Goal: Communication & Community: Ask a question

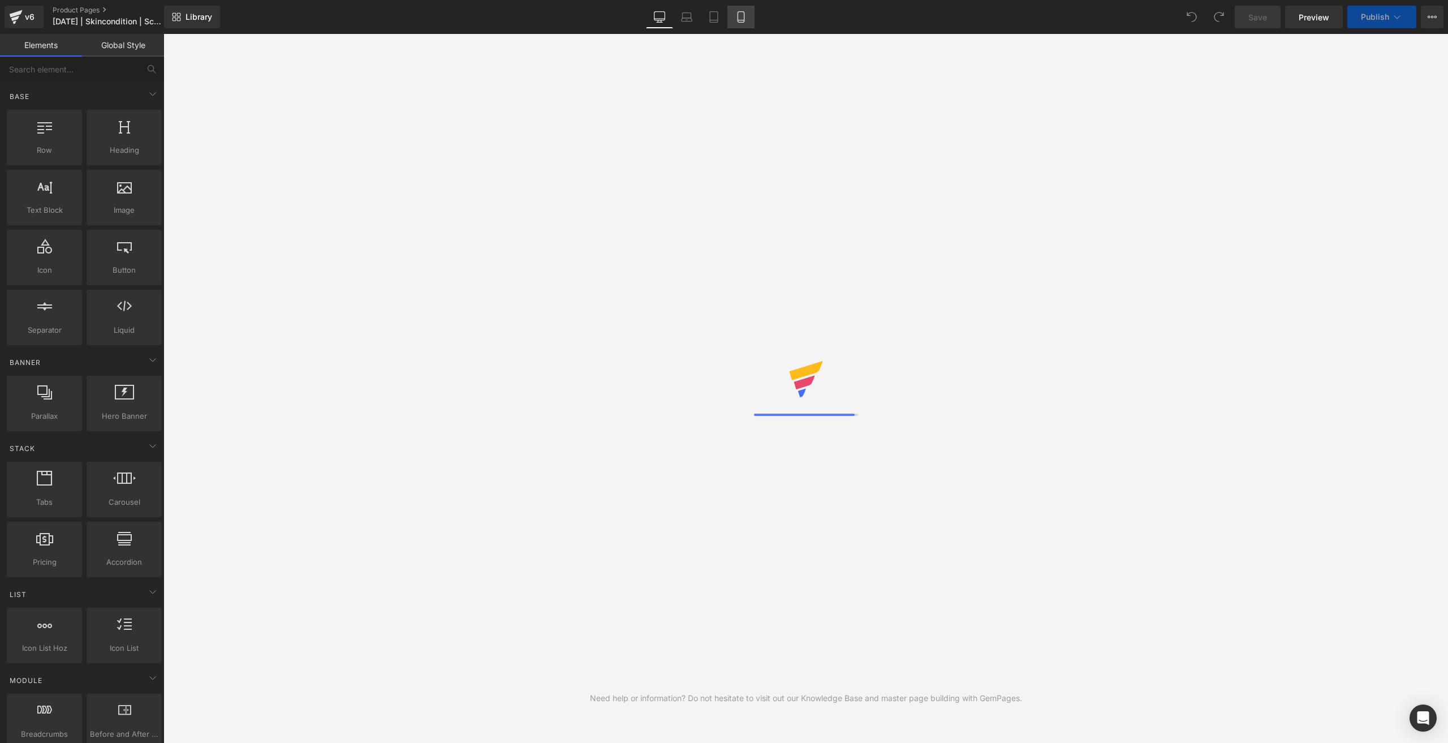
click at [750, 22] on link "Mobile" at bounding box center [740, 17] width 27 height 23
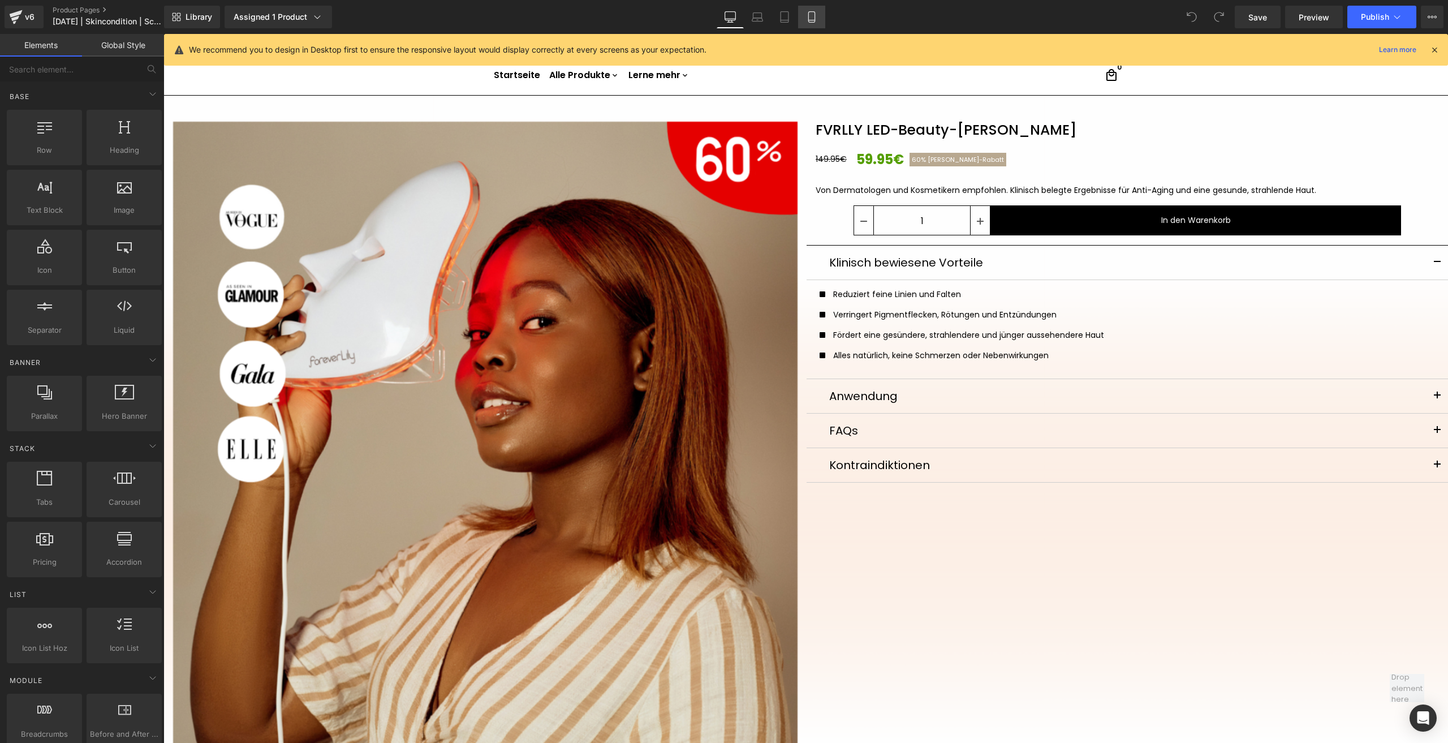
click at [811, 17] on icon at bounding box center [811, 16] width 11 height 11
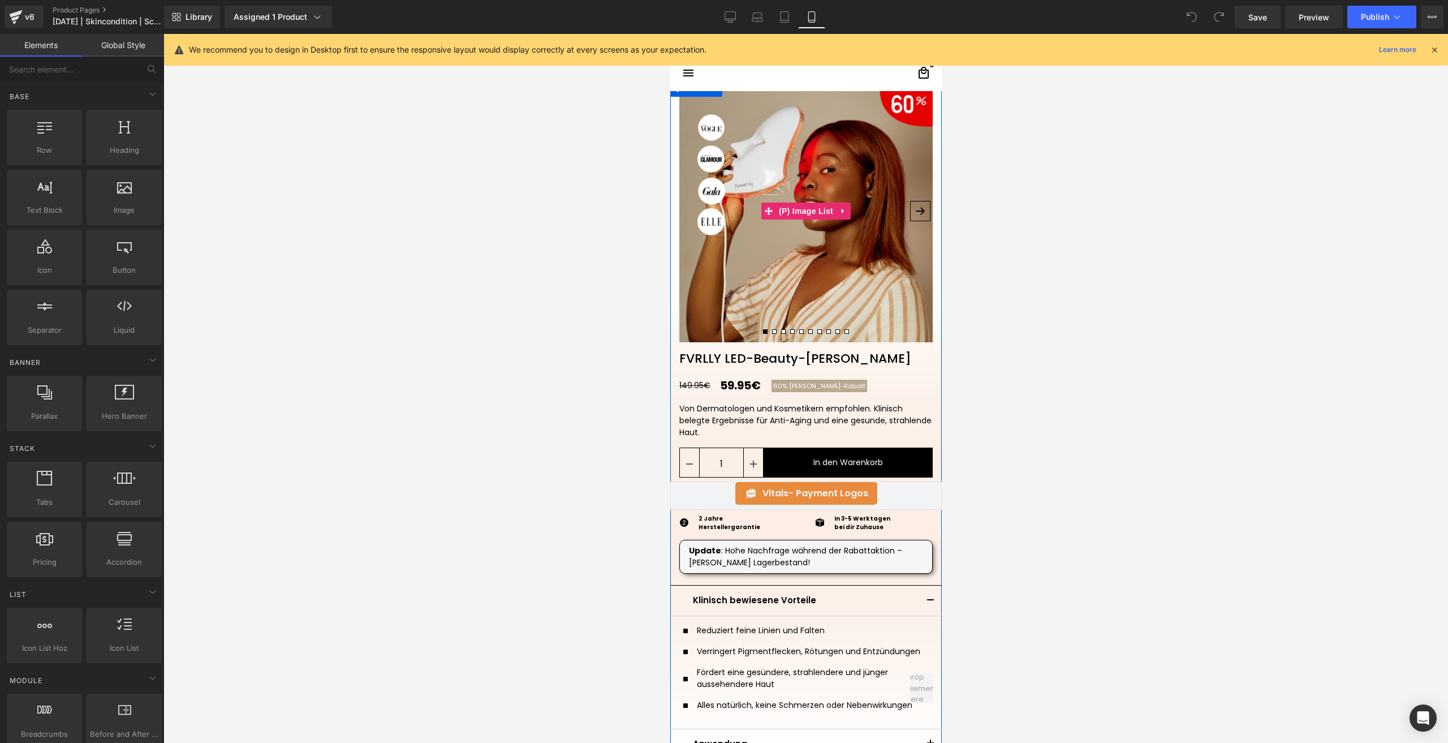
scroll to position [113, 0]
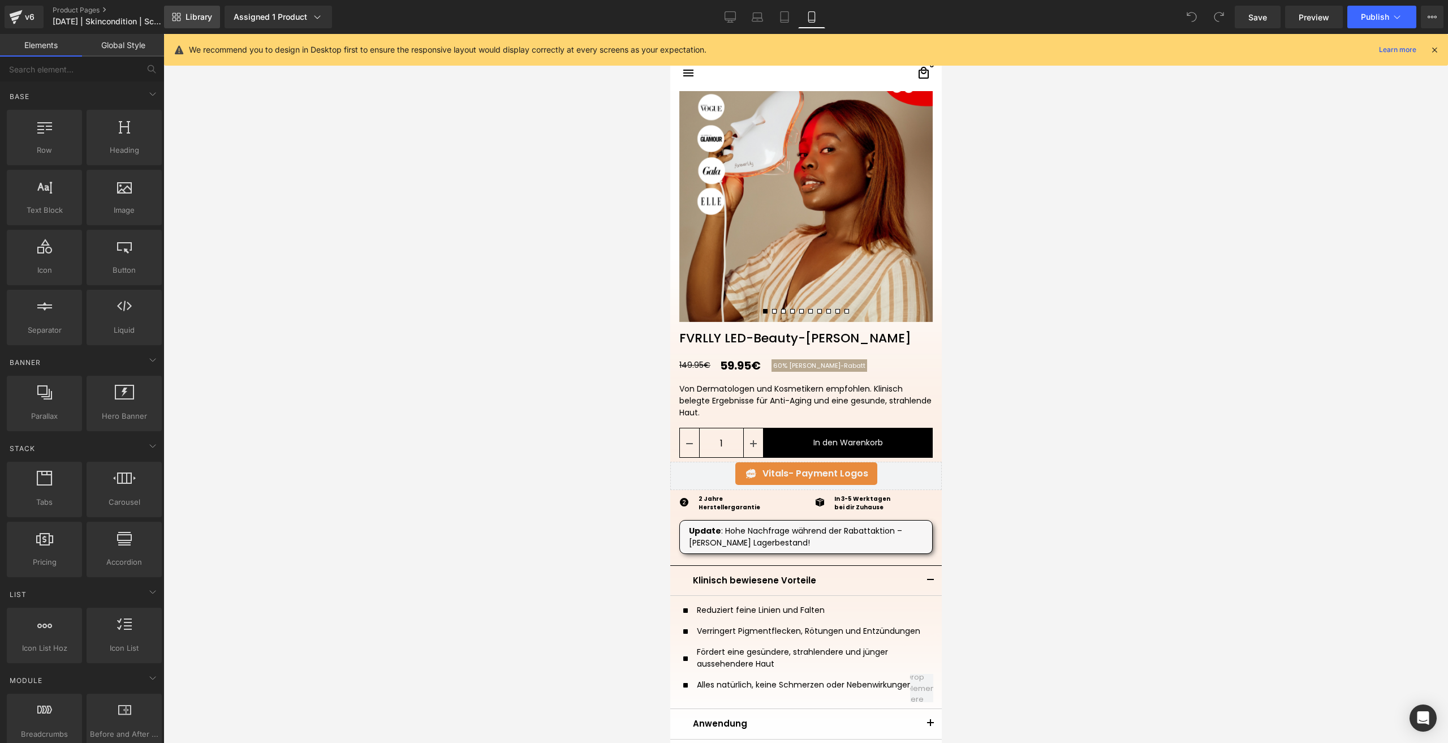
click at [207, 15] on span "Library" at bounding box center [199, 17] width 27 height 10
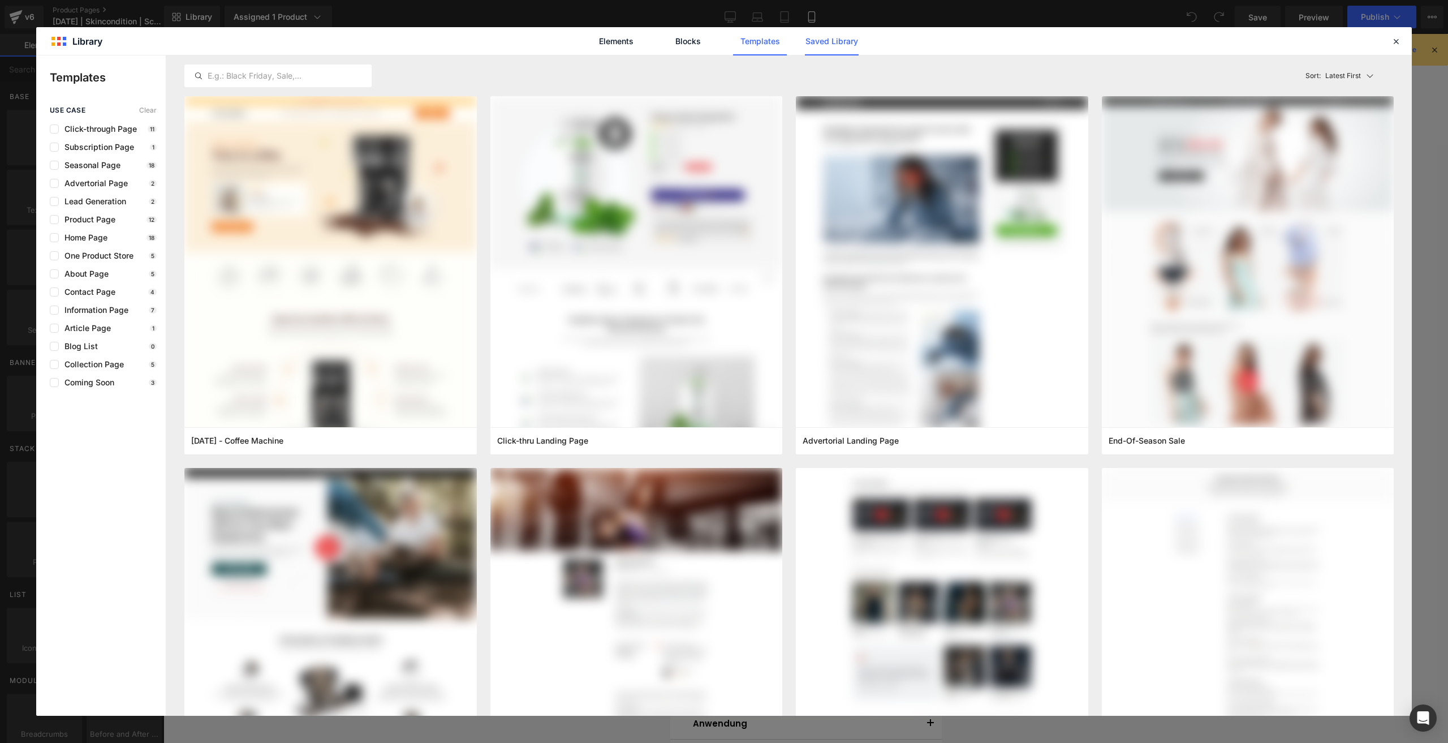
click at [836, 34] on link "Saved Library" at bounding box center [832, 41] width 54 height 28
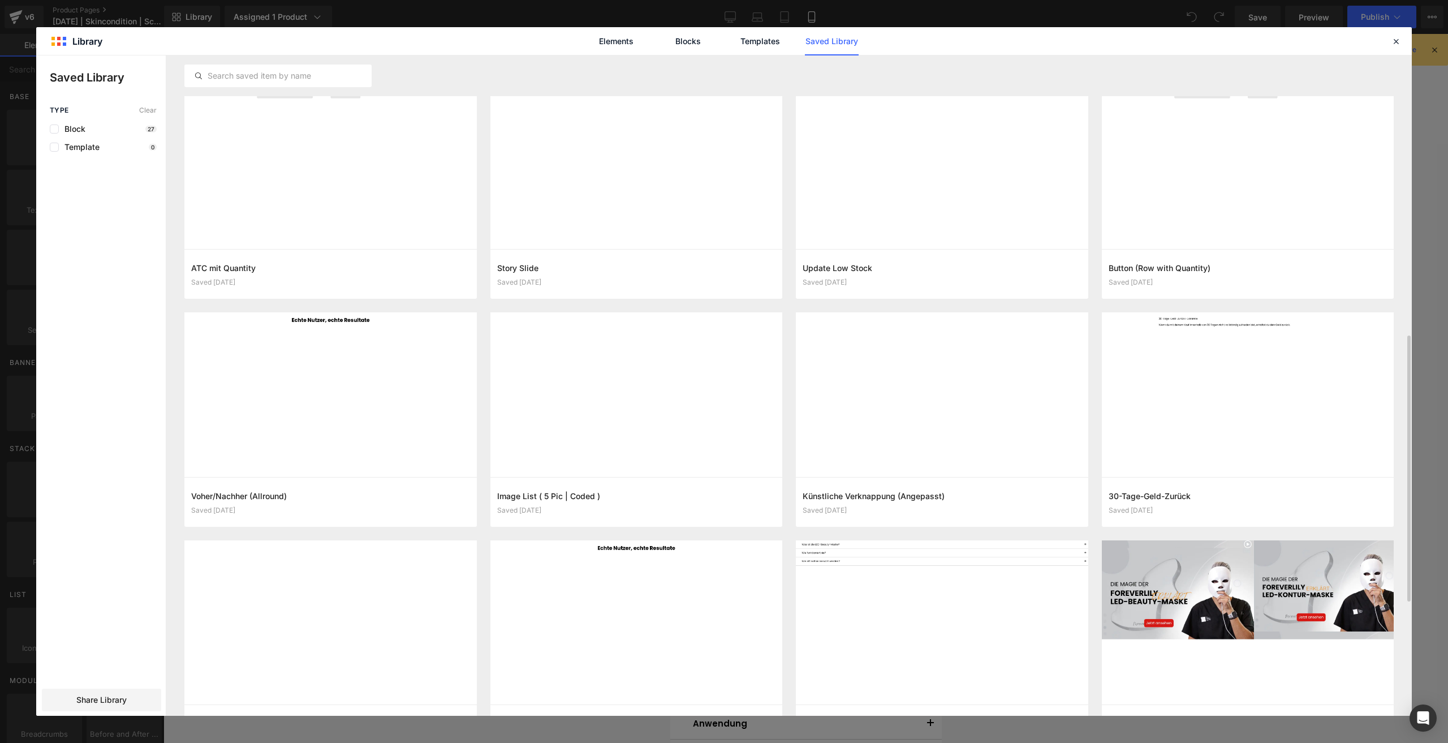
scroll to position [666, 0]
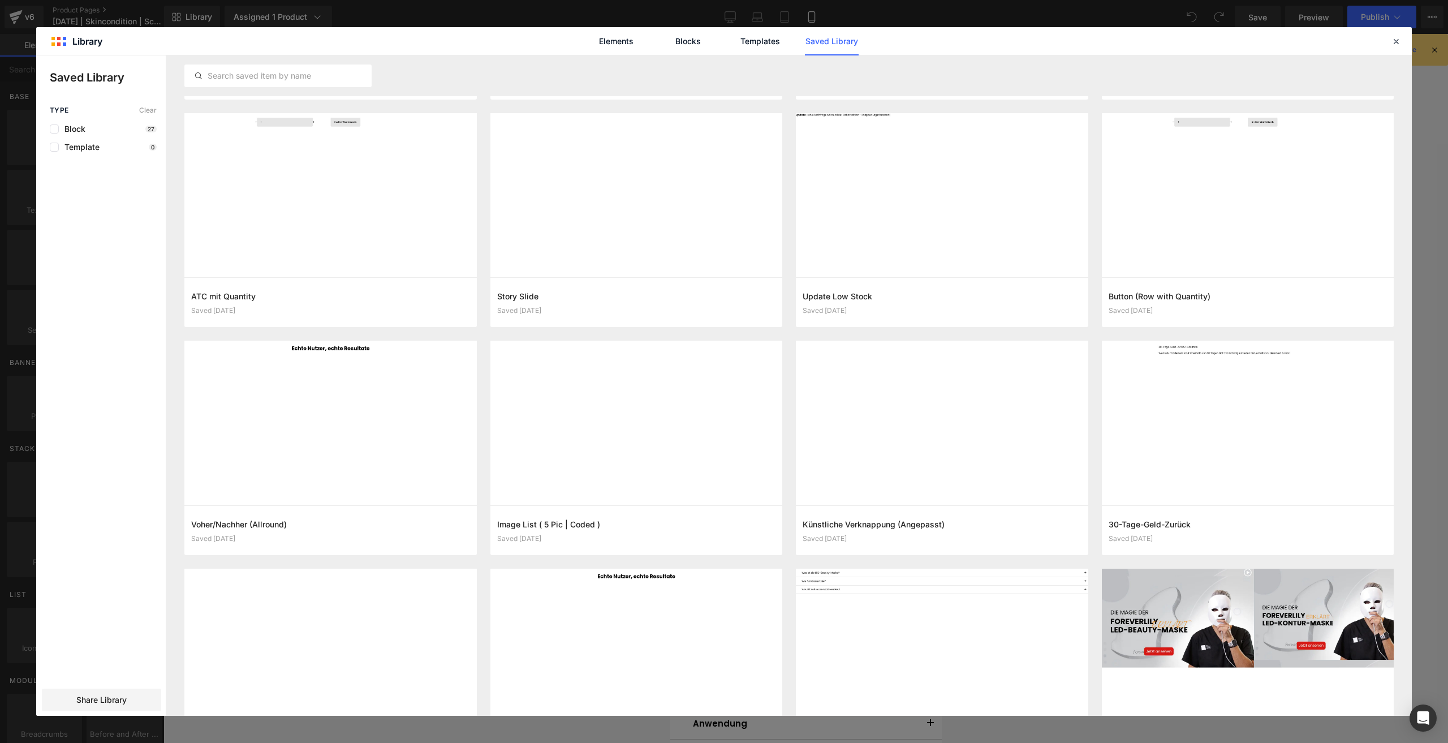
click at [1403, 37] on div "Elements Blocks Templates Saved Library" at bounding box center [724, 41] width 1376 height 28
click at [1397, 37] on icon at bounding box center [1396, 41] width 10 height 10
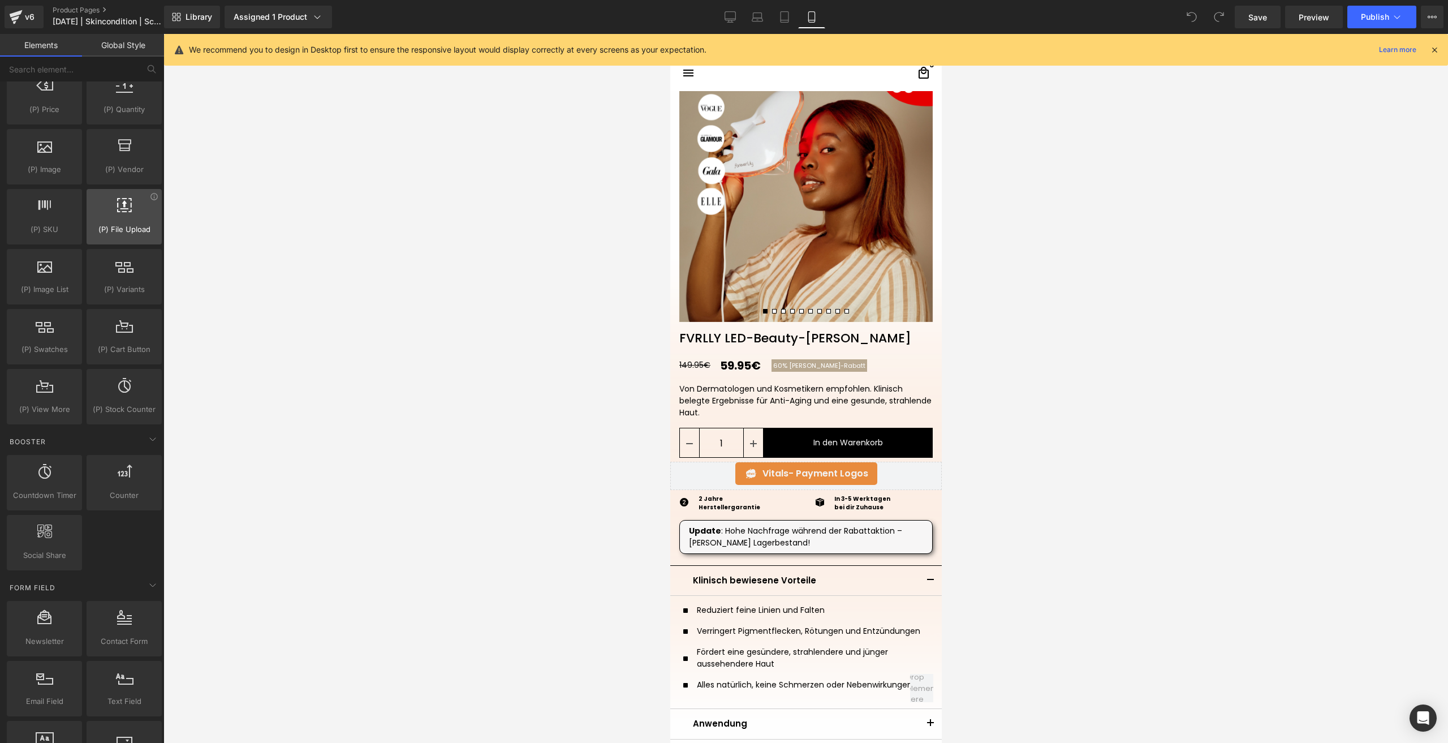
scroll to position [1188, 0]
drag, startPoint x: 793, startPoint y: 433, endPoint x: 726, endPoint y: 416, distance: 68.7
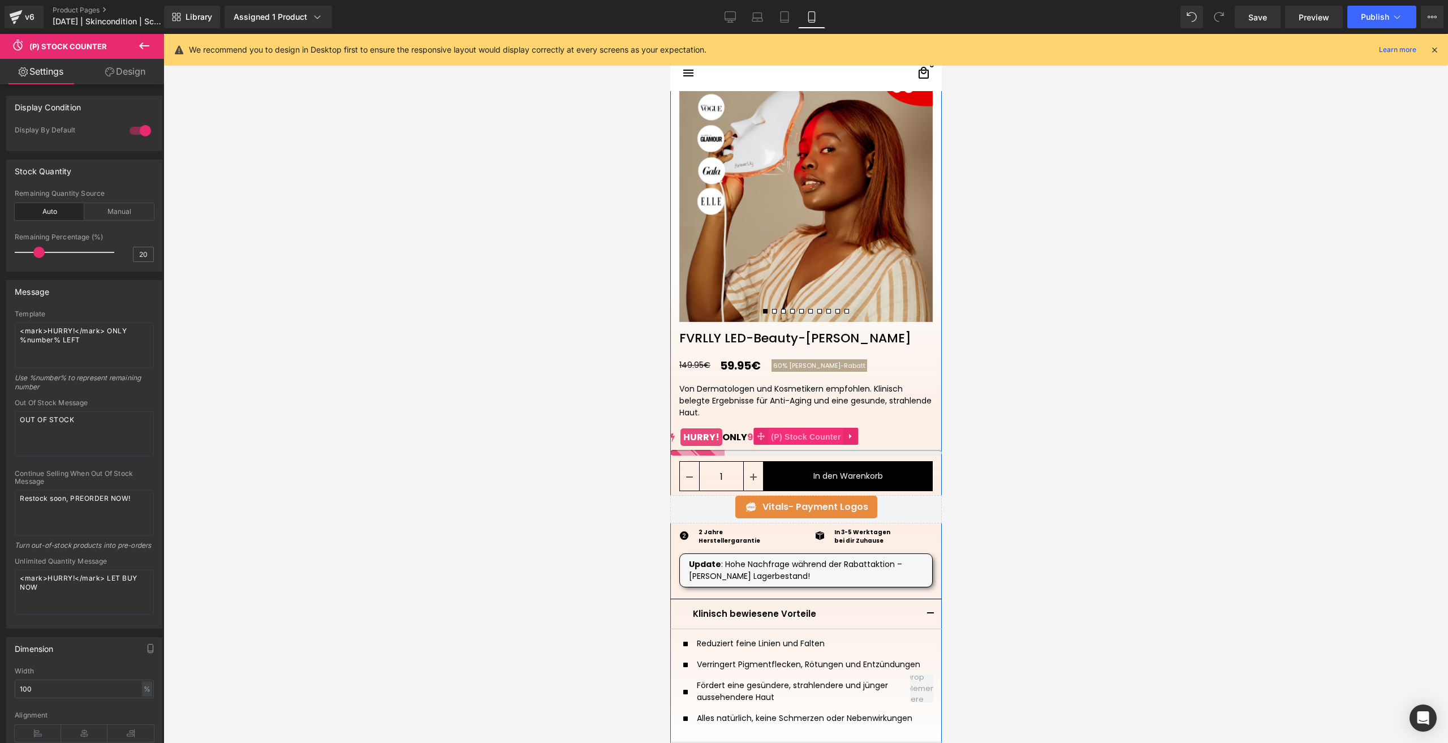
click at [778, 434] on span "(P) Stock Counter" at bounding box center [805, 436] width 75 height 17
drag, startPoint x: 73, startPoint y: 331, endPoint x: 49, endPoint y: 329, distance: 23.9
click at [49, 329] on textarea "<mark>HURRY!</mark> ONLY %number% LEFT" at bounding box center [84, 344] width 139 height 45
drag, startPoint x: 143, startPoint y: 334, endPoint x: 120, endPoint y: 329, distance: 22.6
click at [120, 329] on textarea "<mark>BEEIL DICH!</mark> ONLY %number% LEFT" at bounding box center [84, 344] width 139 height 45
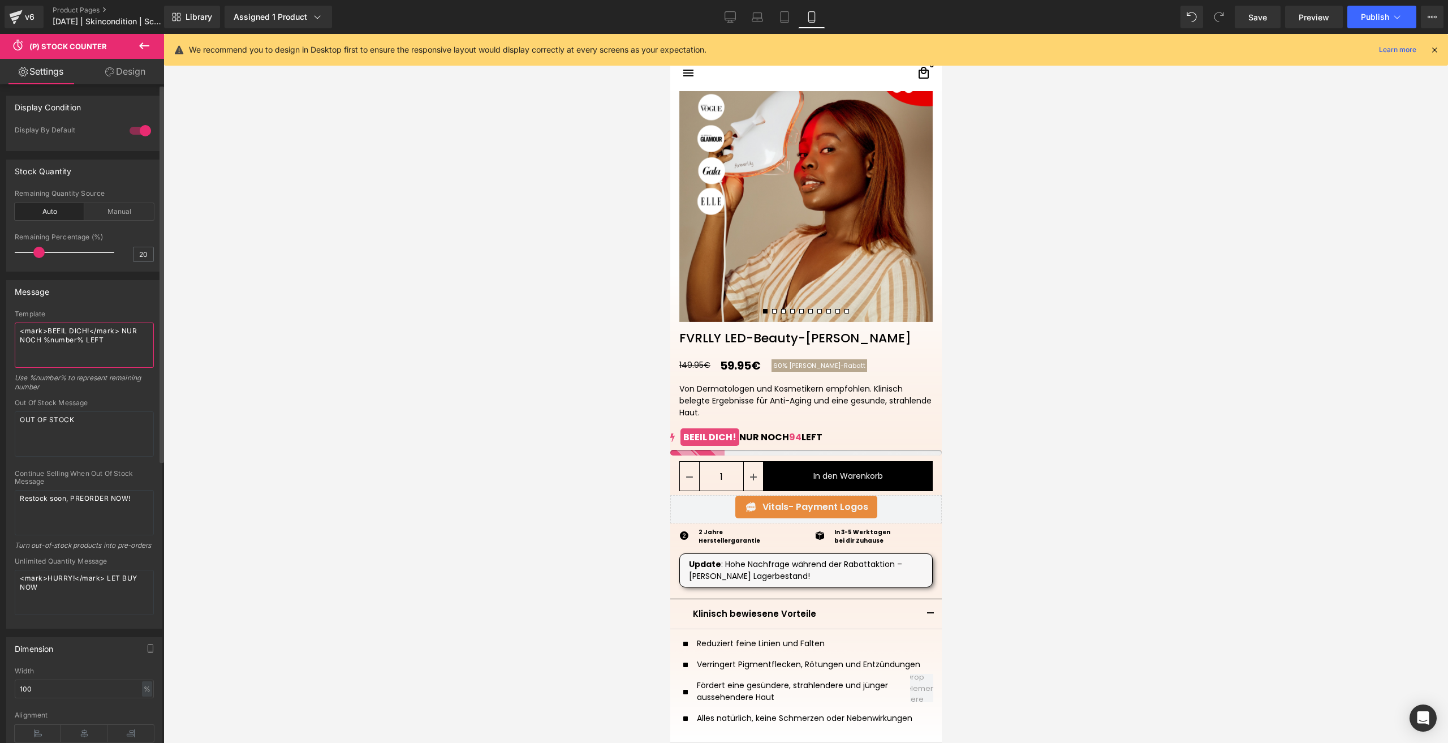
drag, startPoint x: 113, startPoint y: 342, endPoint x: 85, endPoint y: 344, distance: 28.3
click at [85, 344] on textarea "<mark>BEEIL DICH!</mark> NUR NOCH %number% LEFT" at bounding box center [84, 344] width 139 height 45
type textarea "<mark>BEEIL DICH!</mark> NUR NOCH %number% ÜBRIG"
click at [799, 364] on span "Herbst-Rabatt" at bounding box center [827, 365] width 76 height 9
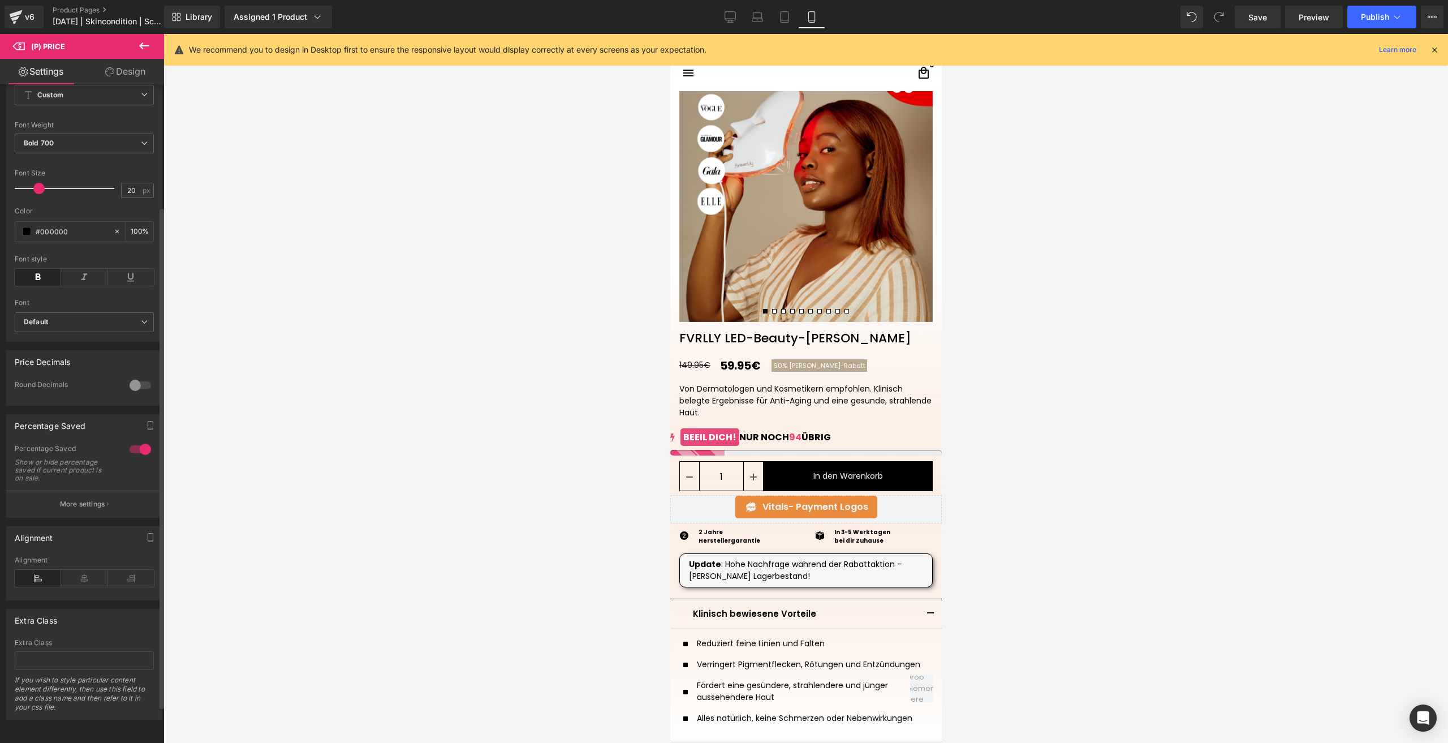
scroll to position [209, 0]
click at [68, 502] on button "More settings" at bounding box center [84, 503] width 155 height 27
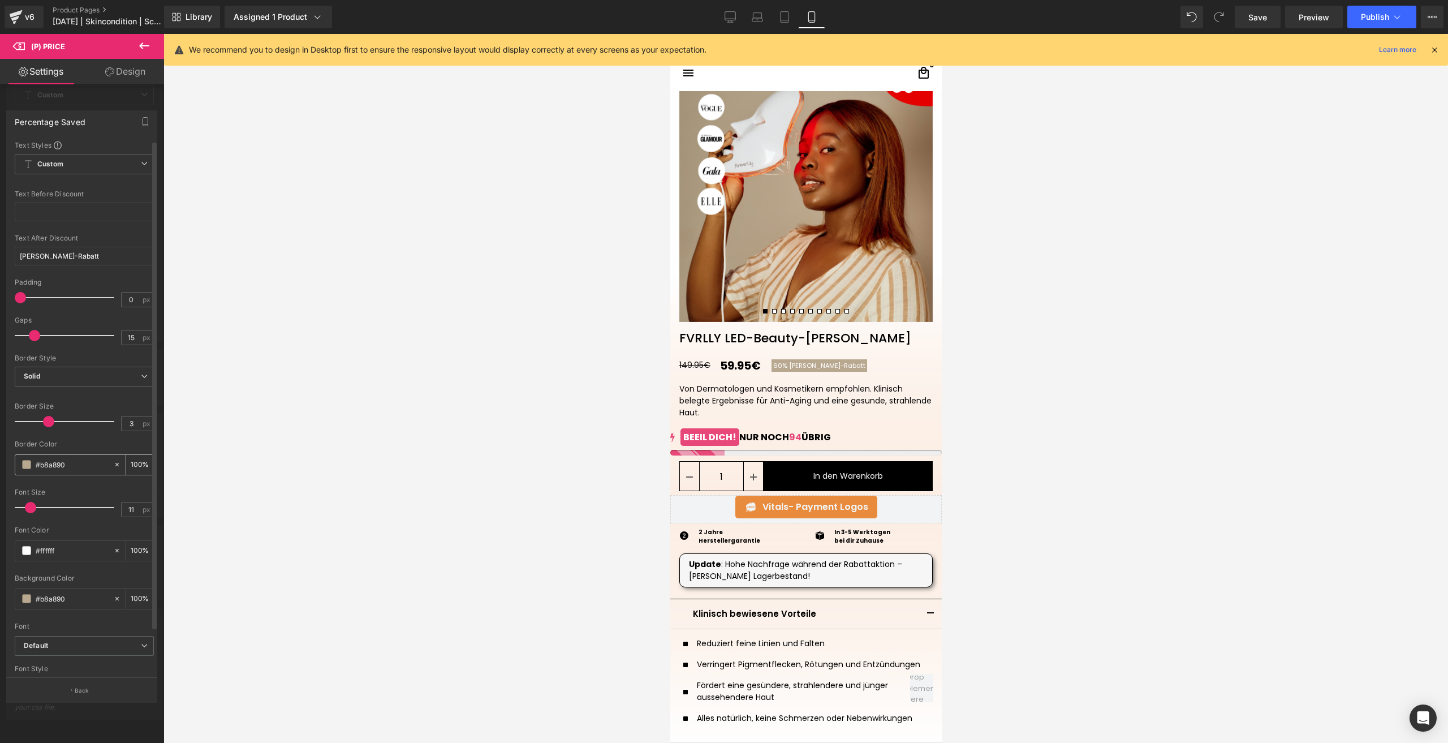
click at [59, 466] on input "#b8a890" at bounding box center [72, 464] width 72 height 12
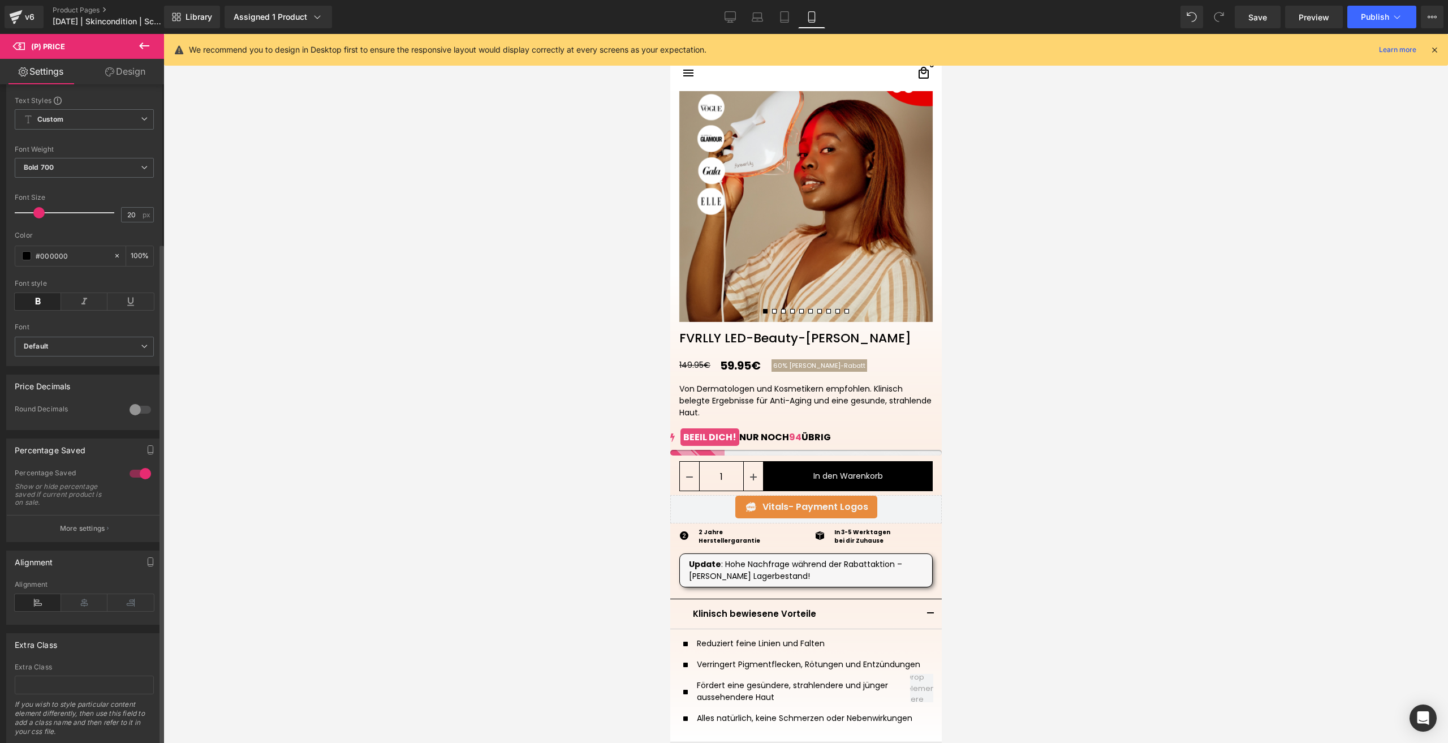
scroll to position [0, 0]
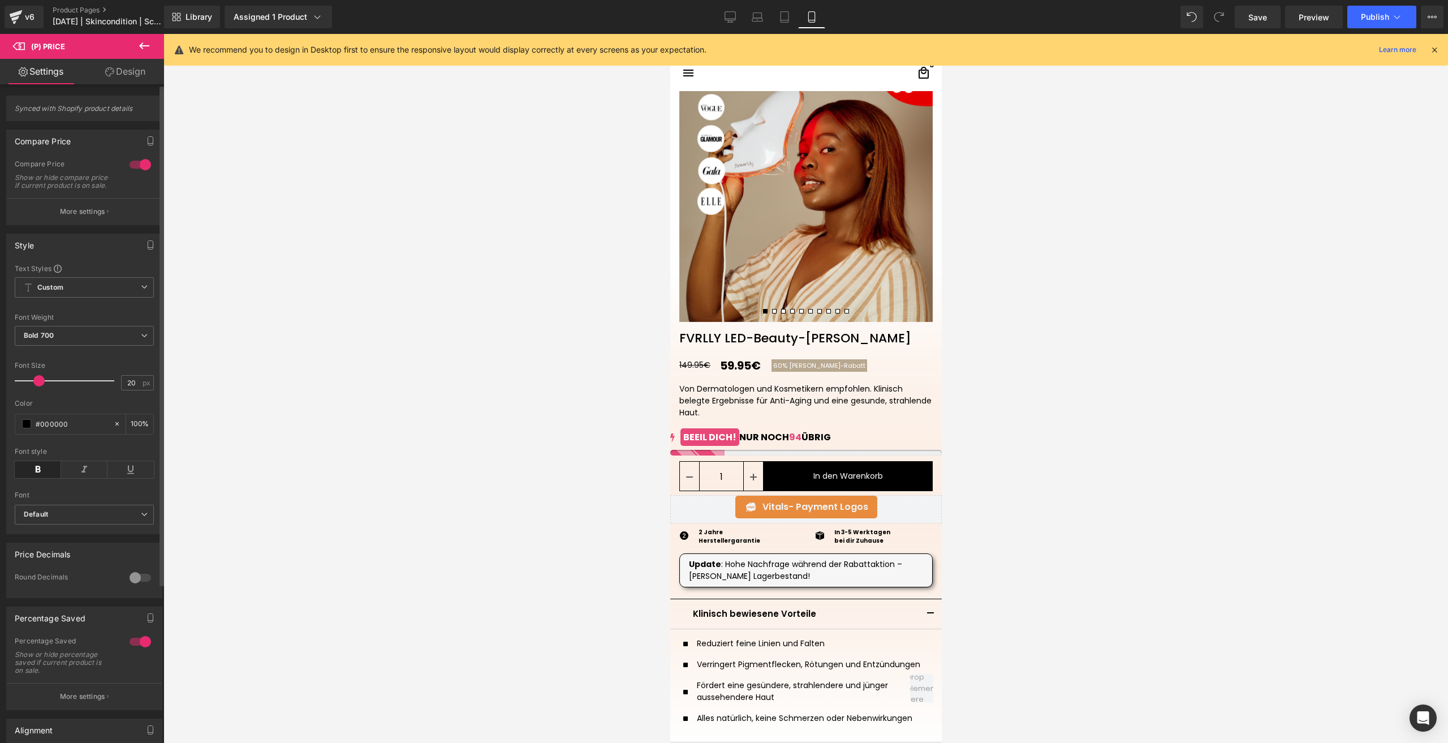
click at [105, 225] on button "More settings" at bounding box center [84, 211] width 155 height 27
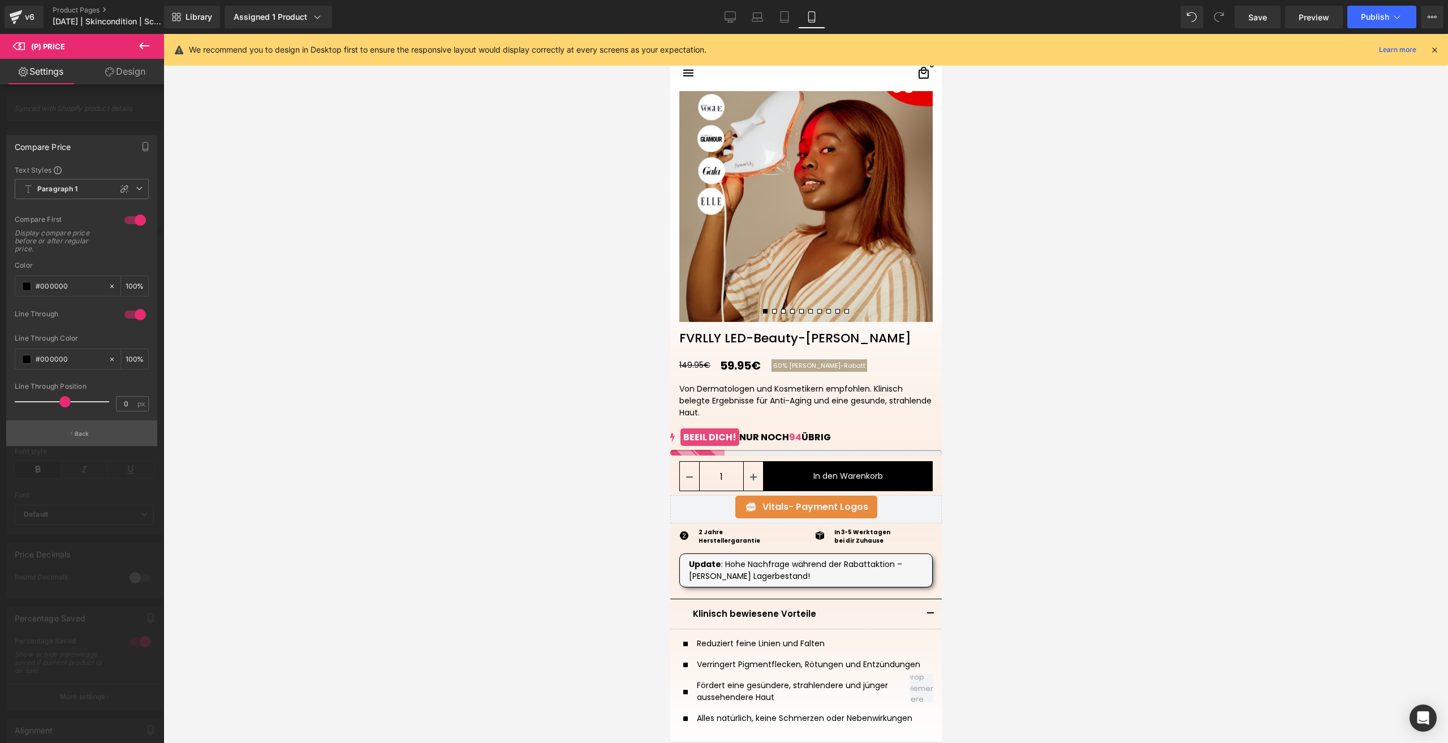
click at [109, 428] on button "Back" at bounding box center [81, 432] width 151 height 25
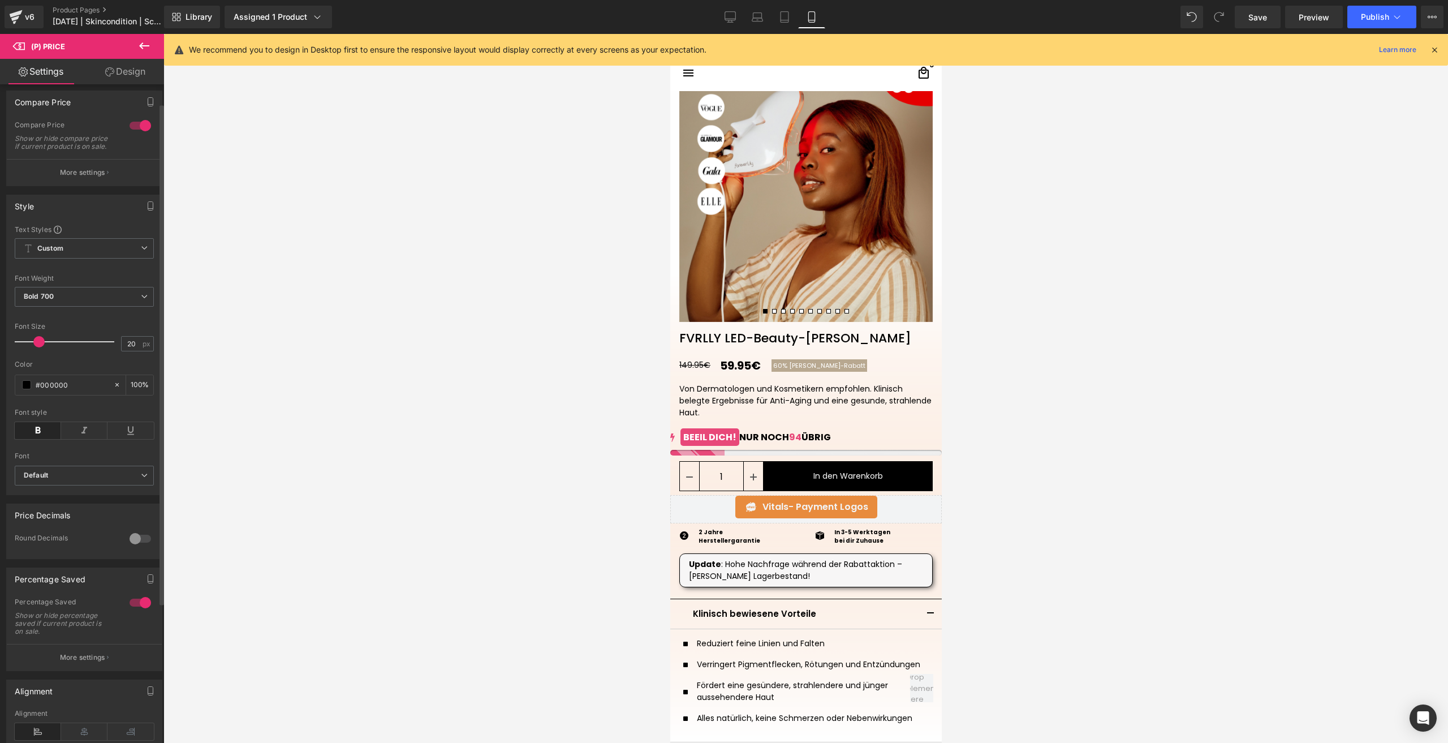
scroll to position [209, 0]
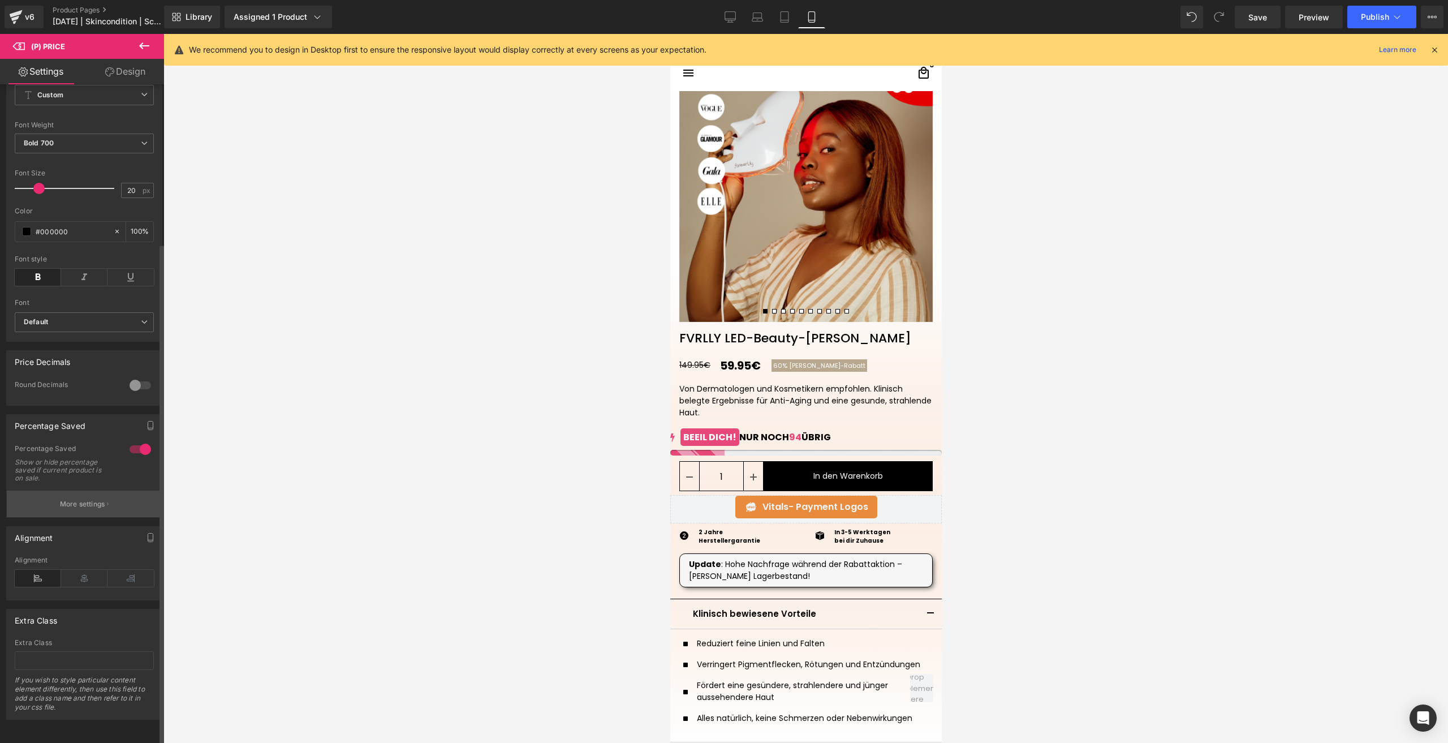
click at [104, 490] on button "More settings" at bounding box center [84, 503] width 155 height 27
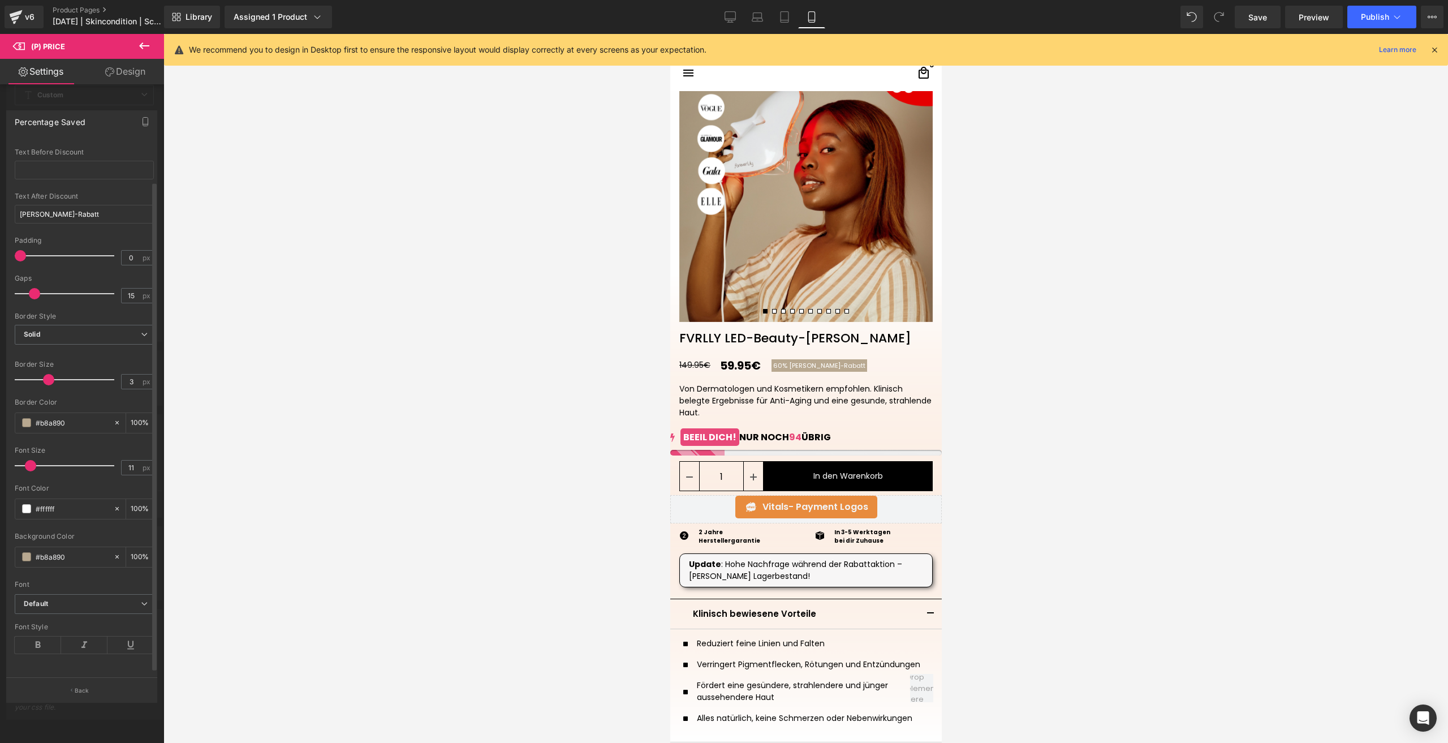
scroll to position [50, 0]
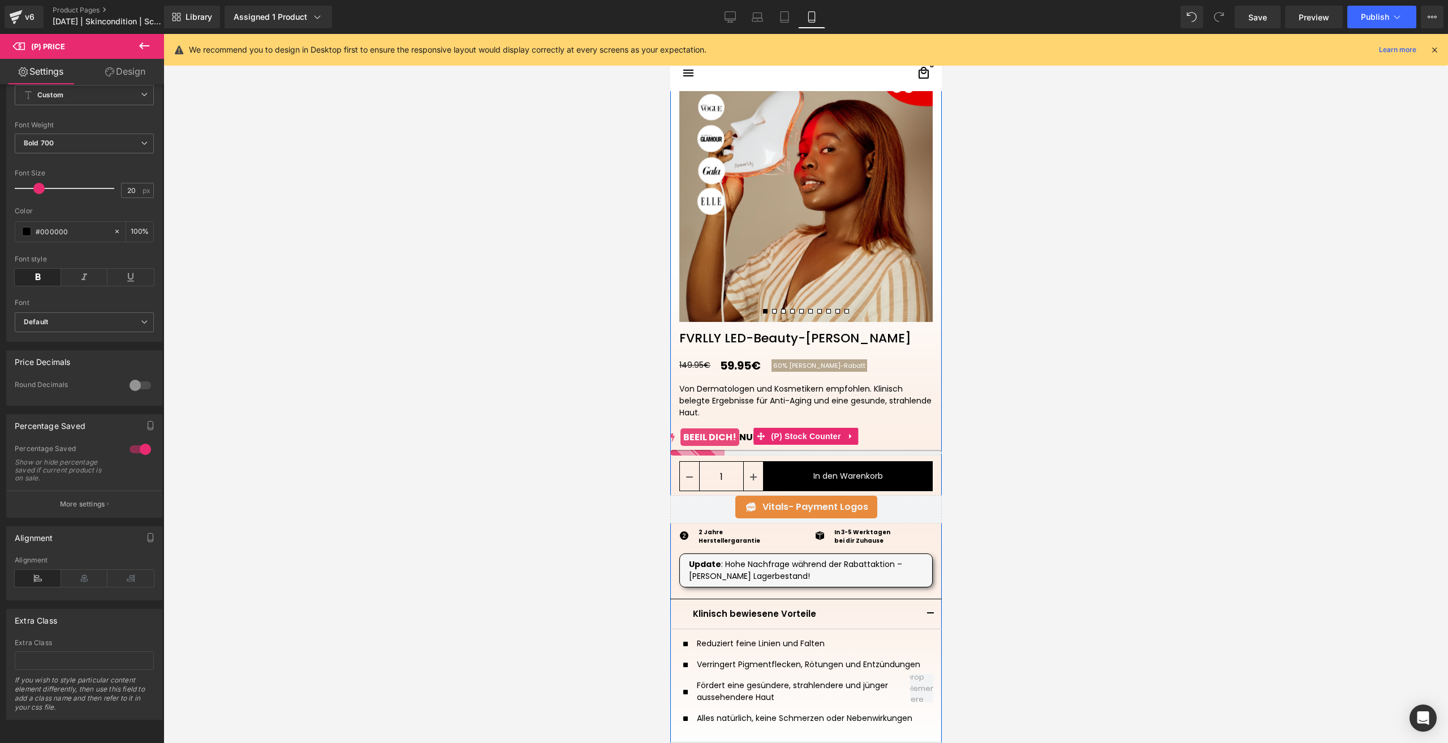
click at [708, 438] on mark "BEEIL DICH!" at bounding box center [709, 437] width 59 height 18
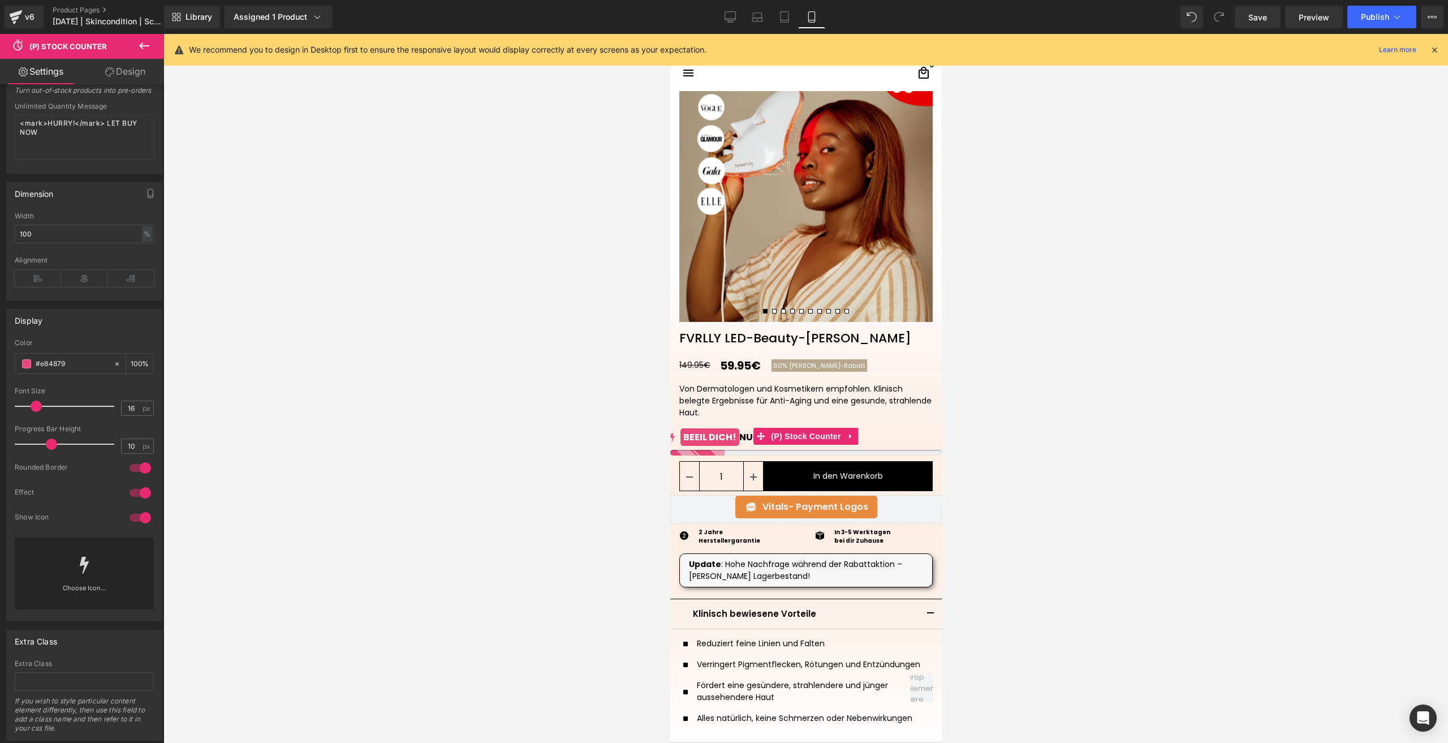
scroll to position [493, 0]
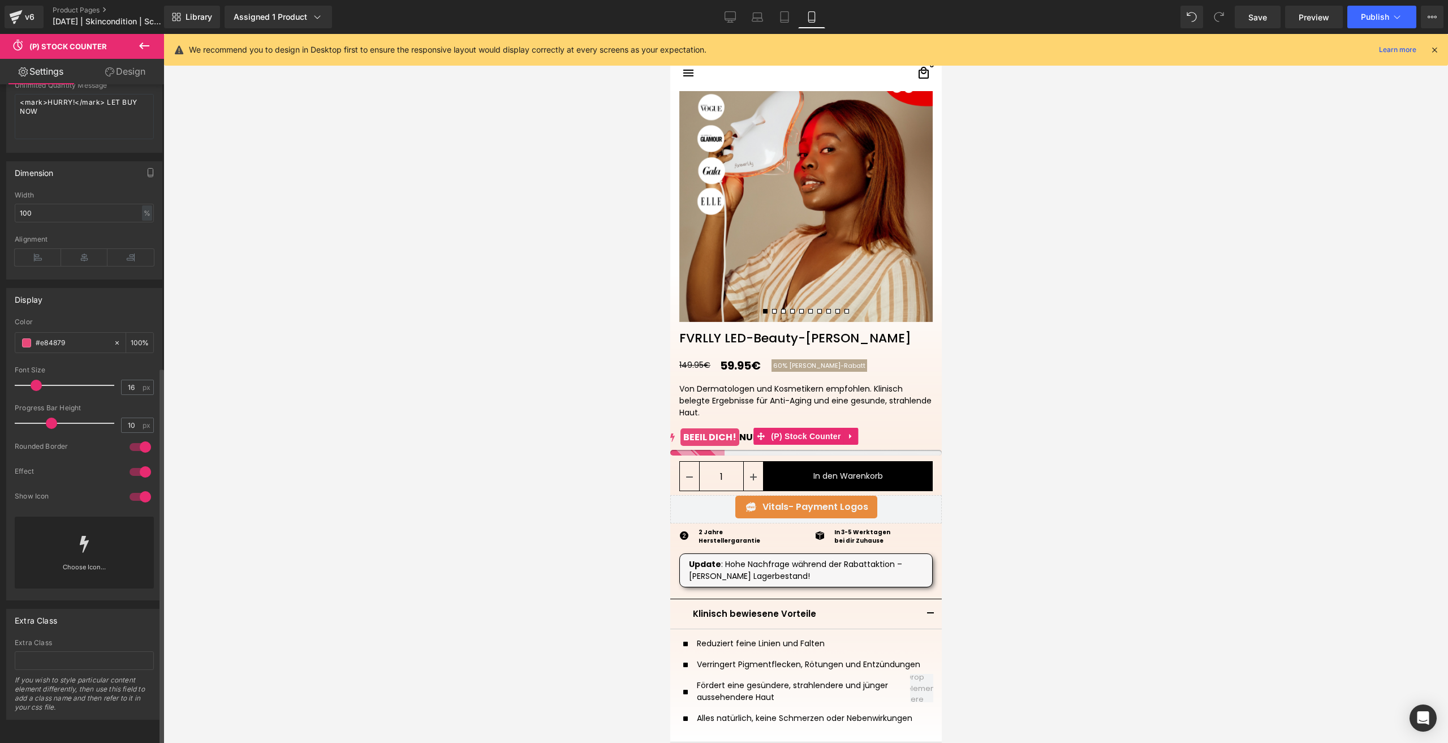
click at [135, 488] on div at bounding box center [140, 497] width 27 height 18
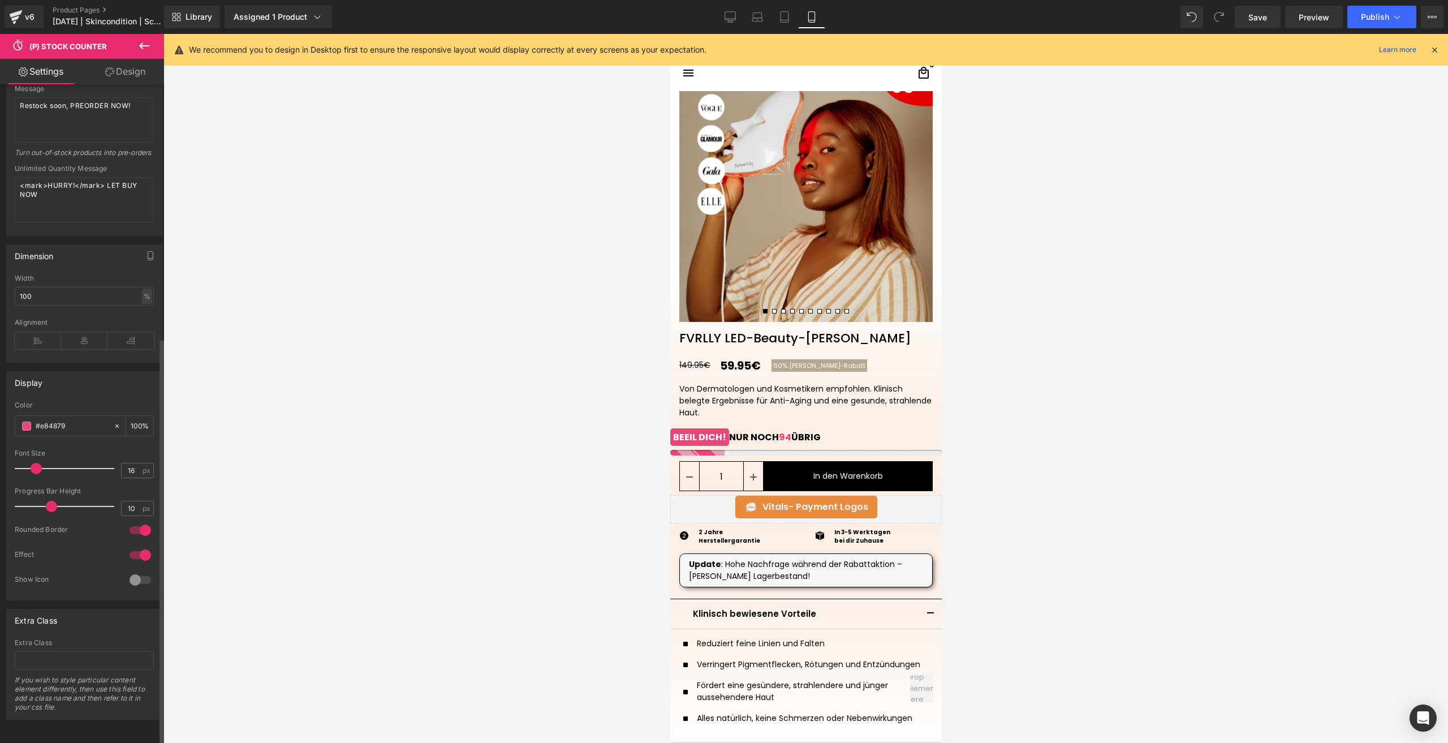
click at [136, 521] on div at bounding box center [140, 530] width 27 height 18
click at [137, 546] on div at bounding box center [140, 555] width 27 height 18
click at [145, 72] on link "Design" at bounding box center [125, 71] width 82 height 25
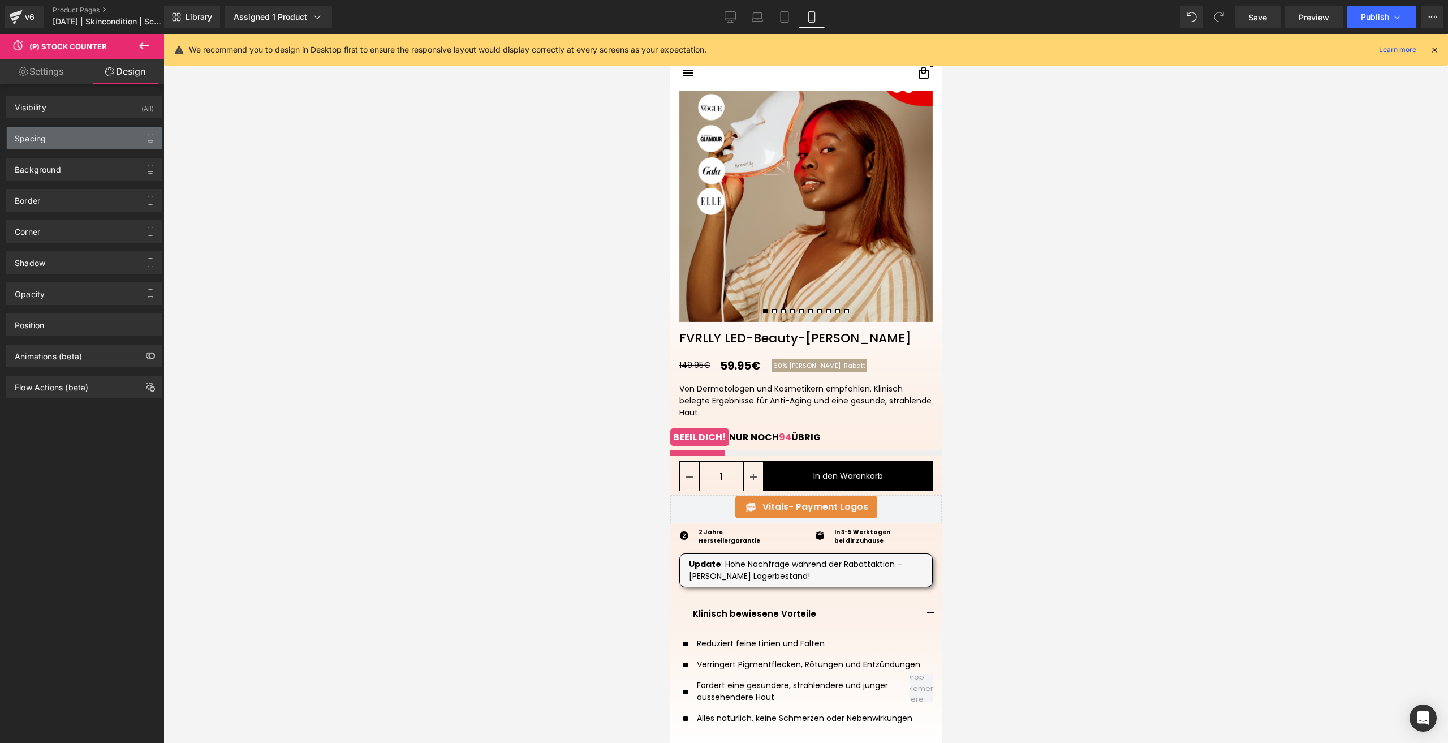
click at [75, 139] on div "Spacing" at bounding box center [84, 137] width 155 height 21
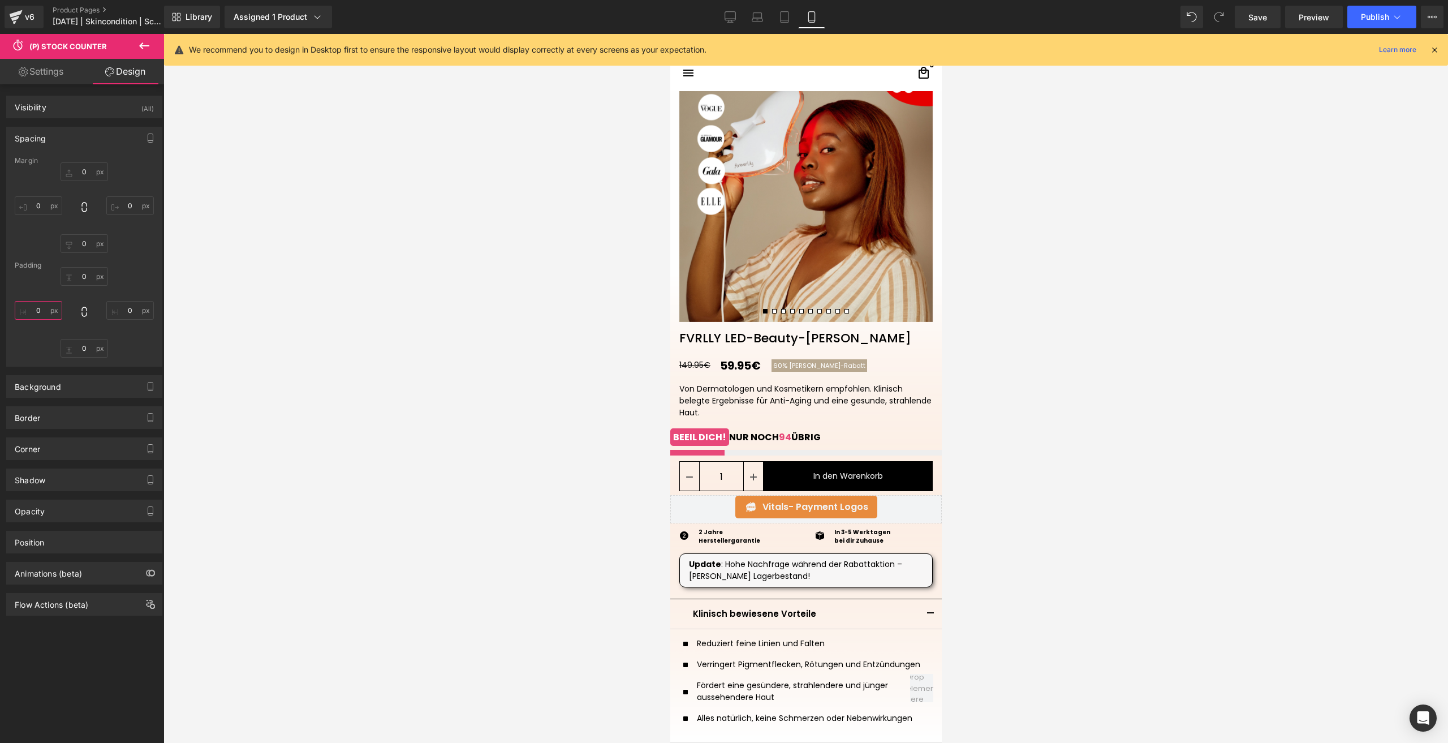
click at [42, 311] on input "text" at bounding box center [39, 310] width 48 height 19
click at [46, 316] on input "text" at bounding box center [39, 310] width 48 height 19
type input "S"
click at [45, 203] on input "text" at bounding box center [39, 205] width 48 height 19
click at [132, 203] on input "text" at bounding box center [130, 205] width 48 height 19
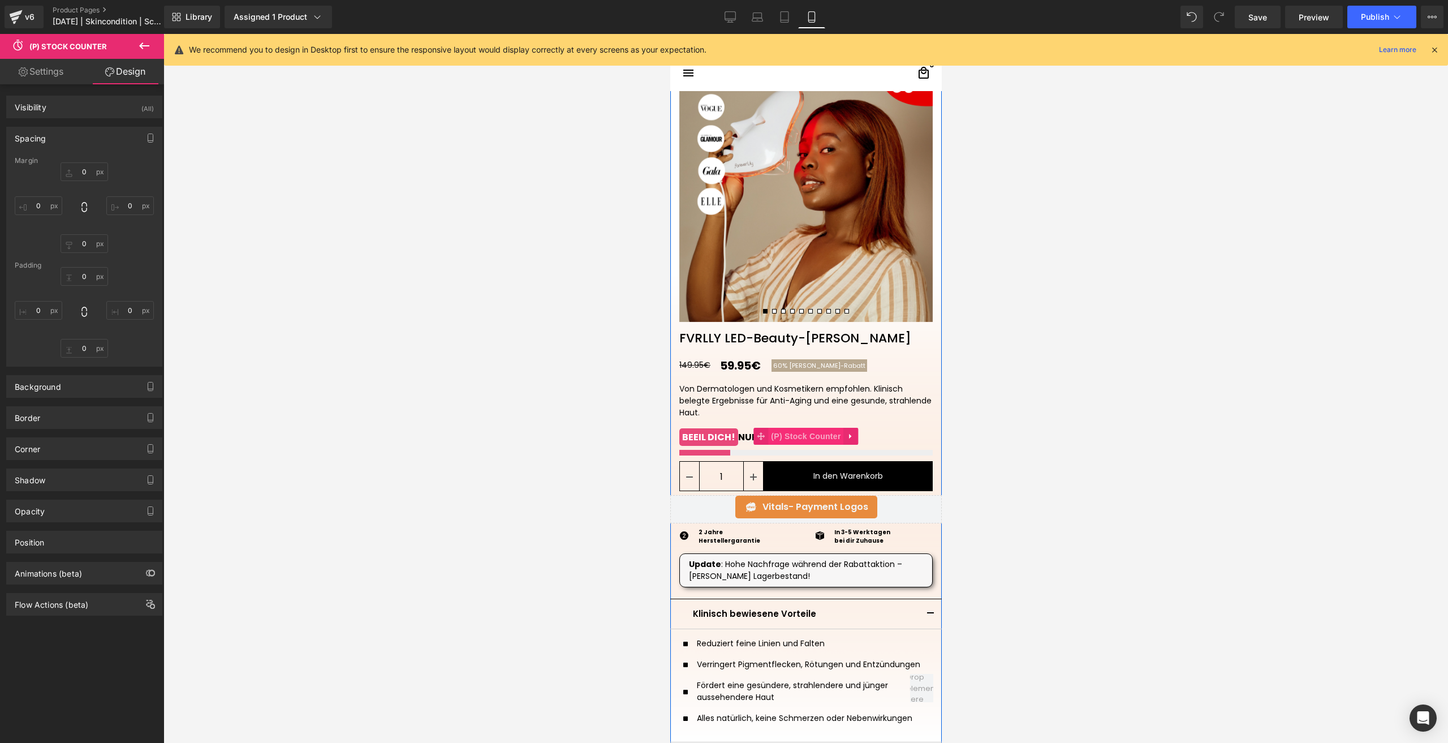
click at [797, 434] on span "(P) Stock Counter" at bounding box center [805, 436] width 75 height 17
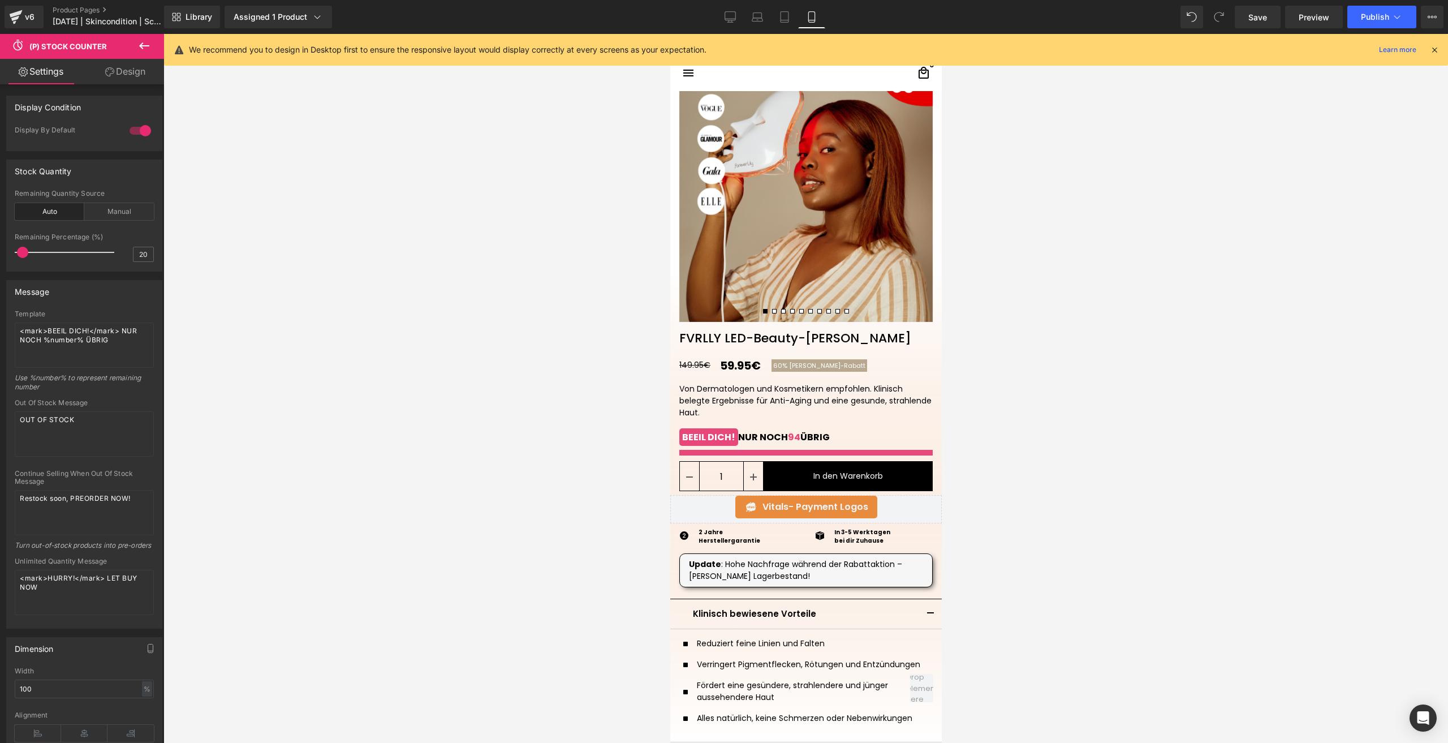
drag, startPoint x: 37, startPoint y: 254, endPoint x: 23, endPoint y: 252, distance: 14.2
click at [23, 252] on span at bounding box center [22, 252] width 11 height 11
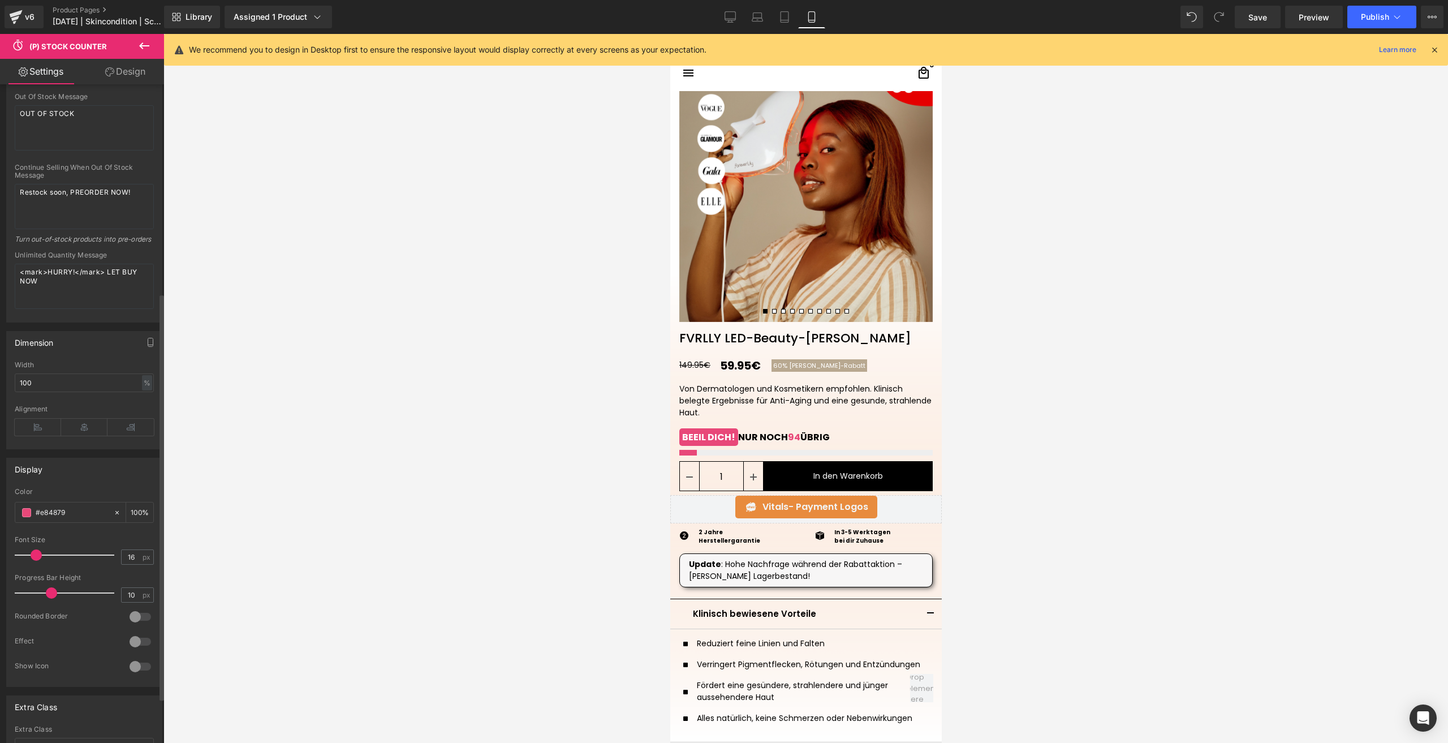
scroll to position [339, 0]
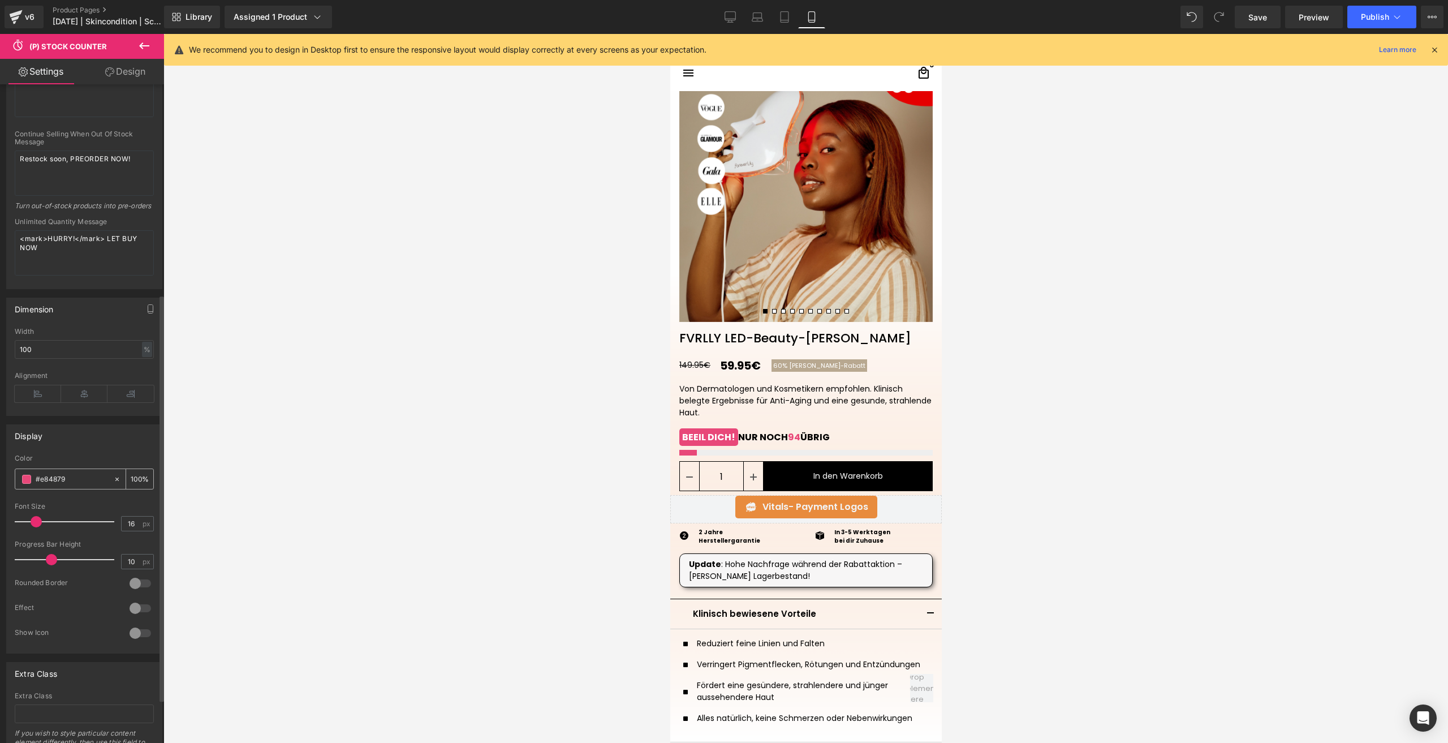
click at [52, 489] on div "#e84879" at bounding box center [64, 479] width 98 height 20
click at [53, 485] on input "#e84879" at bounding box center [72, 479] width 72 height 12
click at [54, 485] on input "#e84879" at bounding box center [72, 479] width 72 height 12
paste input "b8a890"
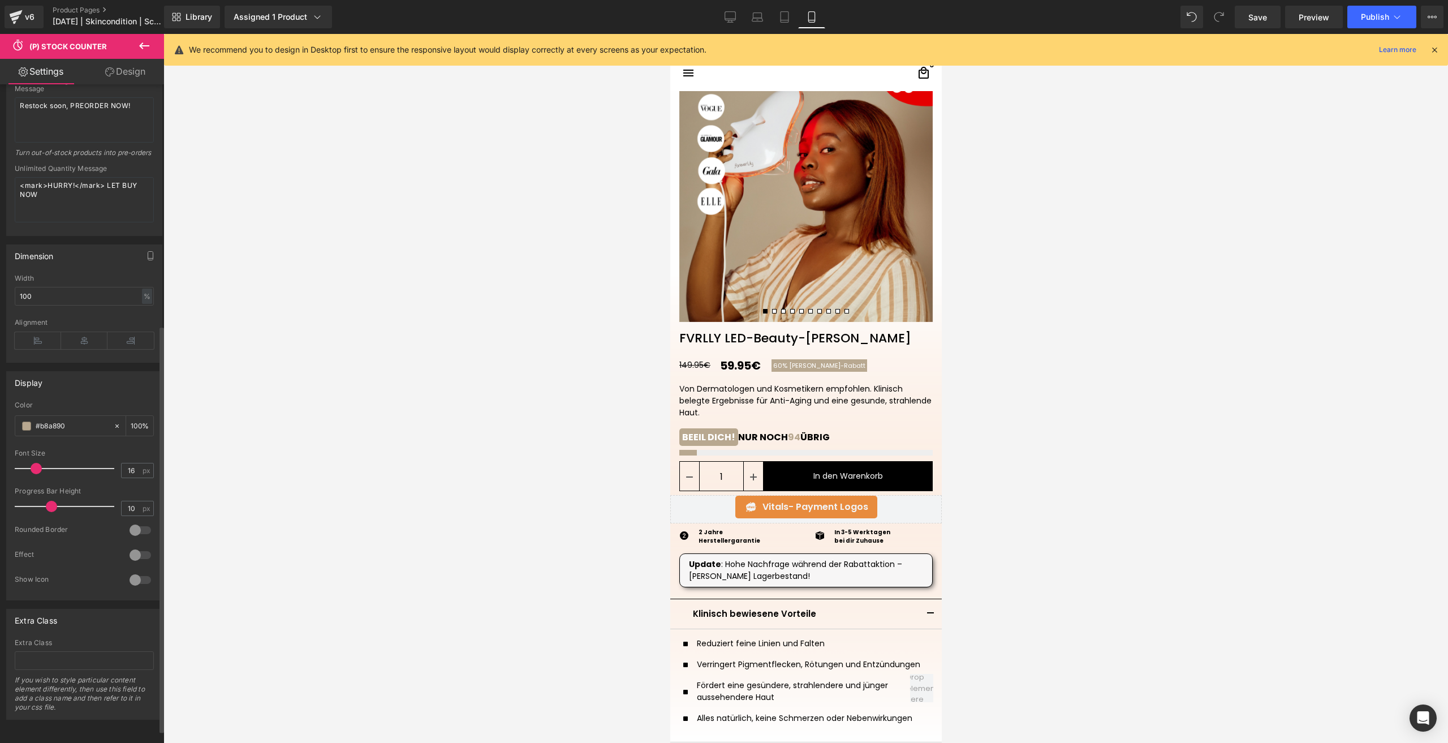
scroll to position [410, 0]
type input "#b8a890"
drag, startPoint x: 37, startPoint y: 460, endPoint x: 29, endPoint y: 459, distance: 8.0
click at [29, 463] on span at bounding box center [28, 468] width 11 height 11
click at [134, 521] on div at bounding box center [140, 530] width 27 height 18
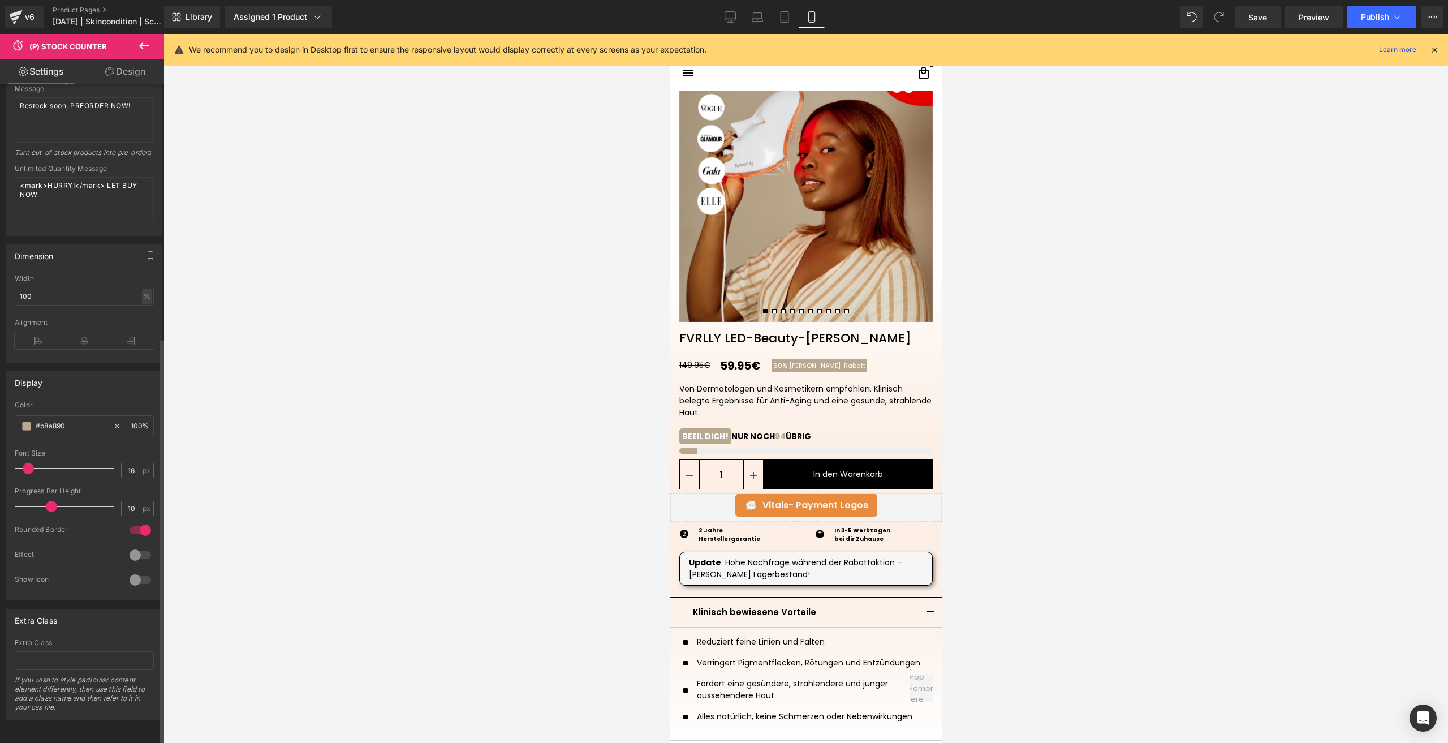
click at [134, 521] on div at bounding box center [140, 530] width 27 height 18
click at [46, 501] on span at bounding box center [51, 506] width 11 height 11
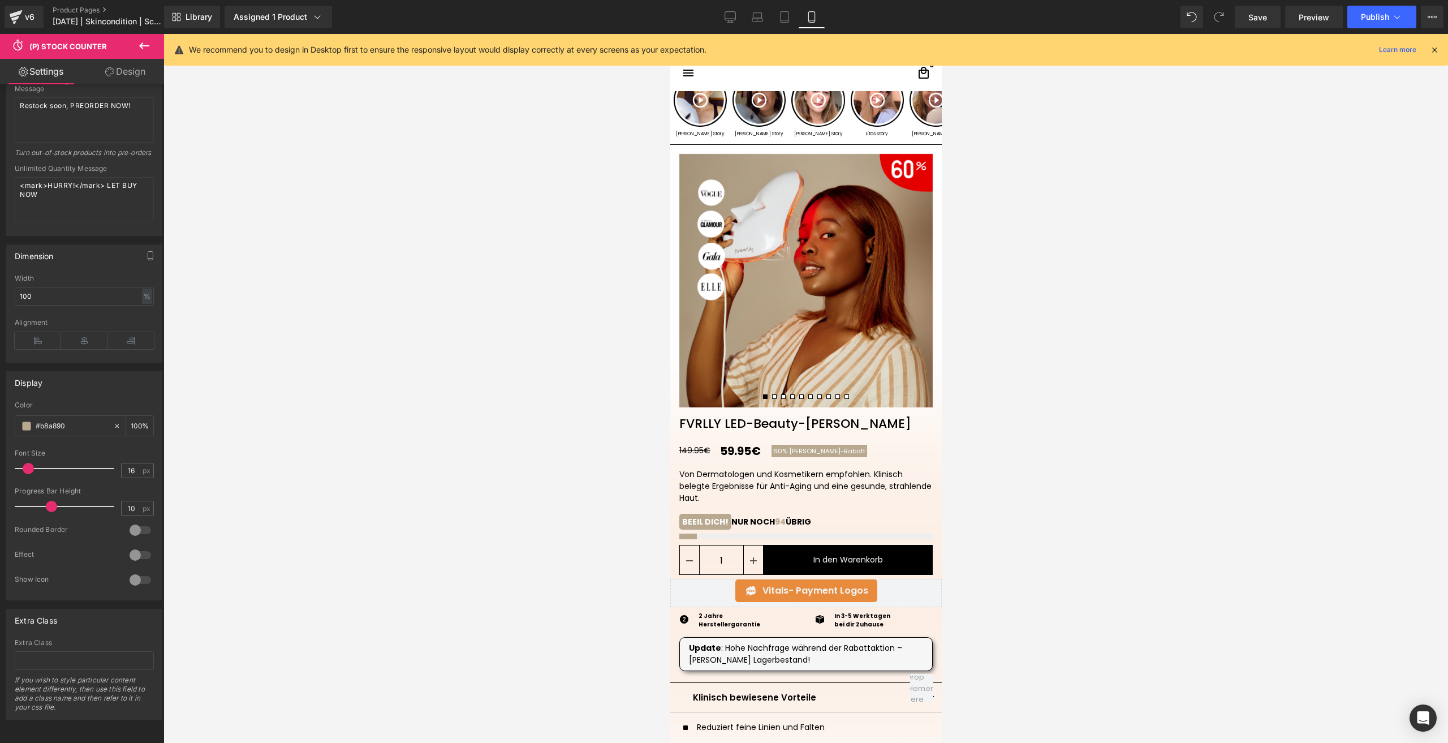
scroll to position [0, 0]
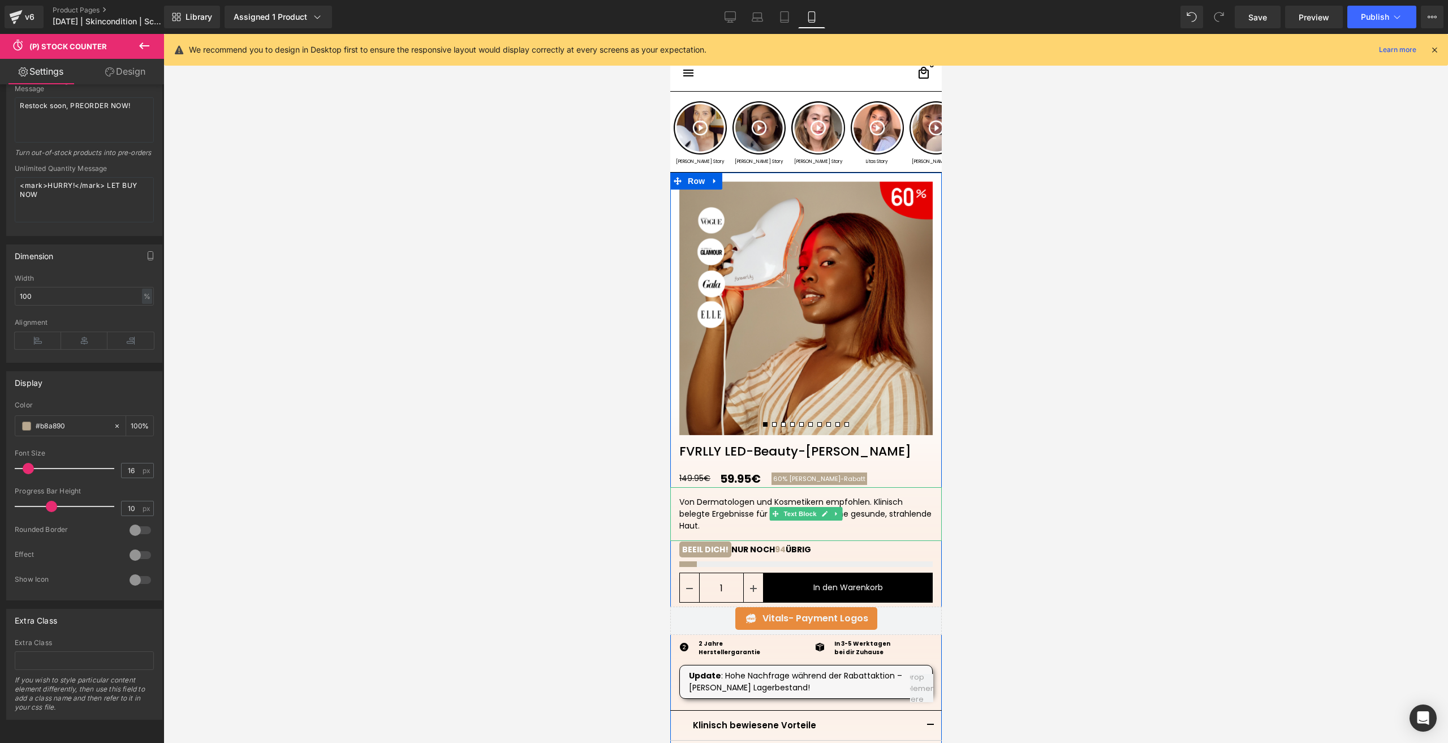
click at [702, 507] on div "Von Dermatologen und Kosmetikern empfohlen. Klinisch belegte Ergebnisse für Ant…" at bounding box center [805, 514] width 253 height 36
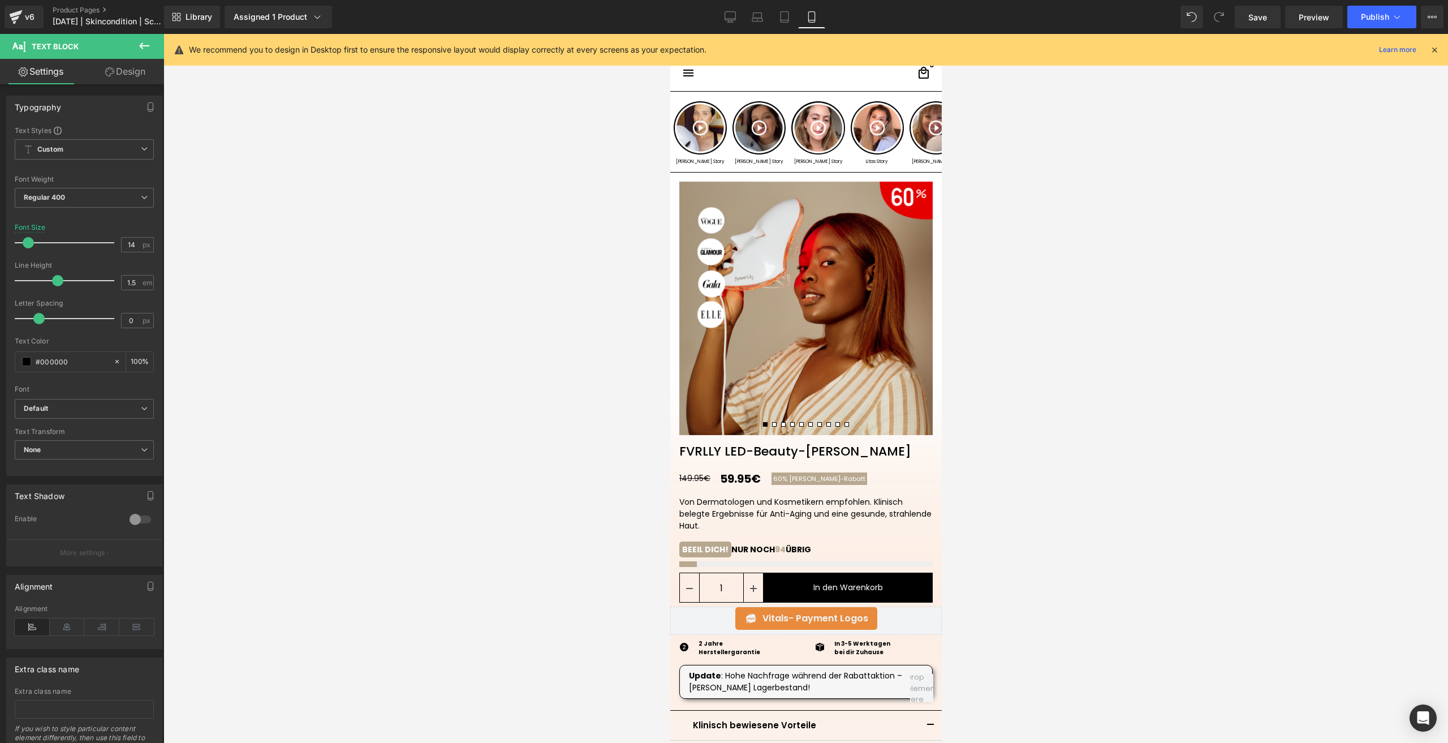
click at [123, 77] on link "Design" at bounding box center [125, 71] width 82 height 25
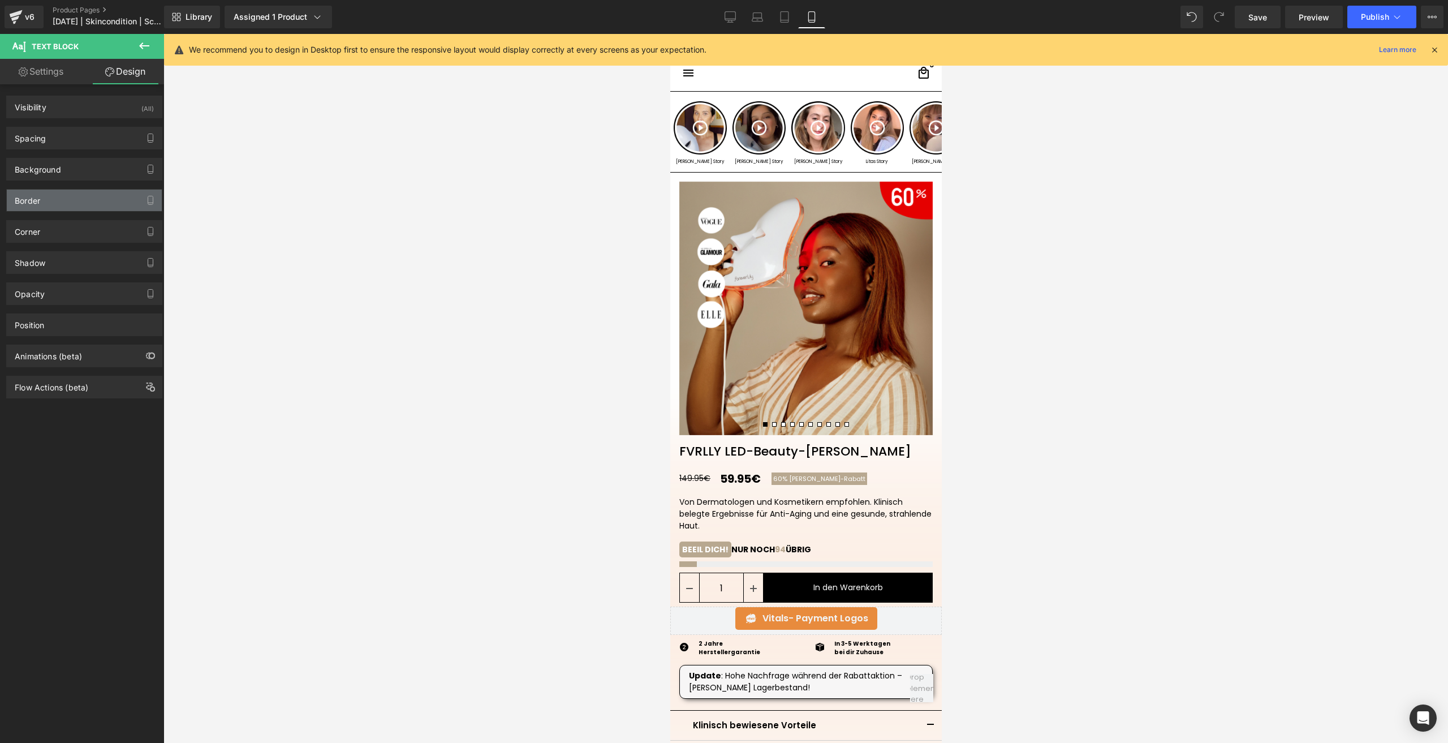
click at [48, 204] on div "Border" at bounding box center [84, 200] width 155 height 21
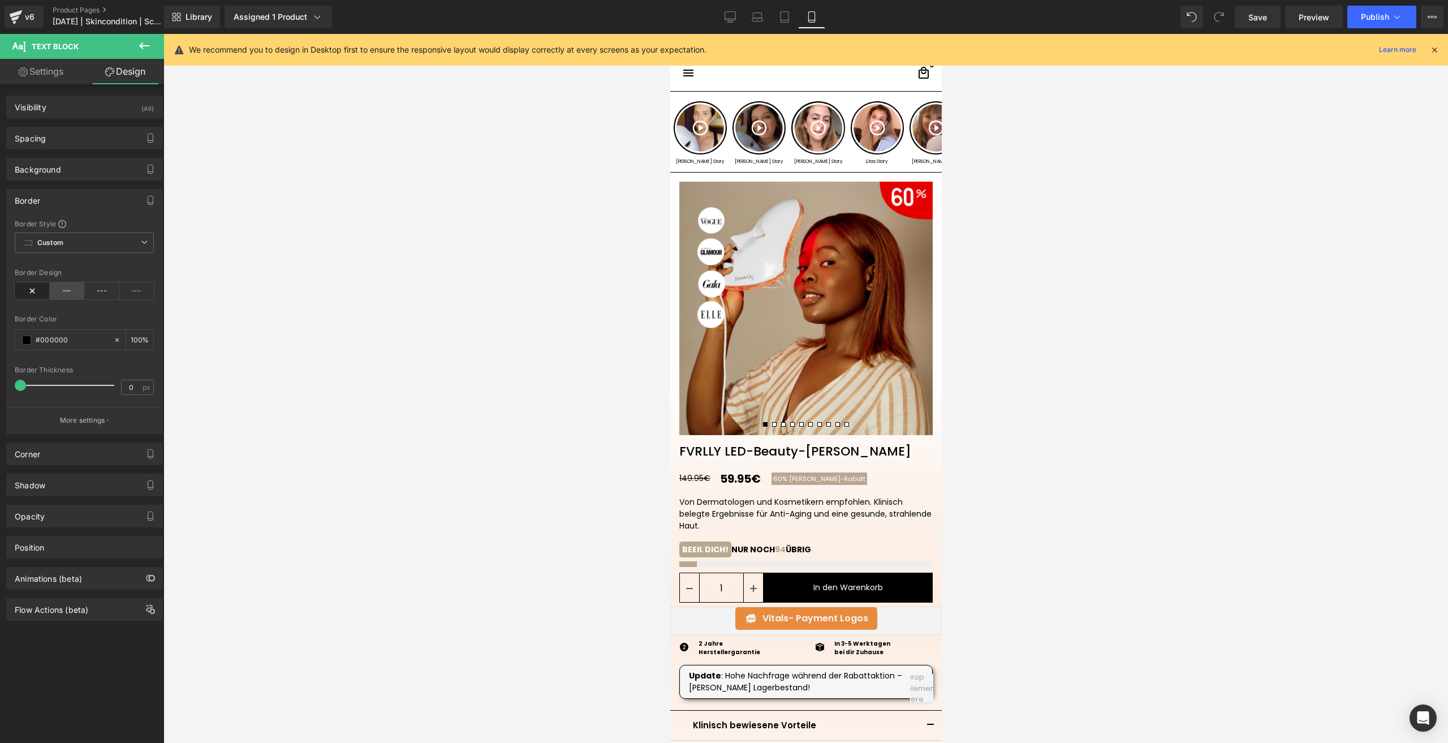
click at [53, 291] on icon at bounding box center [67, 290] width 35 height 17
click at [98, 425] on button "More settings" at bounding box center [84, 420] width 155 height 27
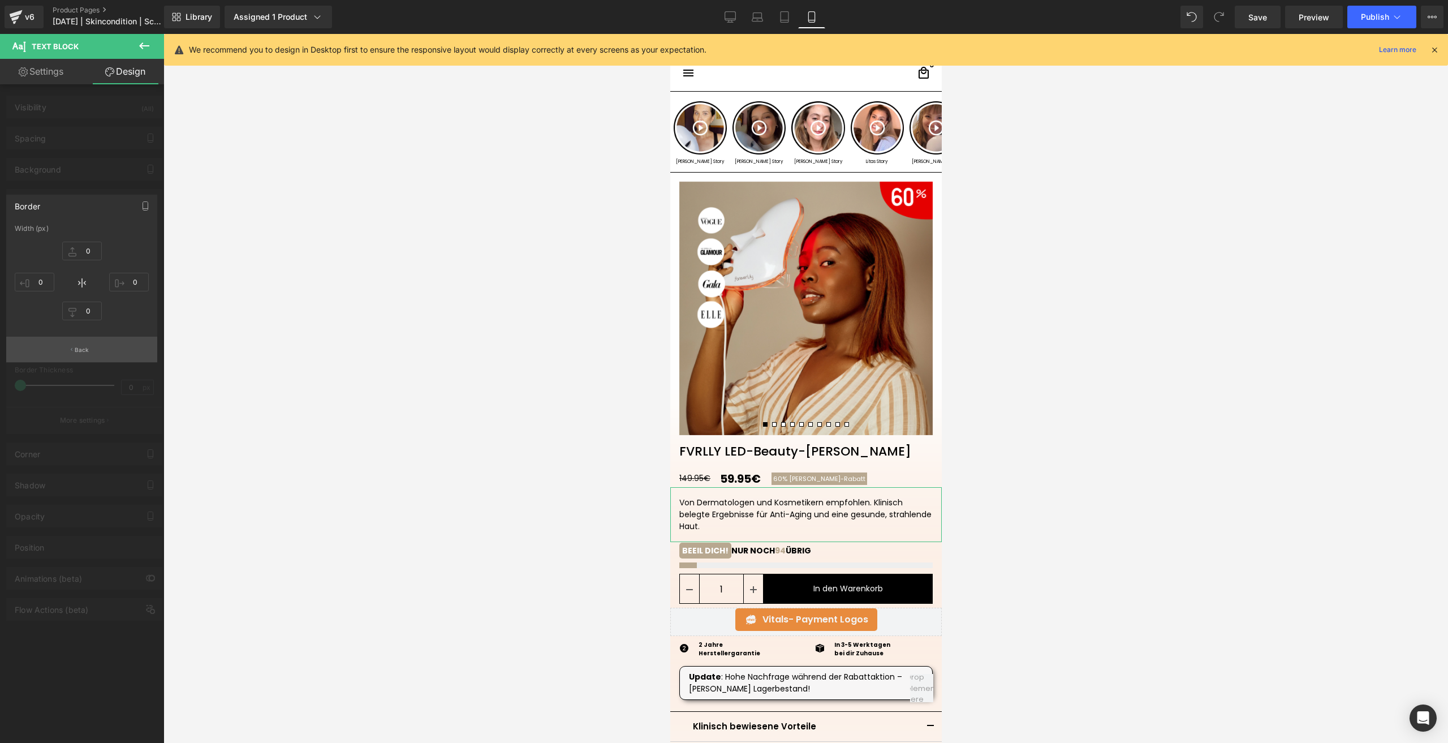
click at [90, 351] on button "Back" at bounding box center [81, 349] width 151 height 25
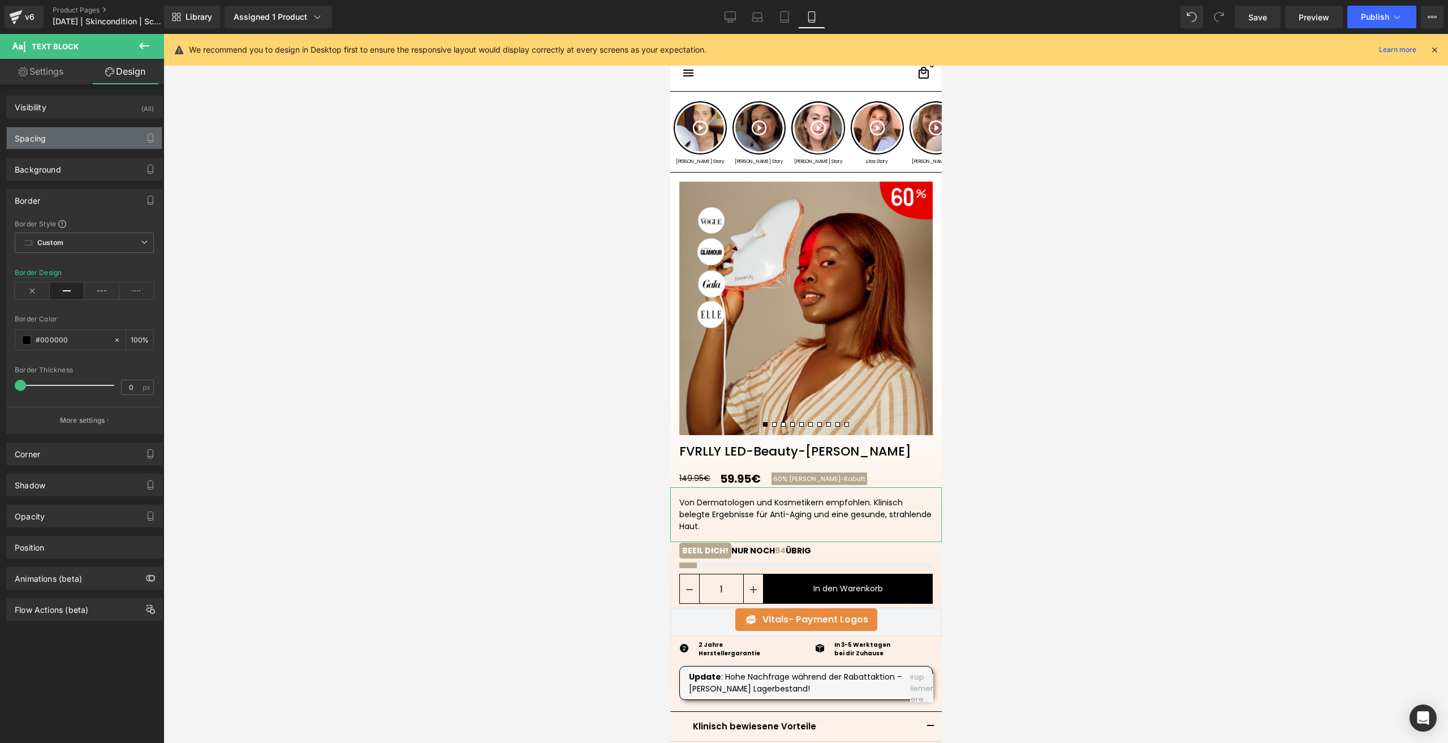
click at [71, 142] on div "Spacing" at bounding box center [84, 137] width 155 height 21
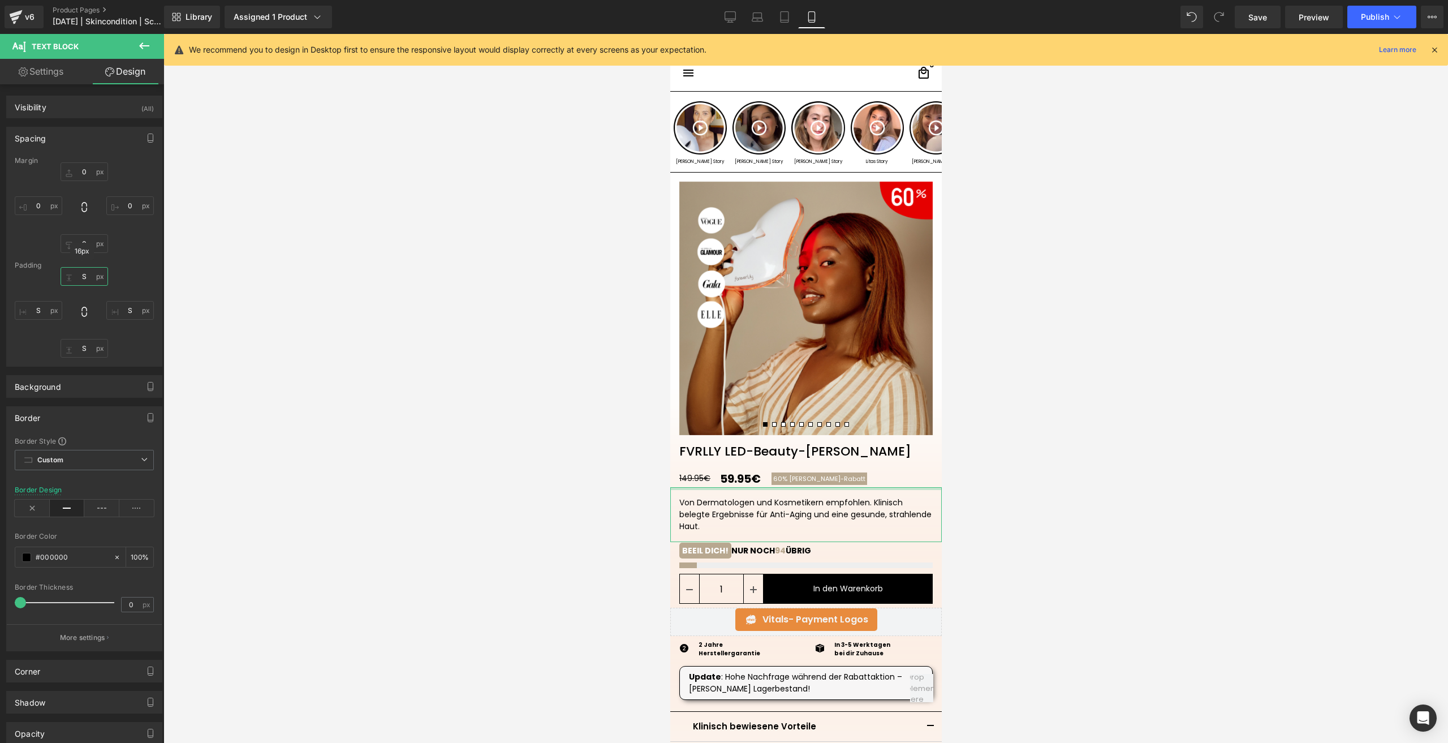
click at [90, 274] on input "S" at bounding box center [85, 276] width 48 height 19
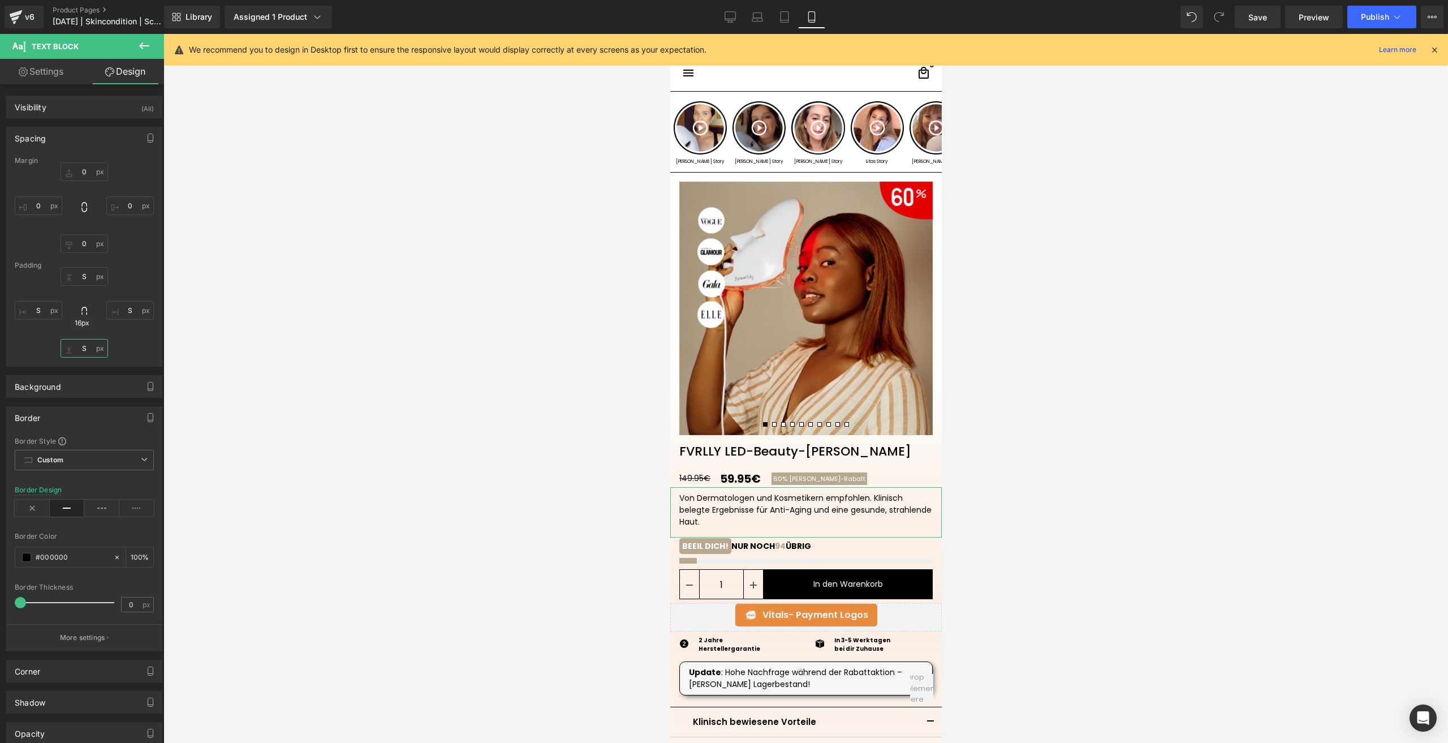
drag, startPoint x: 89, startPoint y: 347, endPoint x: 88, endPoint y: 359, distance: 11.9
click at [88, 347] on input "S" at bounding box center [85, 348] width 48 height 19
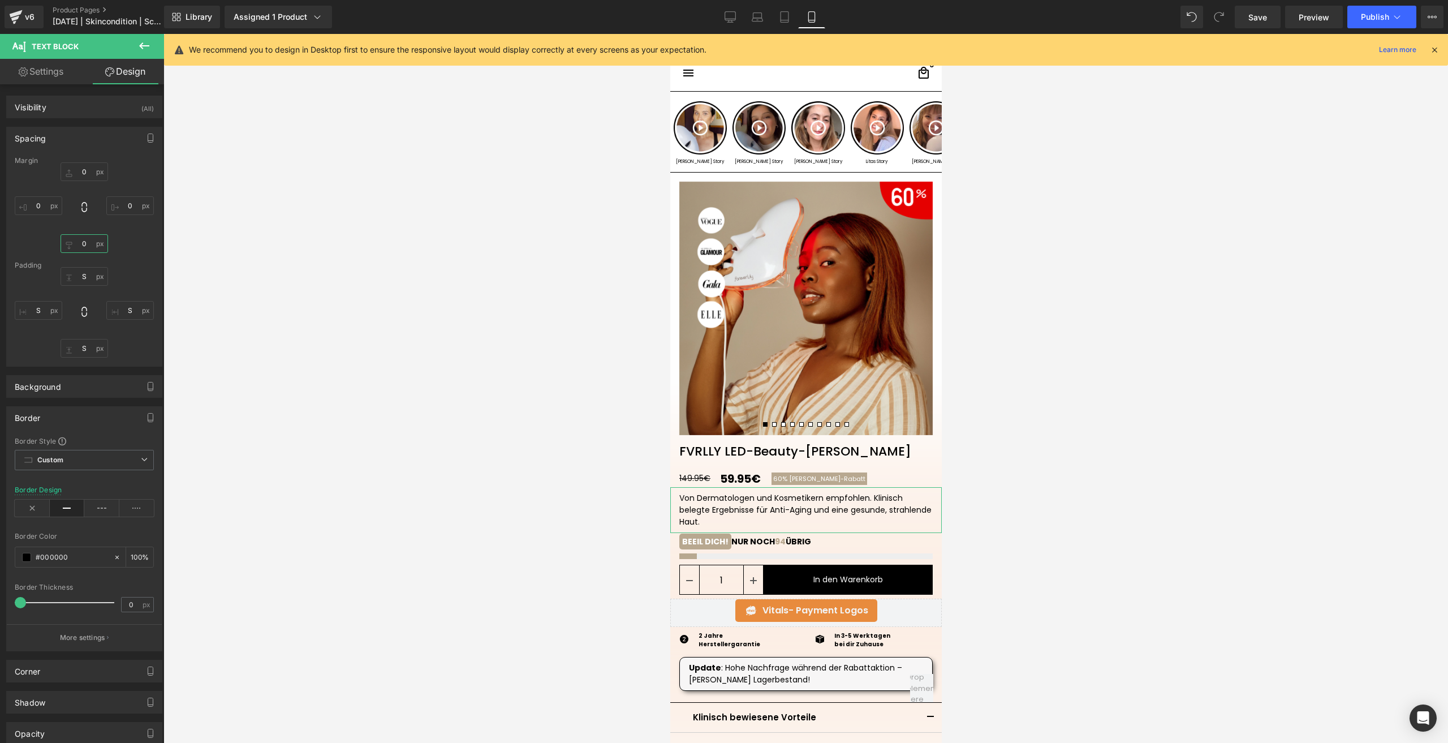
click at [81, 247] on input "0" at bounding box center [85, 243] width 48 height 19
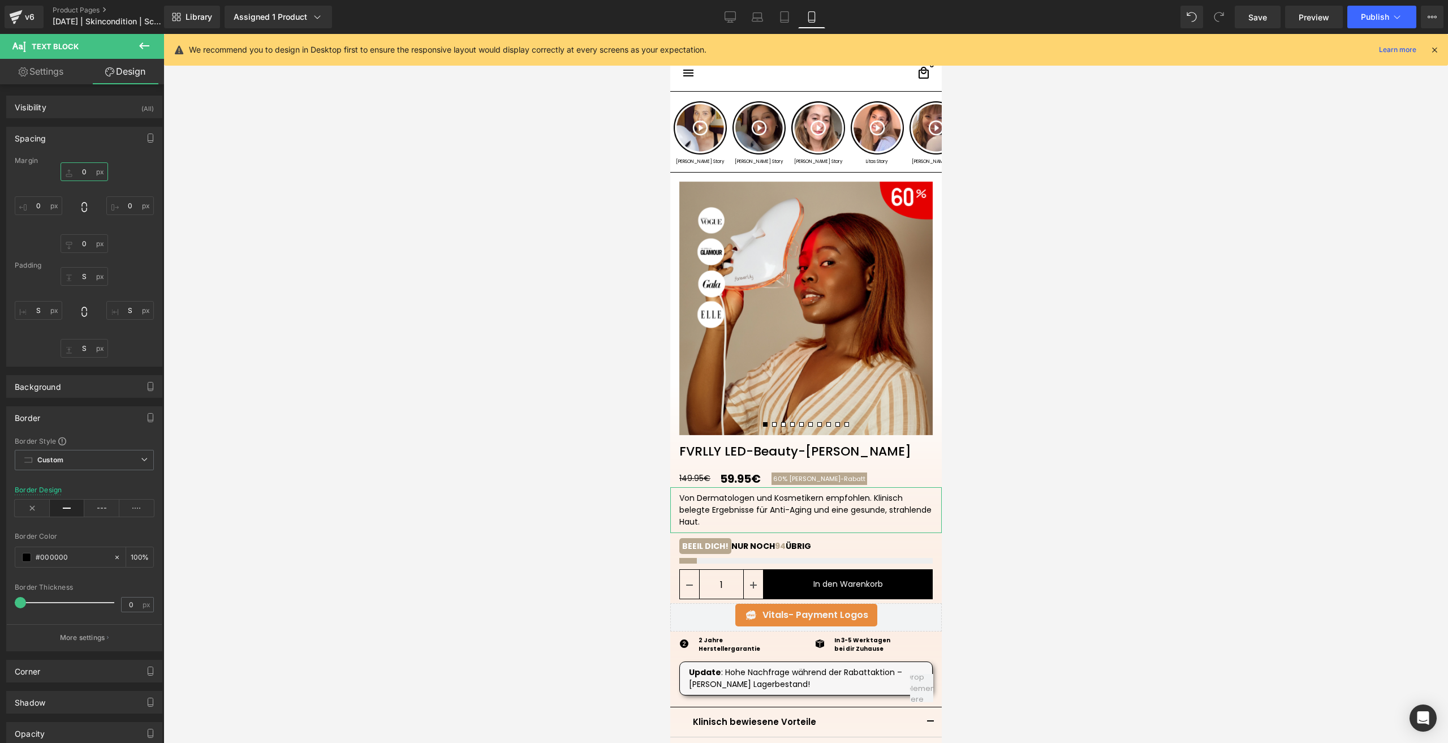
click at [79, 175] on input "0" at bounding box center [85, 171] width 48 height 19
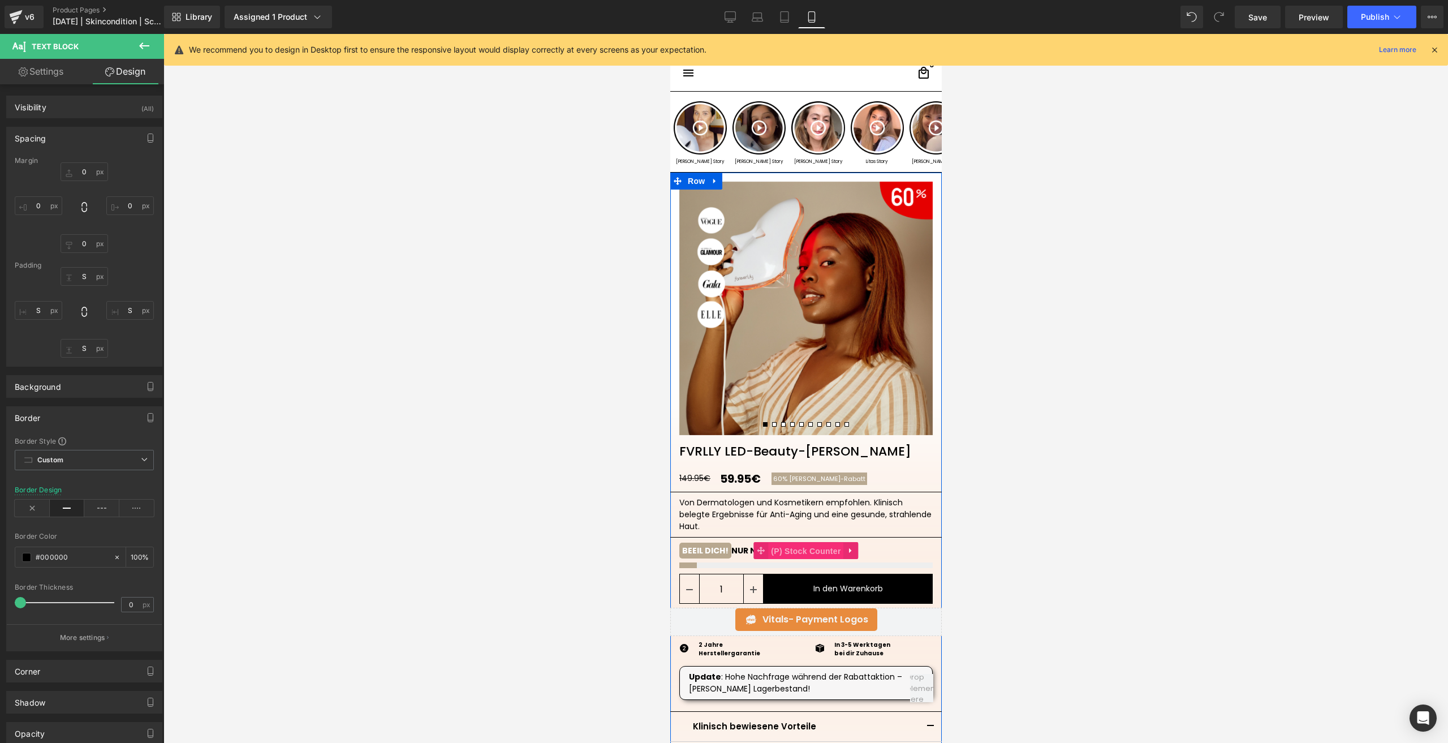
click at [792, 548] on span "(P) Stock Counter" at bounding box center [805, 550] width 75 height 17
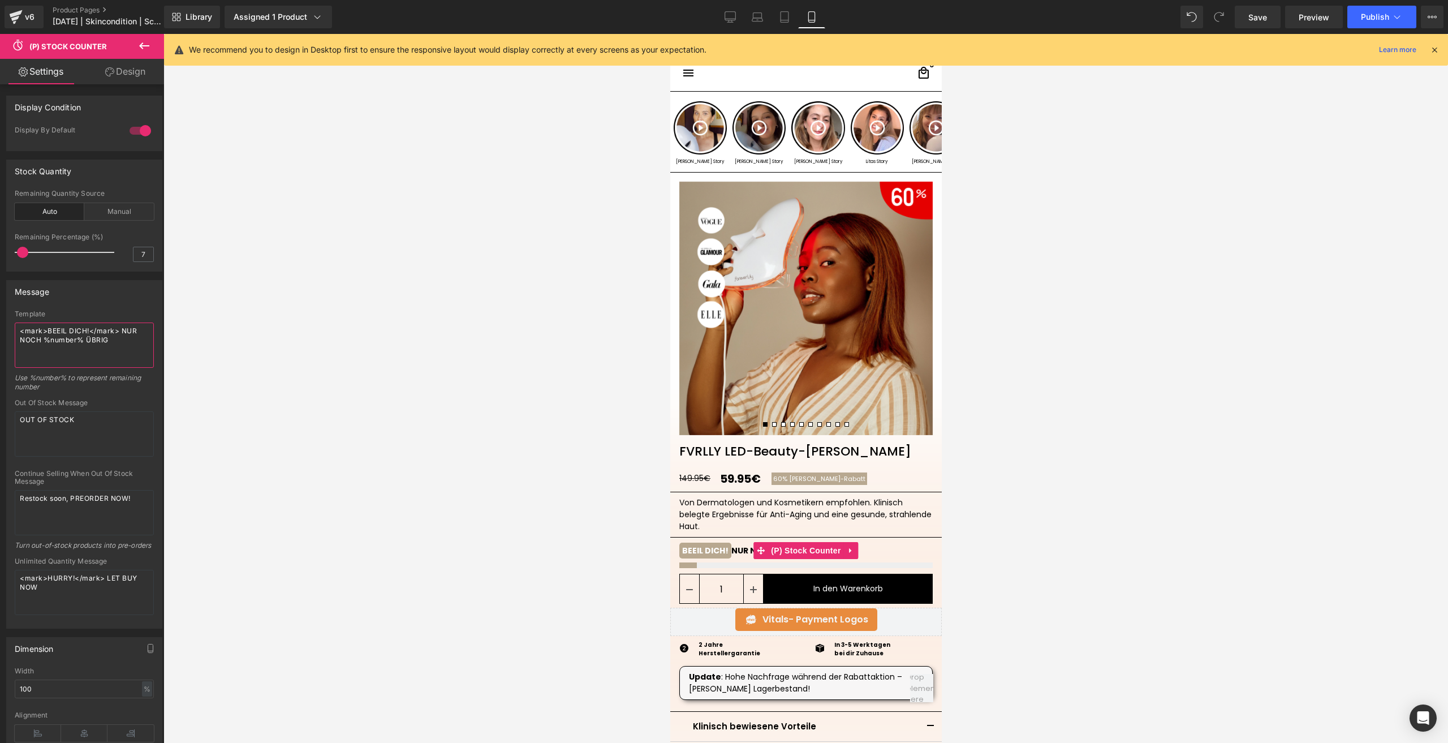
drag, startPoint x: 120, startPoint y: 344, endPoint x: 15, endPoint y: 330, distance: 106.2
click at [15, 330] on textarea "<mark>BEEIL DICH!</mark> NUR NOCH %number% ÜBRIG" at bounding box center [84, 344] width 139 height 45
click at [93, 418] on textarea "OUT OF STOCK" at bounding box center [84, 433] width 139 height 45
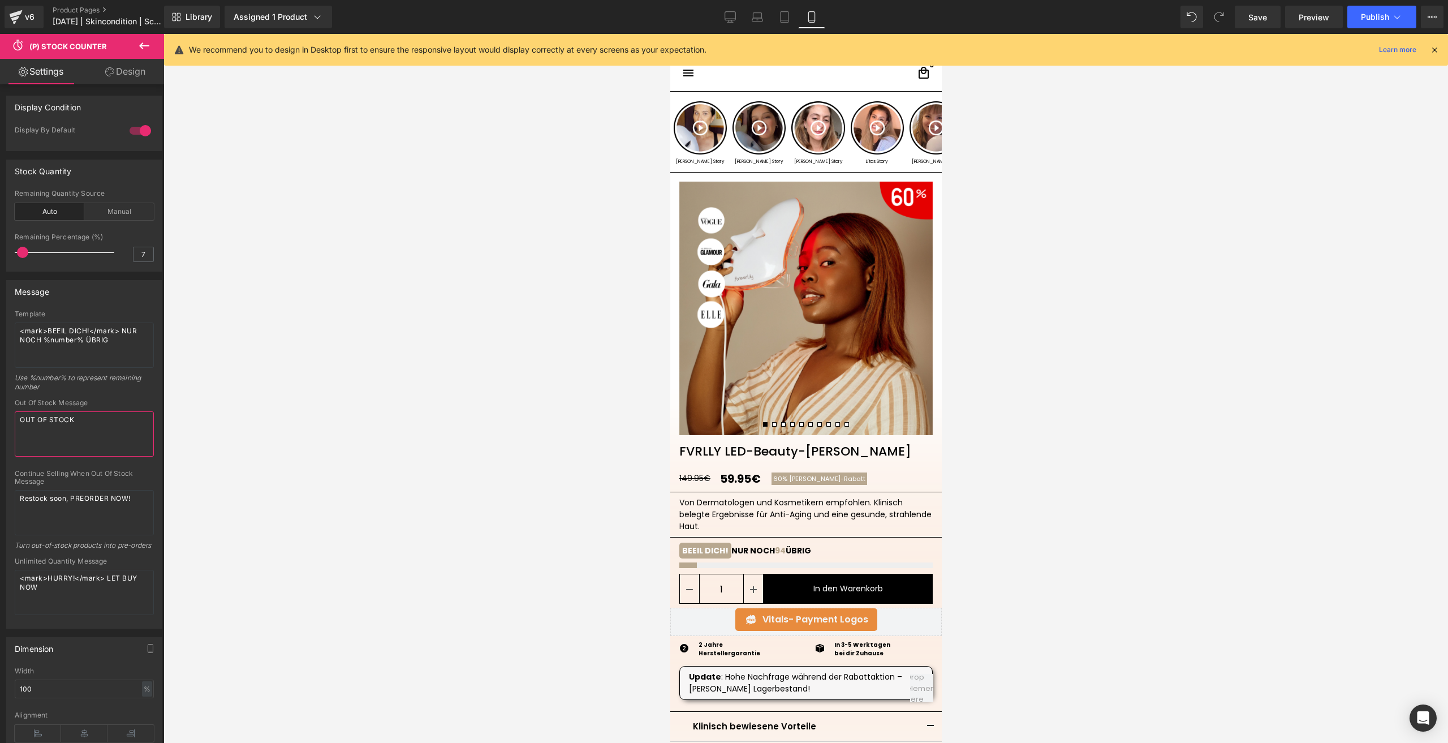
paste textarea "<mark>BEEIL DICH!</mark> NUR NOCH %number% ÜBRIG"
type textarea "<mark>BEEIL DICH!</mark> NUR NOCH %number% ÜBRIG"
click at [80, 500] on textarea "Restock soon, PREORDER NOW!" at bounding box center [84, 512] width 139 height 45
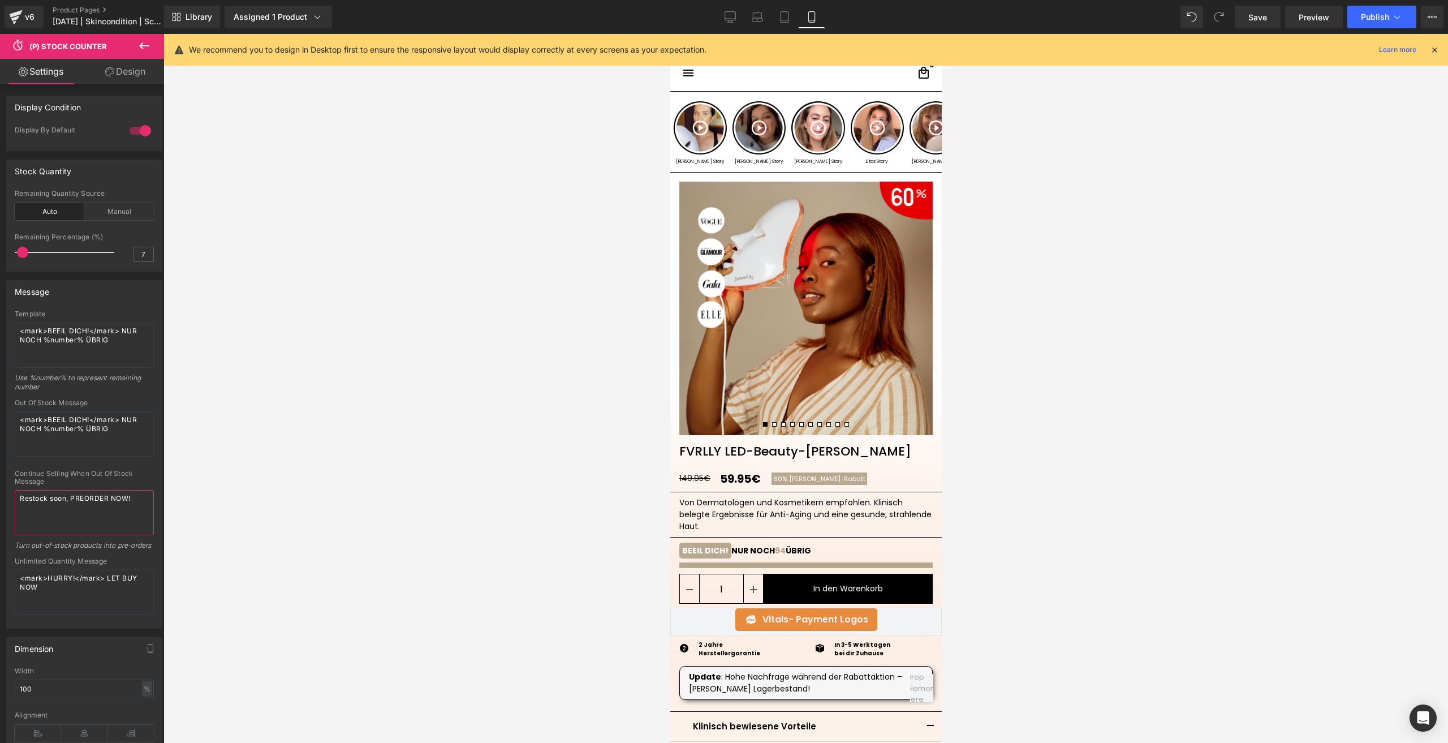
paste textarea "<mark>BEEIL DICH!</mark> NUR NOCH %number% ÜBRIG"
type textarea "<mark>BEEIL DICH!</mark> NUR NOCH %number% ÜBRIG"
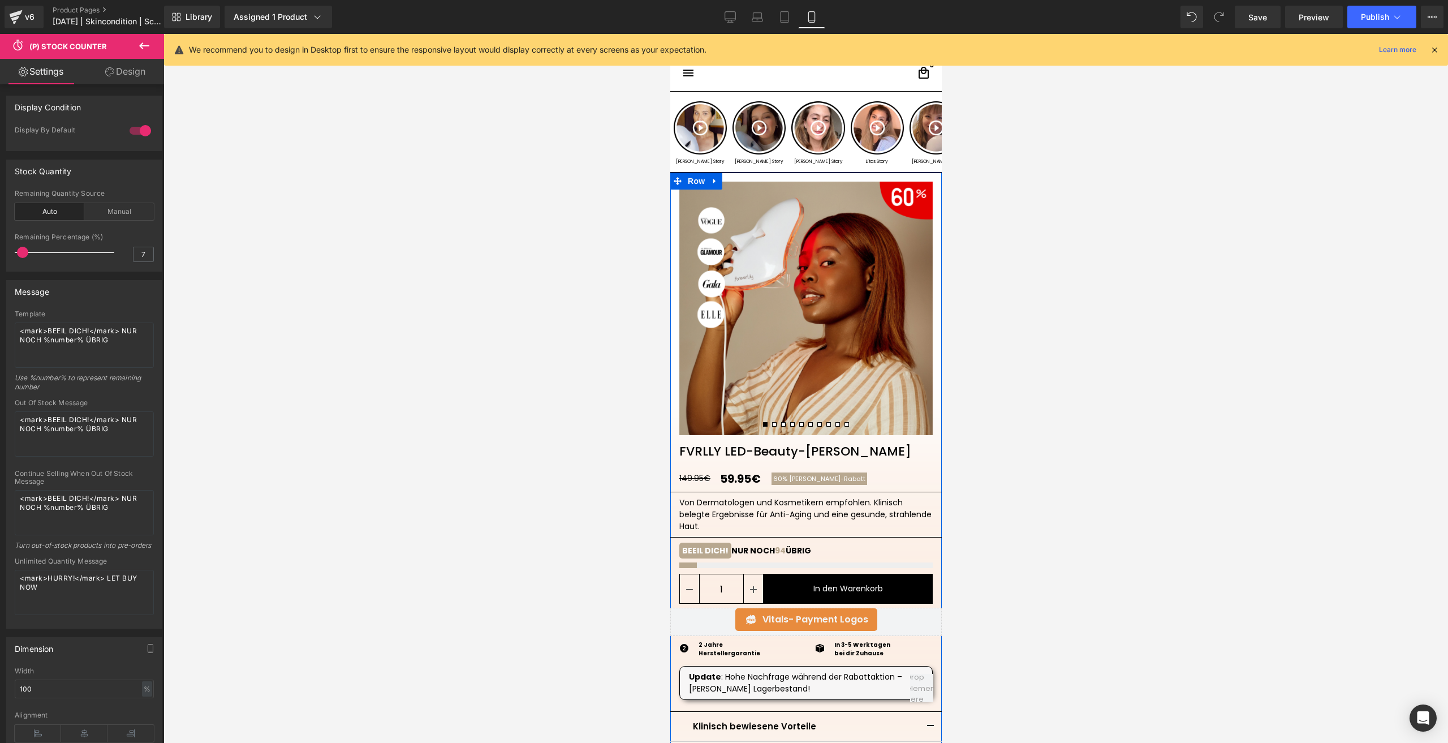
click at [764, 522] on div "Von Dermatologen und Kosmetikern empfohlen. Klinisch belegte Ergebnisse für Ant…" at bounding box center [805, 515] width 253 height 36
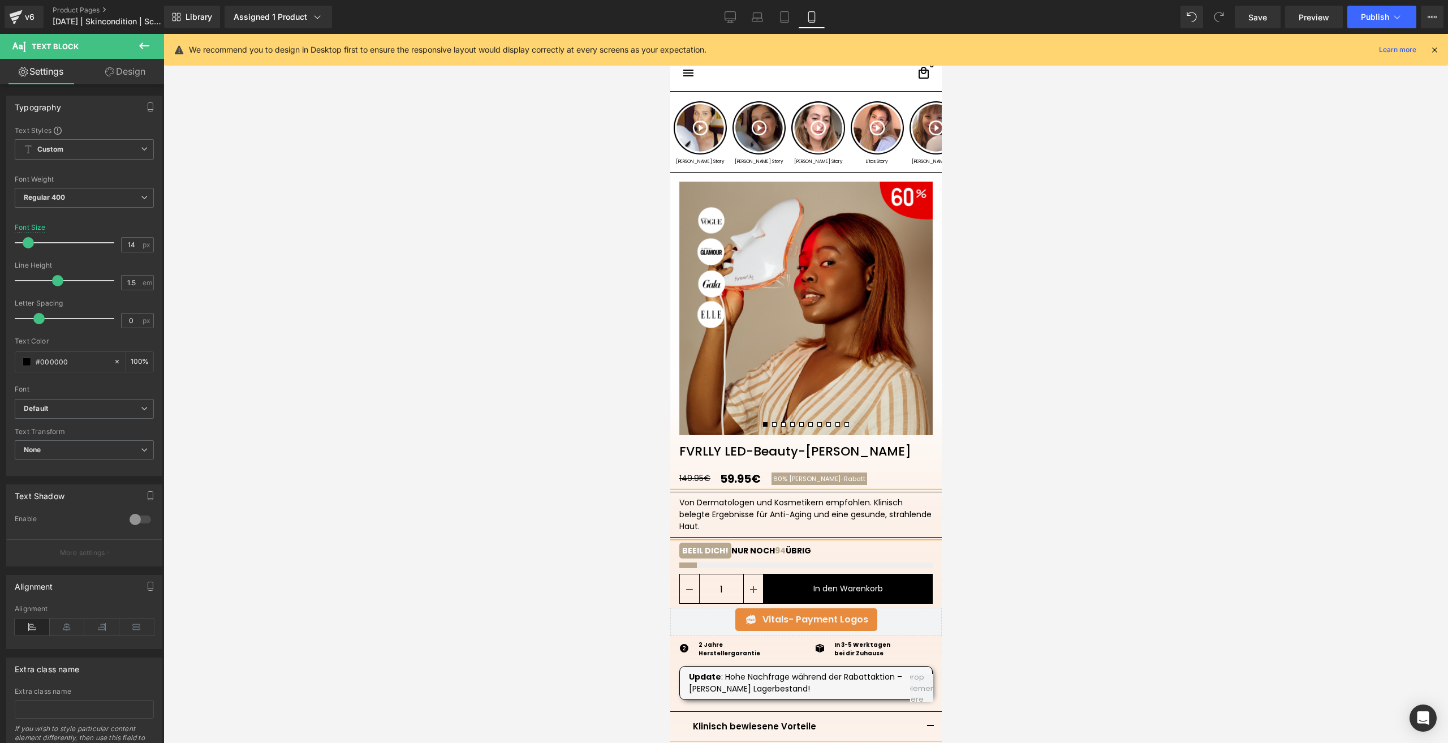
click at [1081, 529] on div at bounding box center [805, 388] width 1285 height 709
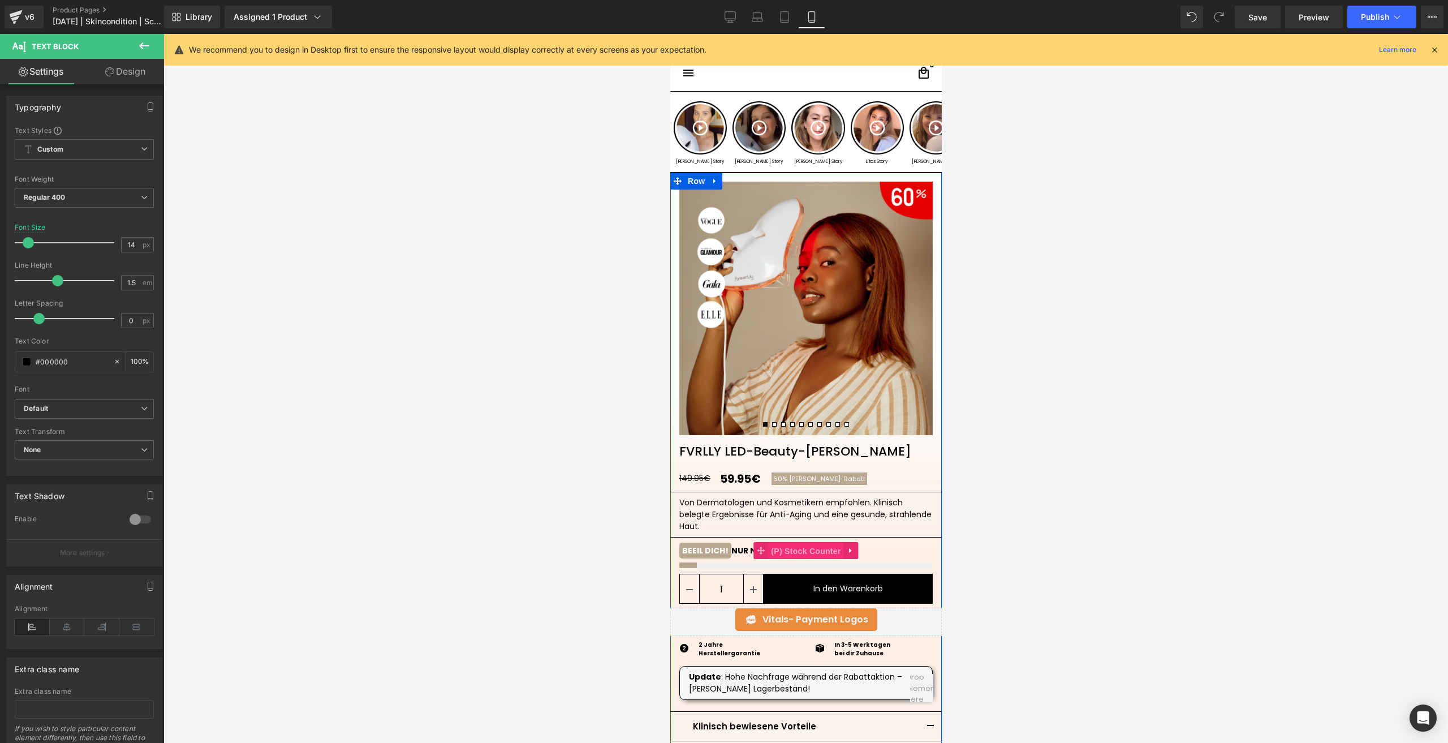
click at [789, 552] on span "(P) Stock Counter" at bounding box center [805, 550] width 75 height 17
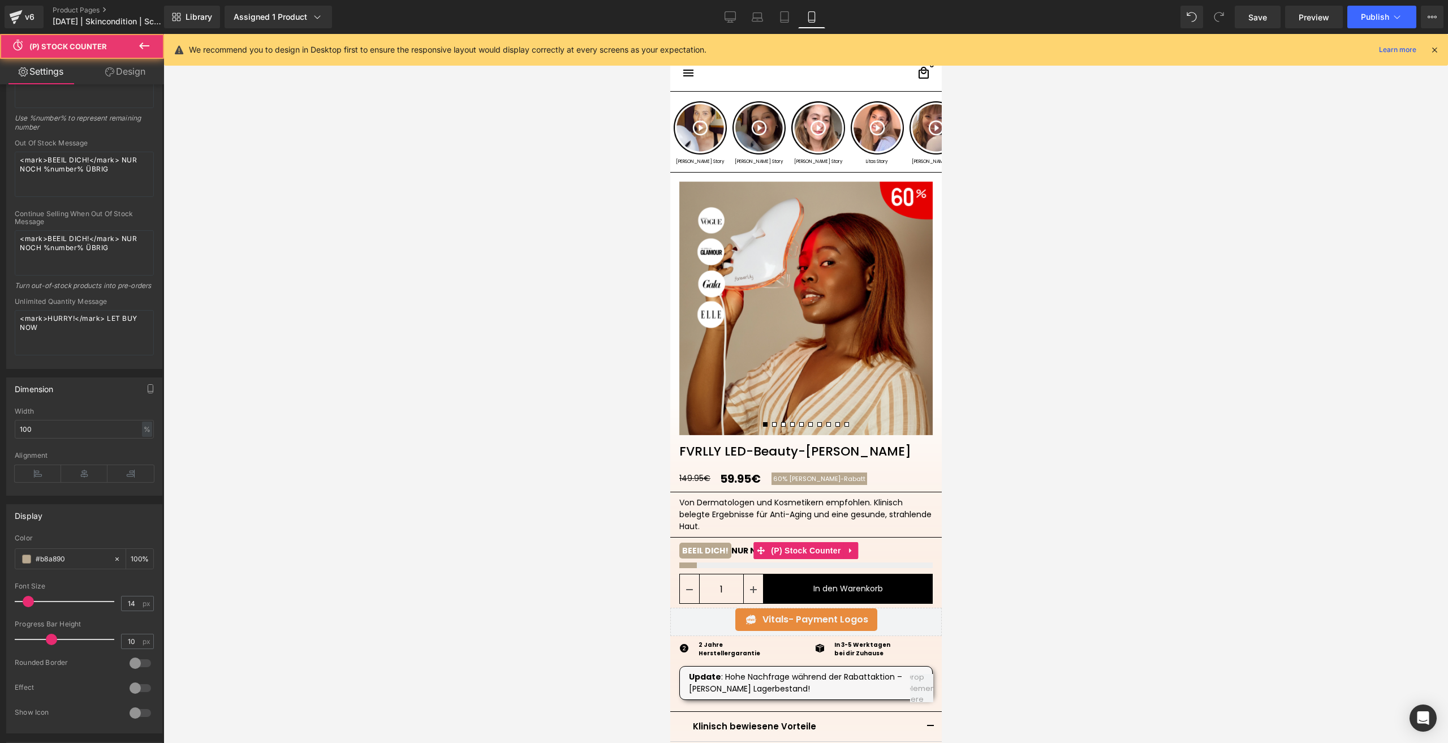
scroll to position [283, 0]
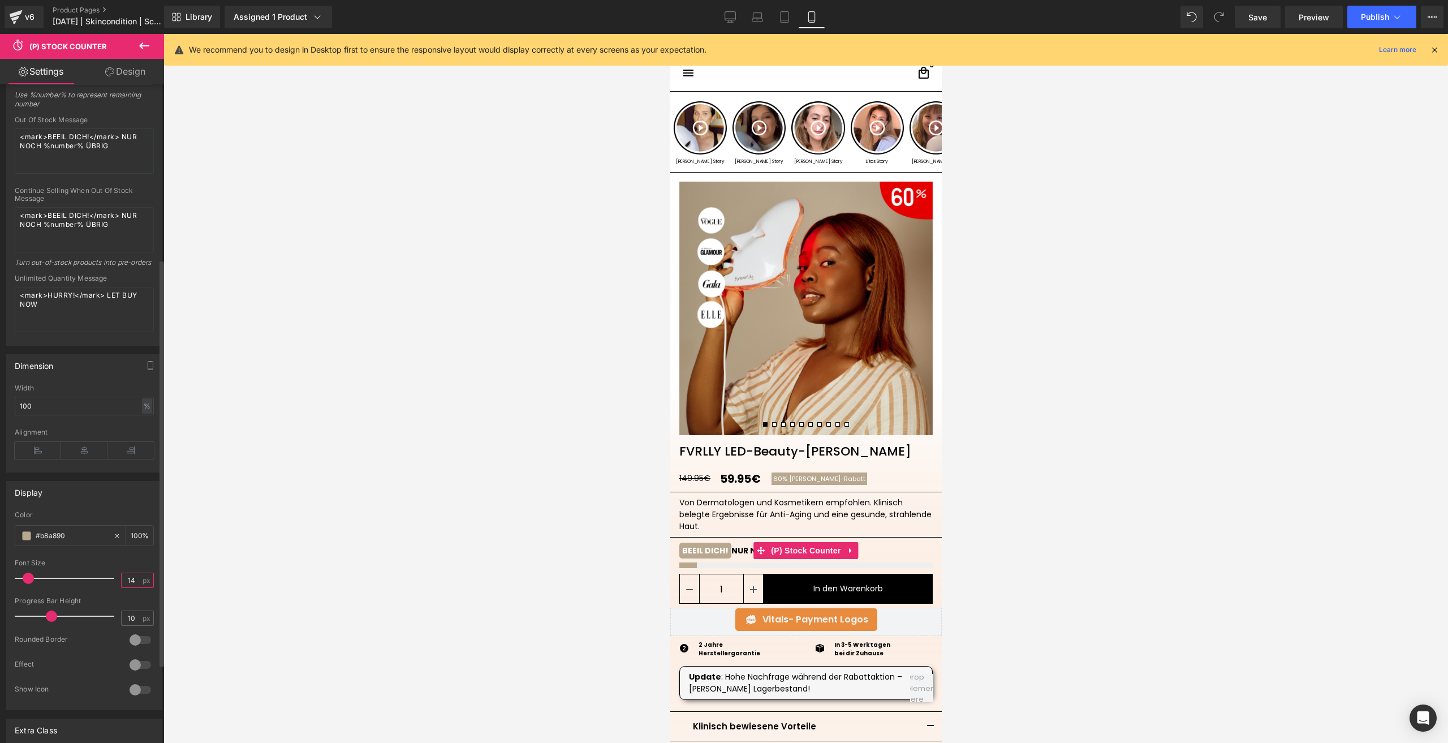
click at [136, 587] on input "14" at bounding box center [132, 580] width 20 height 14
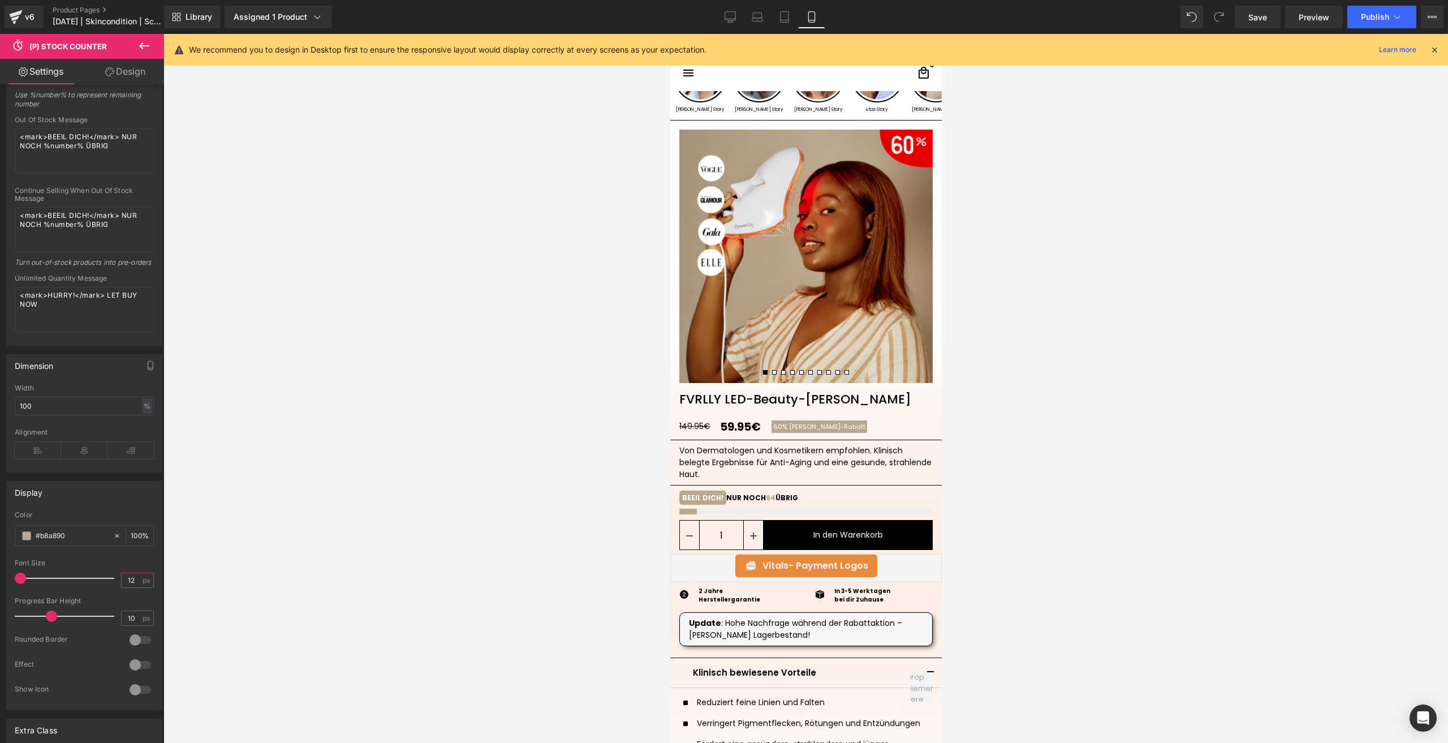
scroll to position [113, 0]
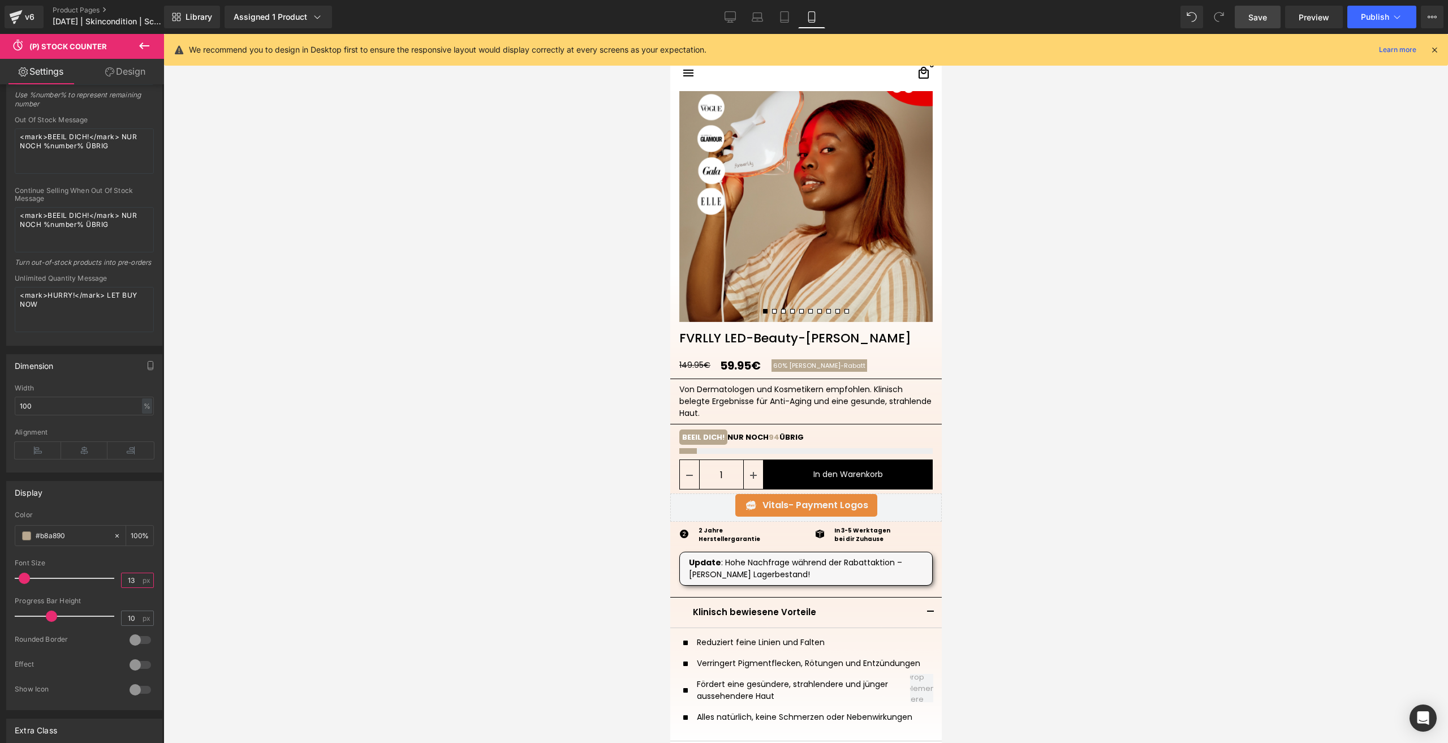
type input "13"
click at [1257, 16] on span "Save" at bounding box center [1257, 17] width 19 height 12
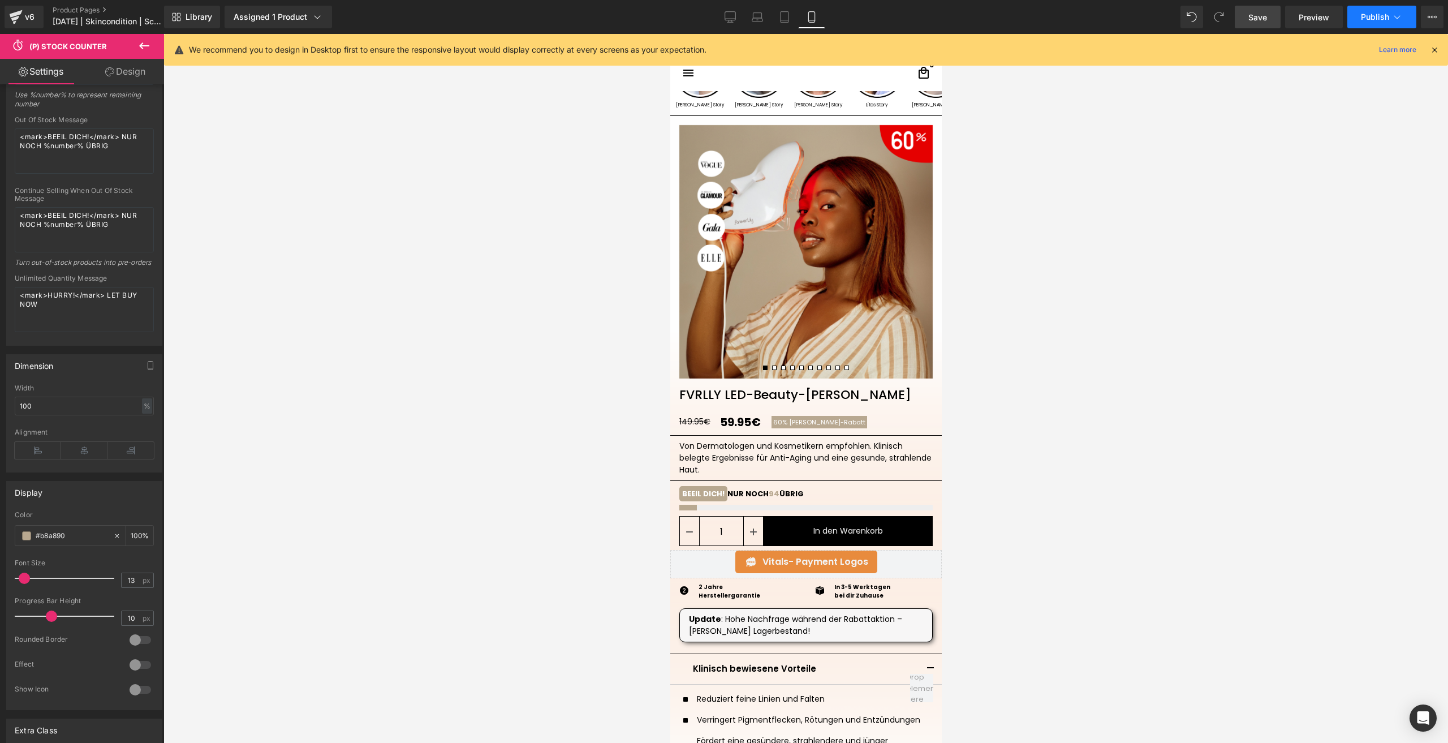
click at [1369, 20] on span "Publish" at bounding box center [1375, 16] width 28 height 9
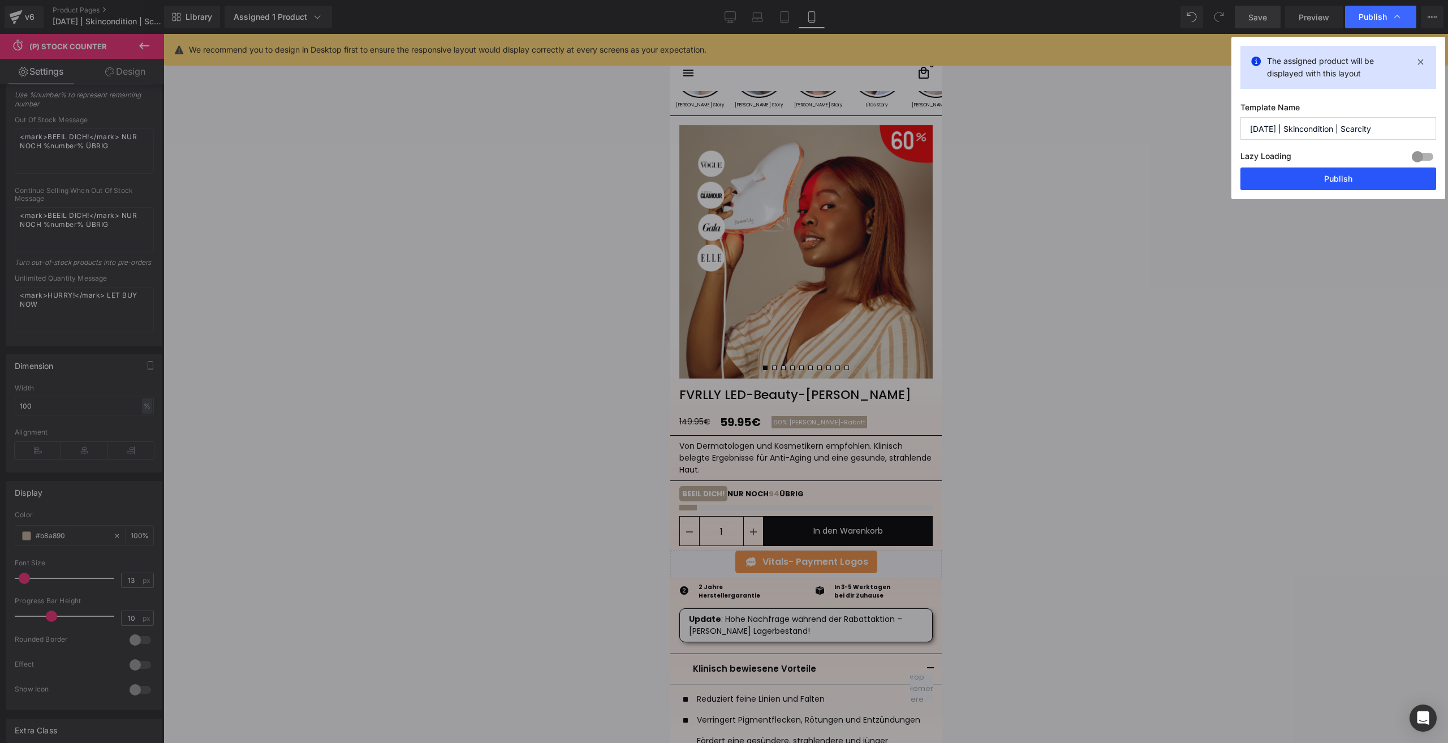
click at [1269, 181] on button "Publish" at bounding box center [1339, 178] width 196 height 23
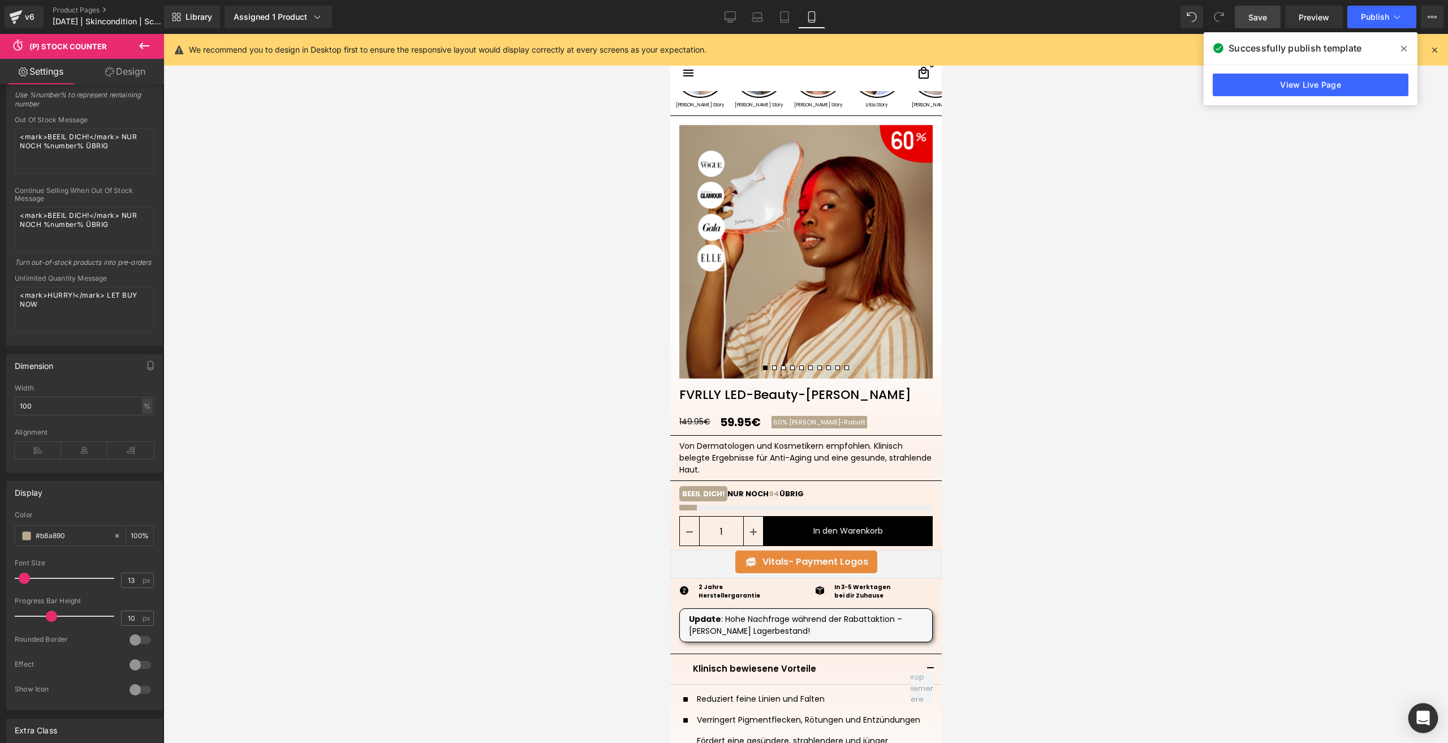
click at [1434, 718] on div "Open Intercom Messenger" at bounding box center [1424, 718] width 30 height 30
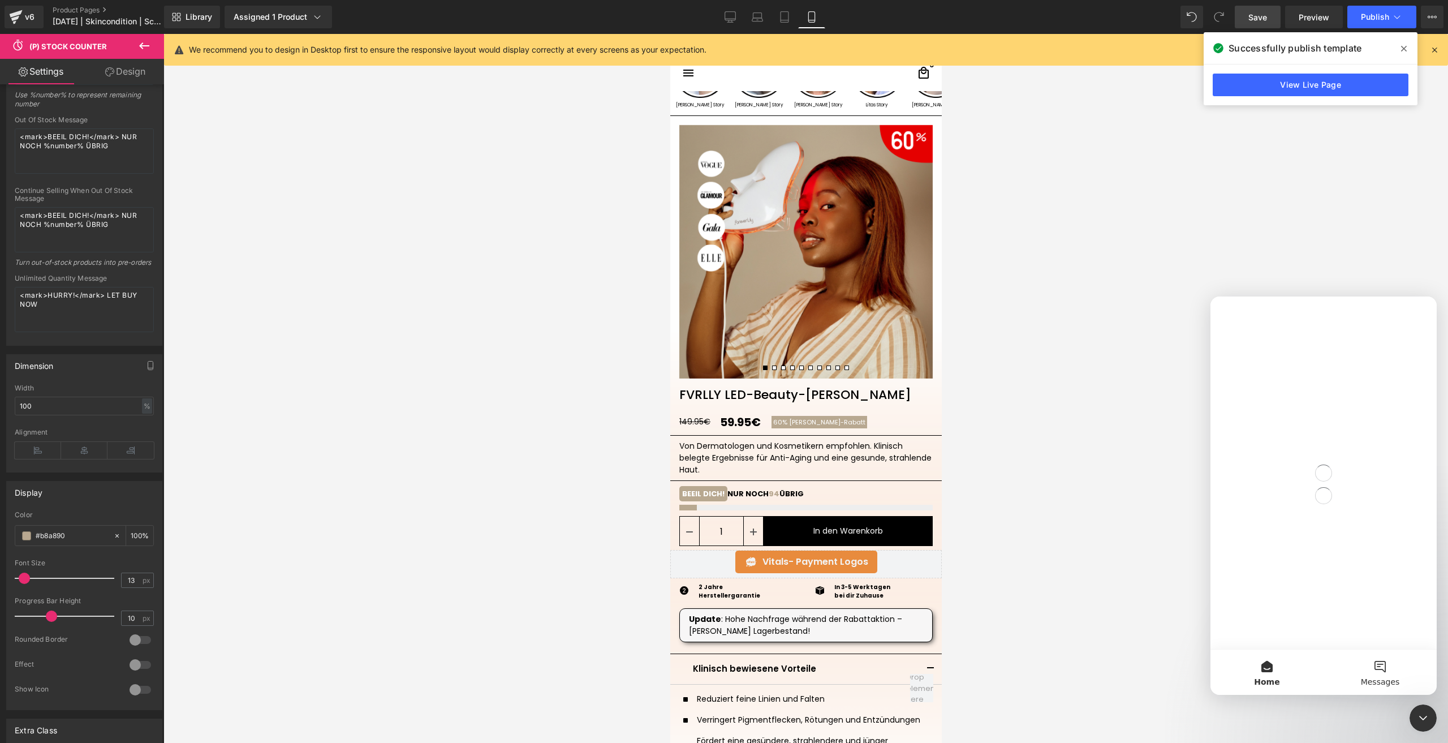
scroll to position [0, 0]
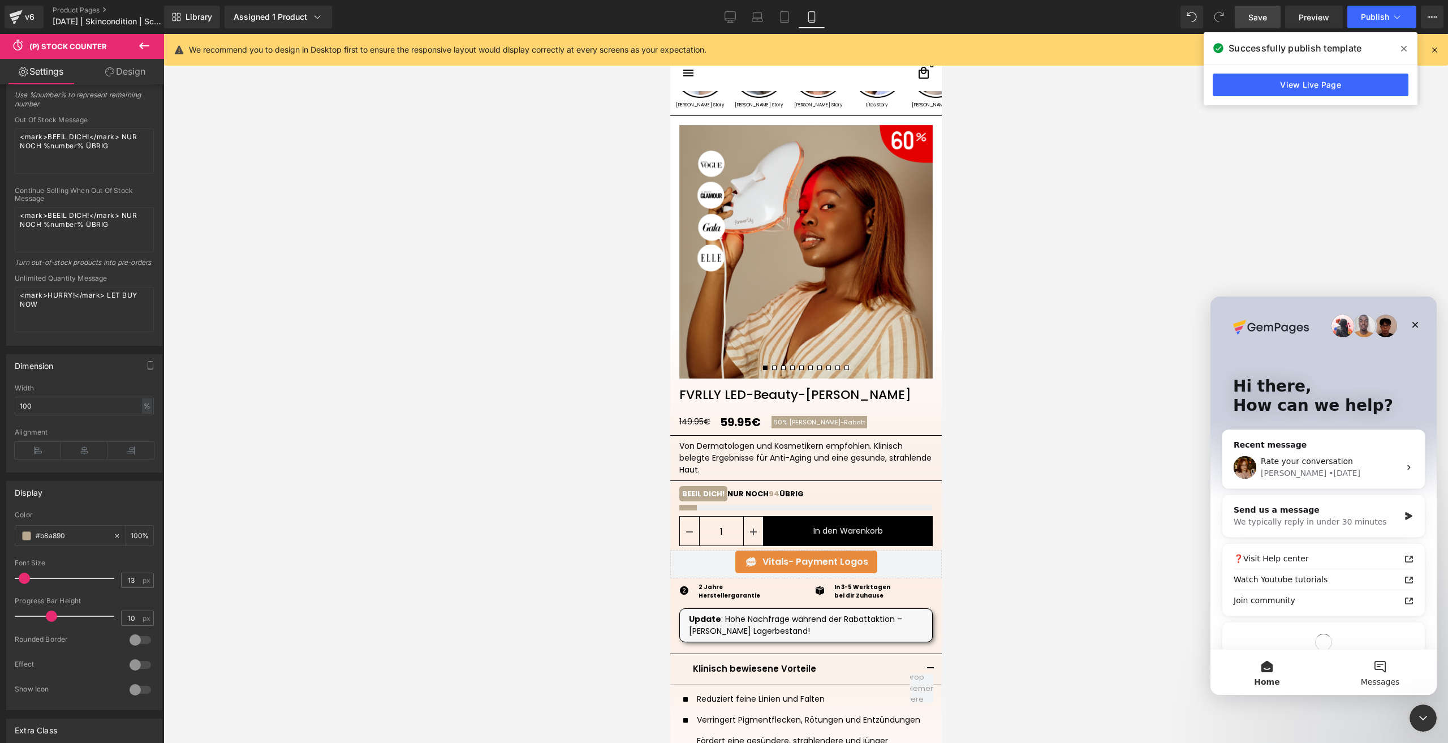
click at [1384, 674] on button "Messages" at bounding box center [1380, 671] width 113 height 45
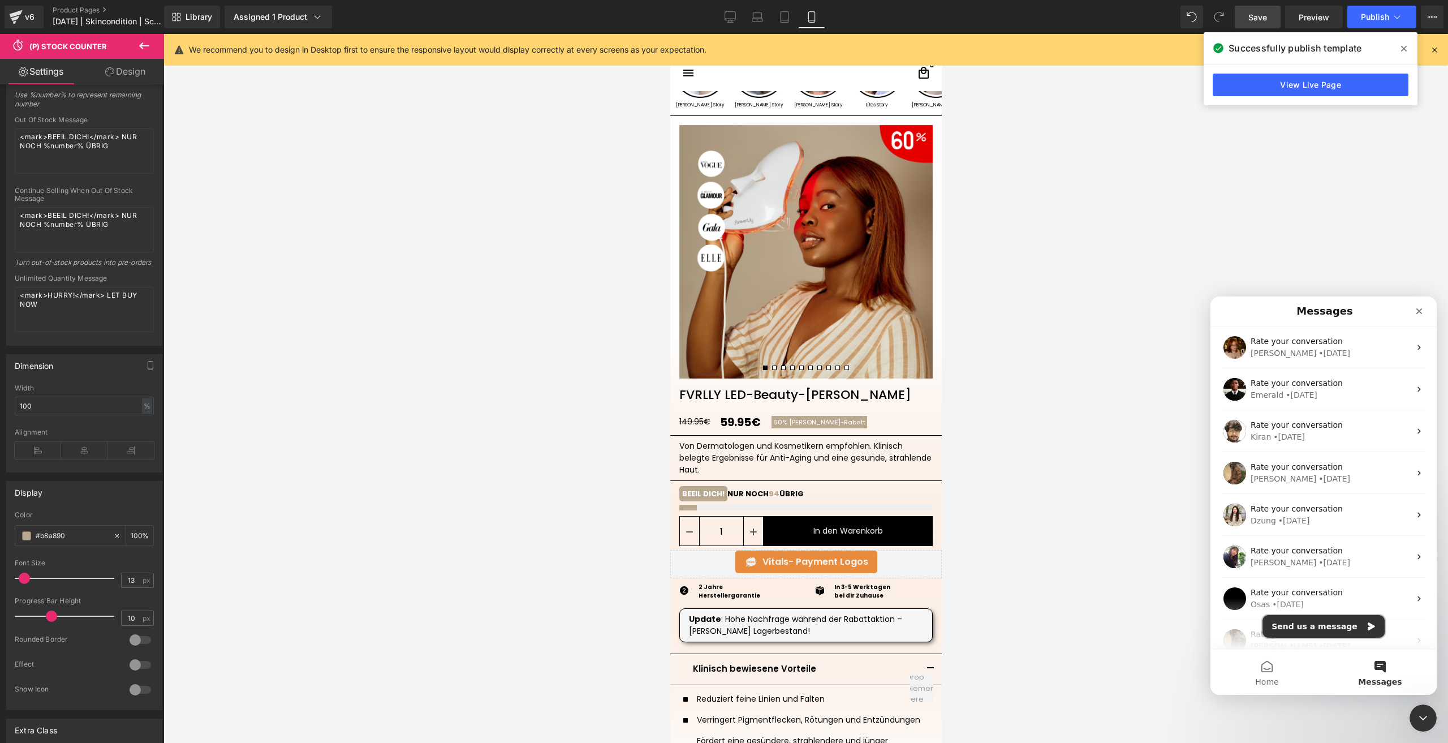
click at [1332, 625] on button "Send us a message" at bounding box center [1324, 626] width 122 height 23
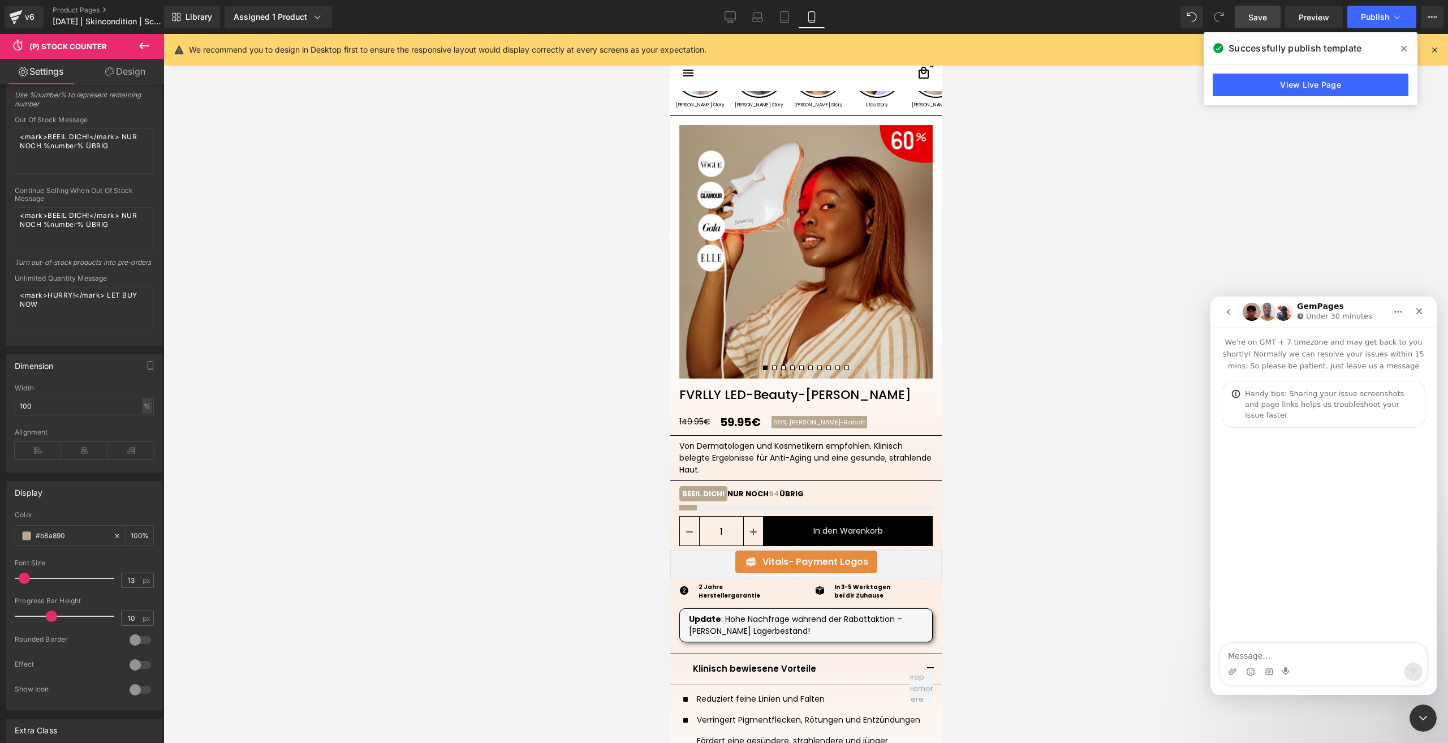
click at [1268, 647] on textarea "Message…" at bounding box center [1323, 652] width 207 height 19
type textarea "someone there?"
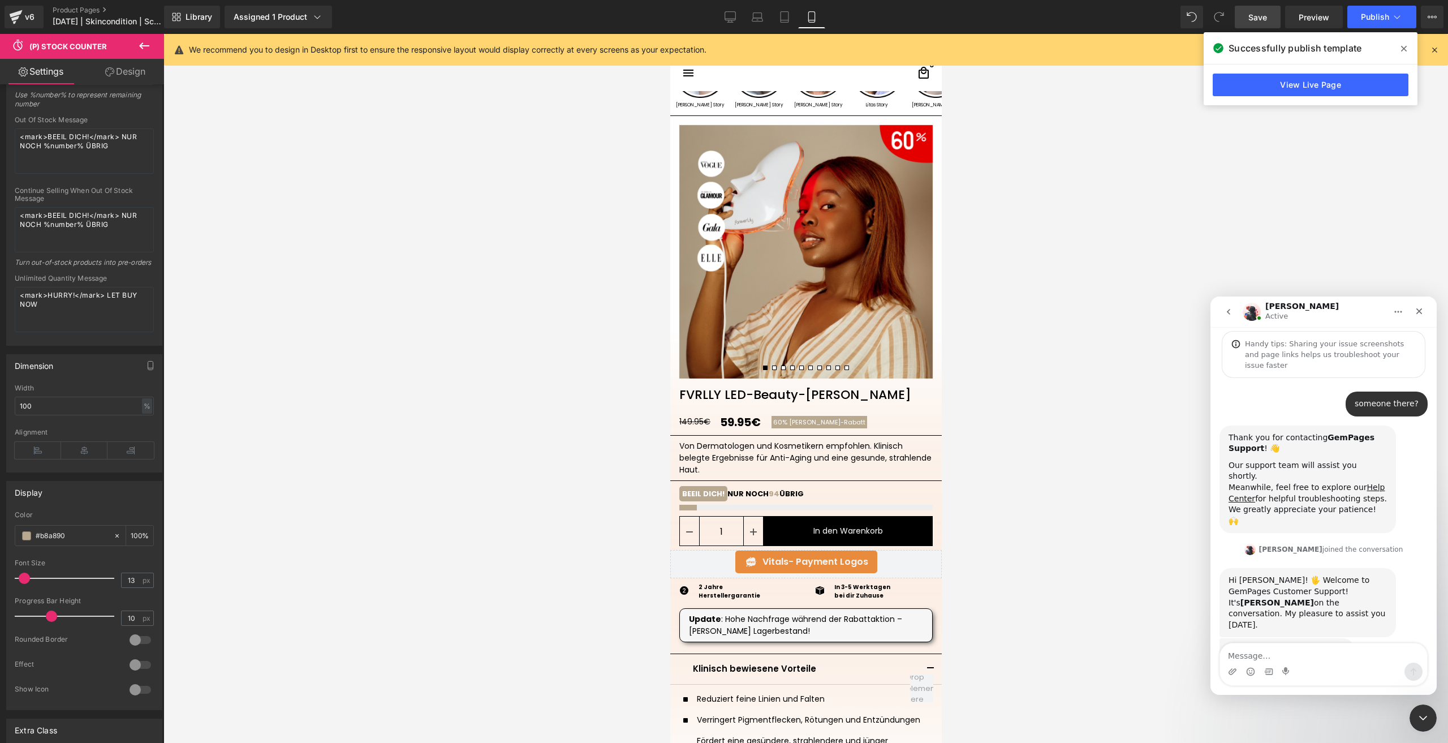
scroll to position [49, 0]
click at [1066, 500] on div at bounding box center [724, 354] width 1448 height 709
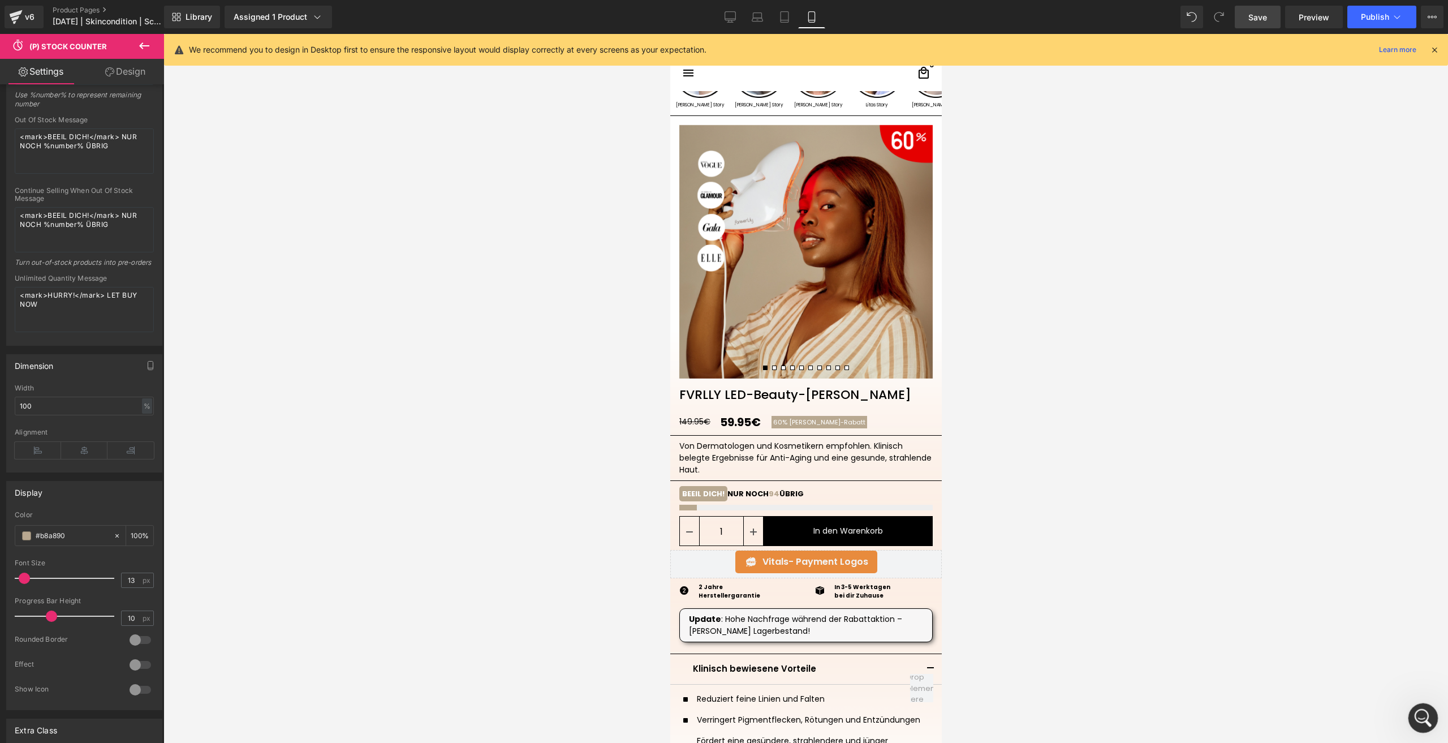
click at [1422, 721] on icon "Open Intercom Messenger" at bounding box center [1421, 716] width 19 height 19
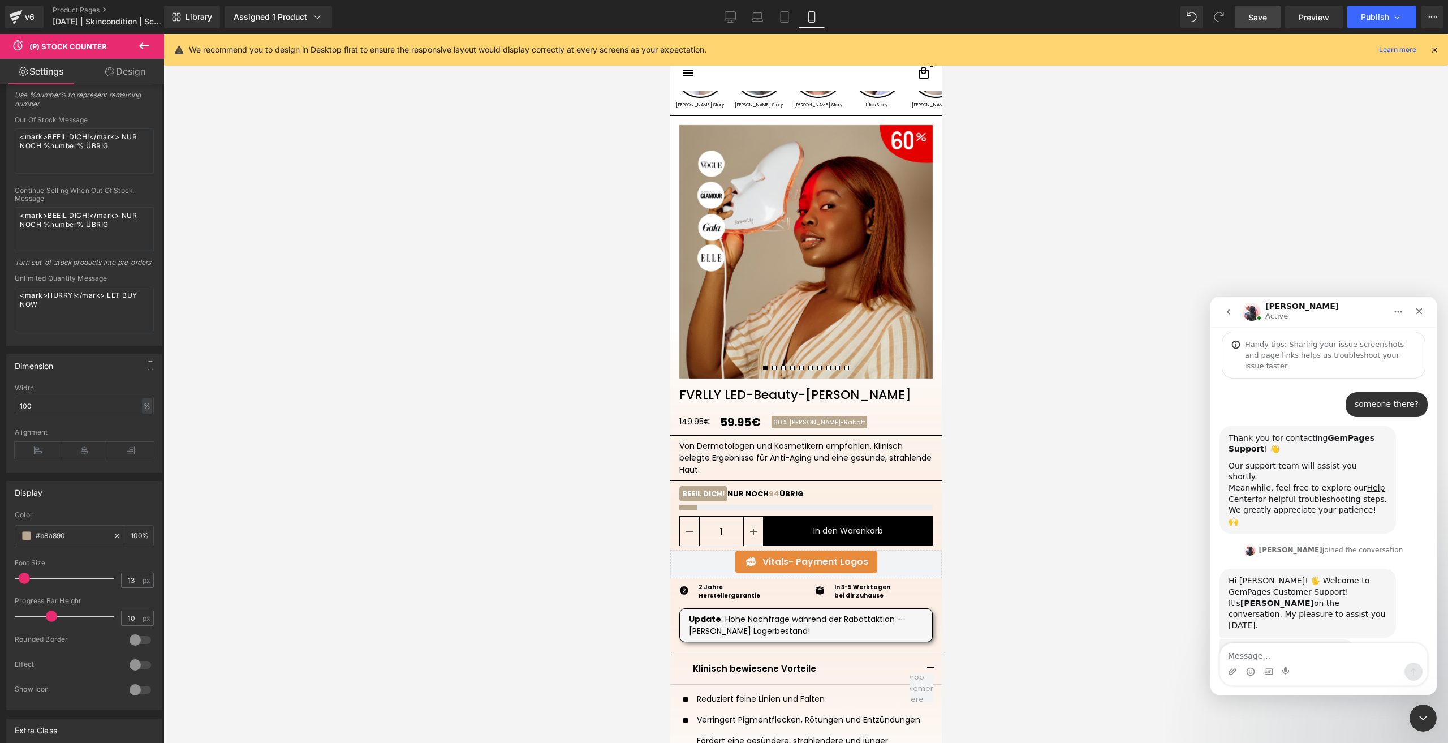
click at [1265, 660] on textarea "Message…" at bounding box center [1323, 652] width 207 height 19
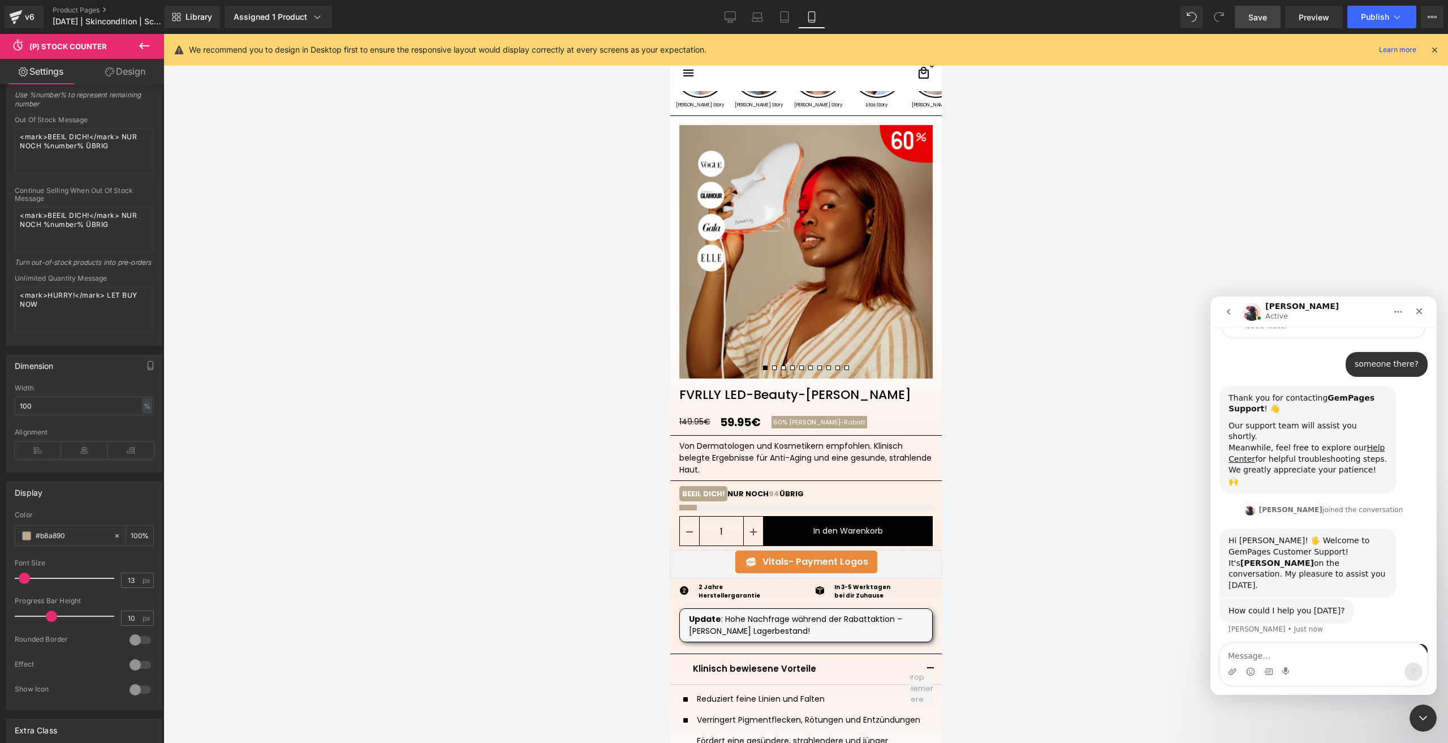
scroll to position [112, 0]
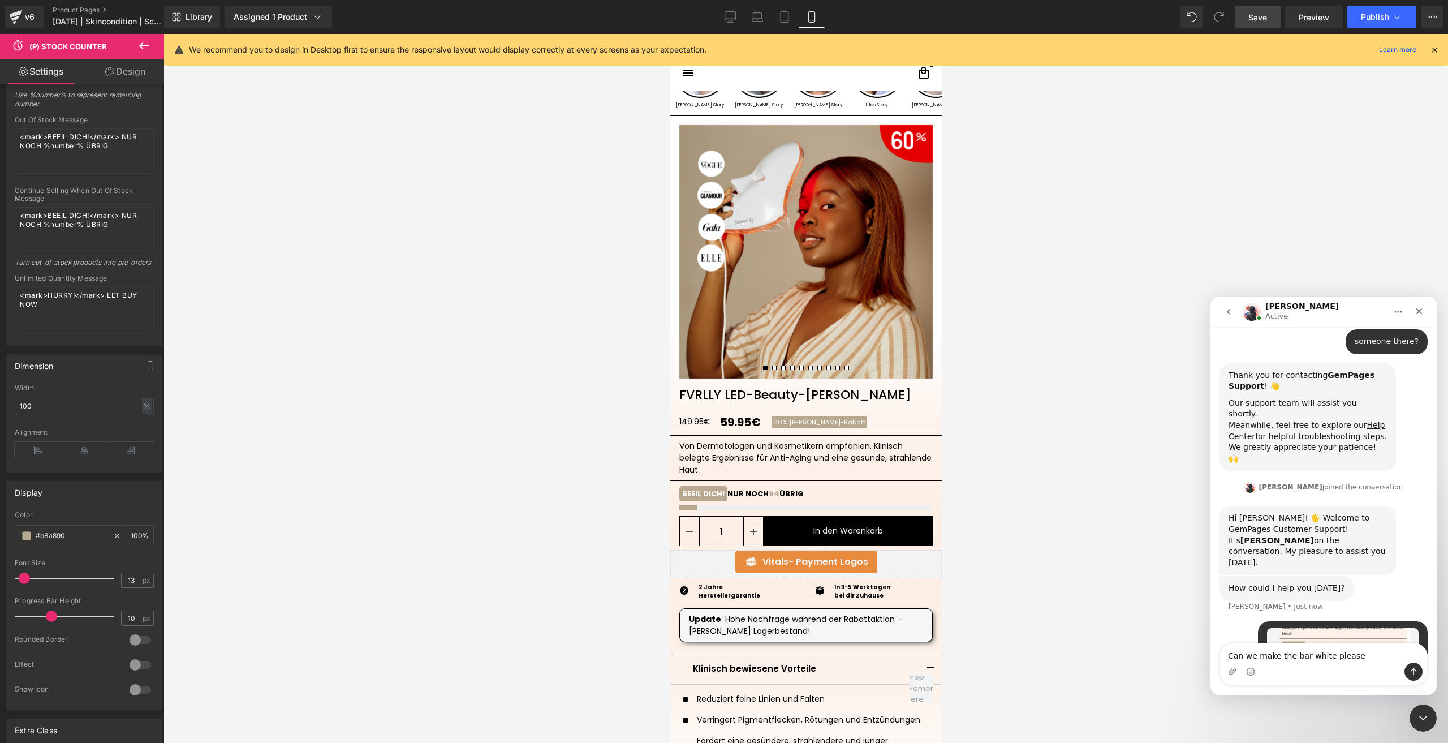
type textarea "Can we make the bar white please?"
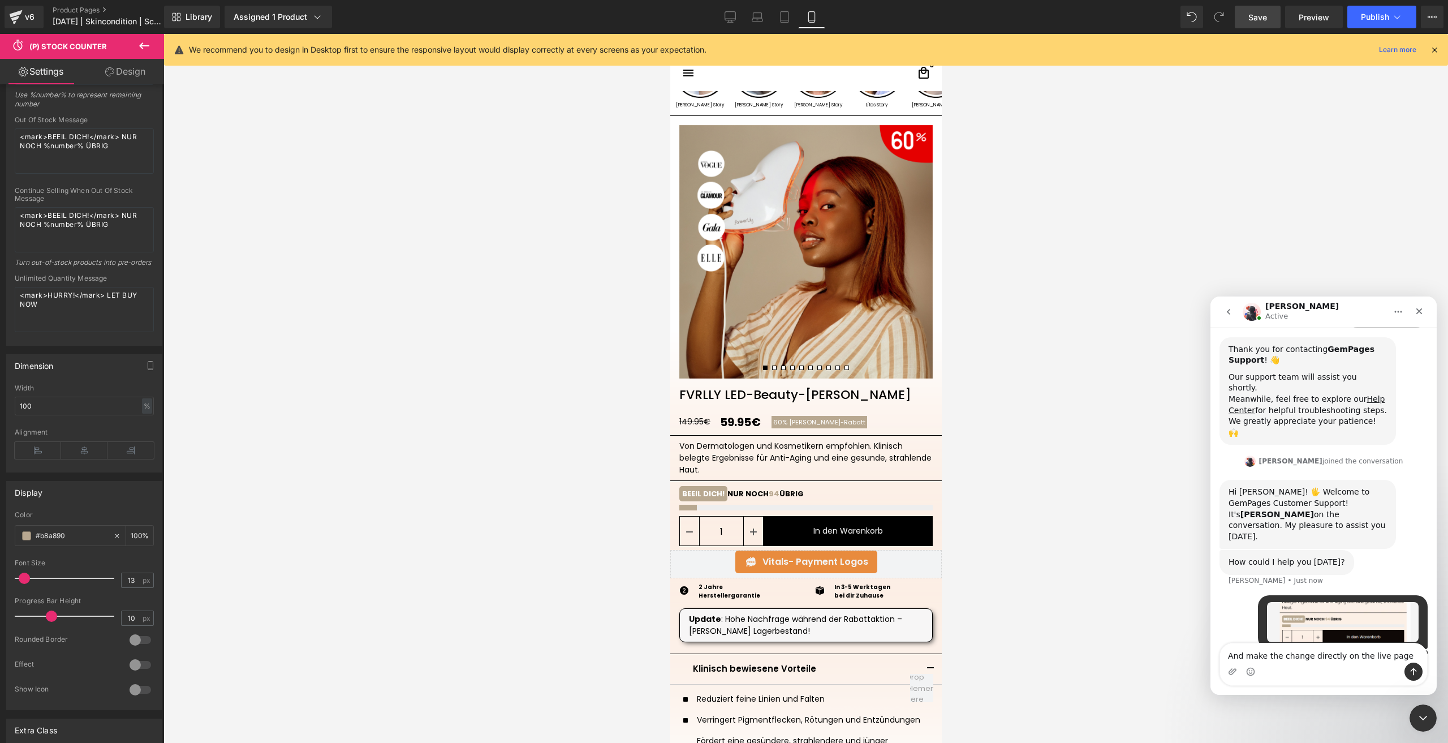
type textarea "And make the change directly on the live page?"
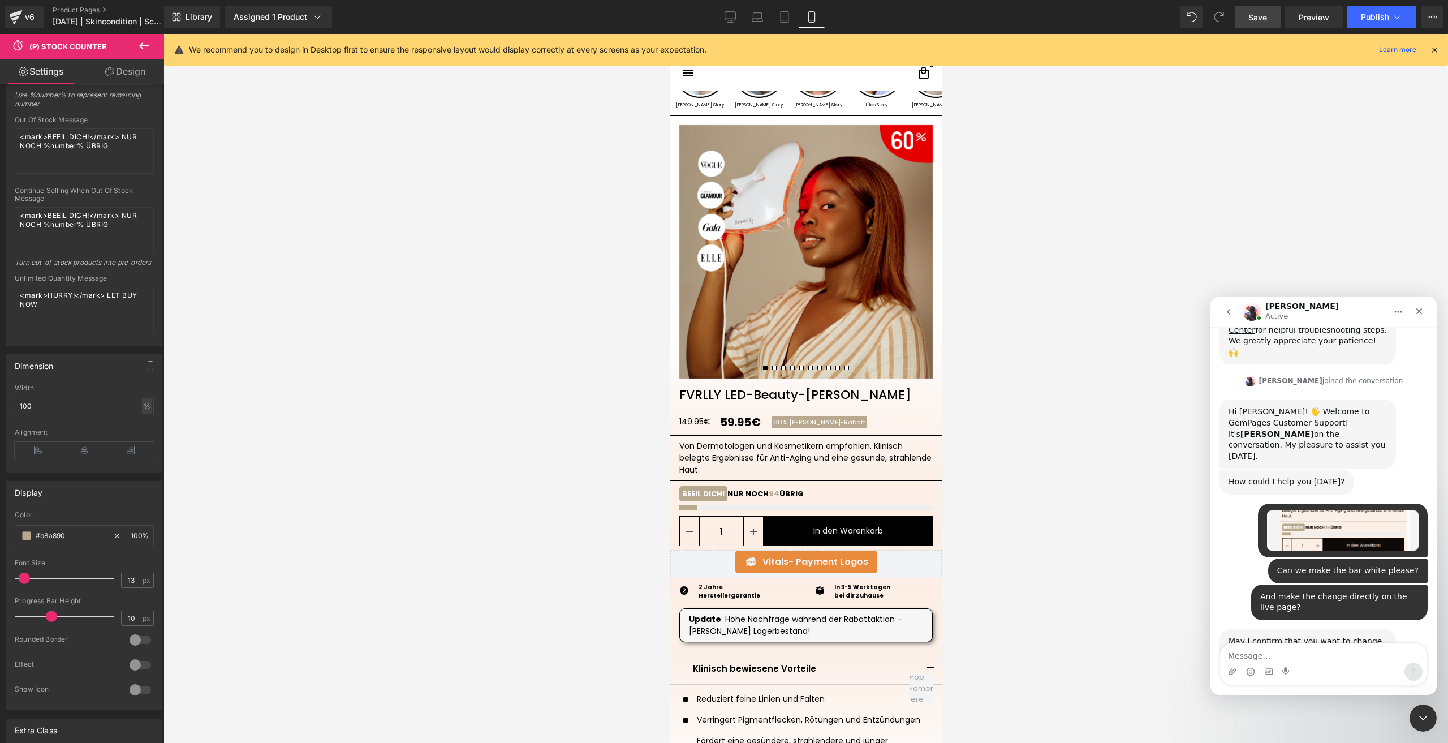
scroll to position [264, 0]
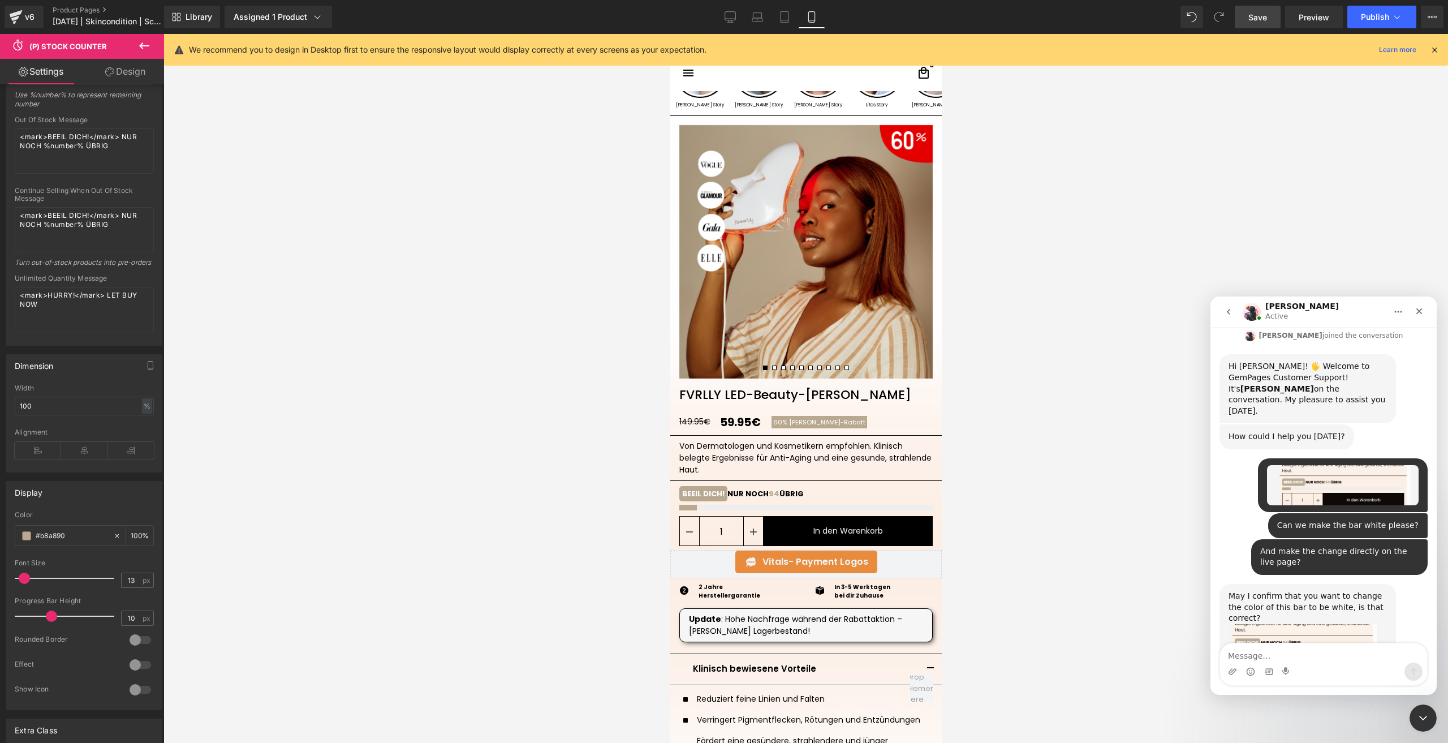
click at [1239, 656] on textarea "Message…" at bounding box center [1323, 652] width 207 height 19
type textarea "yes"
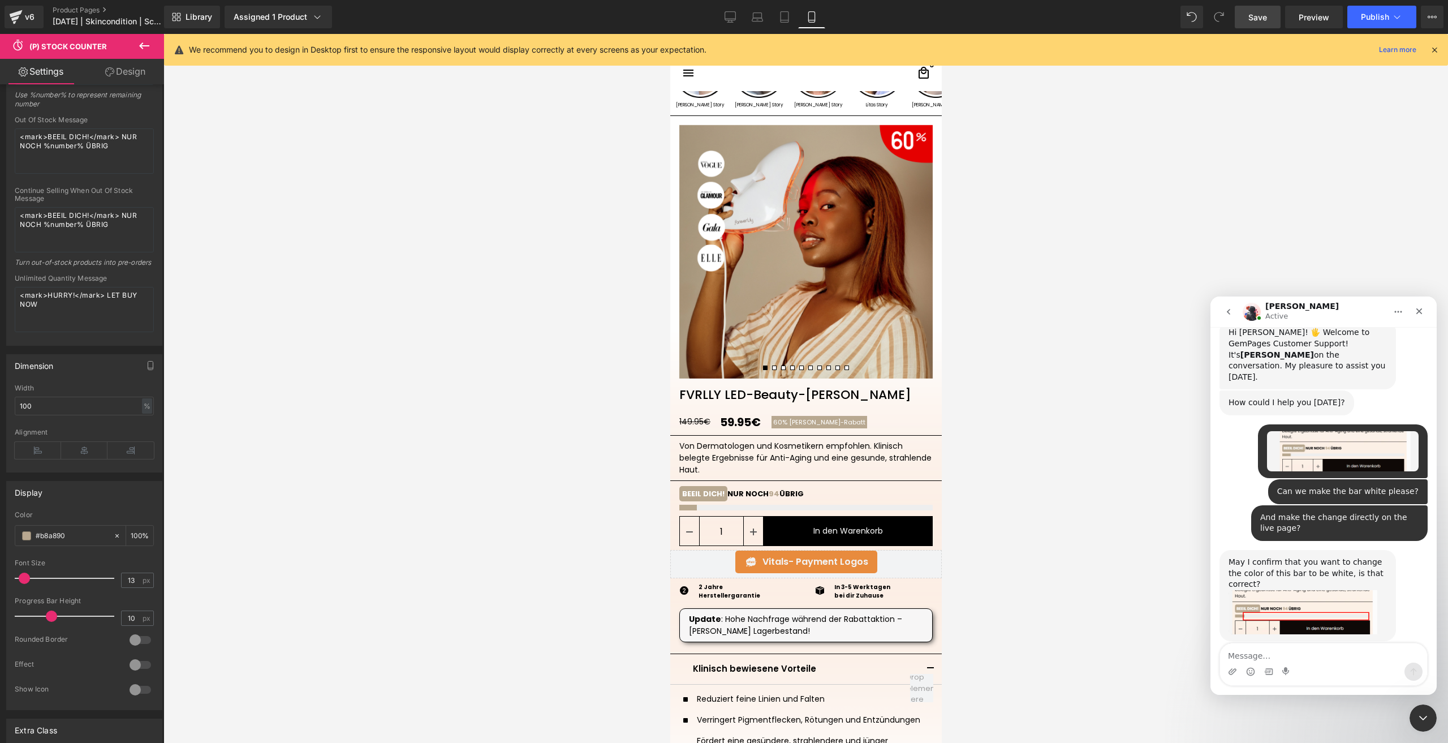
click at [22, 6] on div at bounding box center [724, 354] width 1448 height 709
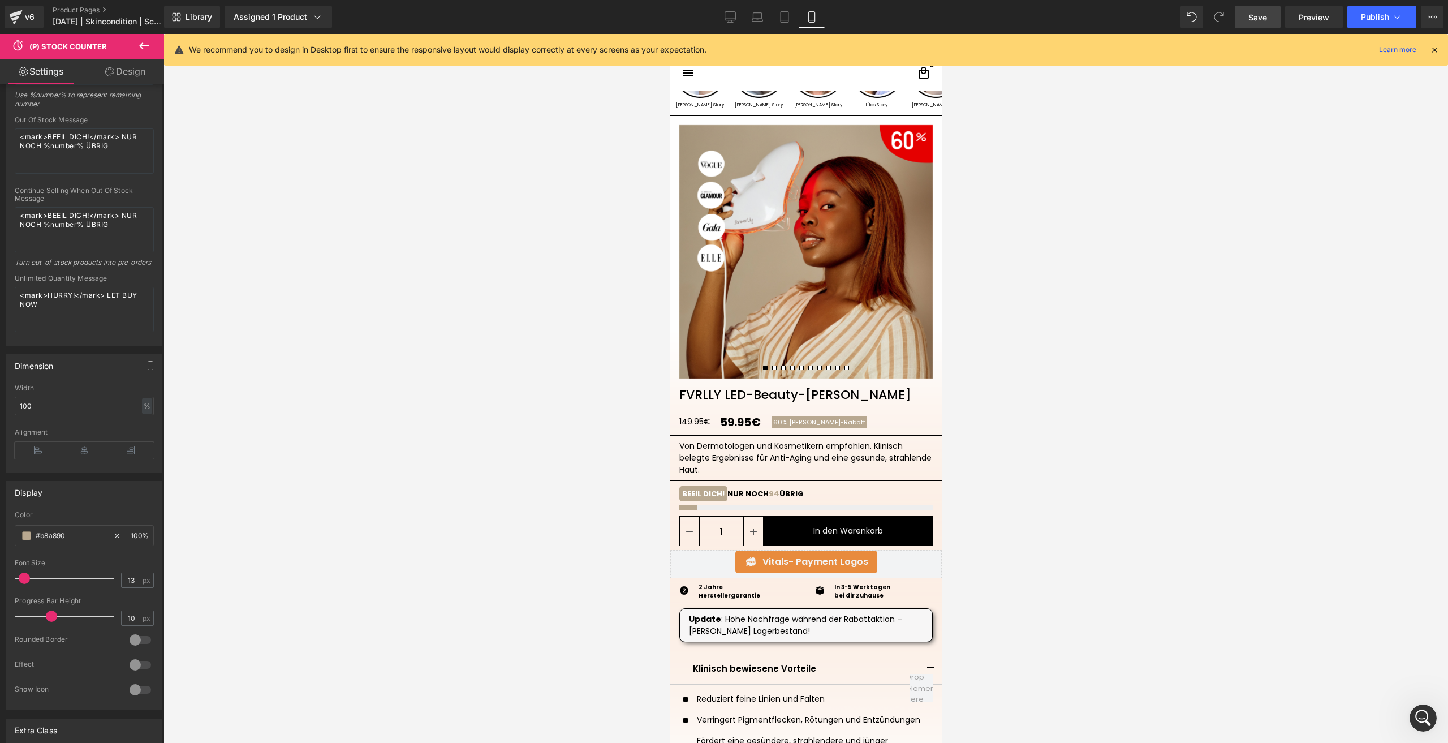
click at [22, 6] on icon at bounding box center [16, 17] width 14 height 28
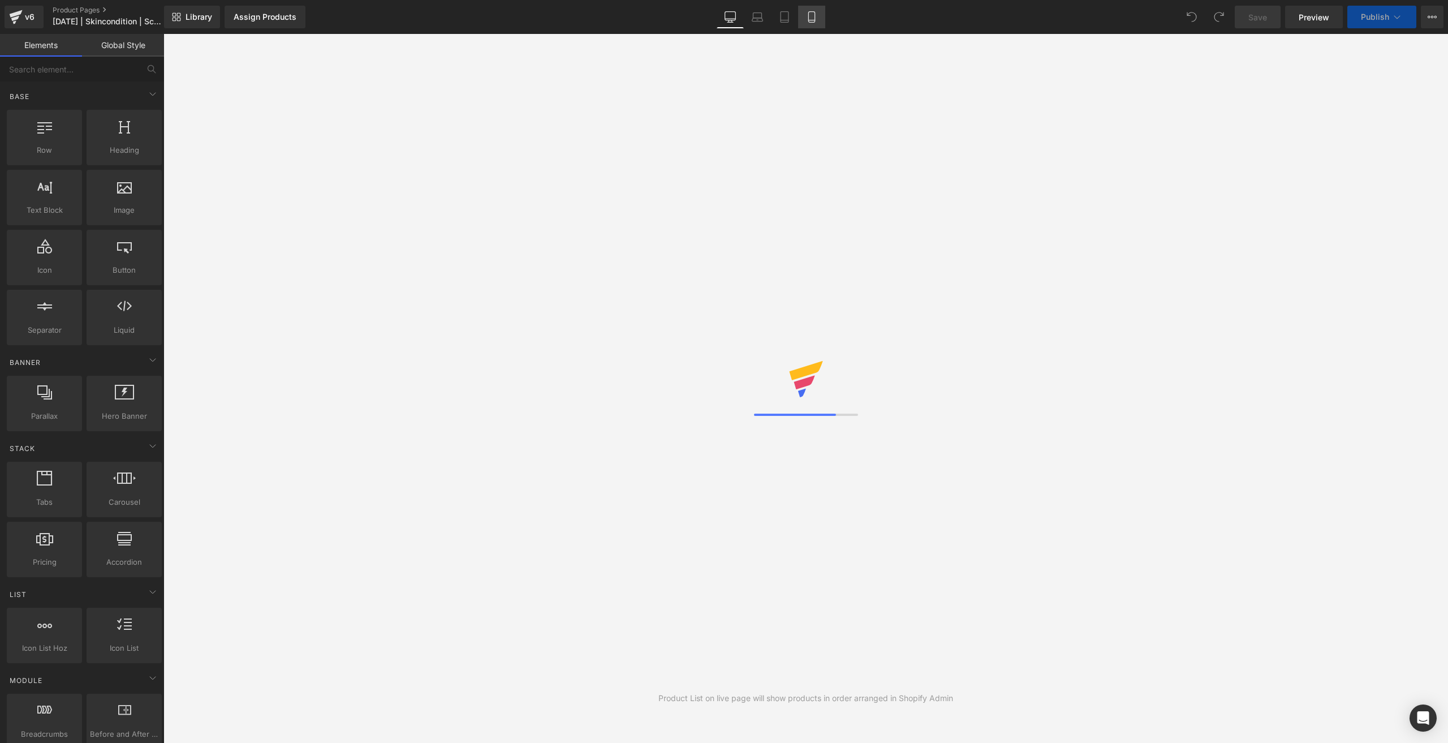
click at [813, 23] on link "Mobile" at bounding box center [811, 17] width 27 height 23
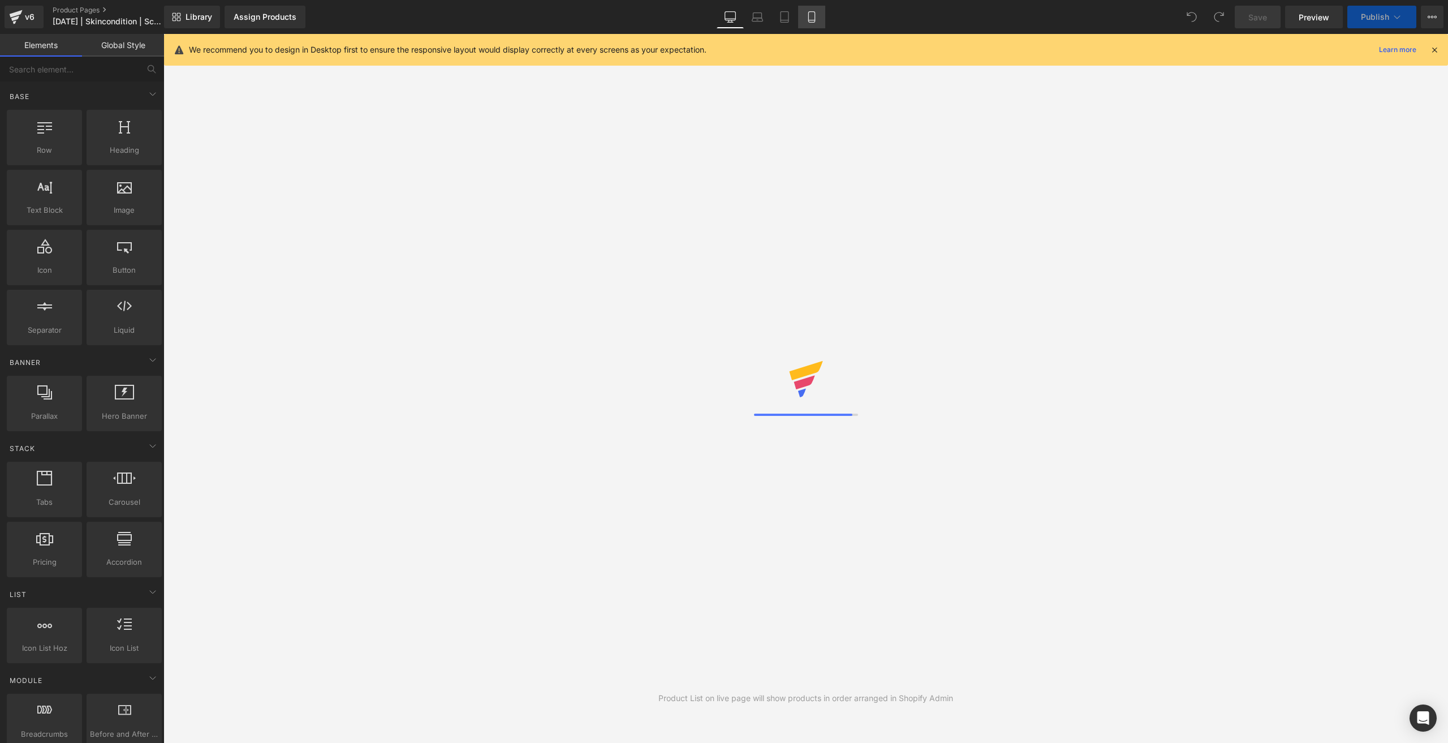
click at [815, 23] on link "Mobile" at bounding box center [811, 17] width 27 height 23
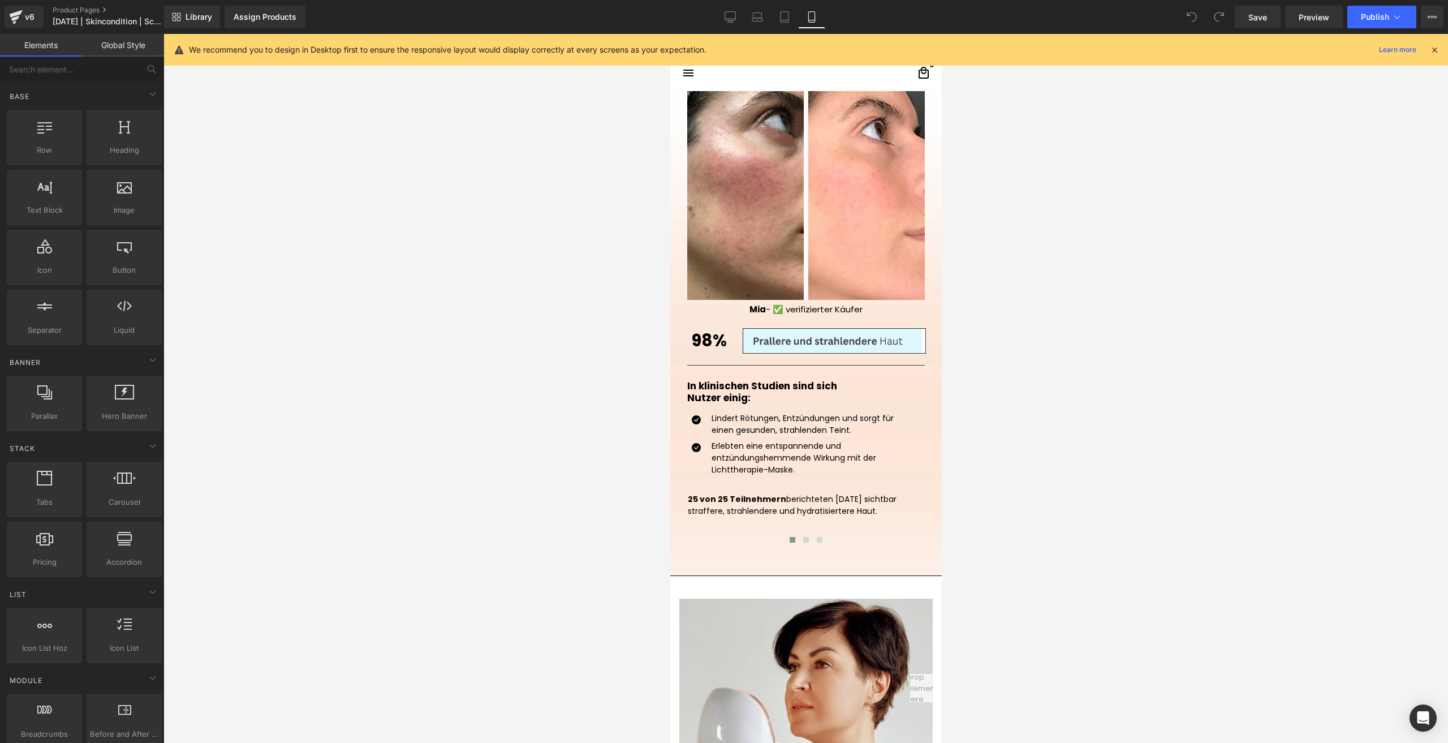
scroll to position [1131, 0]
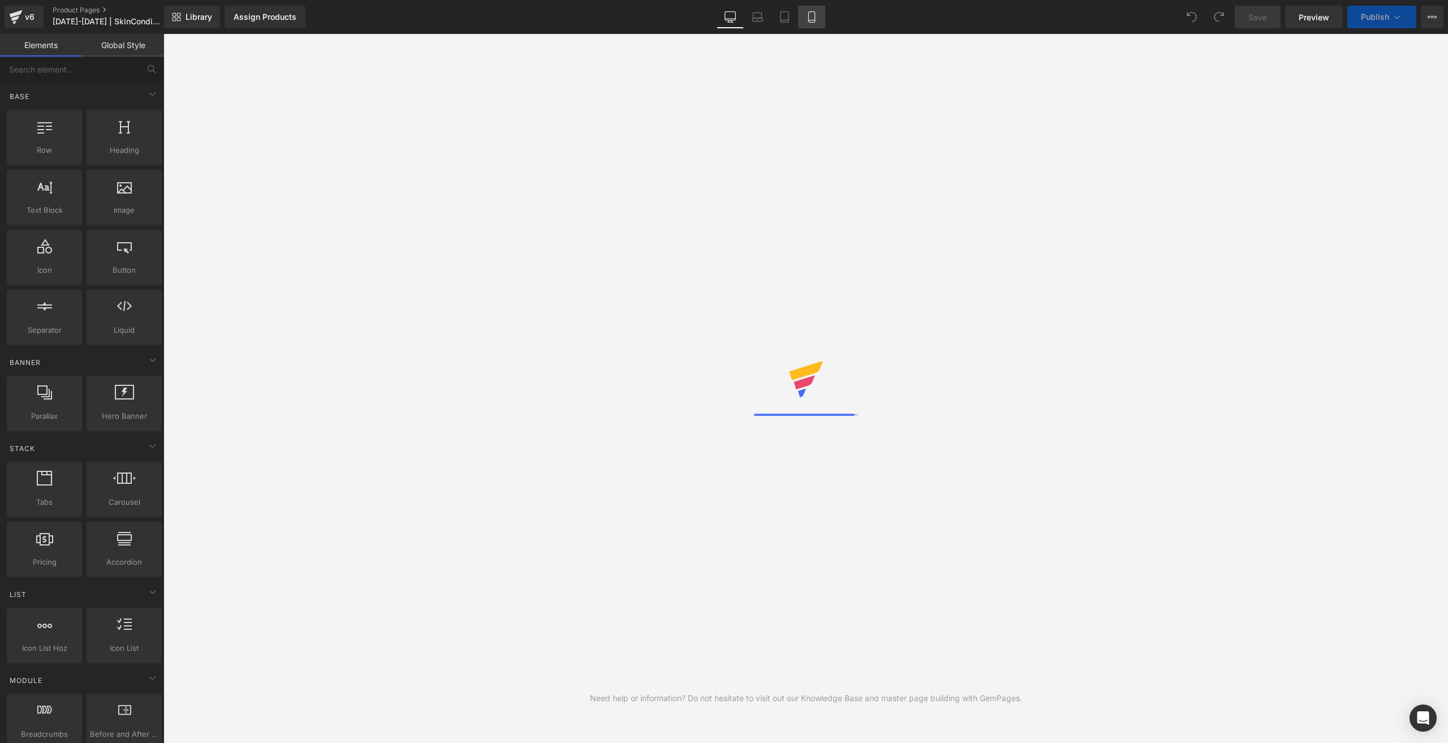
click at [814, 16] on icon at bounding box center [811, 16] width 11 height 11
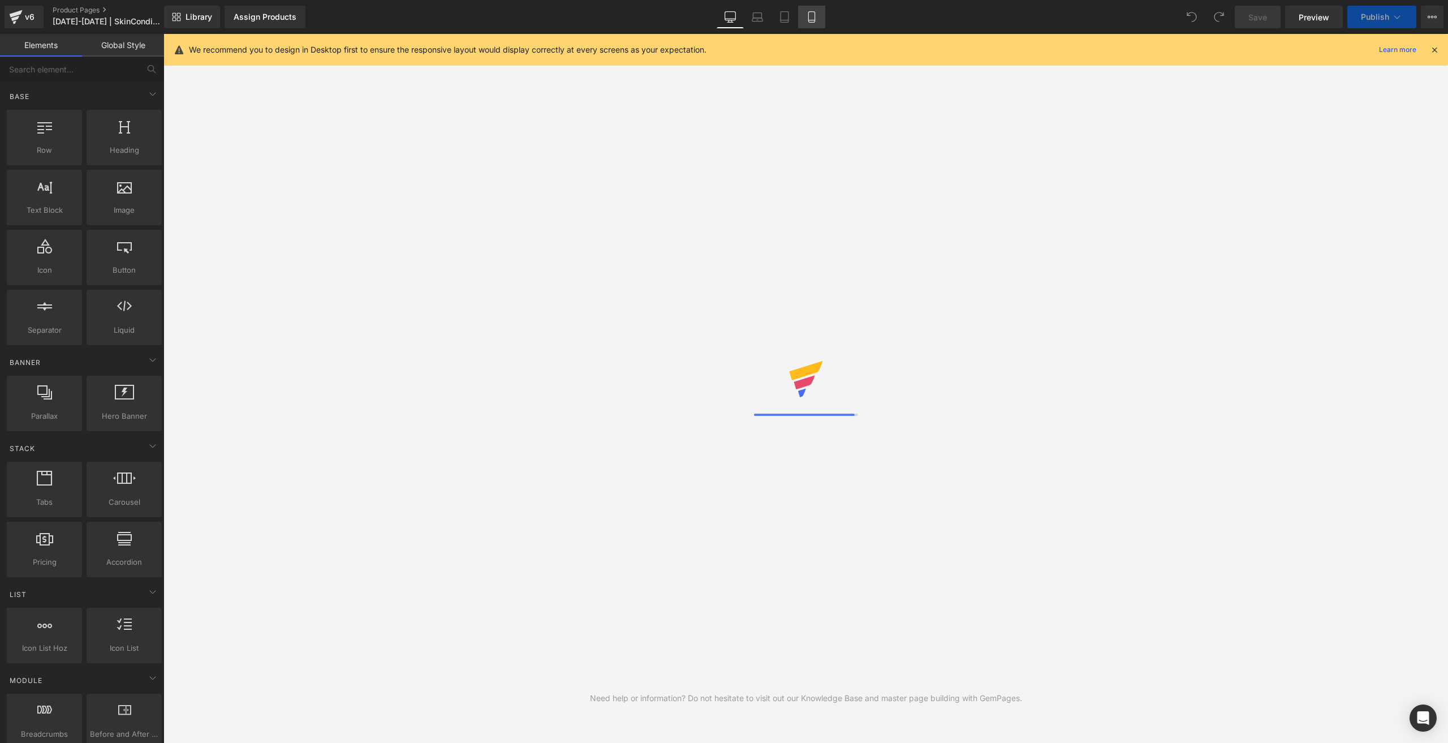
click at [814, 16] on icon at bounding box center [811, 16] width 11 height 11
click at [813, 18] on icon at bounding box center [811, 16] width 11 height 11
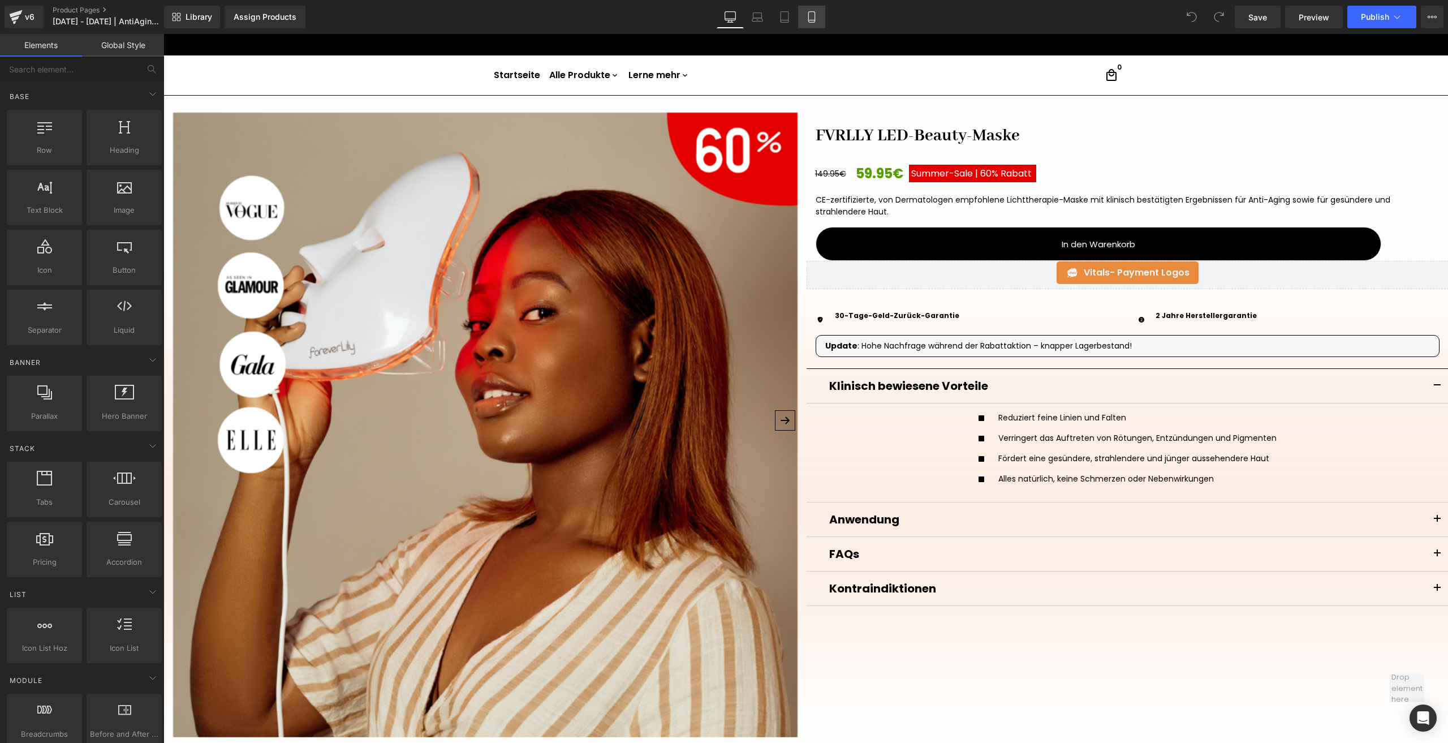
click at [818, 16] on link "Mobile" at bounding box center [811, 17] width 27 height 23
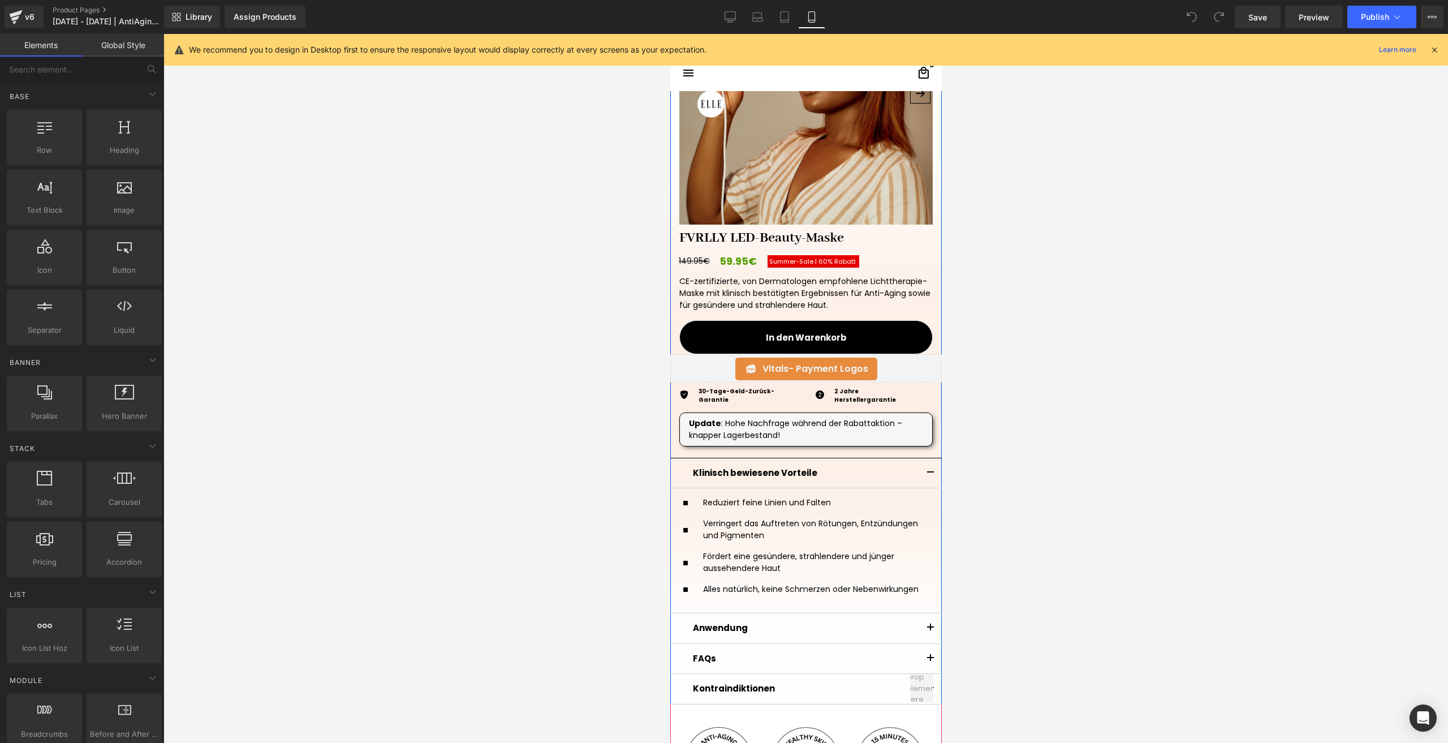
scroll to position [226, 0]
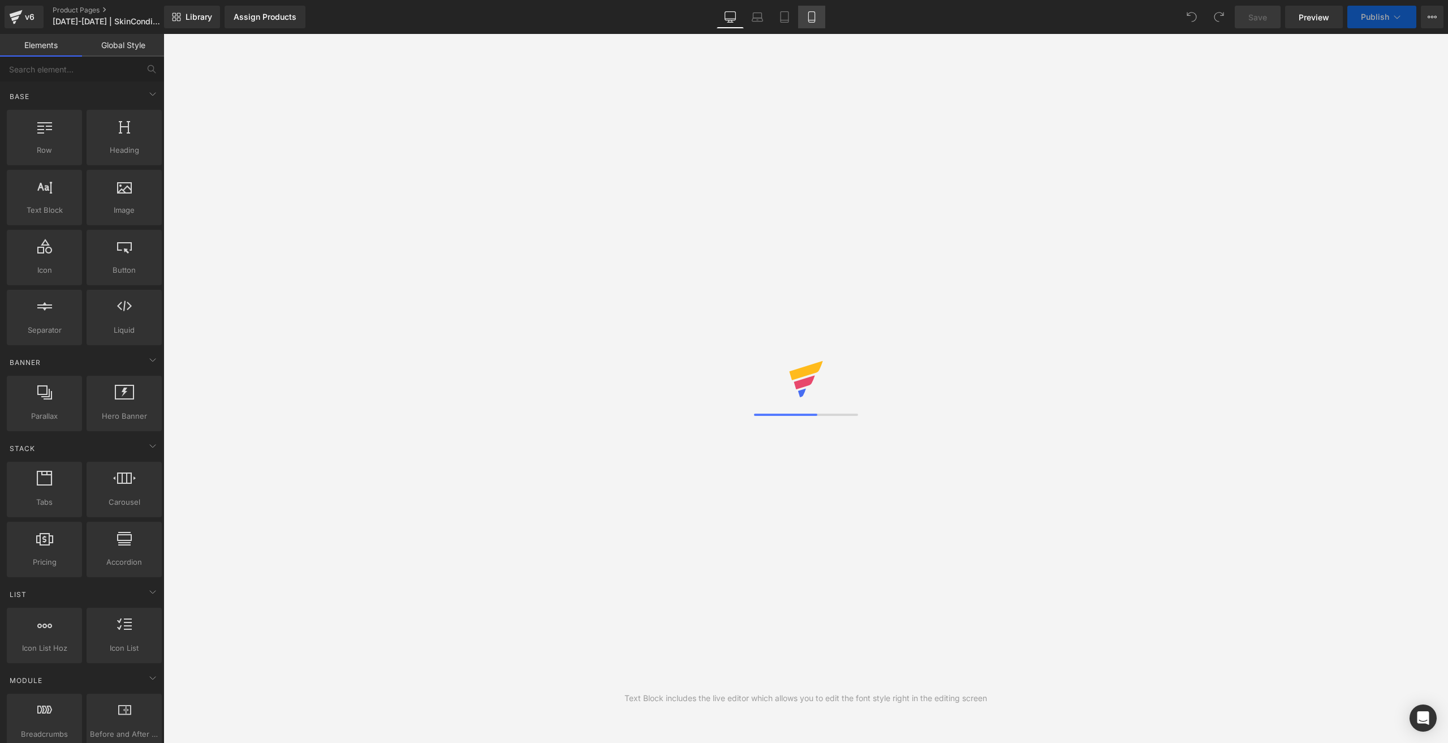
click at [812, 25] on link "Mobile" at bounding box center [811, 17] width 27 height 23
click at [809, 14] on icon at bounding box center [811, 17] width 6 height 11
click at [812, 14] on icon at bounding box center [811, 16] width 11 height 11
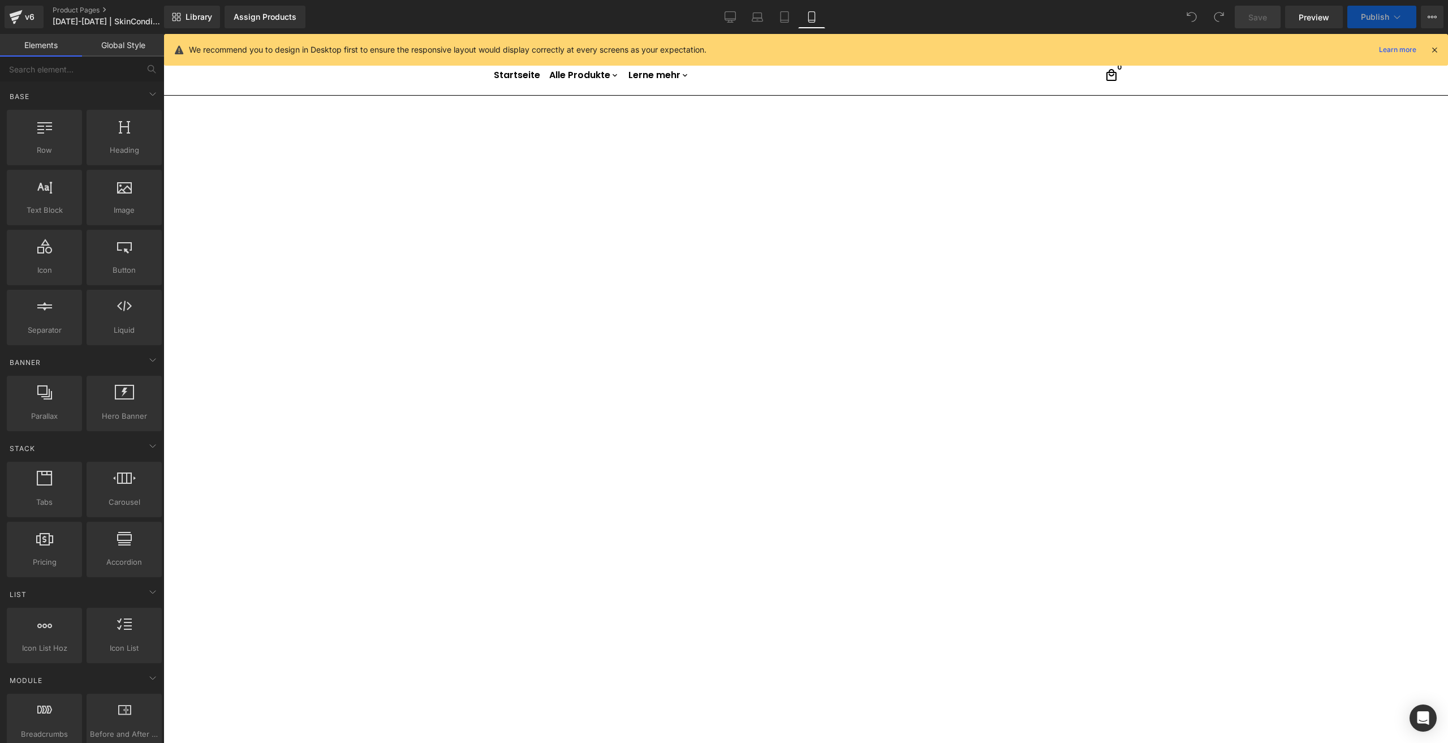
click at [810, 17] on icon at bounding box center [811, 16] width 11 height 11
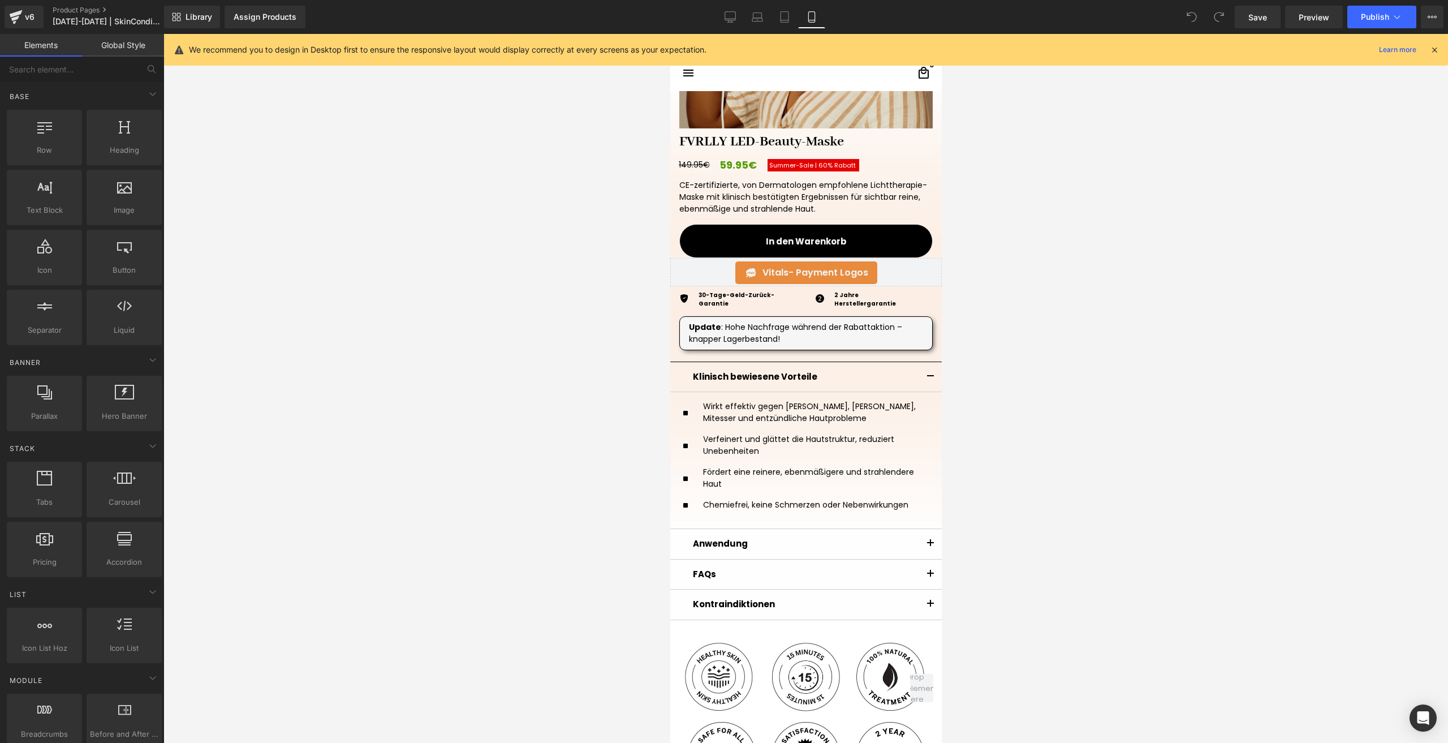
scroll to position [226, 0]
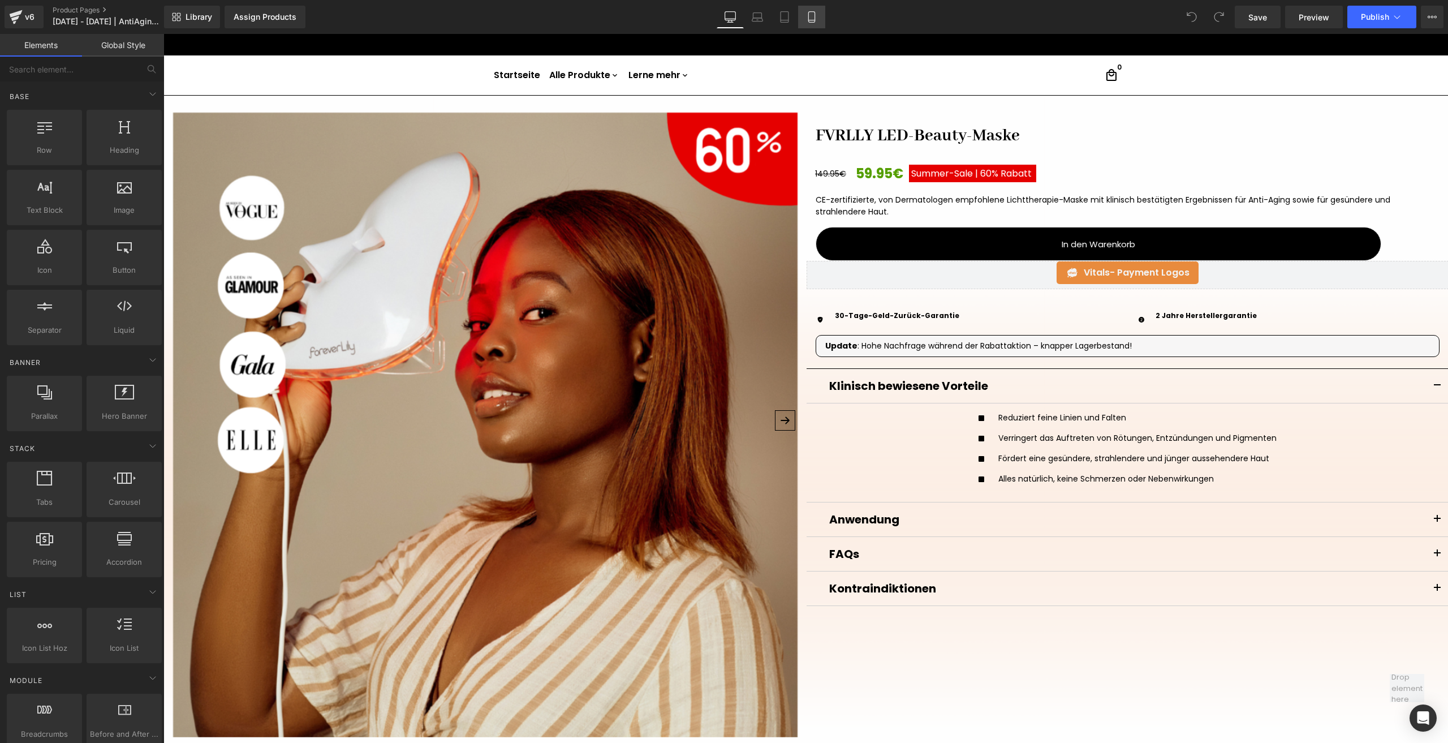
click at [811, 20] on icon at bounding box center [811, 20] width 6 height 0
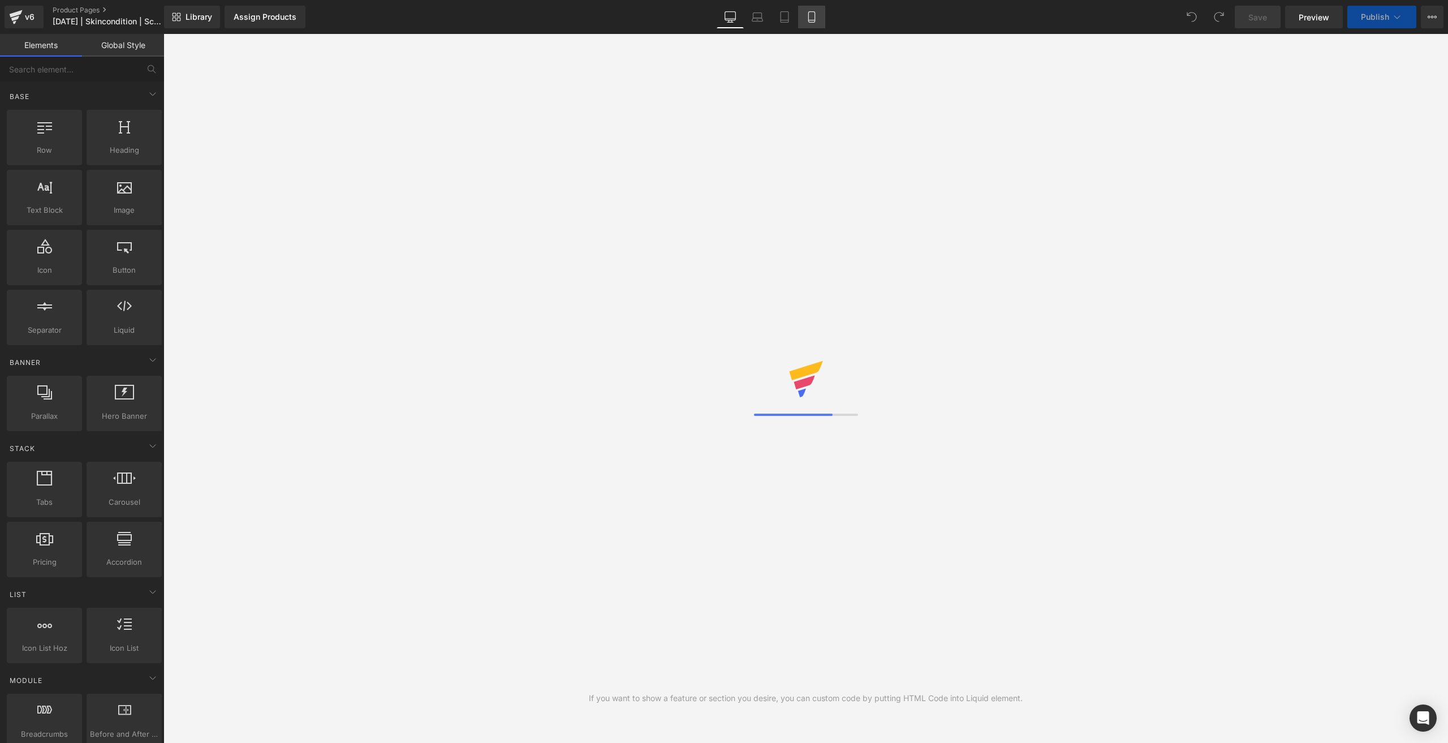
click at [820, 24] on link "Mobile" at bounding box center [811, 17] width 27 height 23
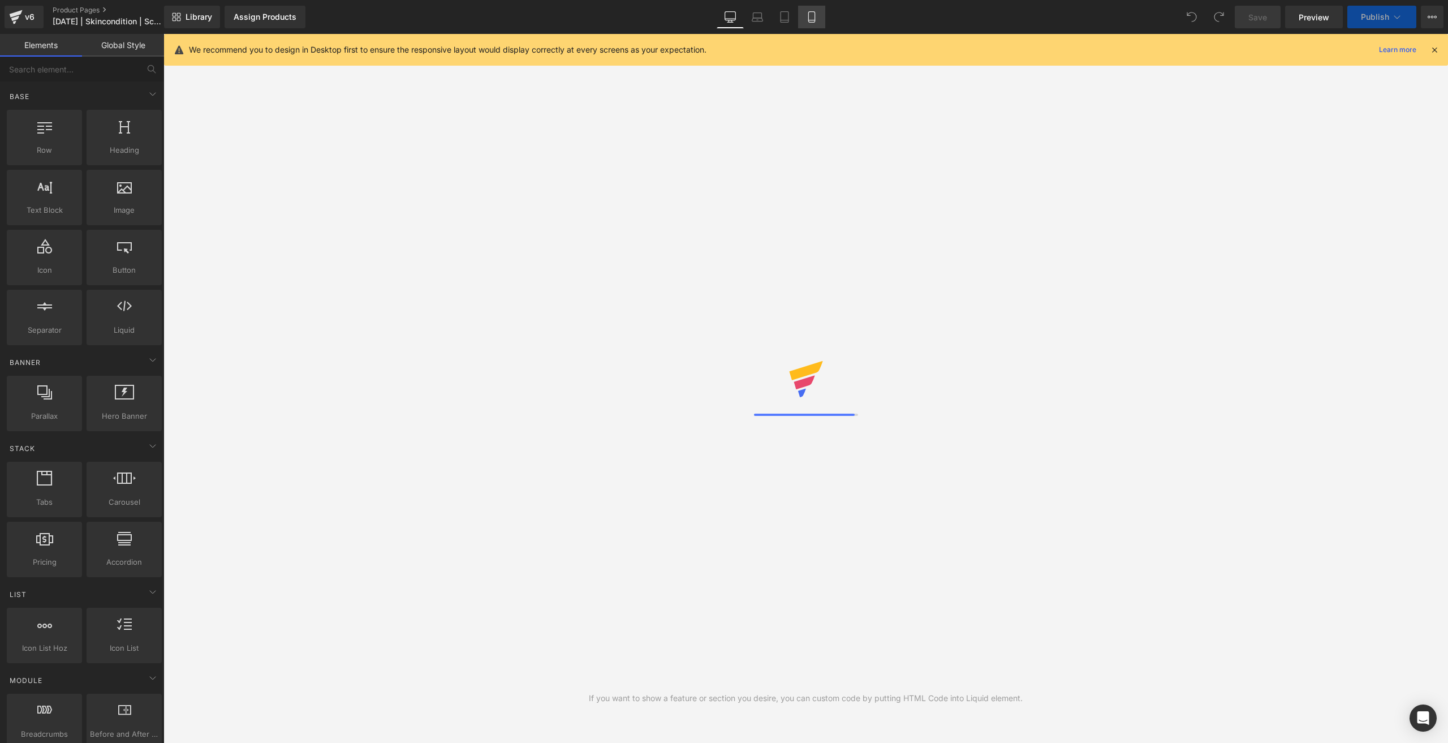
click at [820, 24] on link "Mobile" at bounding box center [811, 17] width 27 height 23
click at [814, 26] on link "Mobile" at bounding box center [811, 17] width 27 height 23
click at [810, 24] on link "Mobile" at bounding box center [811, 17] width 27 height 23
click at [812, 26] on link "Mobile" at bounding box center [811, 17] width 27 height 23
click at [812, 19] on icon at bounding box center [811, 16] width 11 height 11
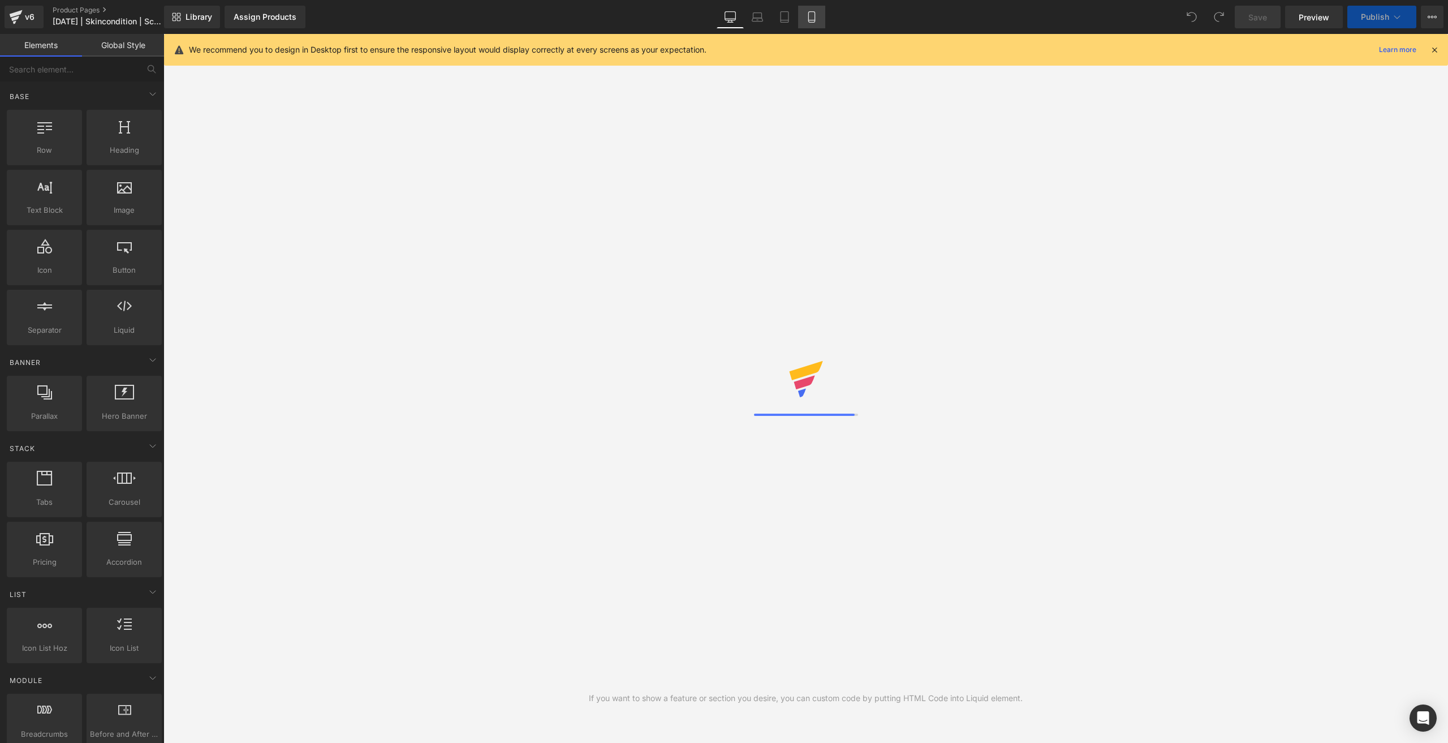
click at [813, 20] on icon at bounding box center [811, 20] width 6 height 0
click at [819, 25] on link "Mobile" at bounding box center [811, 17] width 27 height 23
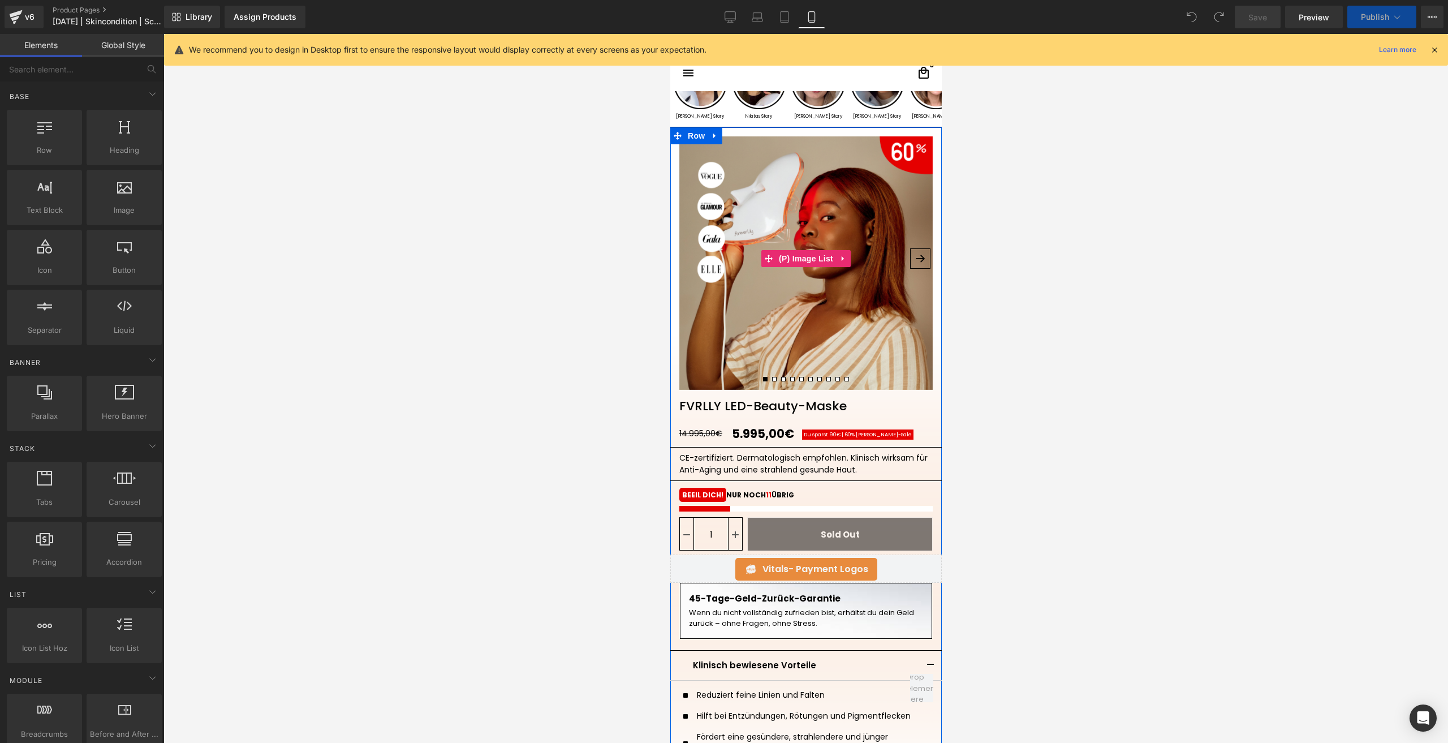
scroll to position [226, 0]
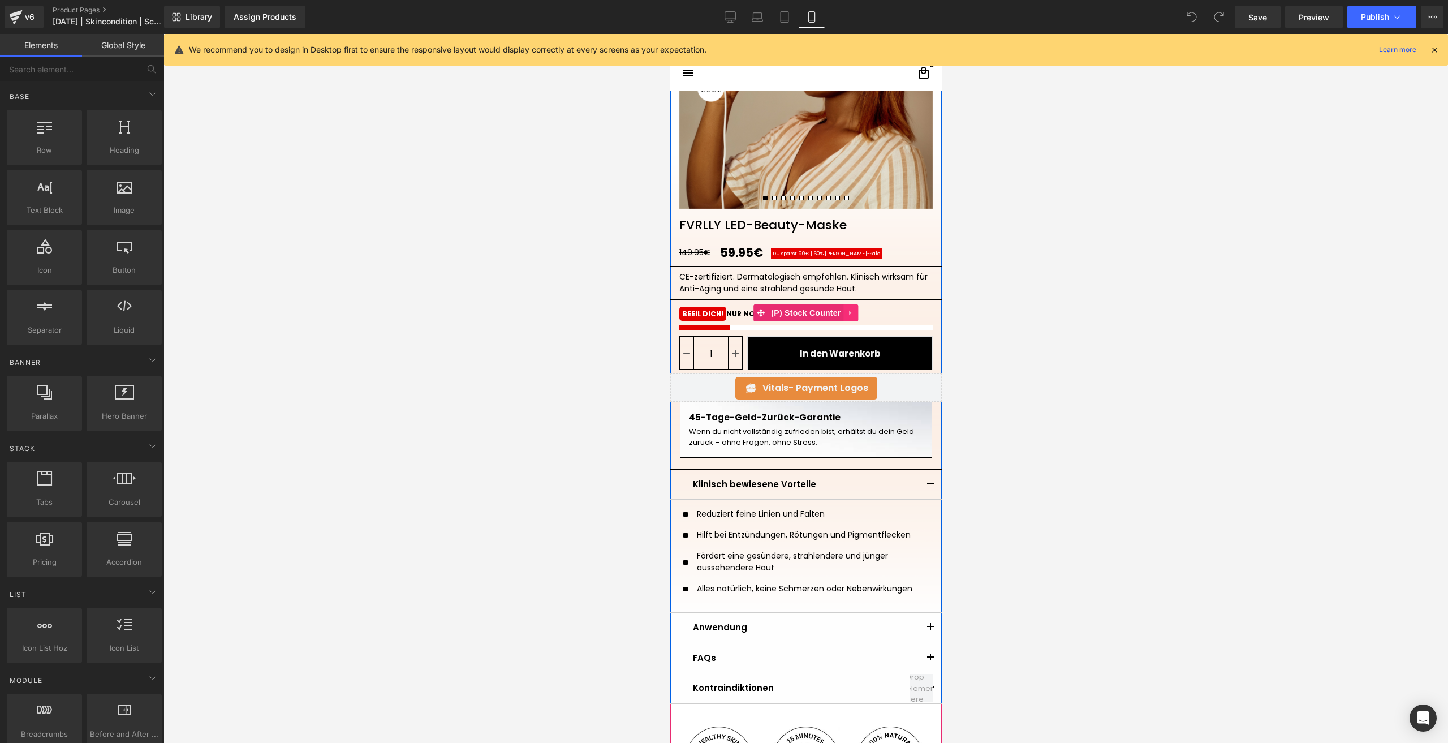
click at [845, 317] on link at bounding box center [850, 312] width 15 height 17
click at [825, 314] on icon at bounding box center [829, 313] width 8 height 8
click at [825, 315] on icon at bounding box center [829, 313] width 8 height 8
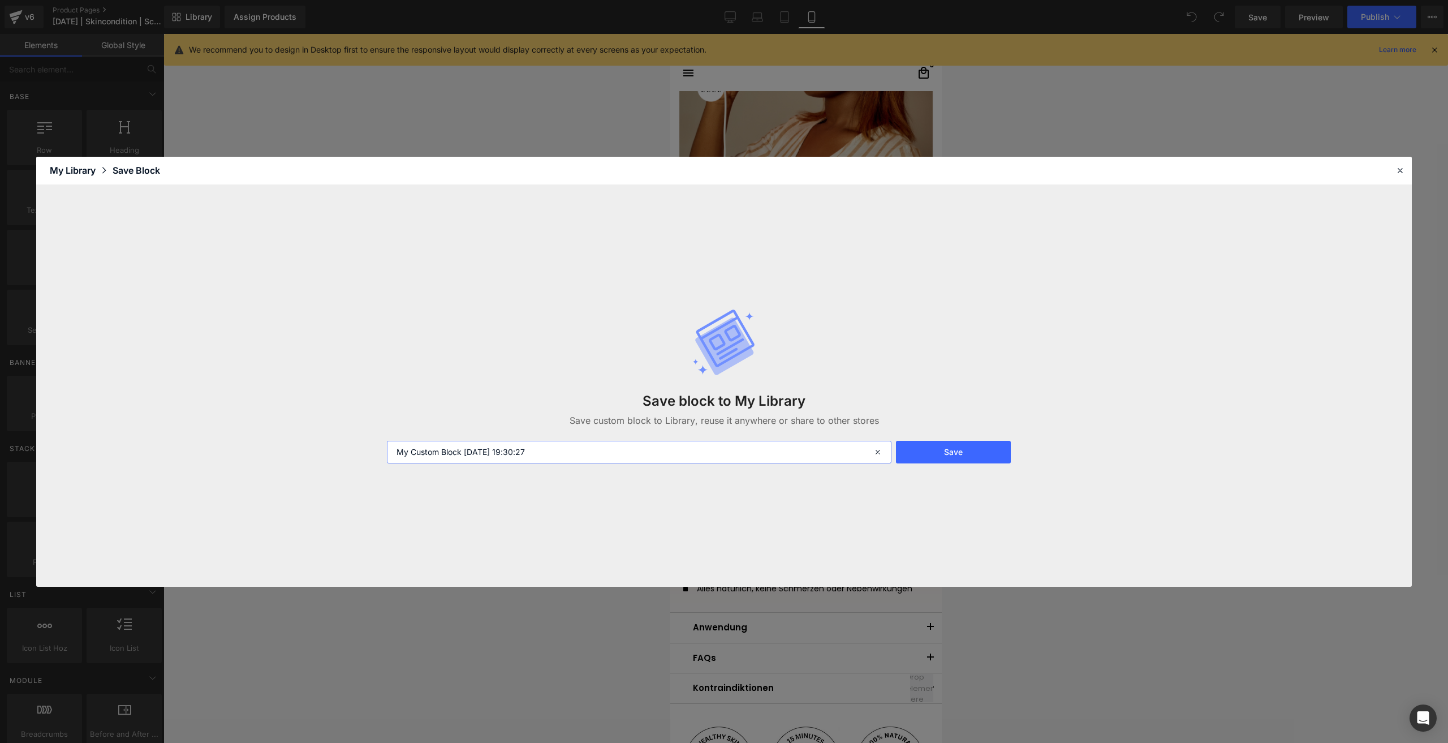
click at [651, 459] on input "My Custom Block 2025-10-06 19:30:27" at bounding box center [639, 452] width 505 height 23
type input "künstliche verknappung"
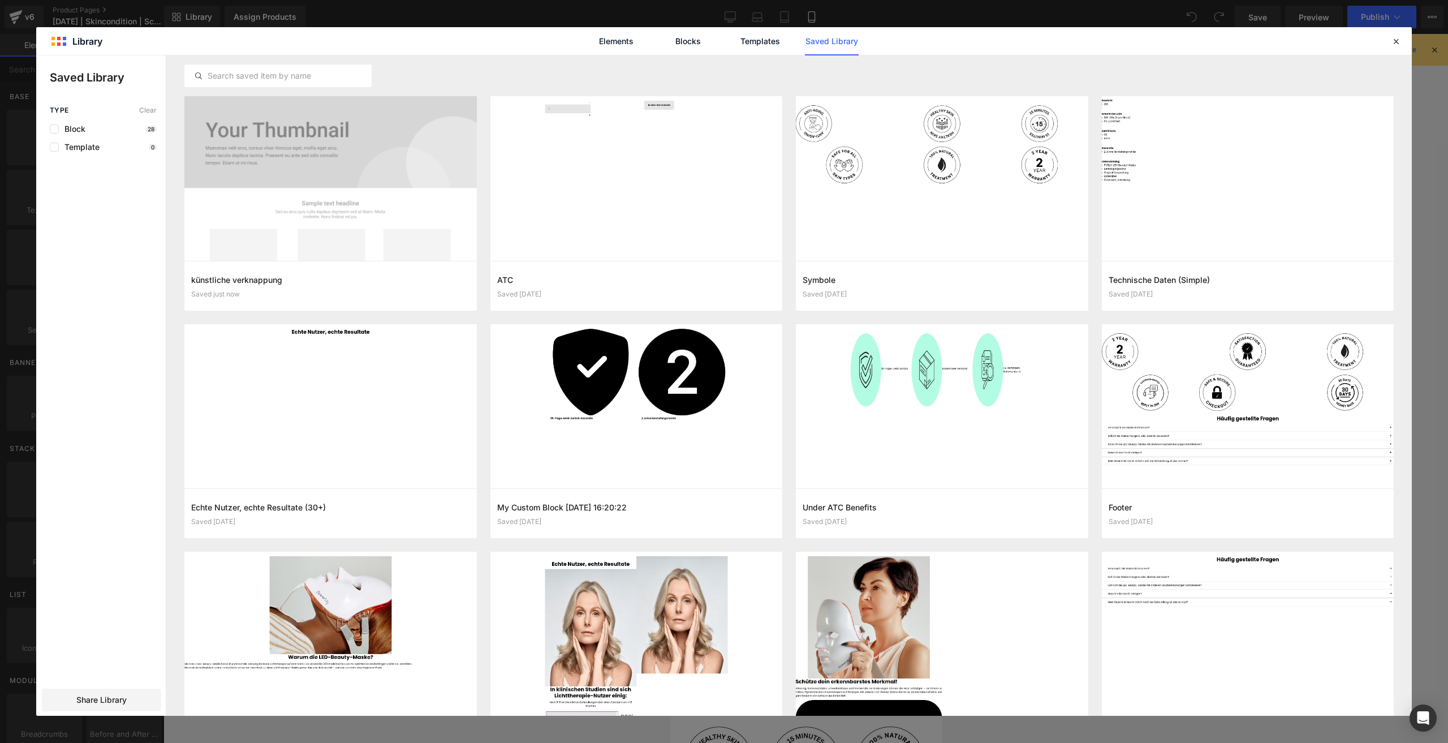
click at [1386, 39] on div "Elements Blocks Templates Saved Library" at bounding box center [724, 41] width 1376 height 28
click at [1393, 45] on icon at bounding box center [1396, 41] width 10 height 10
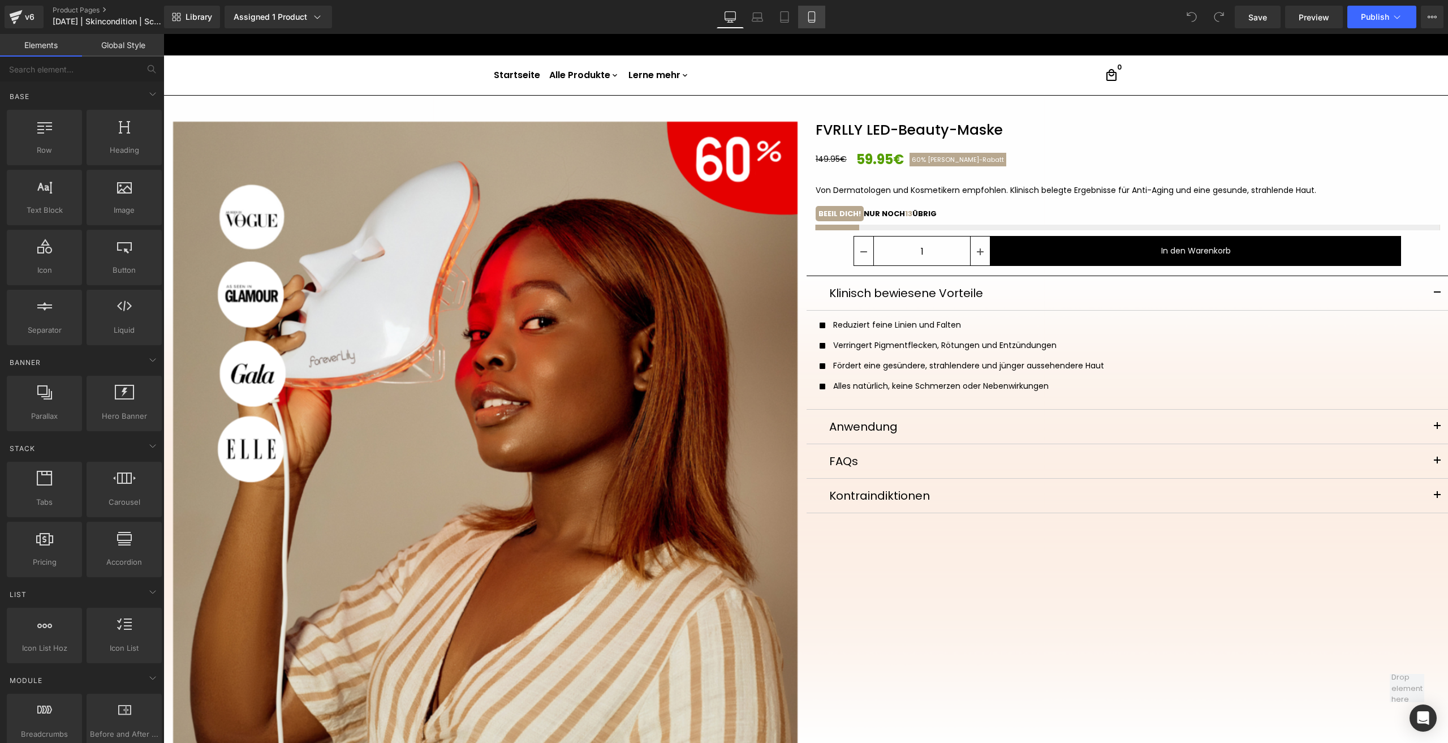
click at [815, 15] on icon at bounding box center [811, 17] width 6 height 11
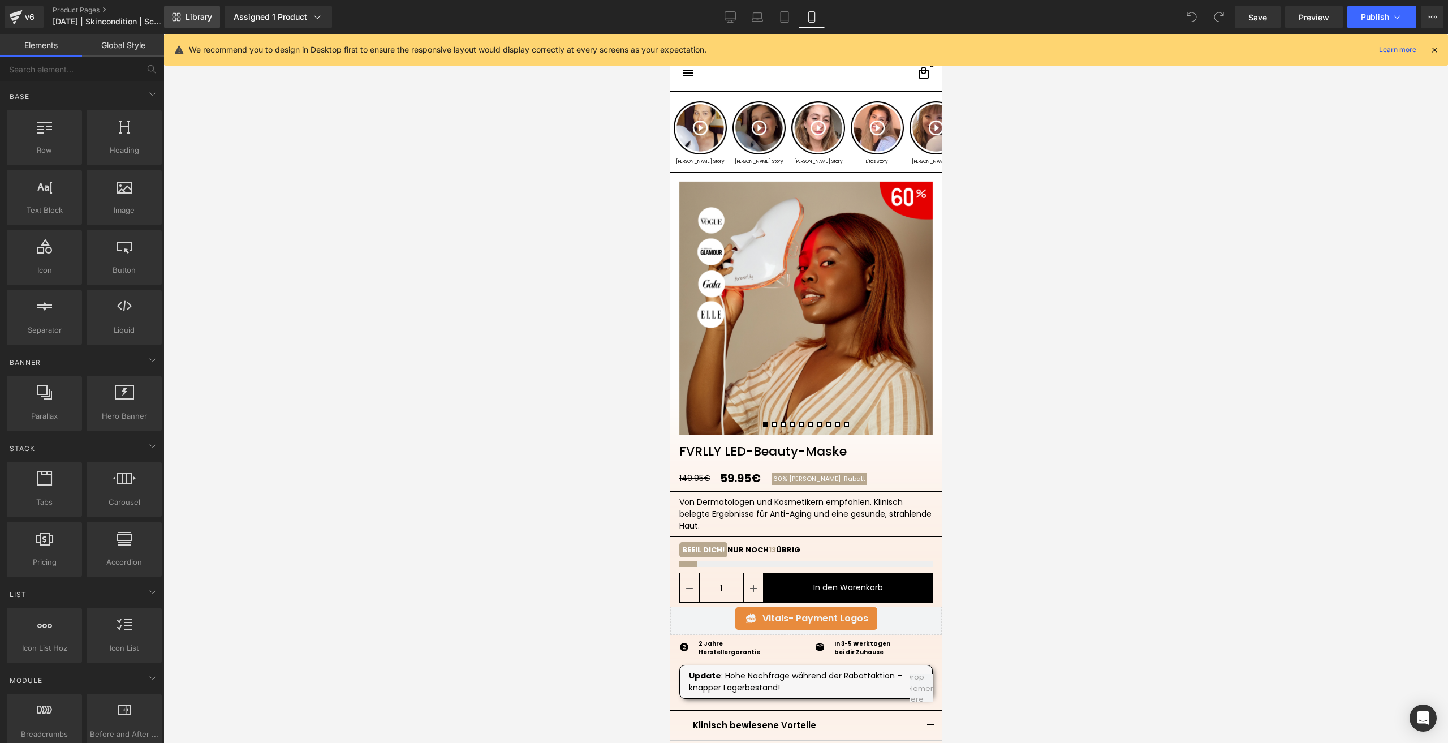
click at [184, 12] on link "Library" at bounding box center [192, 17] width 56 height 23
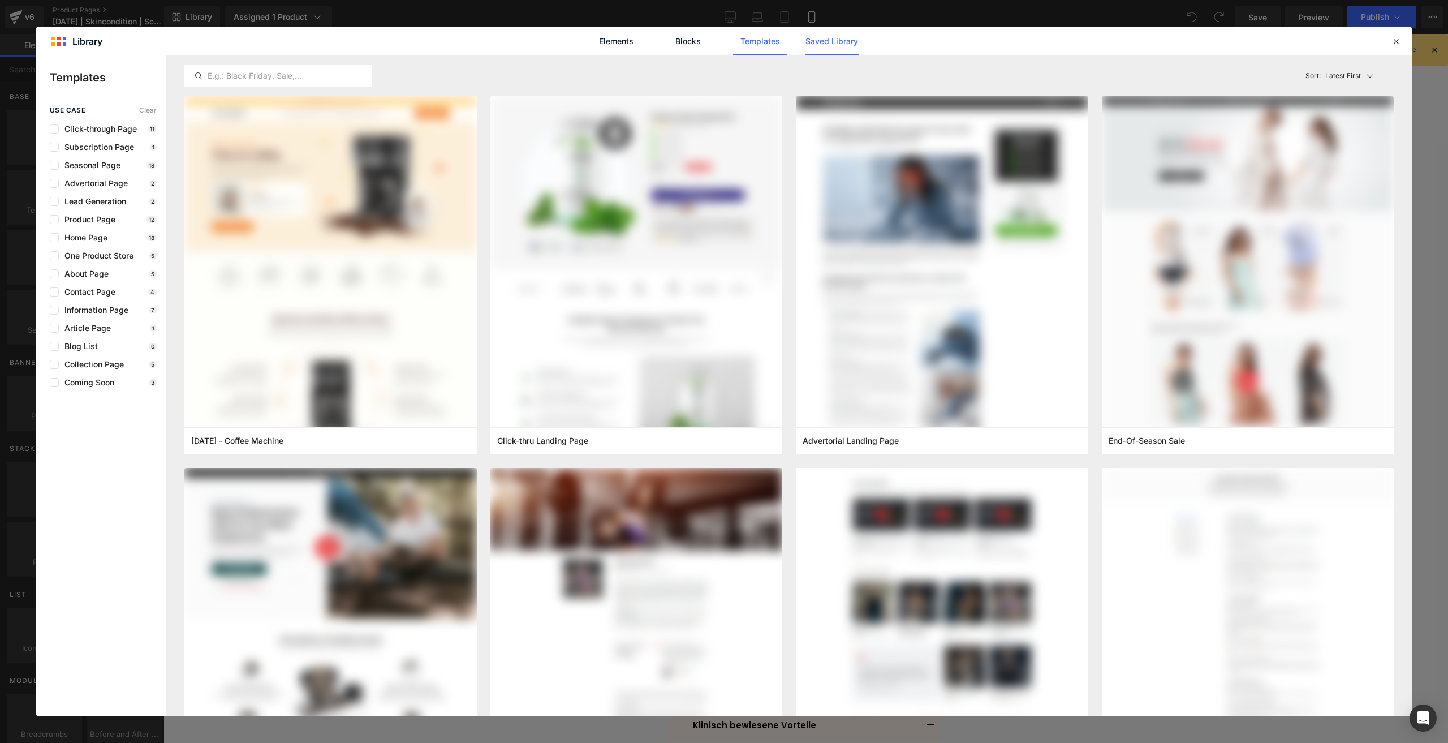
click at [822, 44] on link "Saved Library" at bounding box center [832, 41] width 54 height 28
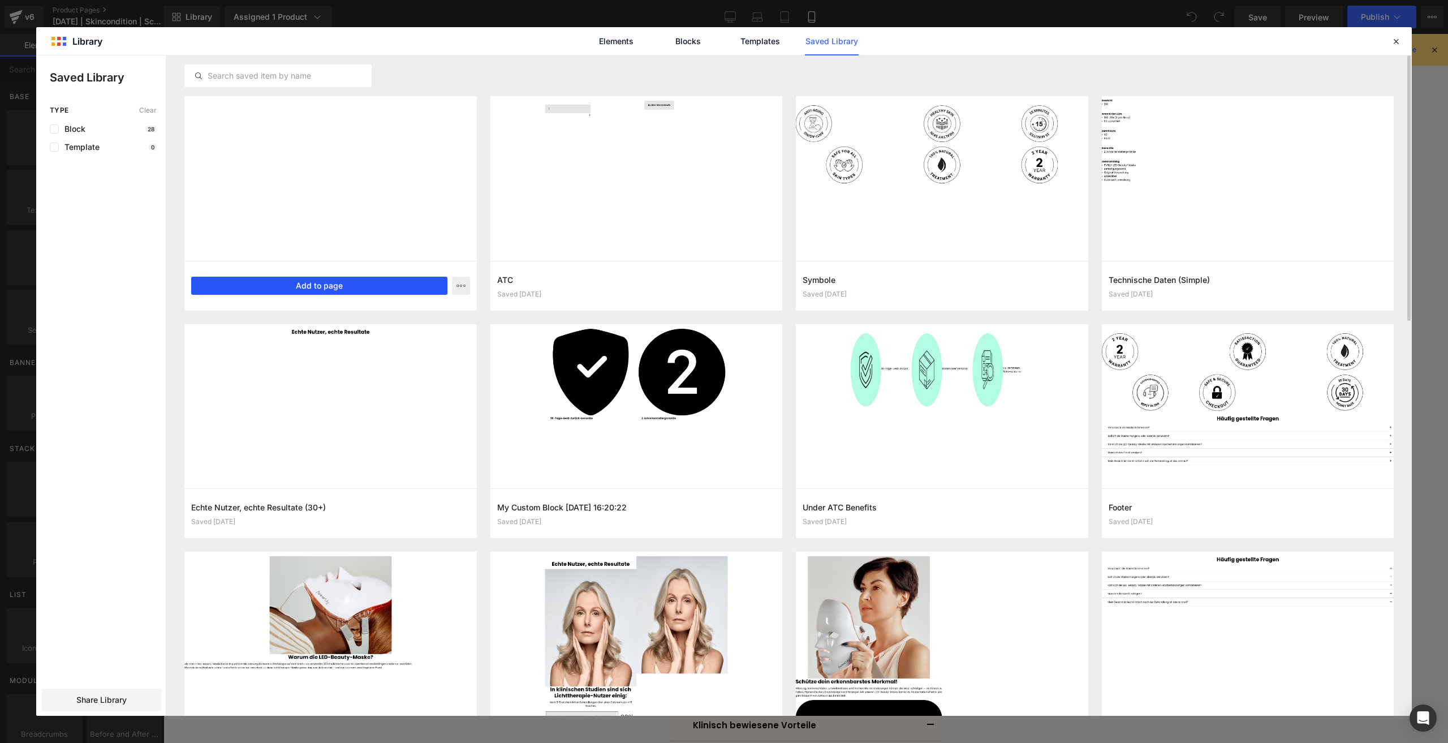
click at [273, 287] on button "Add to page" at bounding box center [319, 286] width 256 height 18
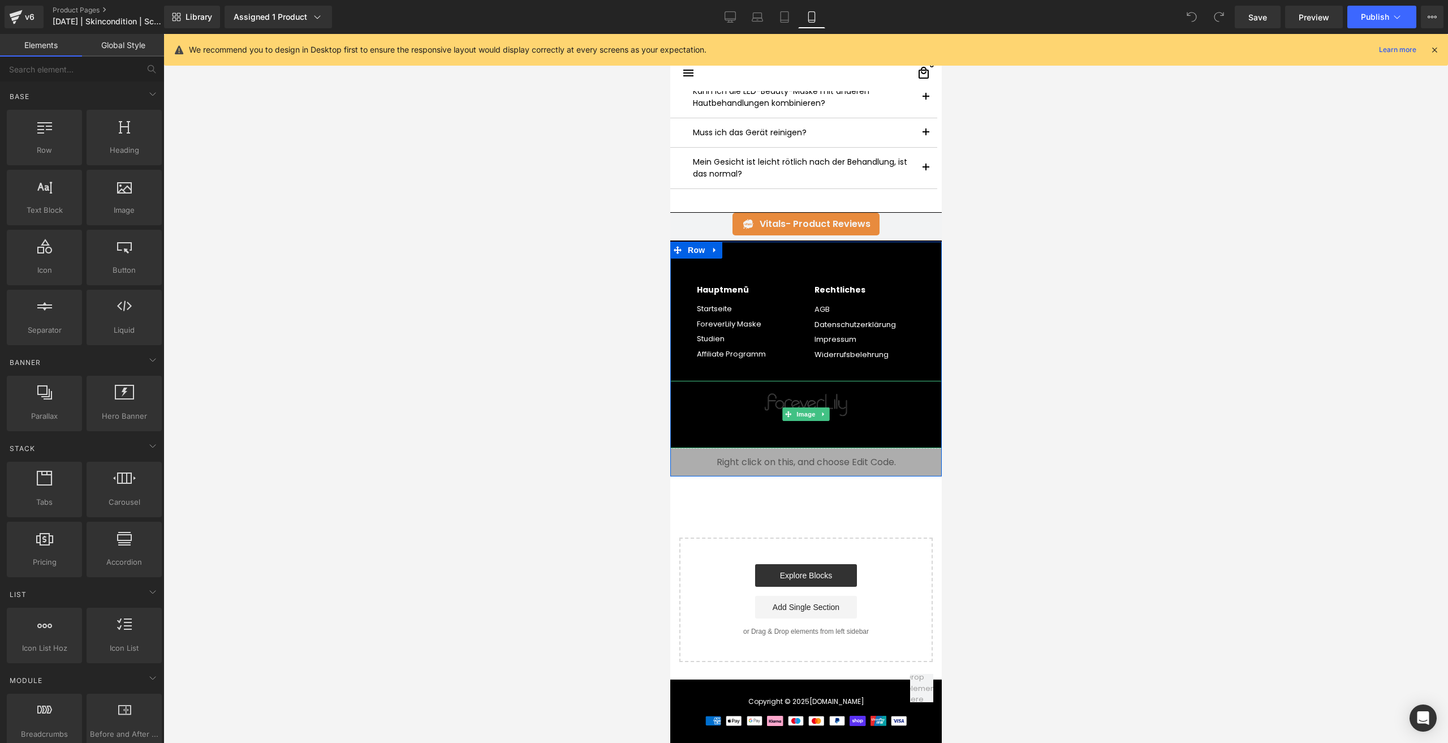
scroll to position [4156, 0]
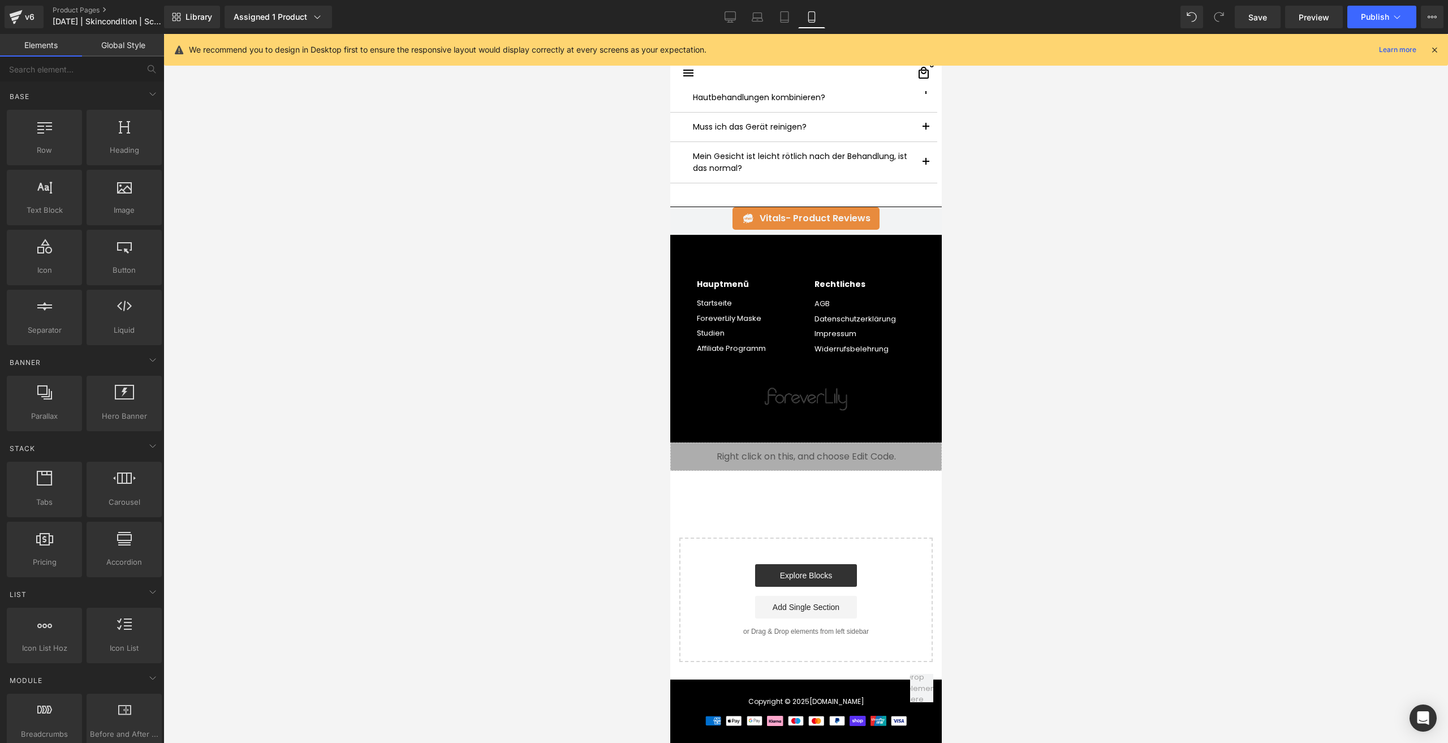
drag, startPoint x: 1071, startPoint y: 576, endPoint x: 945, endPoint y: 542, distance: 129.9
click at [1070, 576] on div at bounding box center [805, 388] width 1285 height 709
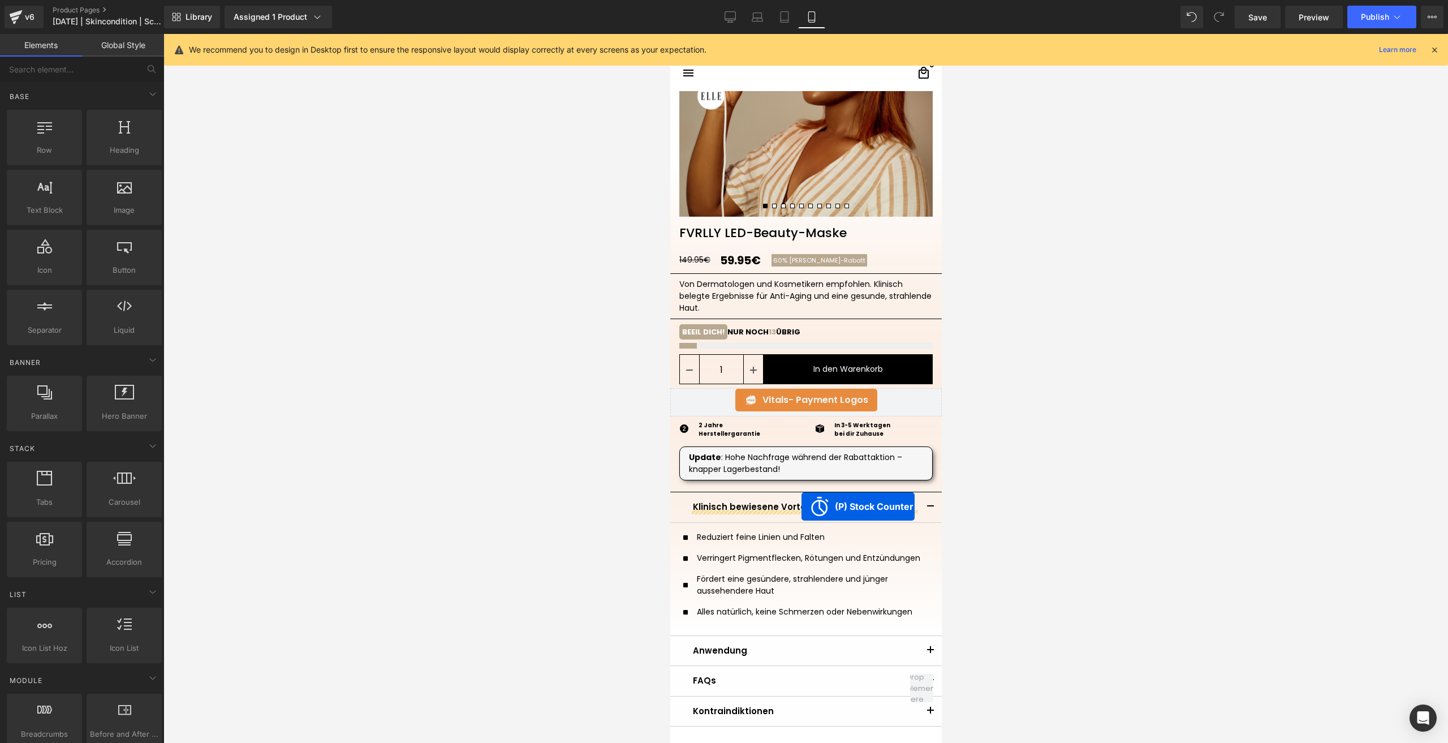
scroll to position [214, 0]
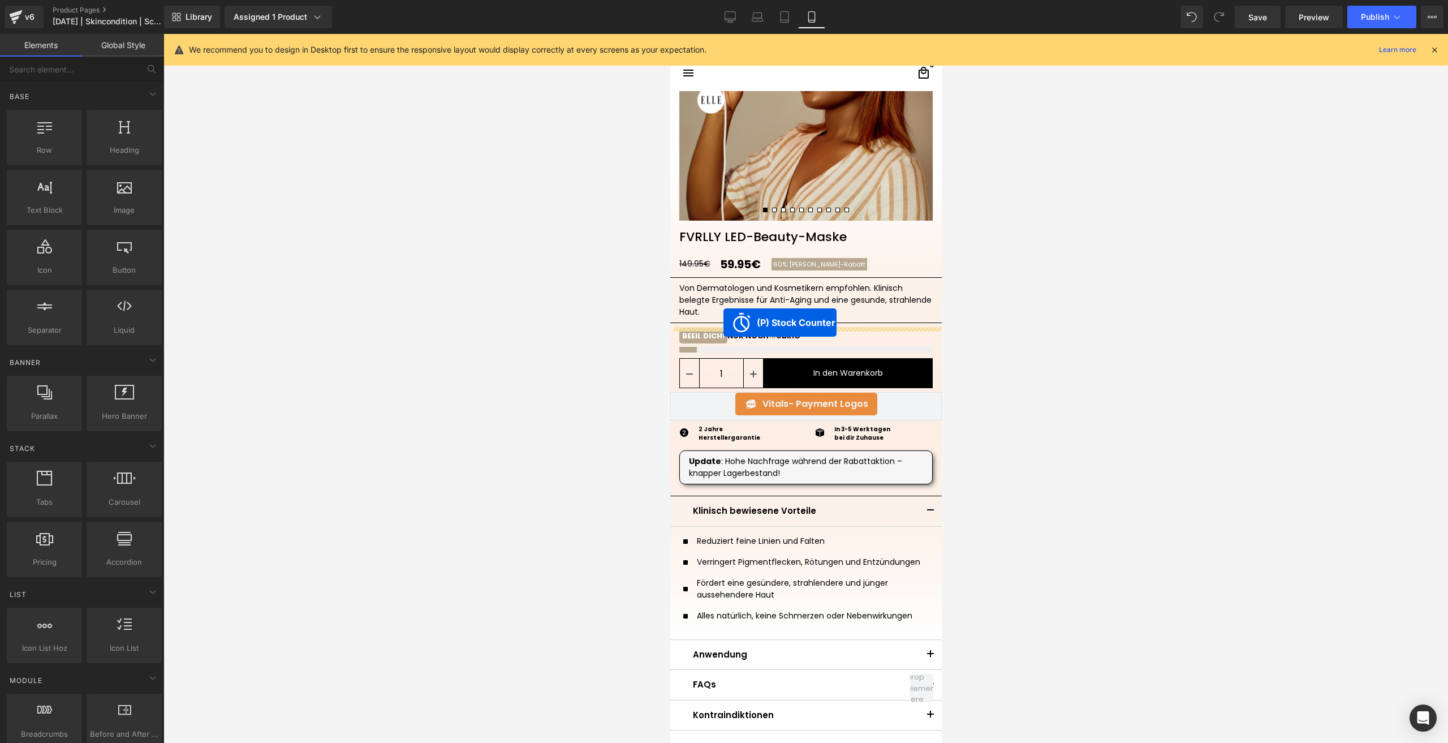
drag, startPoint x: 794, startPoint y: 472, endPoint x: 723, endPoint y: 322, distance: 166.0
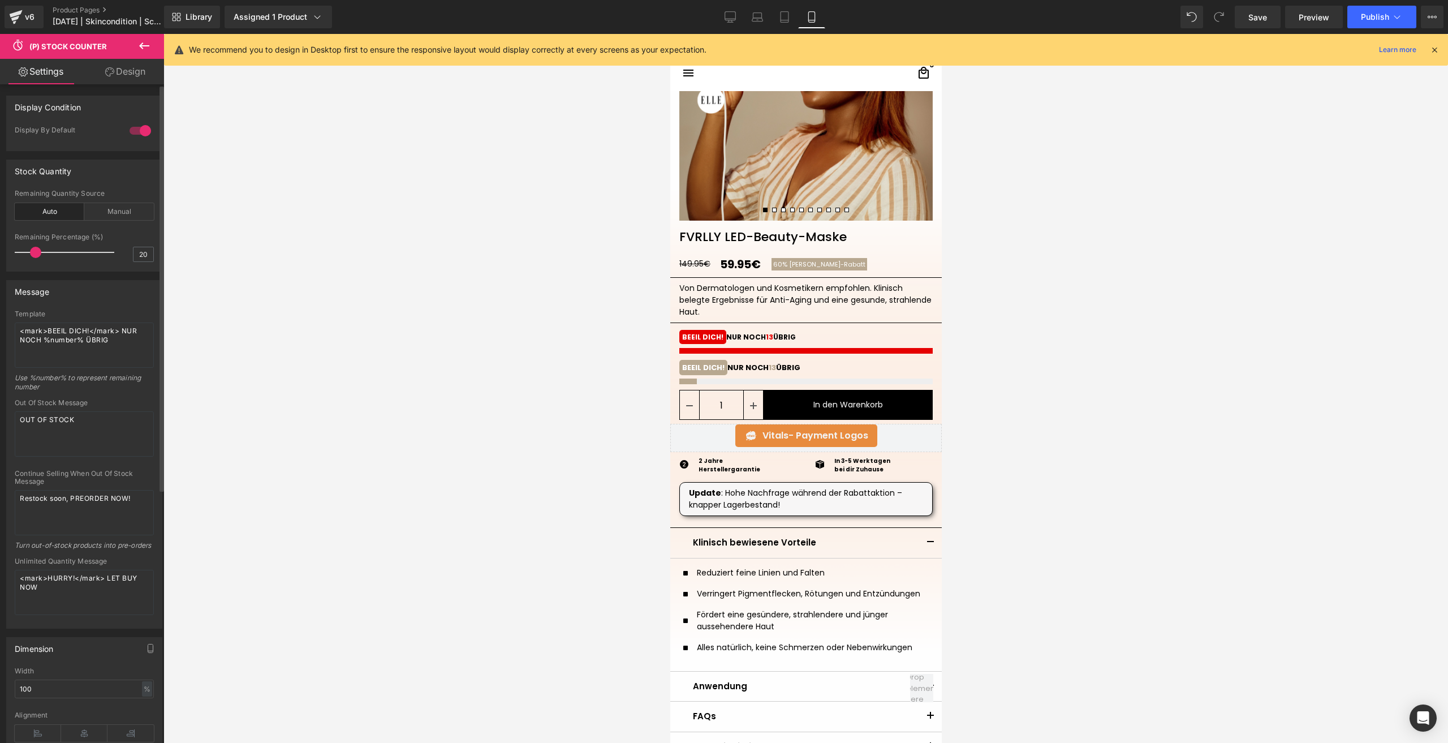
click at [35, 251] on span at bounding box center [35, 252] width 11 height 11
click at [42, 253] on span at bounding box center [38, 252] width 11 height 11
drag, startPoint x: 36, startPoint y: 253, endPoint x: 19, endPoint y: 251, distance: 17.7
click at [19, 251] on span at bounding box center [20, 252] width 11 height 11
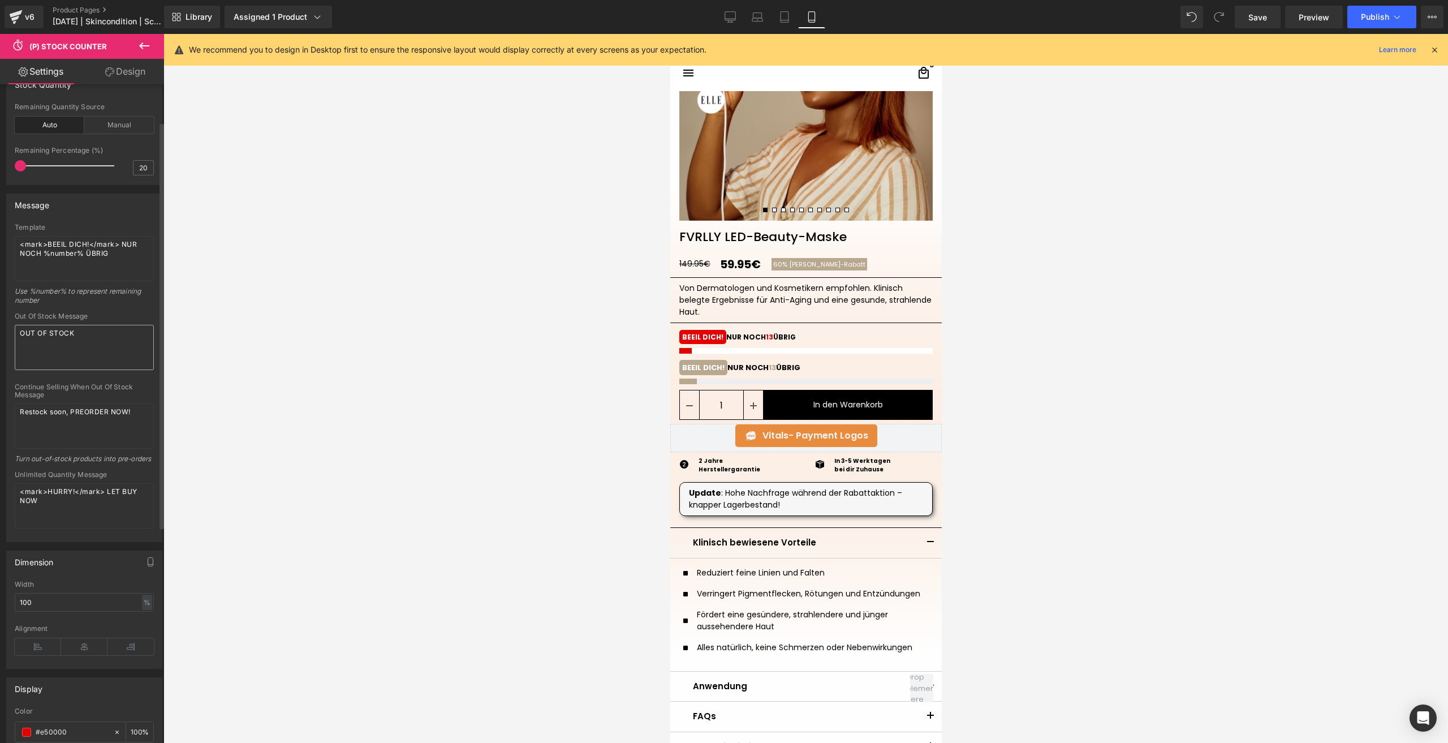
scroll to position [170, 0]
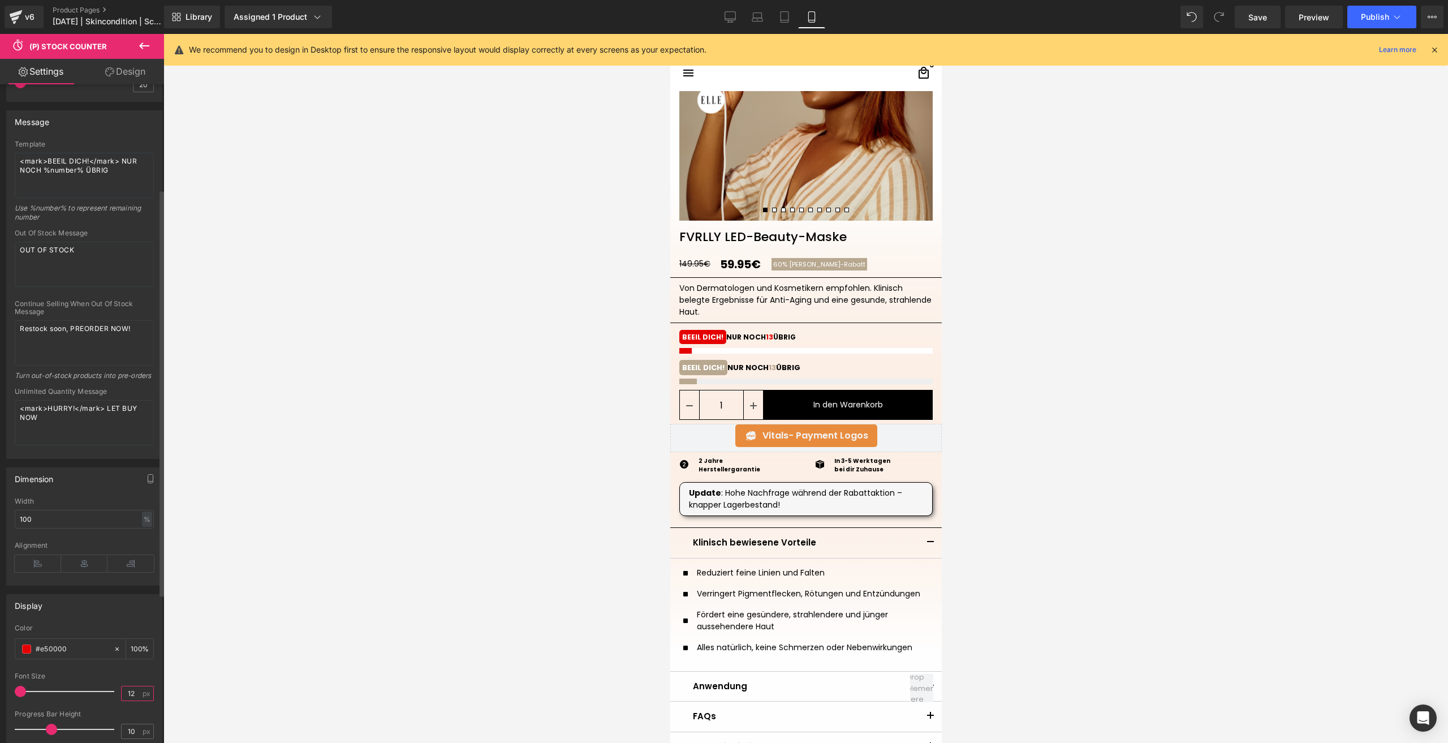
click at [128, 700] on input "12" at bounding box center [132, 693] width 20 height 14
type input "13"
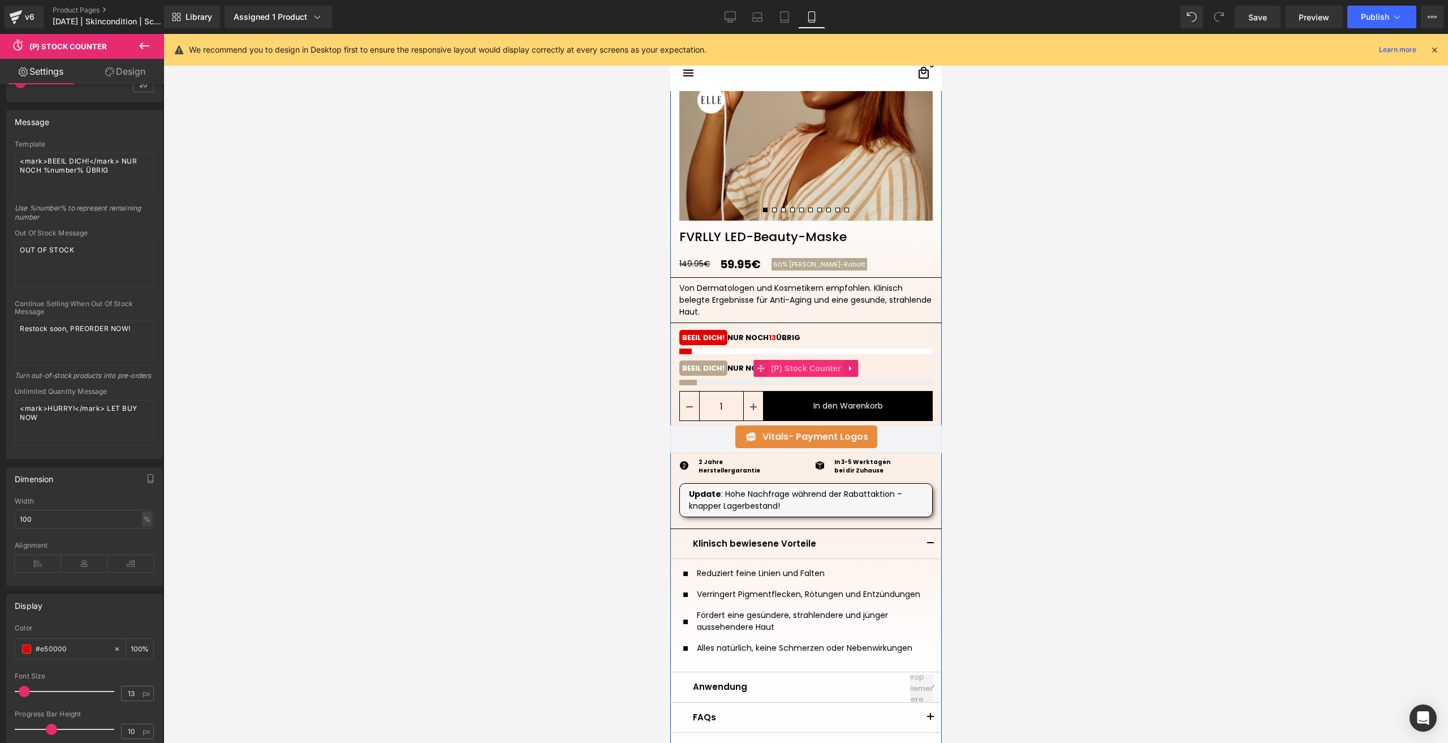
click at [779, 371] on span "(P) Stock Counter" at bounding box center [805, 368] width 75 height 17
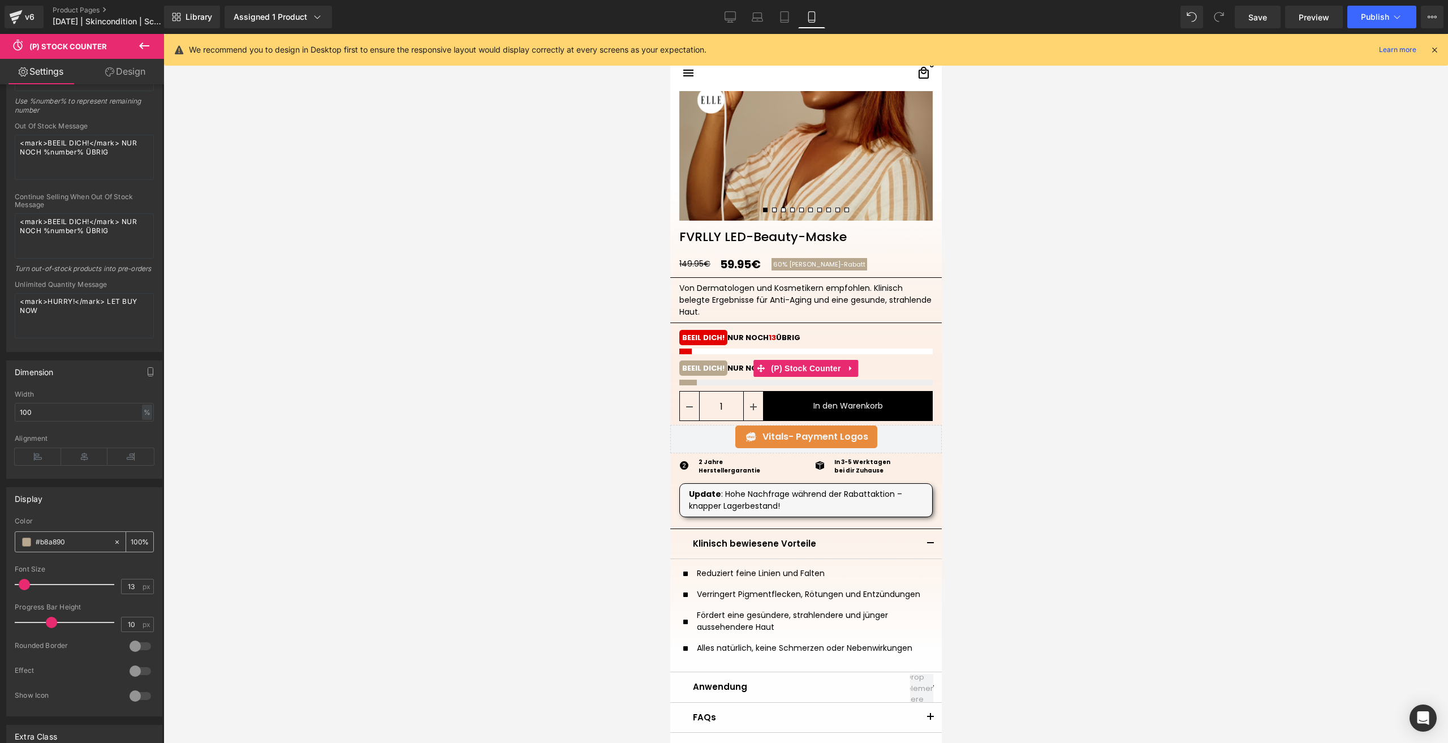
scroll to position [283, 0]
click at [66, 537] on div "#b8a890" at bounding box center [64, 536] width 98 height 20
click at [74, 542] on input "#b8a890" at bounding box center [72, 535] width 72 height 12
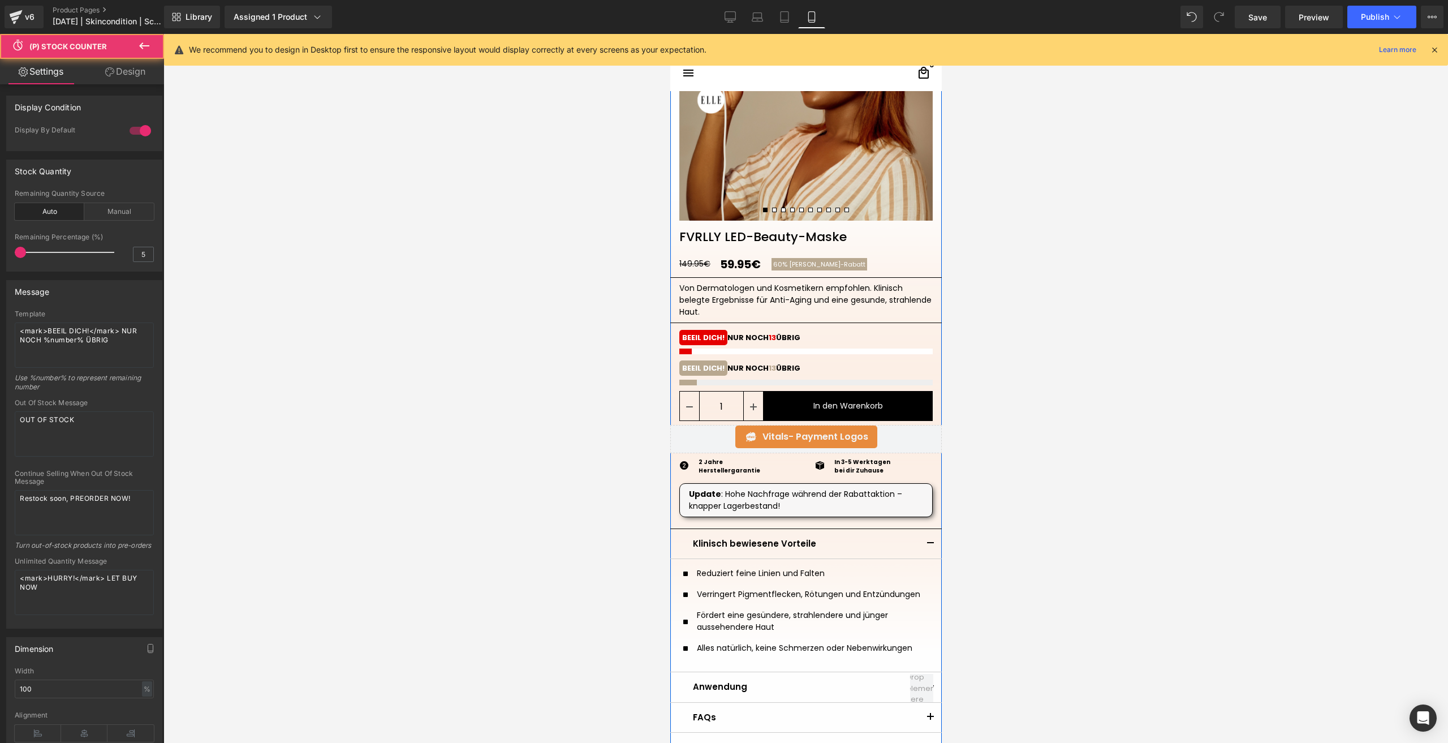
click at [707, 340] on mark "BEEIL DICH!" at bounding box center [703, 337] width 48 height 15
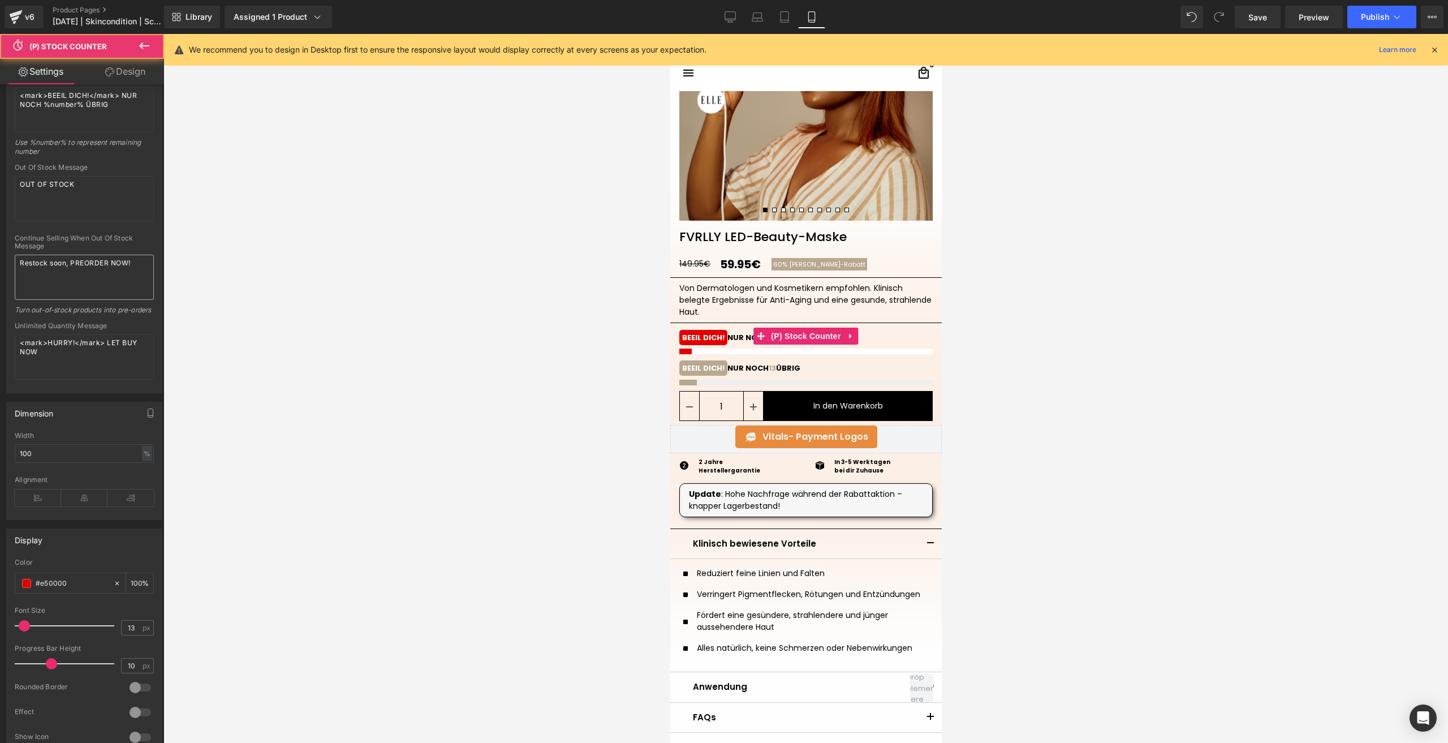
scroll to position [339, 0]
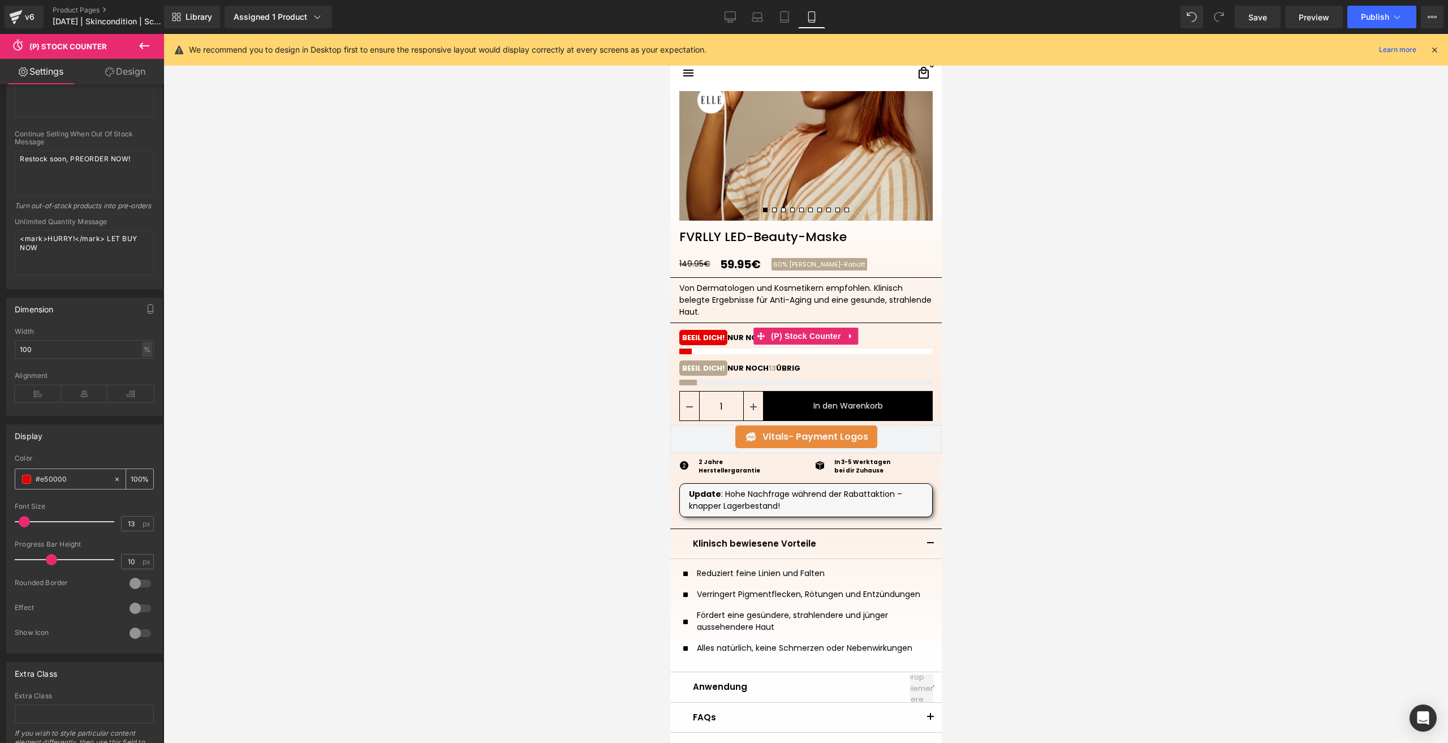
click at [45, 485] on input "#e50000" at bounding box center [72, 479] width 72 height 12
paste input "b8a89"
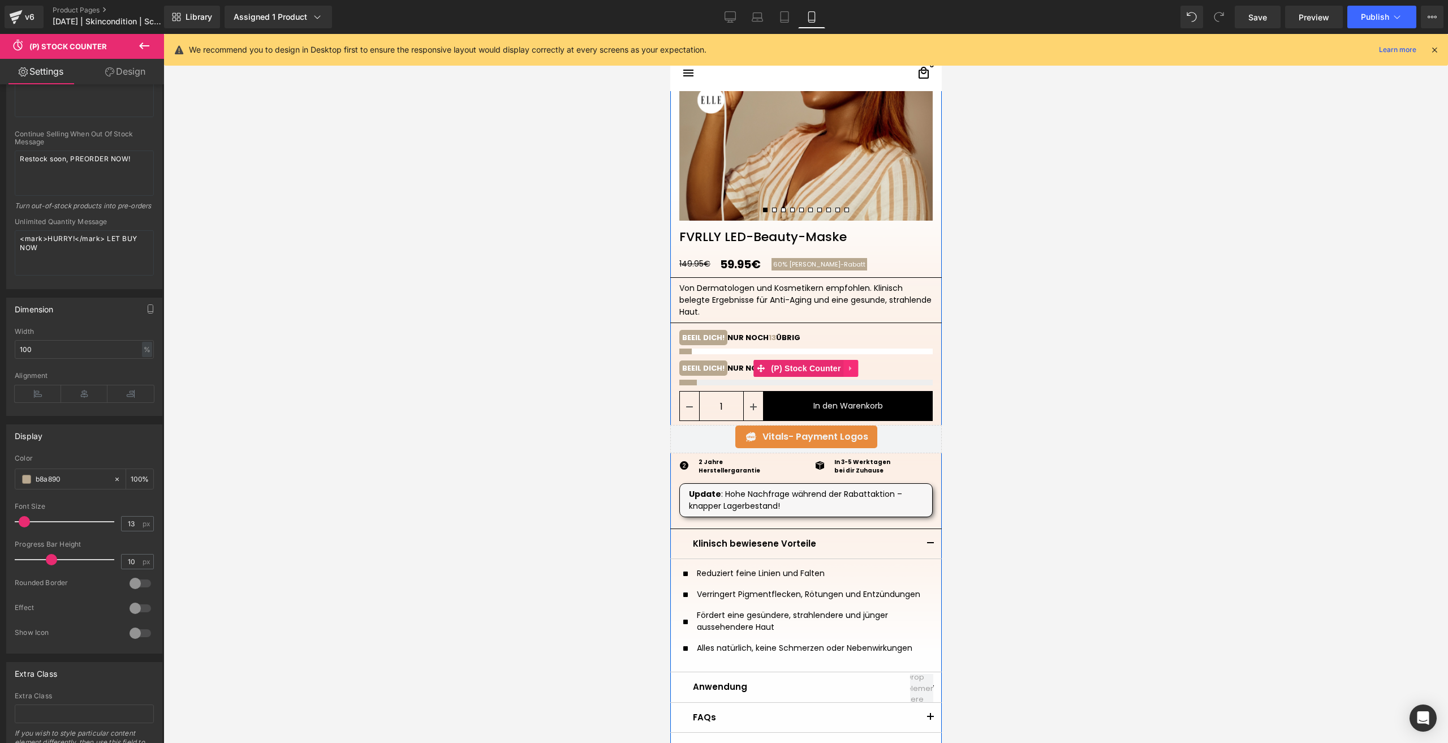
type input "b8a890"
click at [849, 368] on icon at bounding box center [851, 368] width 8 height 8
click at [854, 369] on icon at bounding box center [858, 368] width 8 height 8
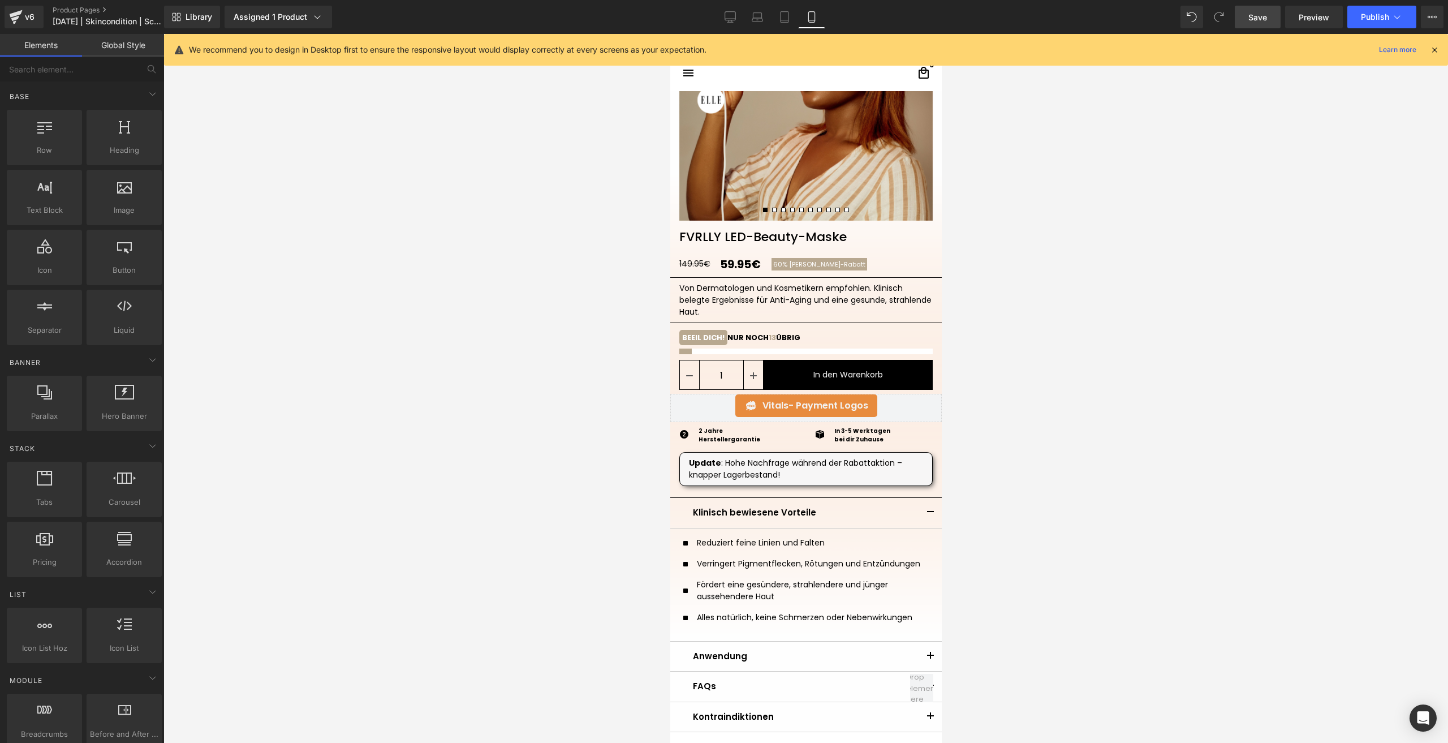
click at [1240, 17] on link "Save" at bounding box center [1258, 17] width 46 height 23
click at [1421, 713] on icon "Open Intercom Messenger" at bounding box center [1422, 717] width 13 height 15
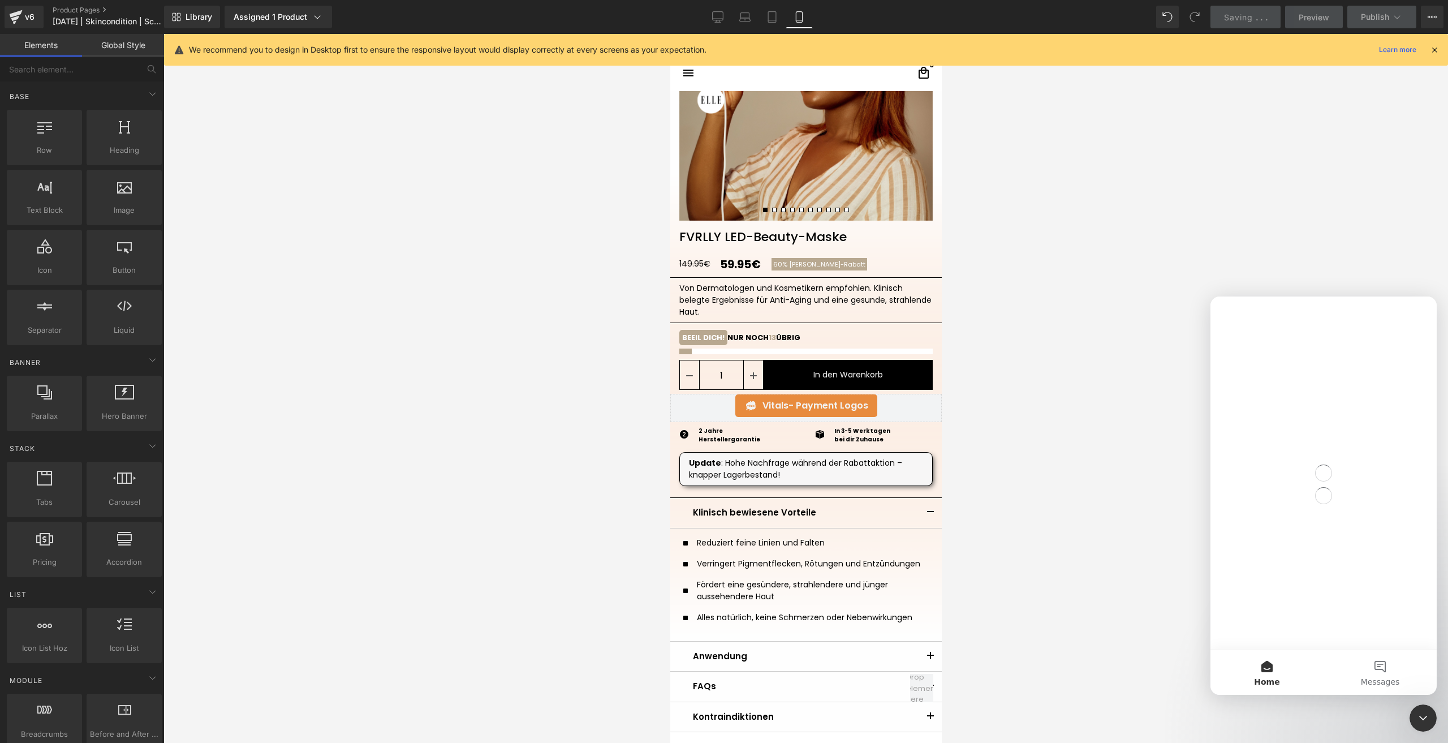
scroll to position [0, 0]
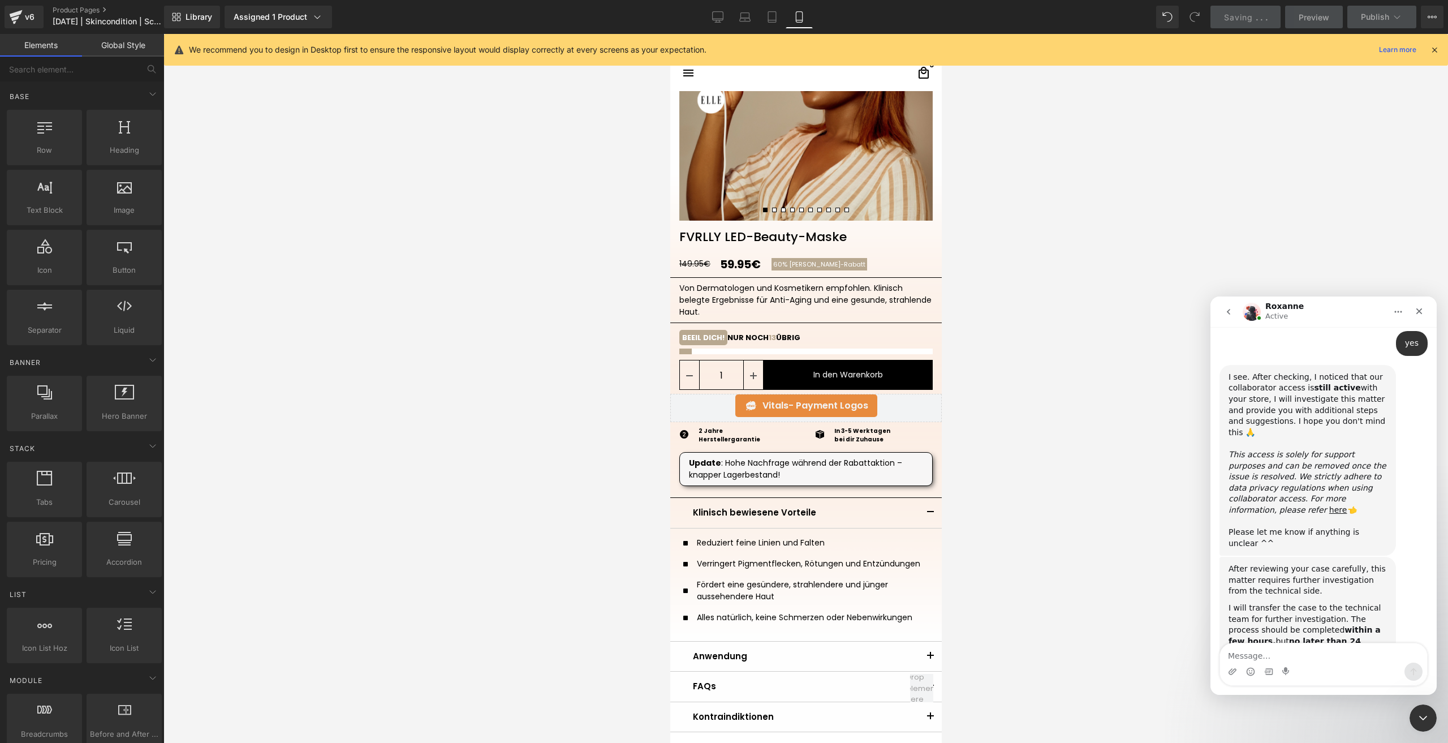
scroll to position [634, 0]
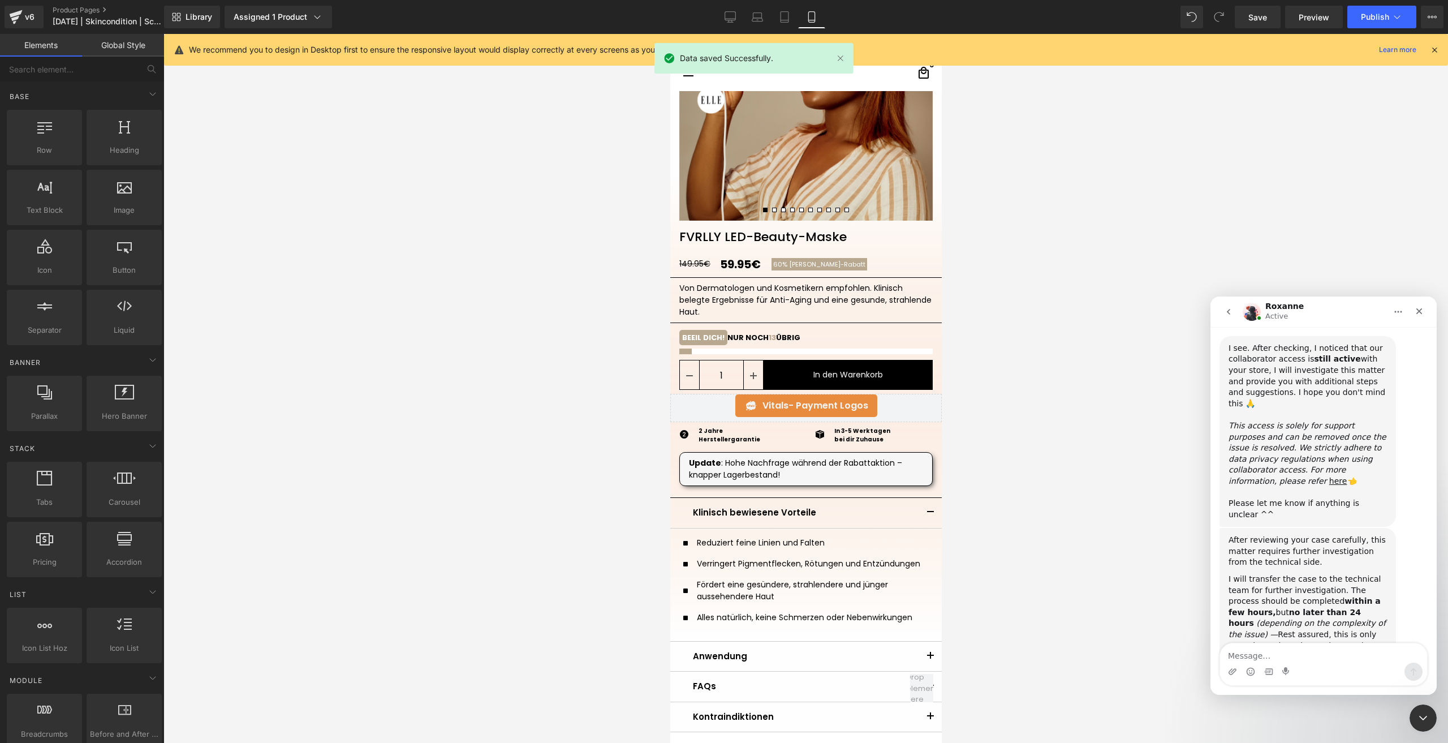
click at [1286, 651] on textarea "Message…" at bounding box center [1323, 652] width 207 height 19
type textarea "I already found a solution"
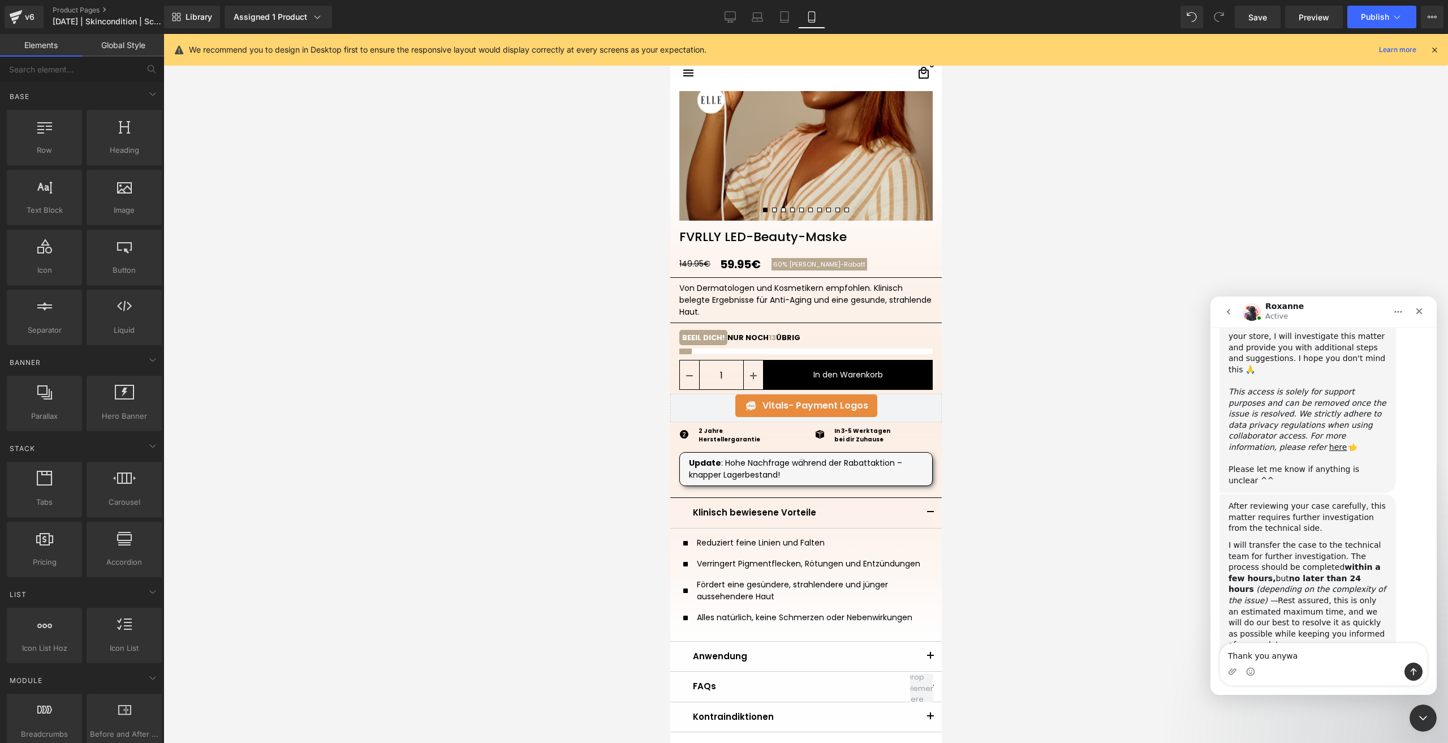
type textarea "Thank you anyway"
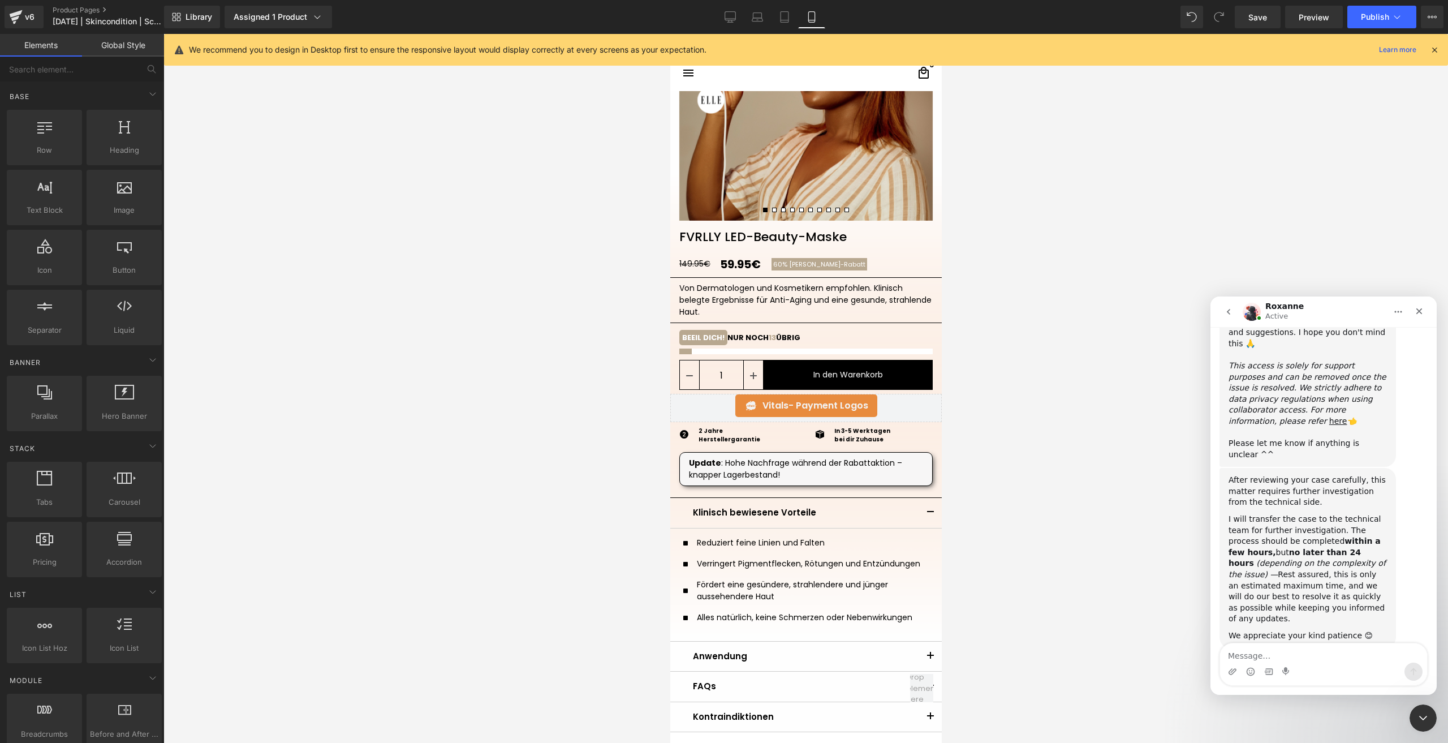
click at [1367, 13] on div at bounding box center [724, 354] width 1448 height 709
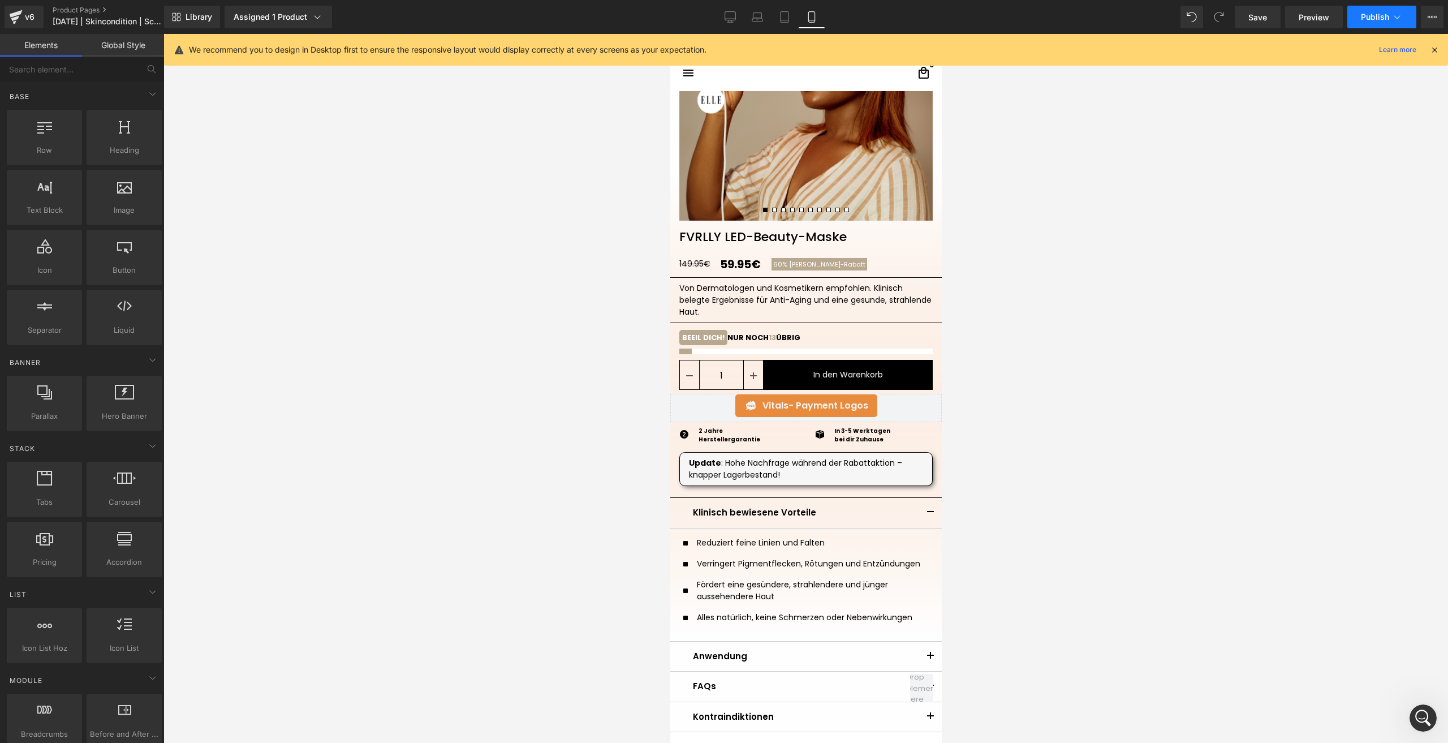
click at [1366, 14] on span "Publish" at bounding box center [1375, 16] width 28 height 9
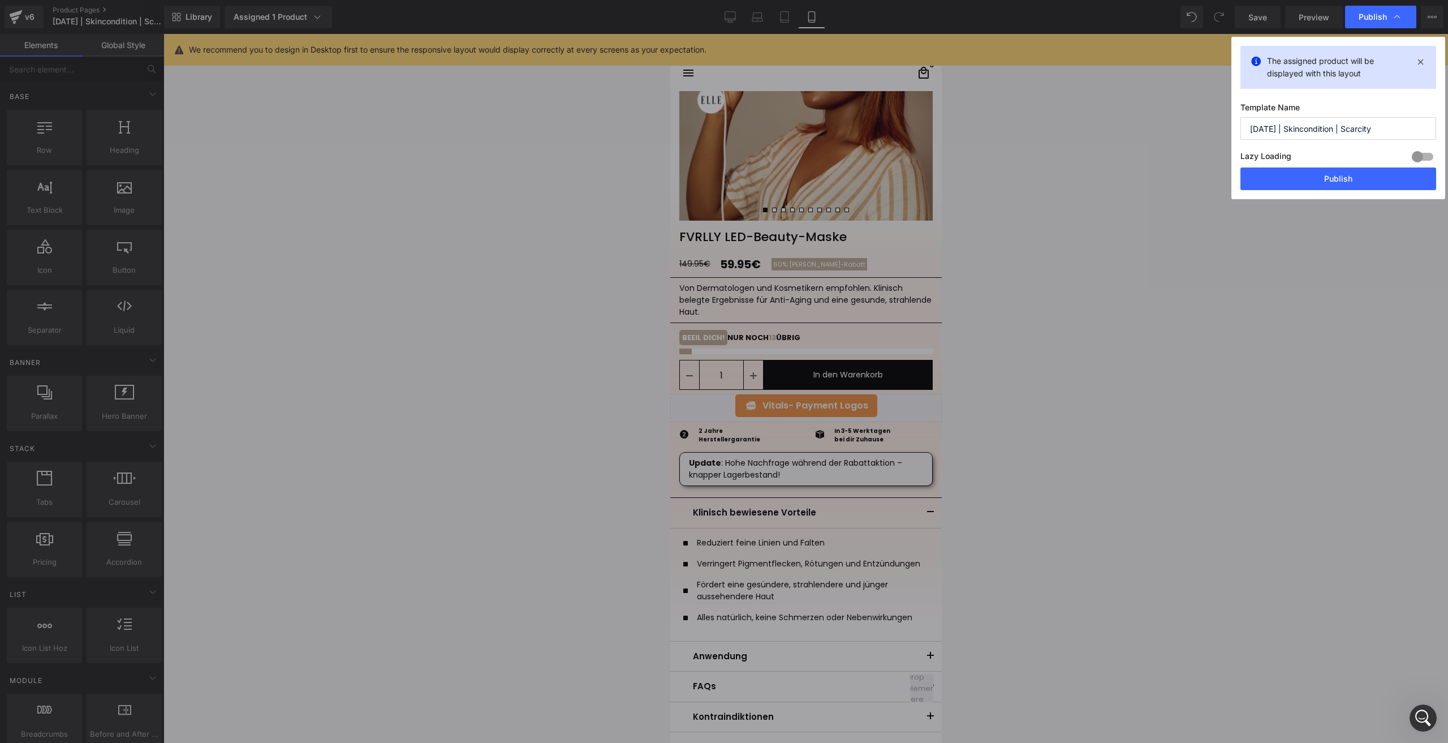
click at [1258, 181] on button "Publish" at bounding box center [1339, 178] width 196 height 23
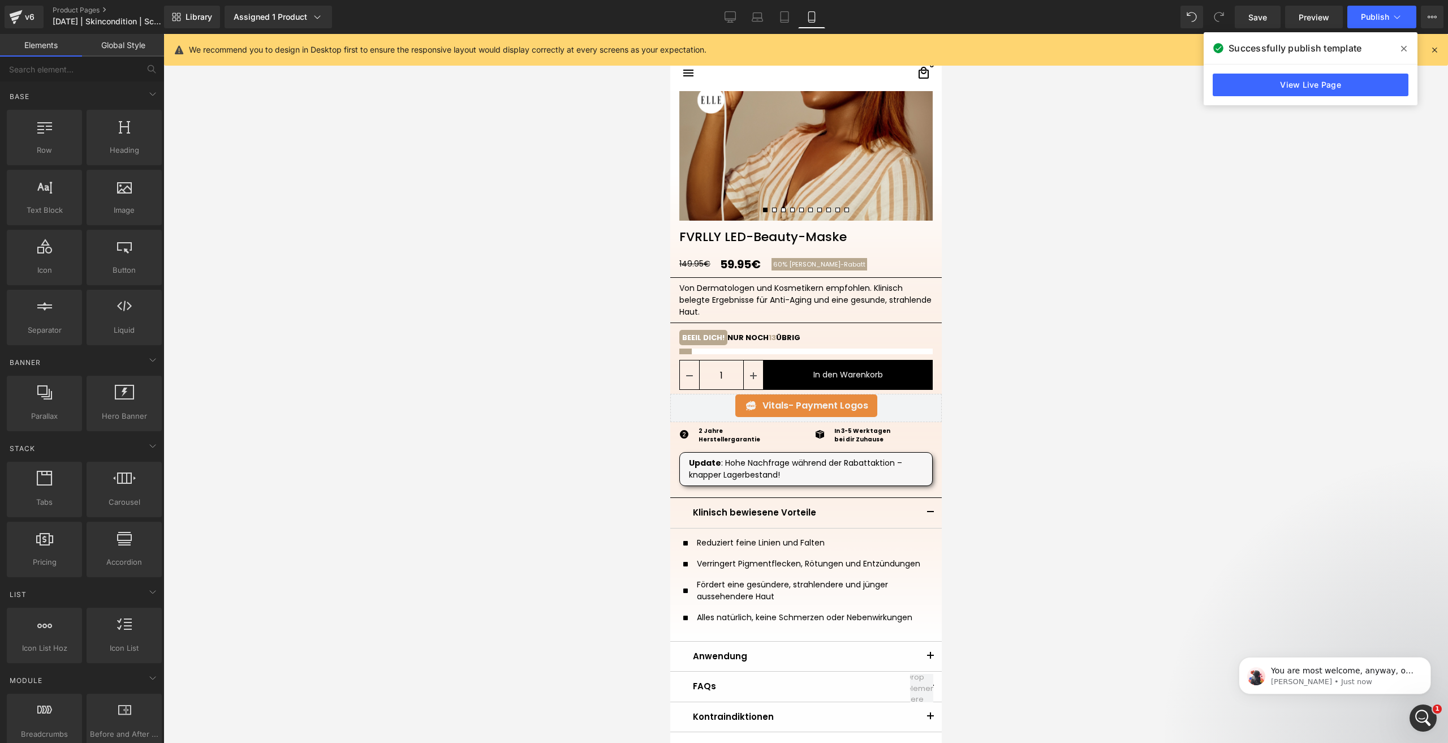
scroll to position [750, 0]
click at [1423, 712] on icon "Open Intercom Messenger" at bounding box center [1421, 716] width 19 height 19
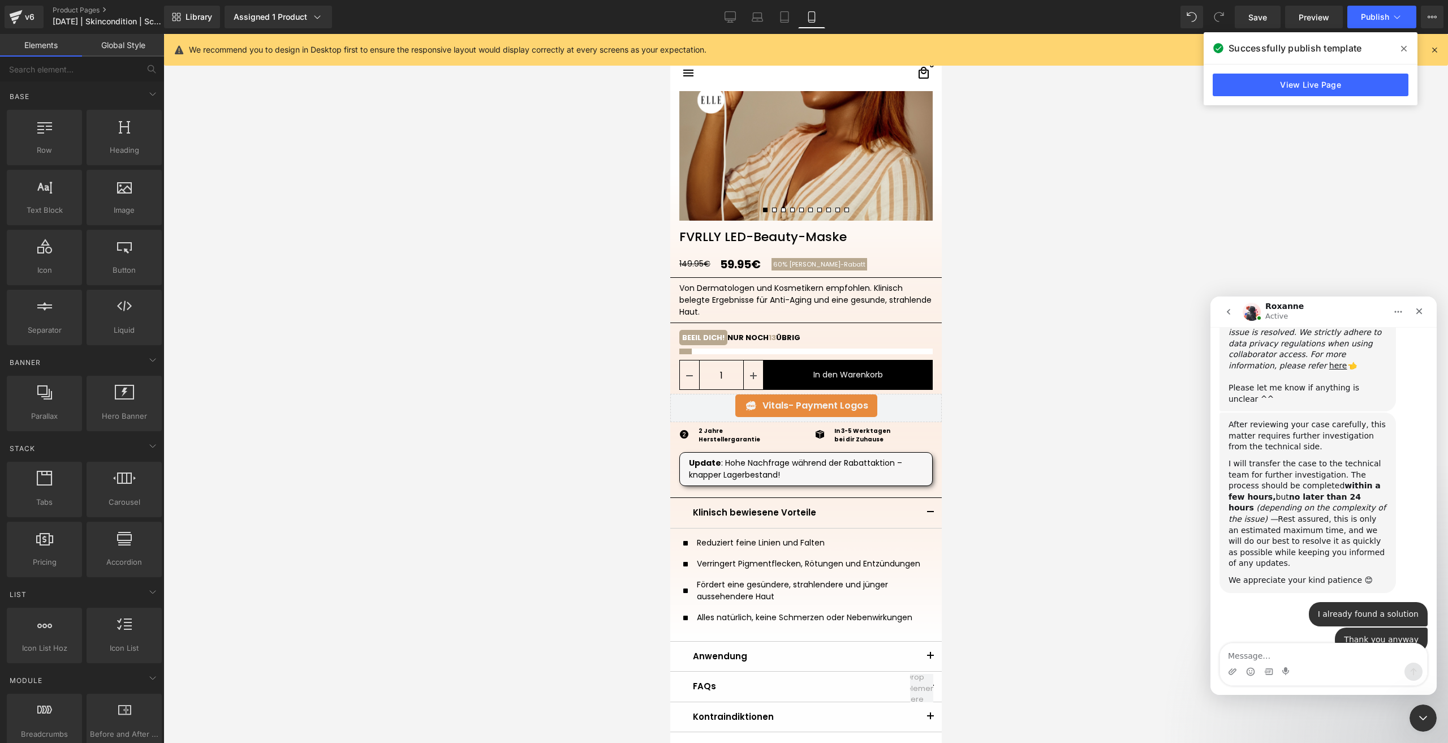
click at [1331, 660] on textarea "Message…" at bounding box center [1323, 652] width 207 height 19
click at [702, 334] on div at bounding box center [724, 354] width 1448 height 709
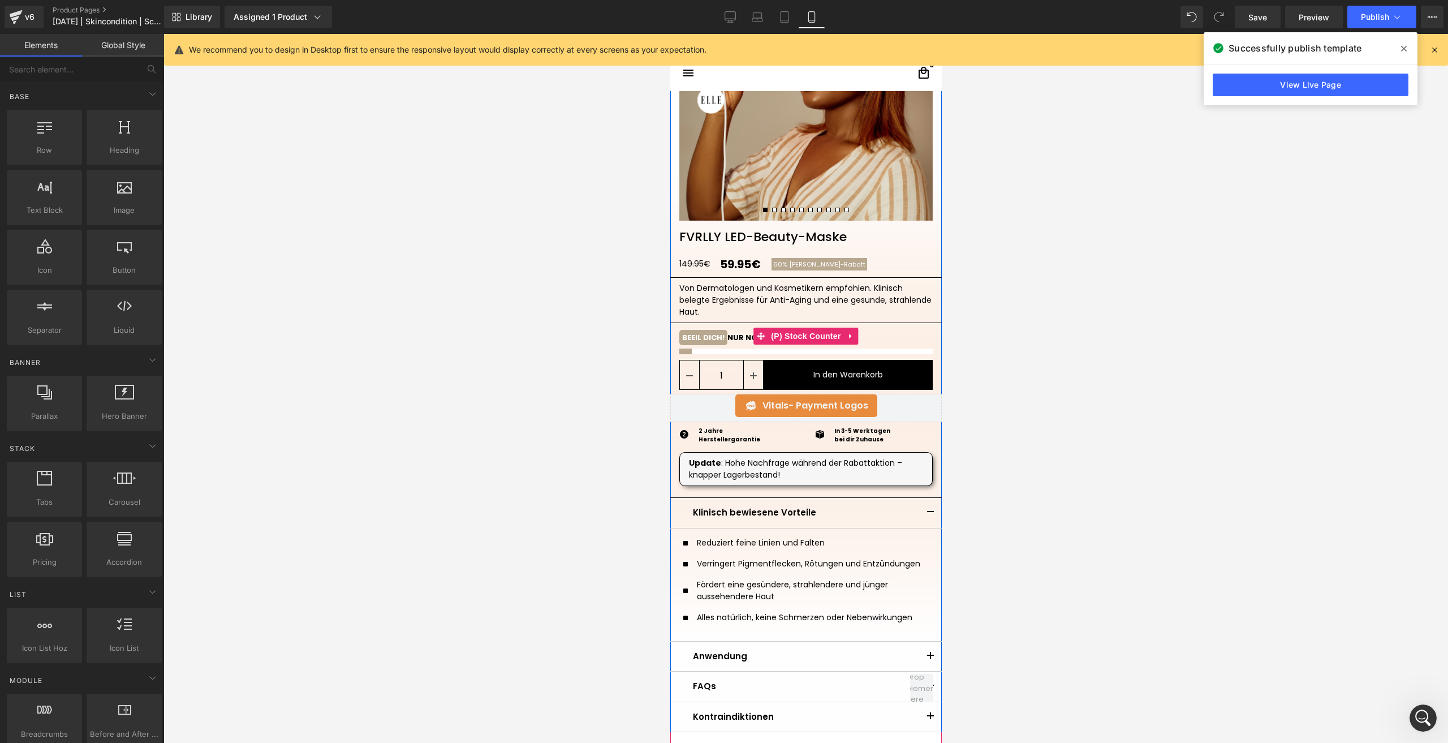
click at [692, 335] on mark "BEEIL DICH!" at bounding box center [703, 337] width 48 height 15
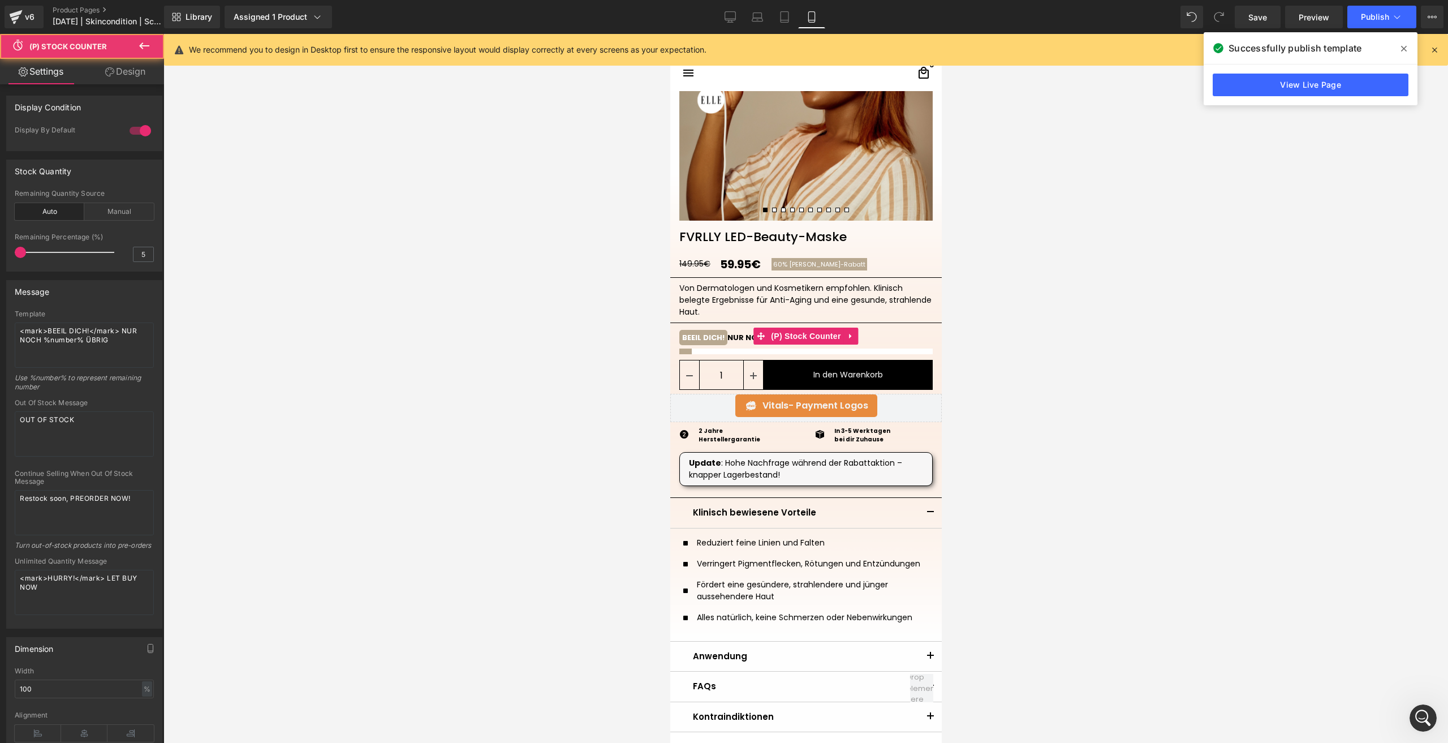
click at [114, 75] on link "Design" at bounding box center [125, 71] width 82 height 25
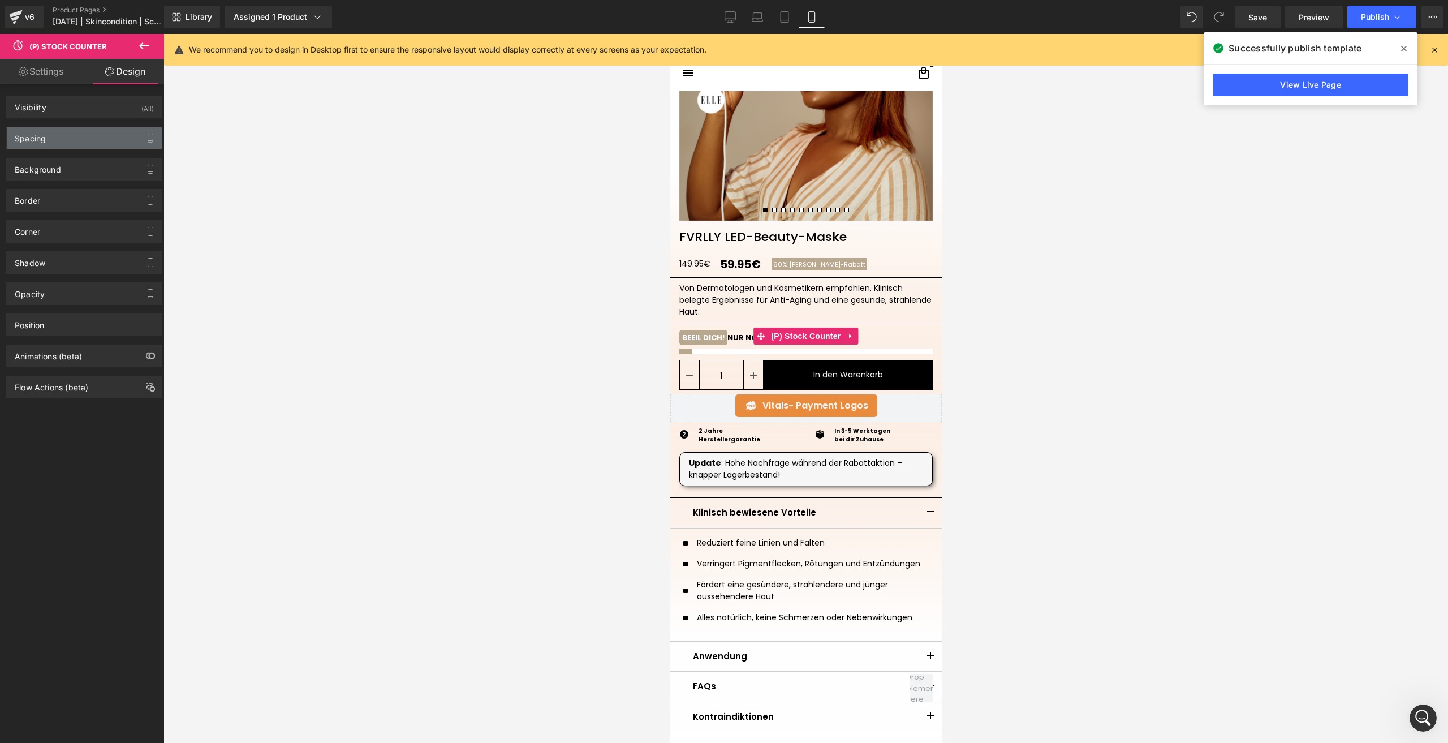
click at [91, 127] on div "Spacing" at bounding box center [84, 137] width 155 height 21
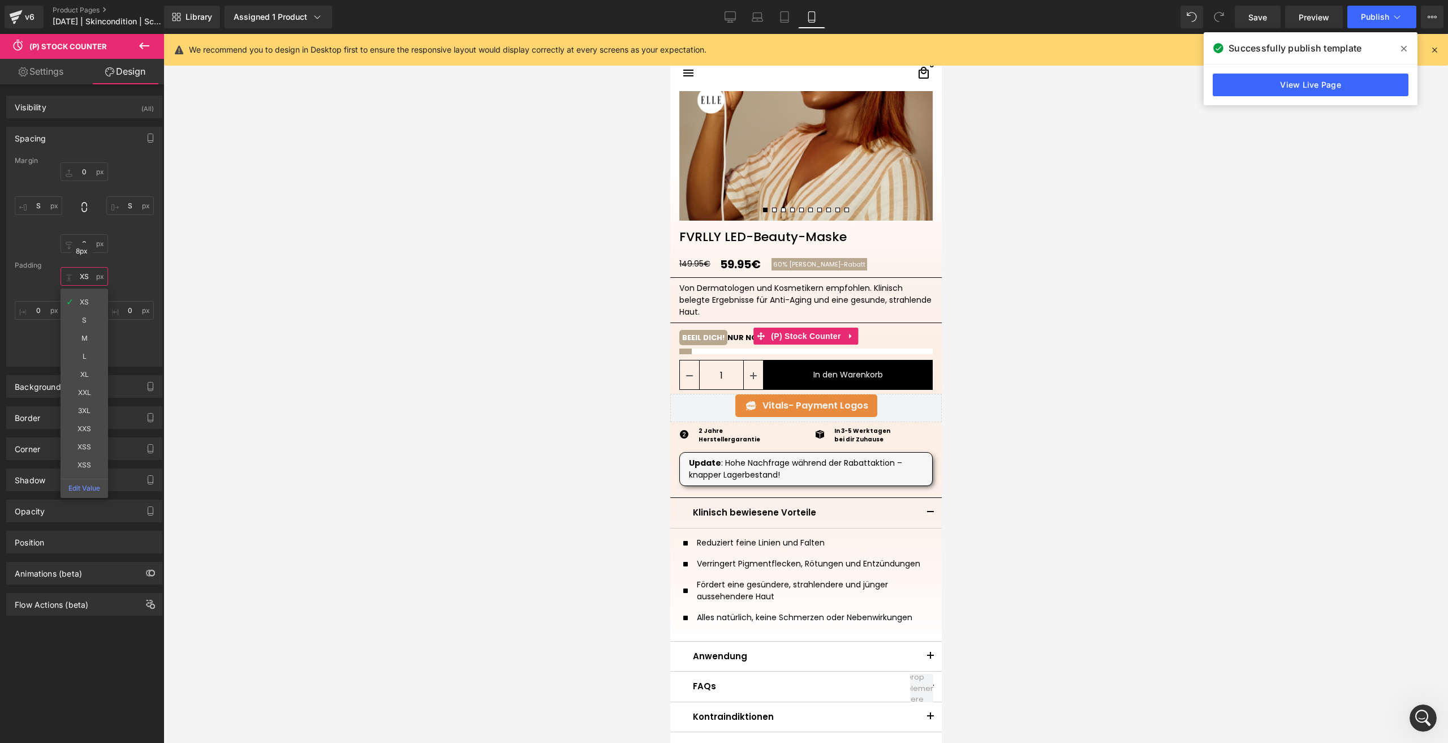
click at [84, 279] on input "XS" at bounding box center [85, 276] width 48 height 19
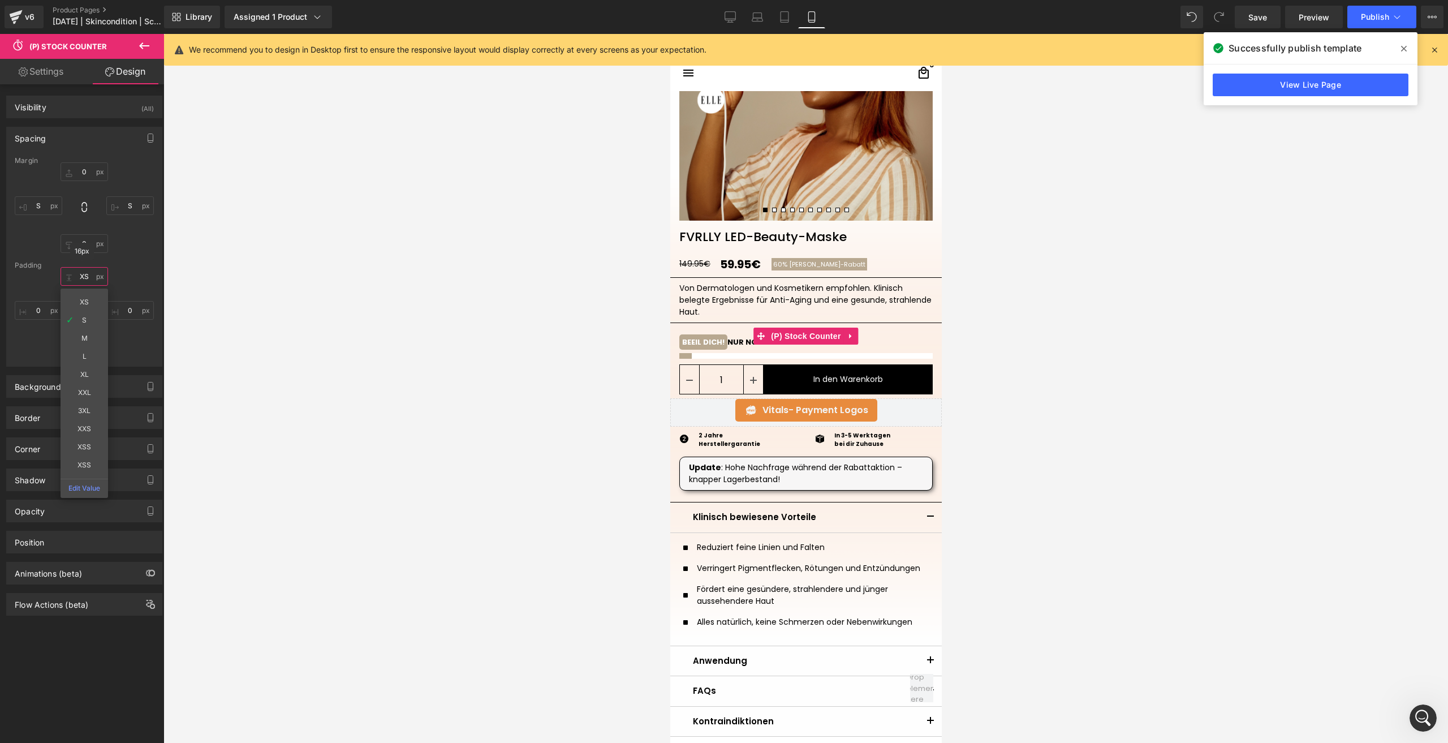
click at [90, 280] on input "XS" at bounding box center [85, 276] width 48 height 19
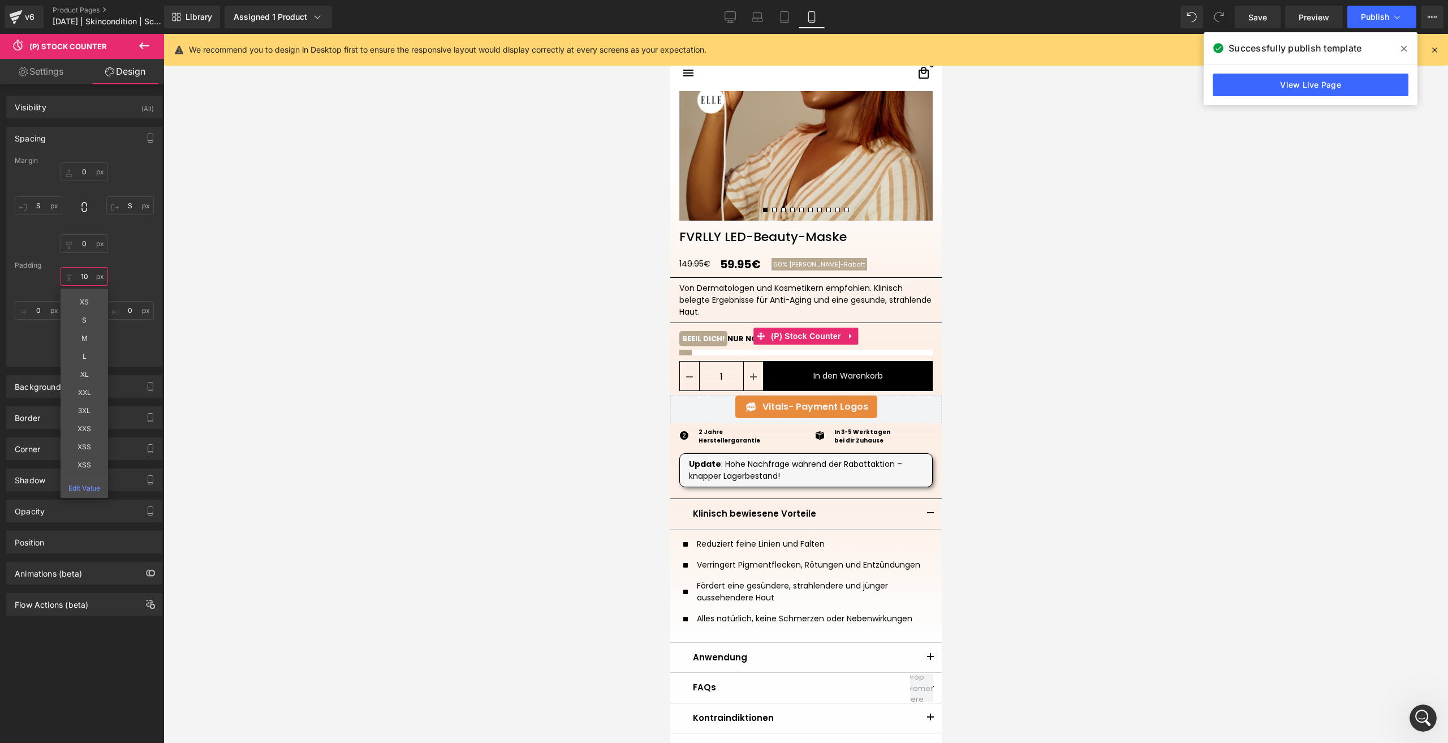
type input "10"
click at [123, 286] on div "10 XS S M L XL XXL 3XL XXS XSS XSS Edit Value 0 0 0" at bounding box center [84, 312] width 139 height 91
click at [87, 345] on input "0" at bounding box center [85, 348] width 48 height 19
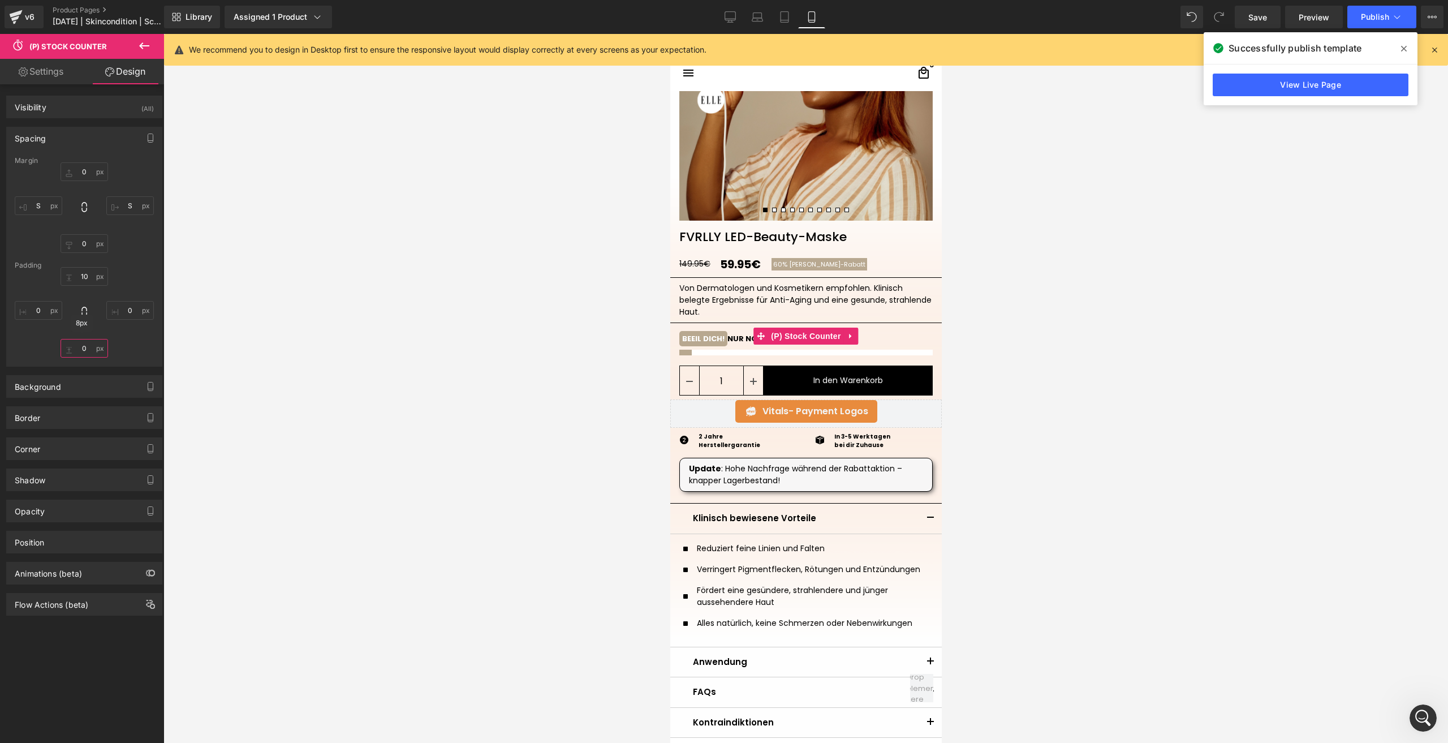
click at [81, 350] on input "0" at bounding box center [85, 348] width 48 height 19
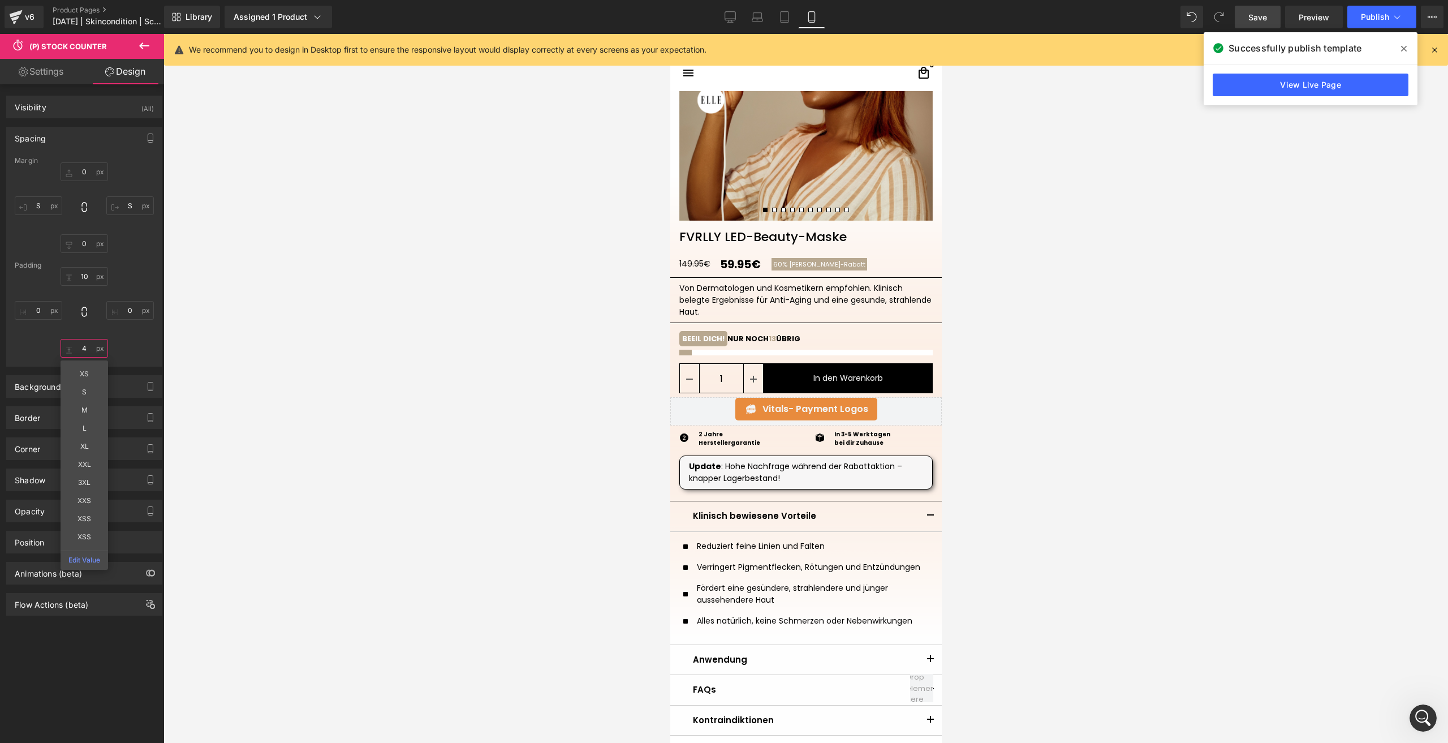
type input "4"
click at [1256, 17] on span "Save" at bounding box center [1257, 17] width 19 height 12
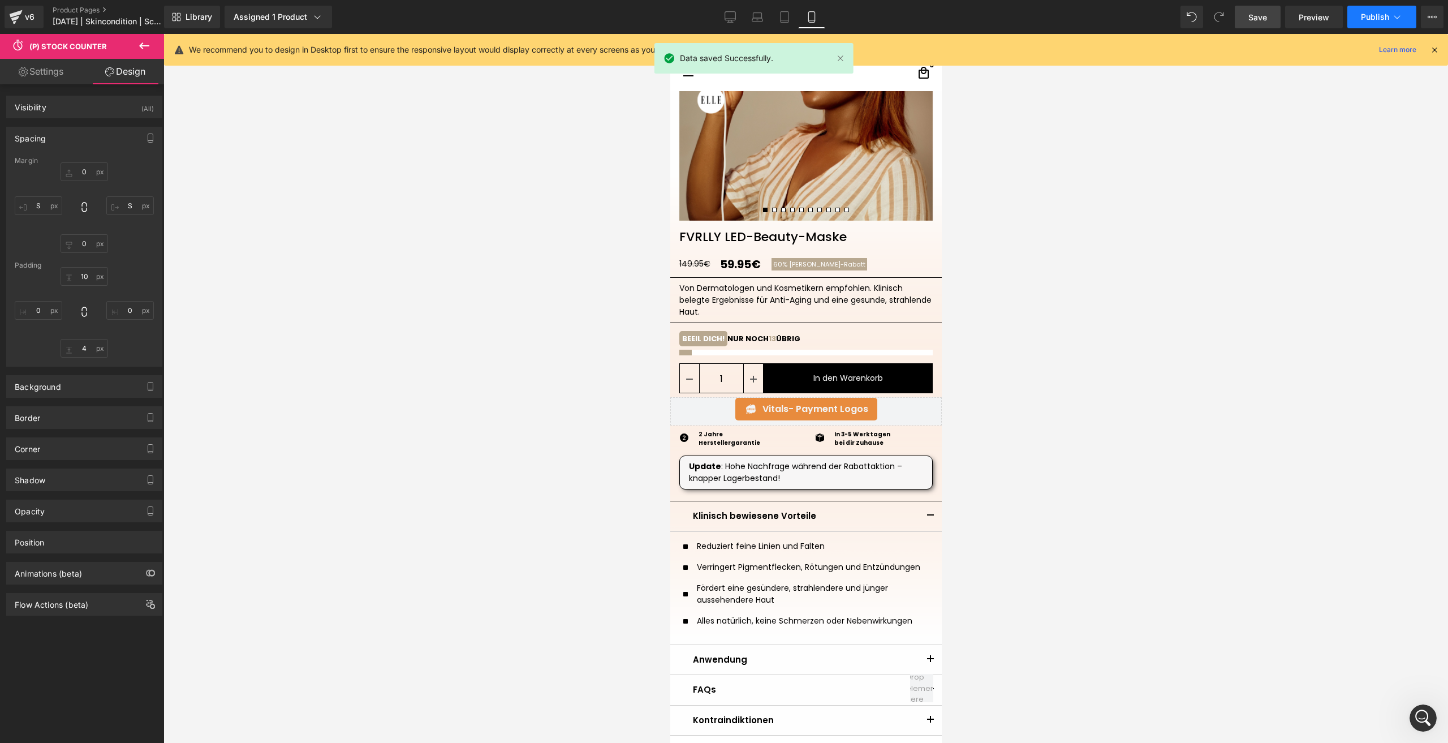
click at [1380, 7] on button "Publish" at bounding box center [1381, 17] width 69 height 23
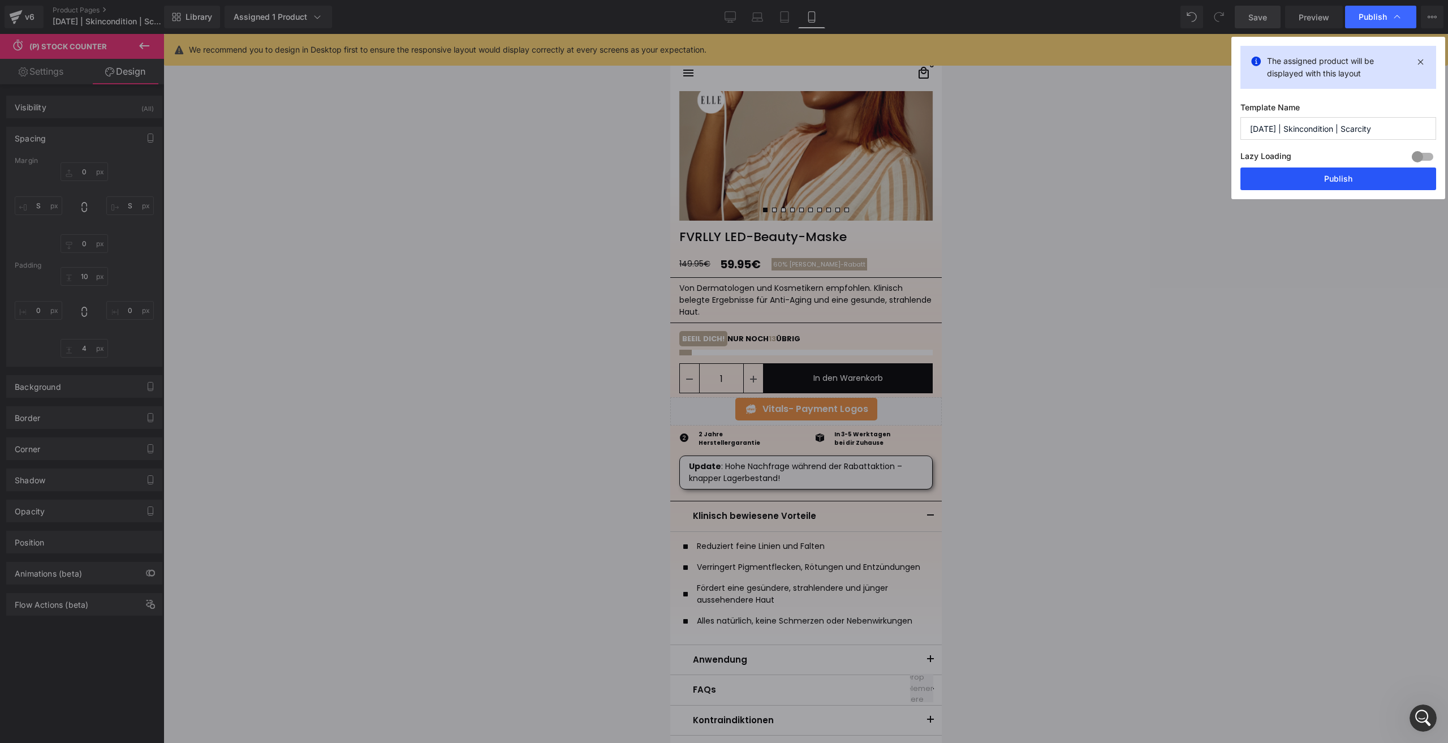
click at [1311, 176] on button "Publish" at bounding box center [1339, 178] width 196 height 23
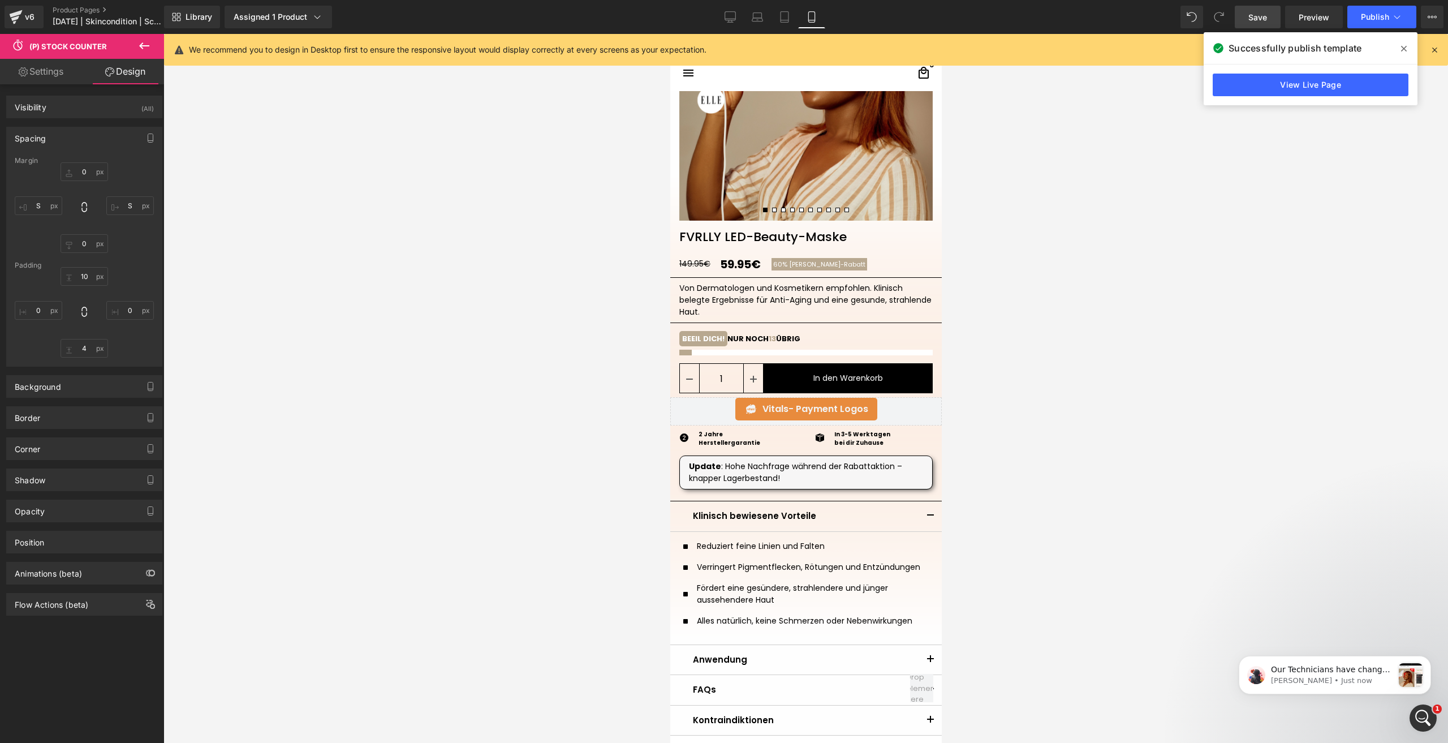
scroll to position [1032, 0]
click at [1341, 680] on p "[PERSON_NAME] • Just now" at bounding box center [1332, 680] width 122 height 10
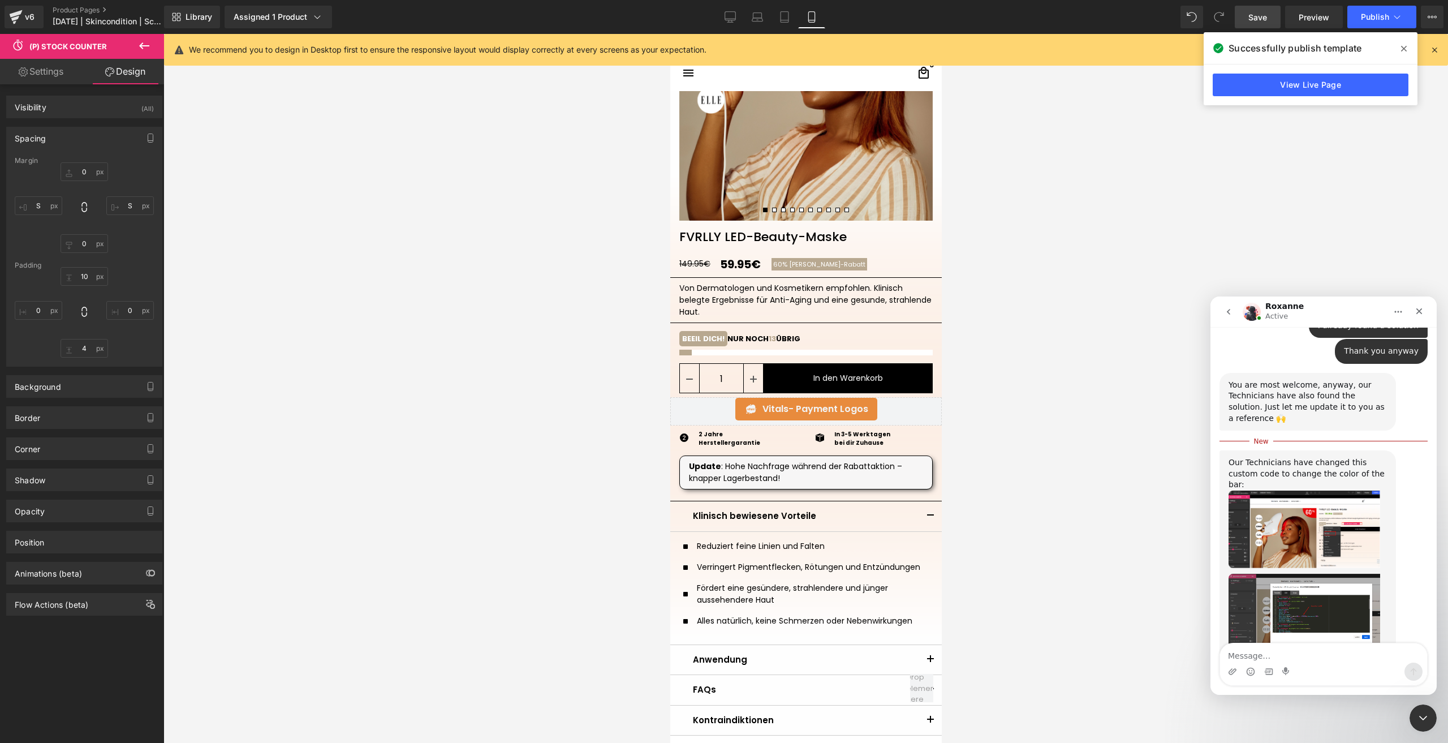
scroll to position [1048, 0]
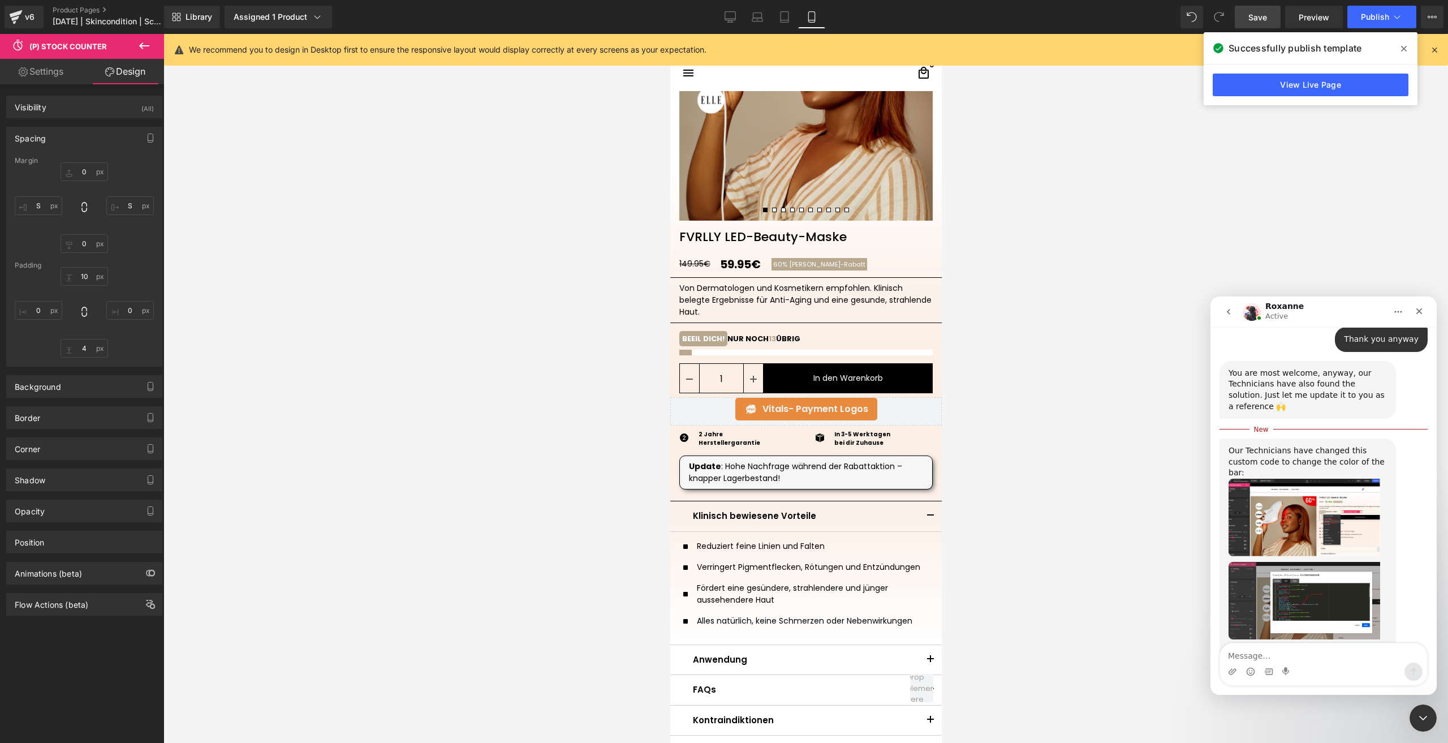
click at [733, 13] on div at bounding box center [724, 354] width 1448 height 709
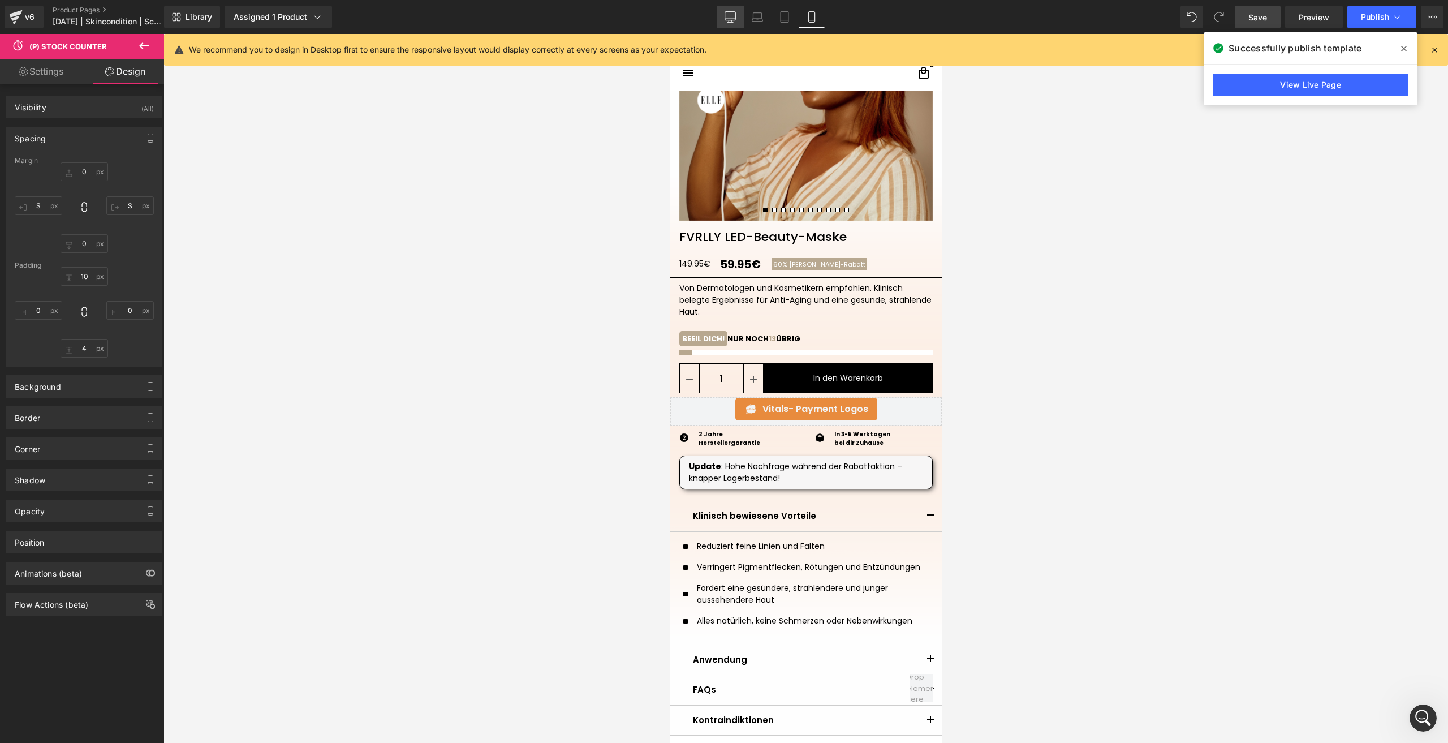
click at [723, 7] on link "Desktop" at bounding box center [730, 17] width 27 height 23
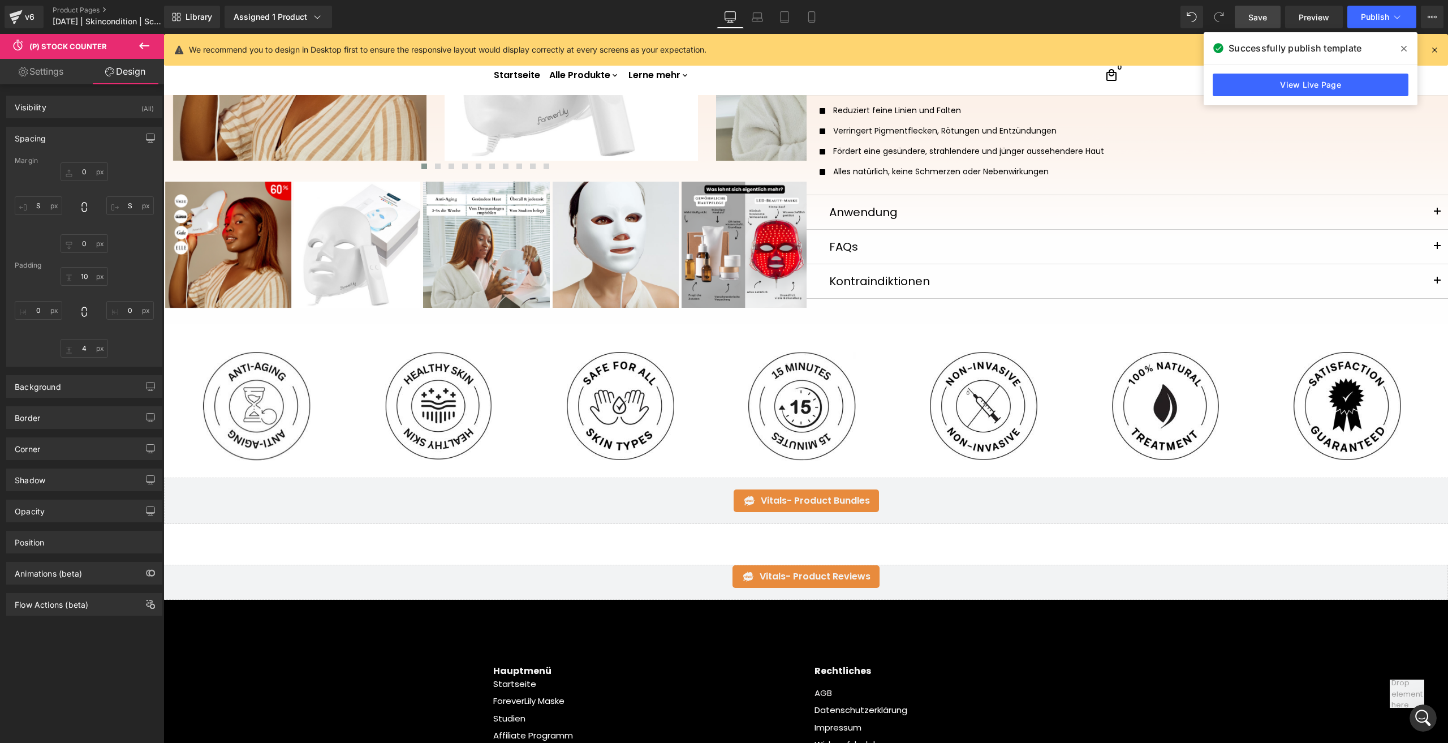
scroll to position [0, 0]
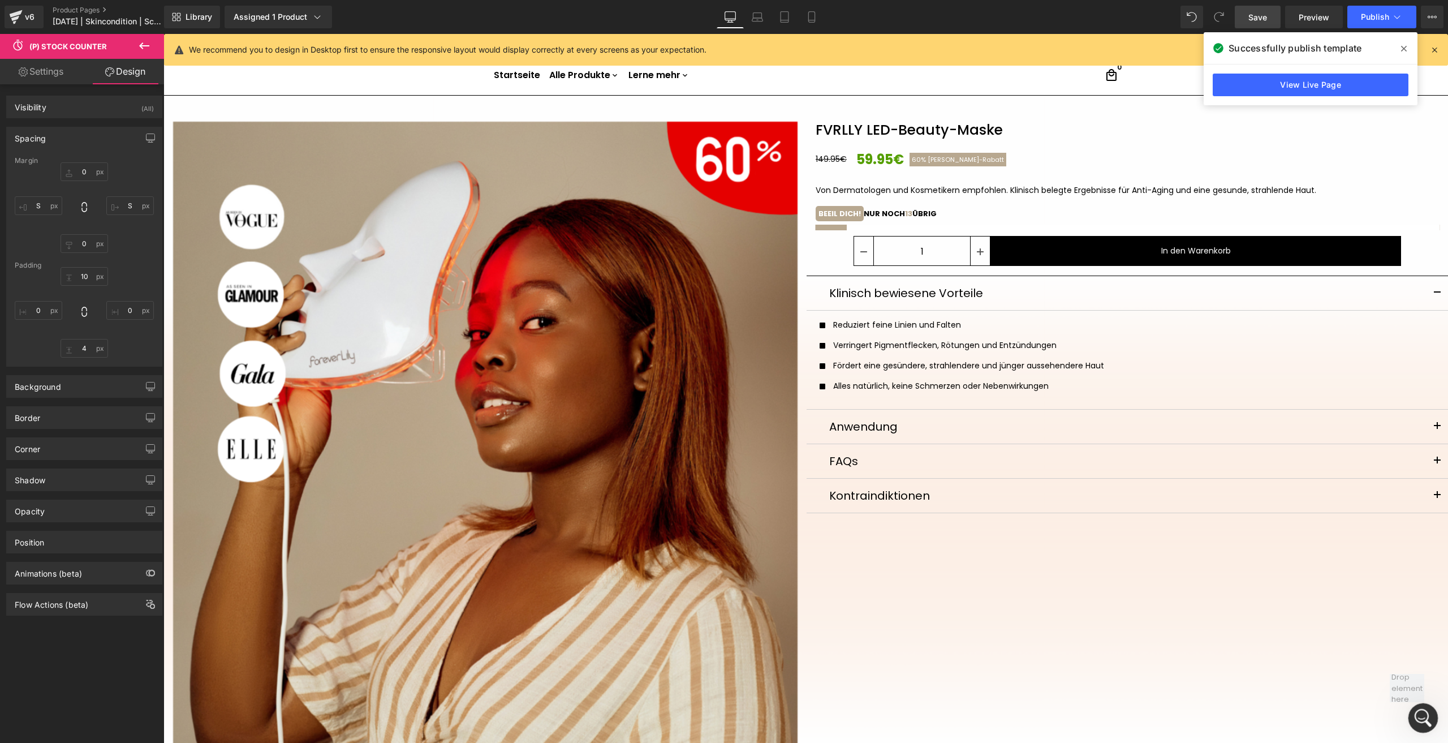
click at [1422, 716] on icon "Open Intercom Messenger" at bounding box center [1421, 716] width 19 height 19
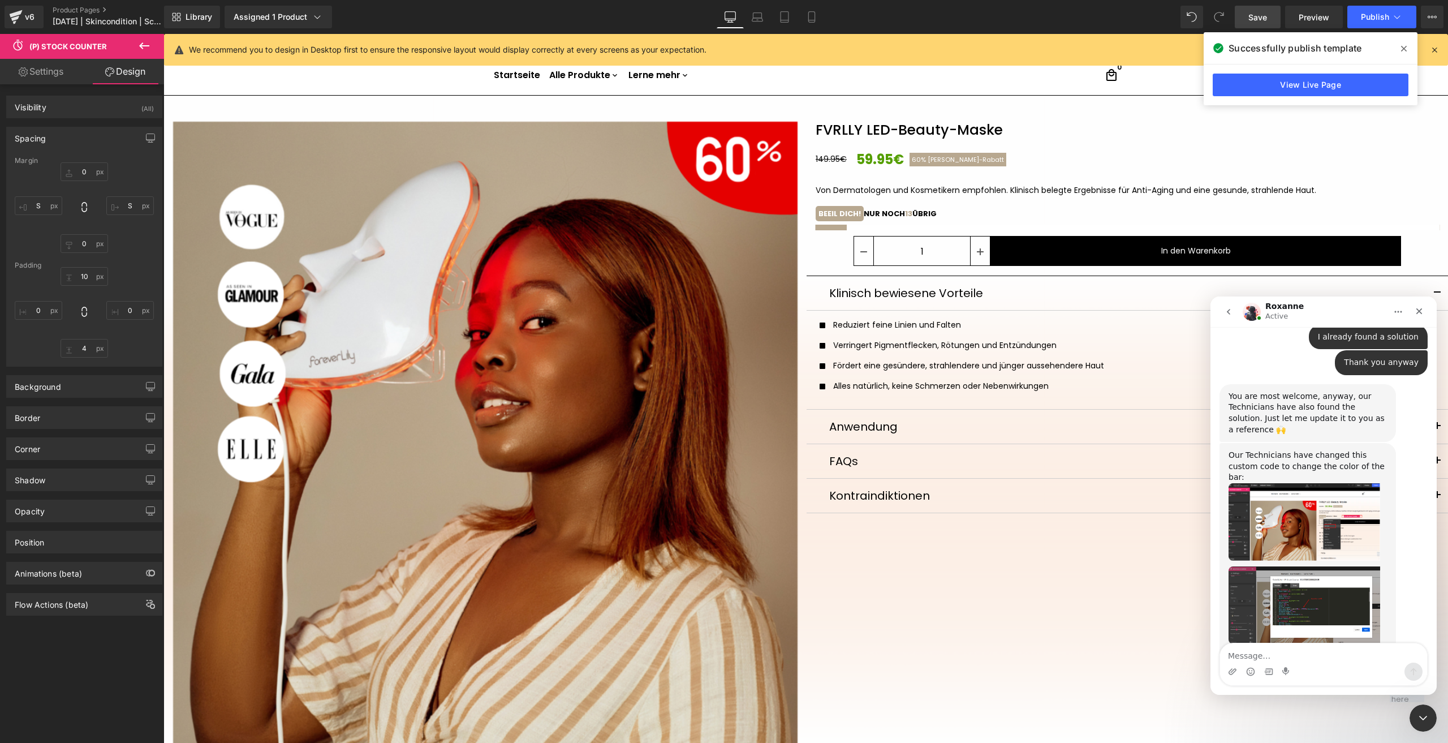
scroll to position [1032, 0]
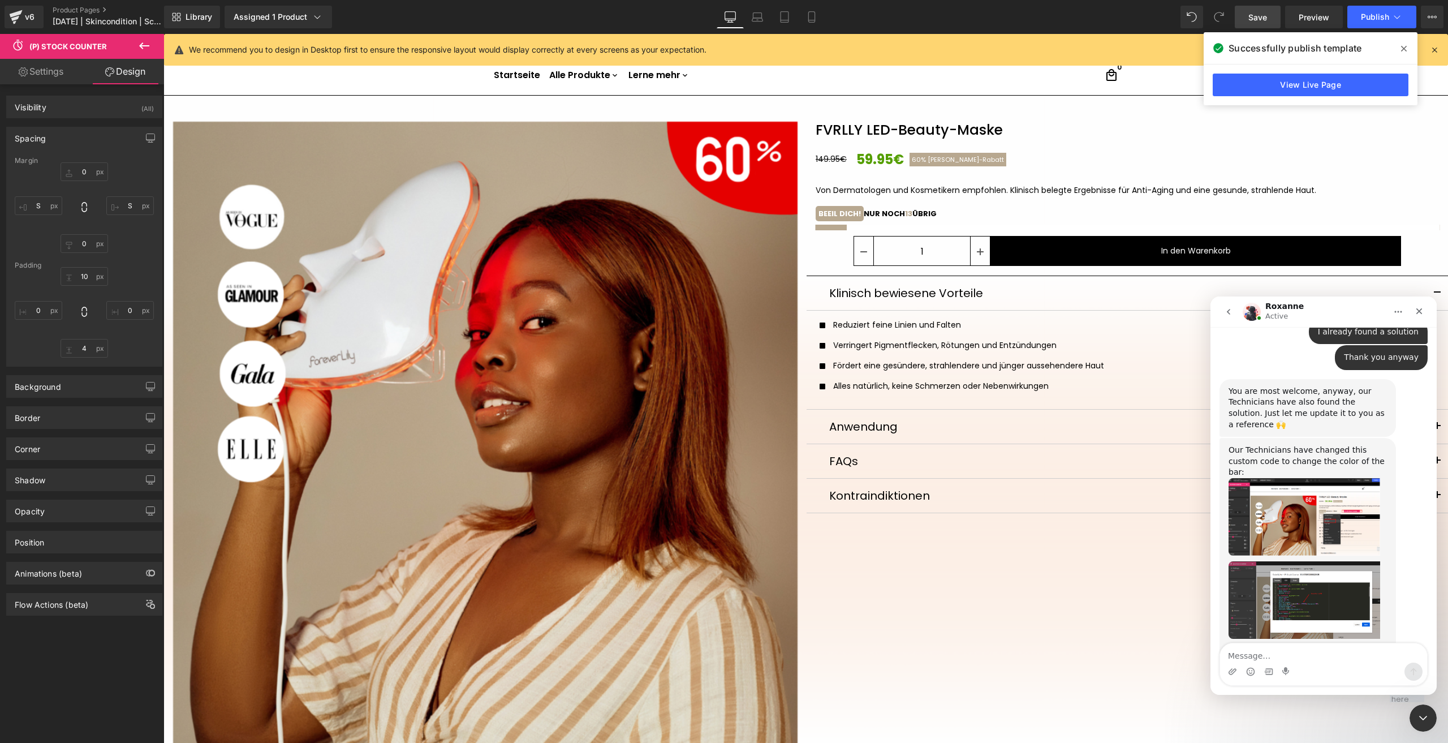
click at [1278, 648] on textarea "Message…" at bounding box center [1323, 652] width 207 height 19
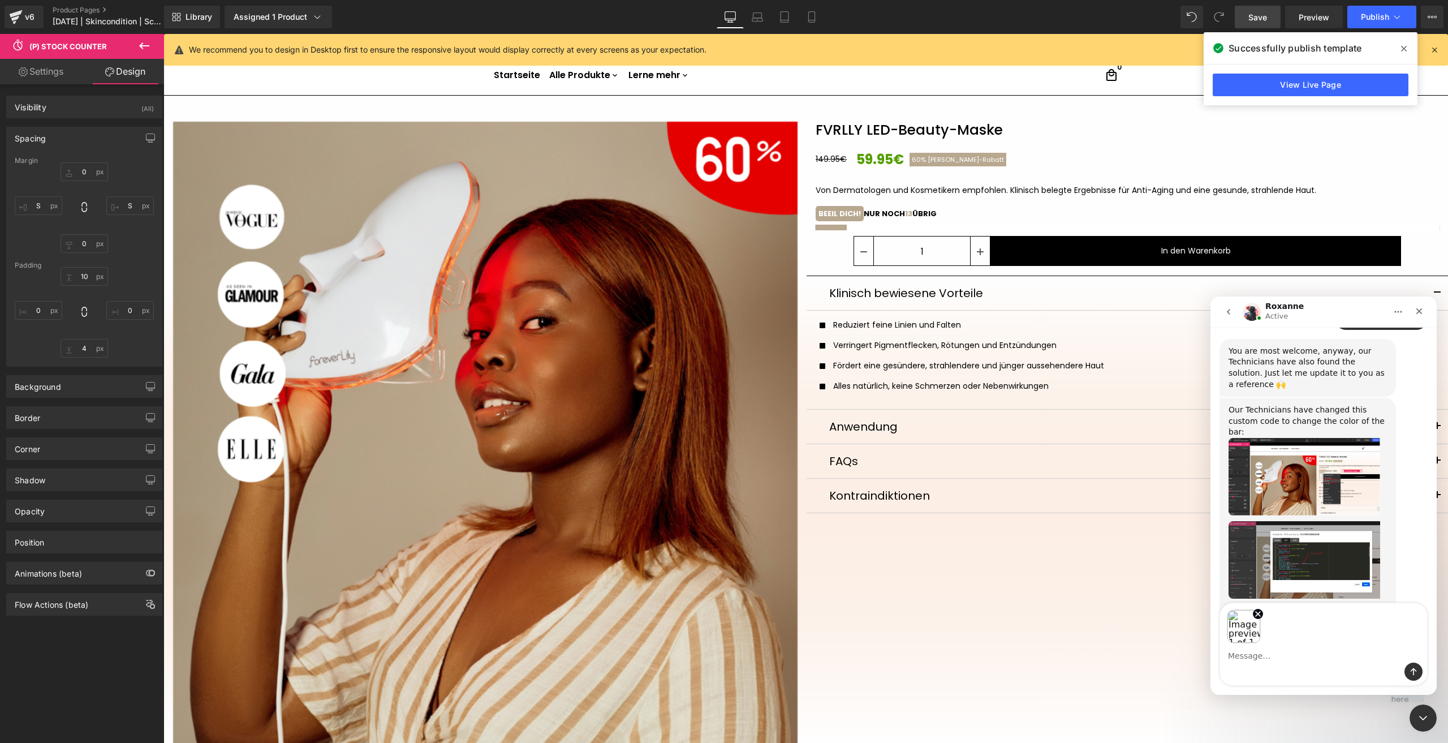
click at [1373, 438] on img "Roxanne says…" at bounding box center [1305, 476] width 152 height 77
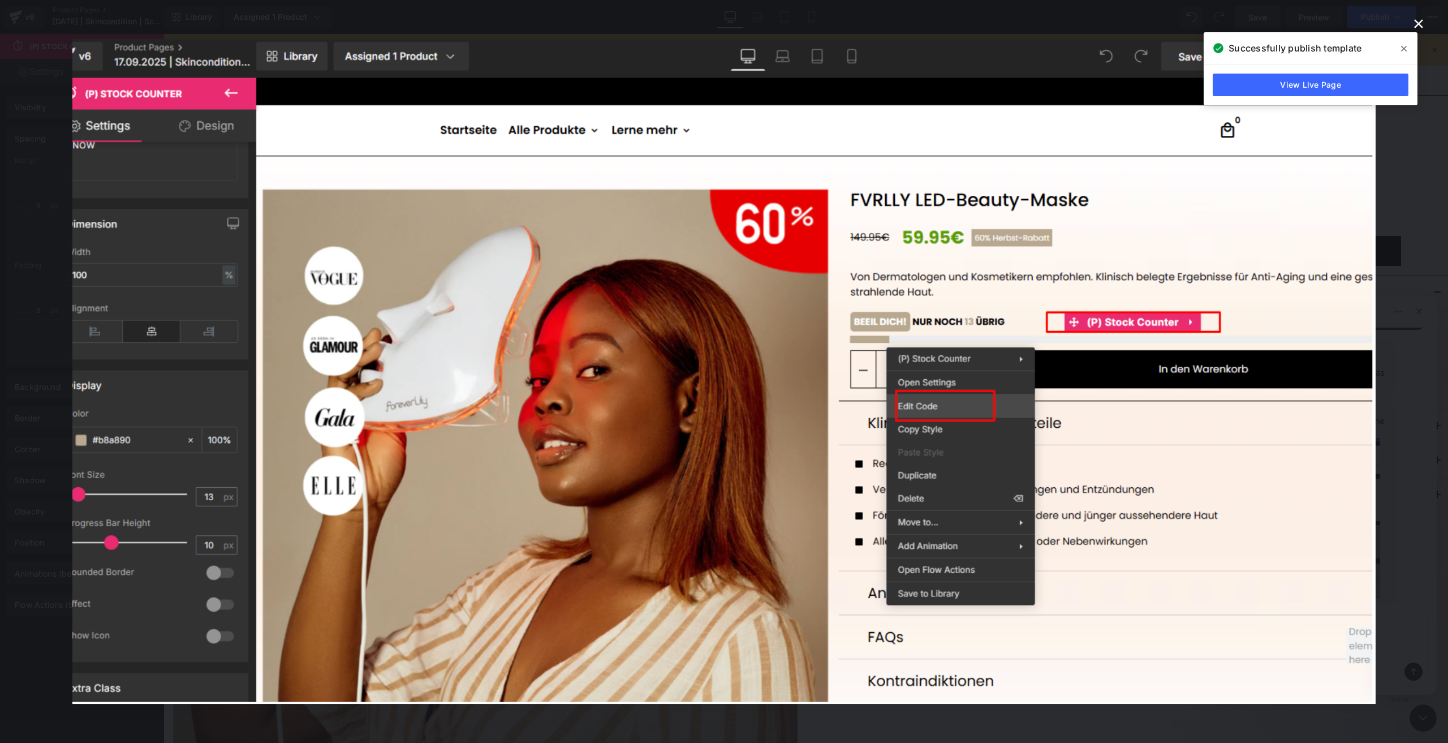
click at [1385, 456] on div "Intercom messenger" at bounding box center [724, 371] width 1448 height 743
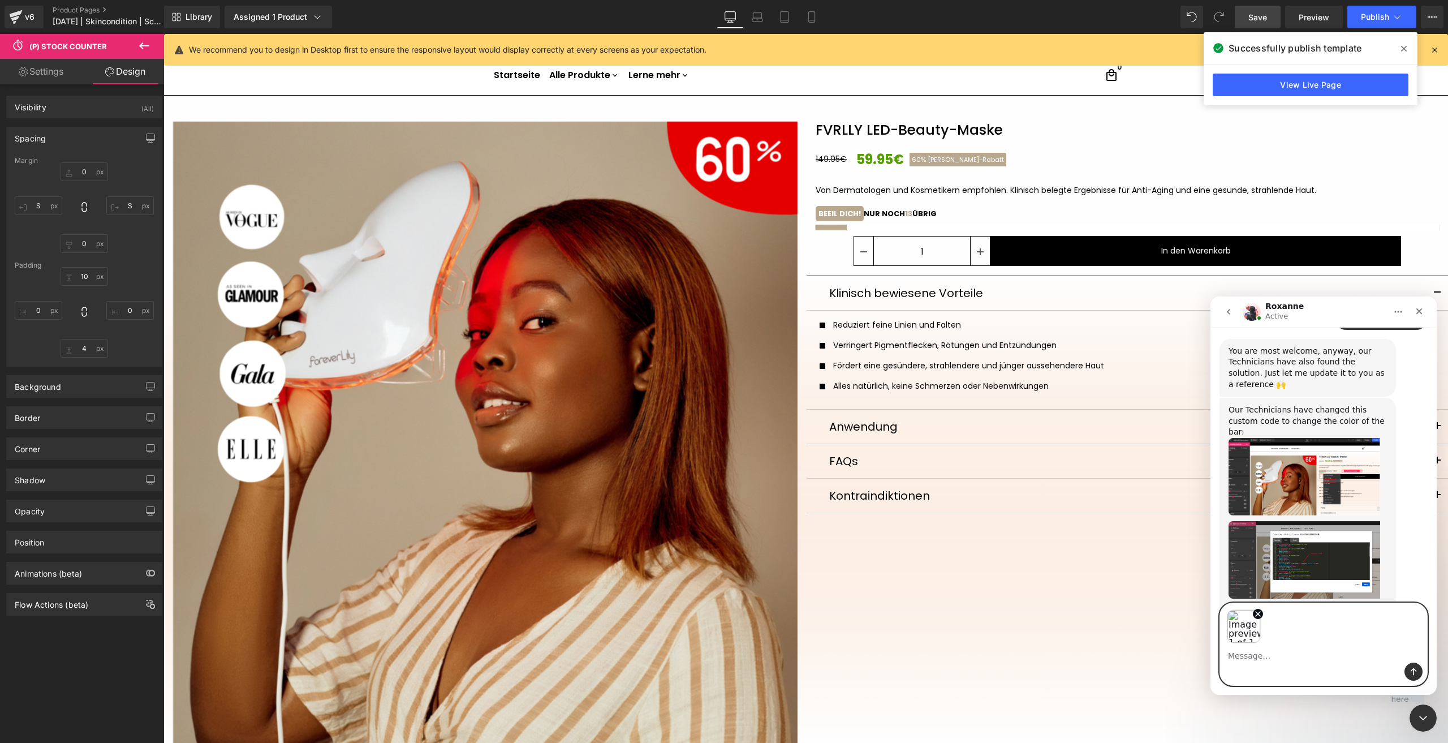
click at [1285, 648] on textarea "Message…" at bounding box center [1323, 652] width 207 height 19
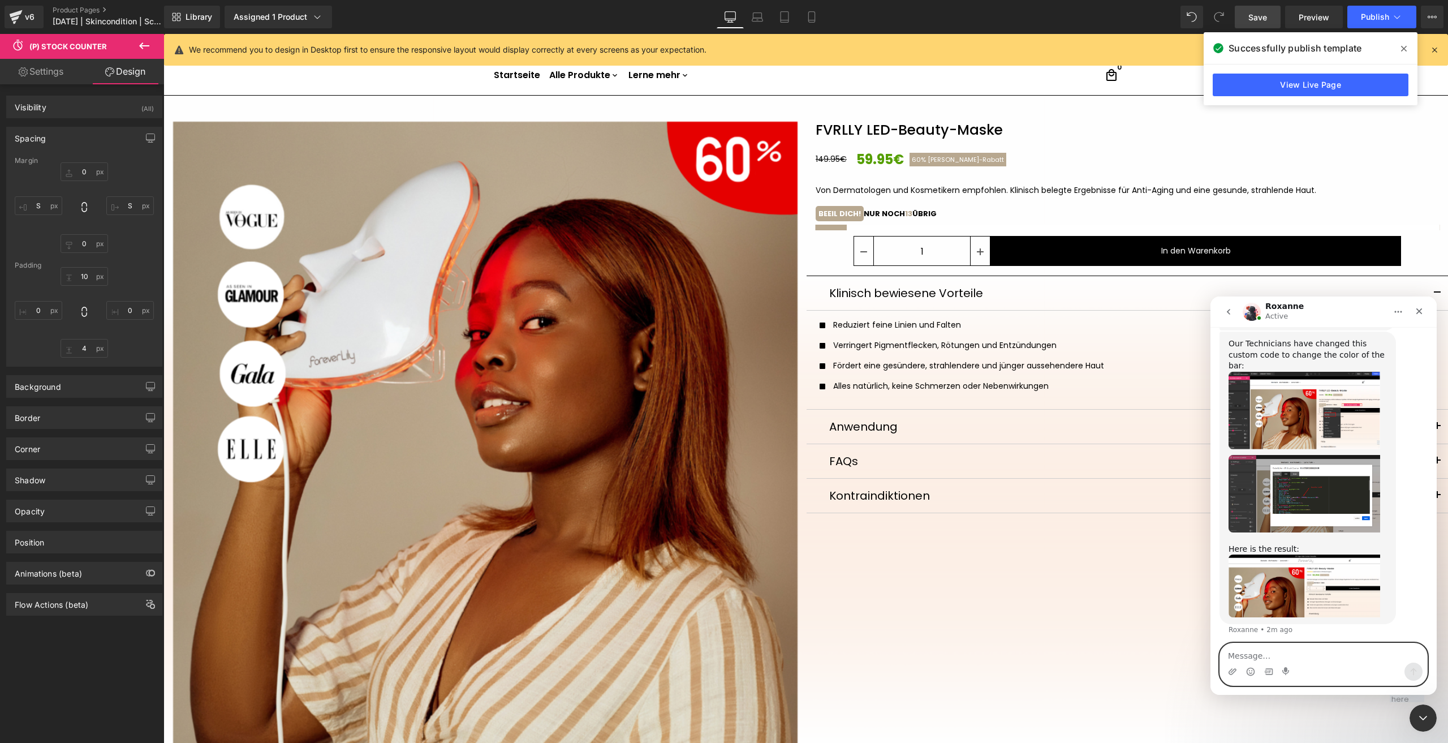
scroll to position [1139, 0]
type textarea "Can we please allgin the button to the rest?"
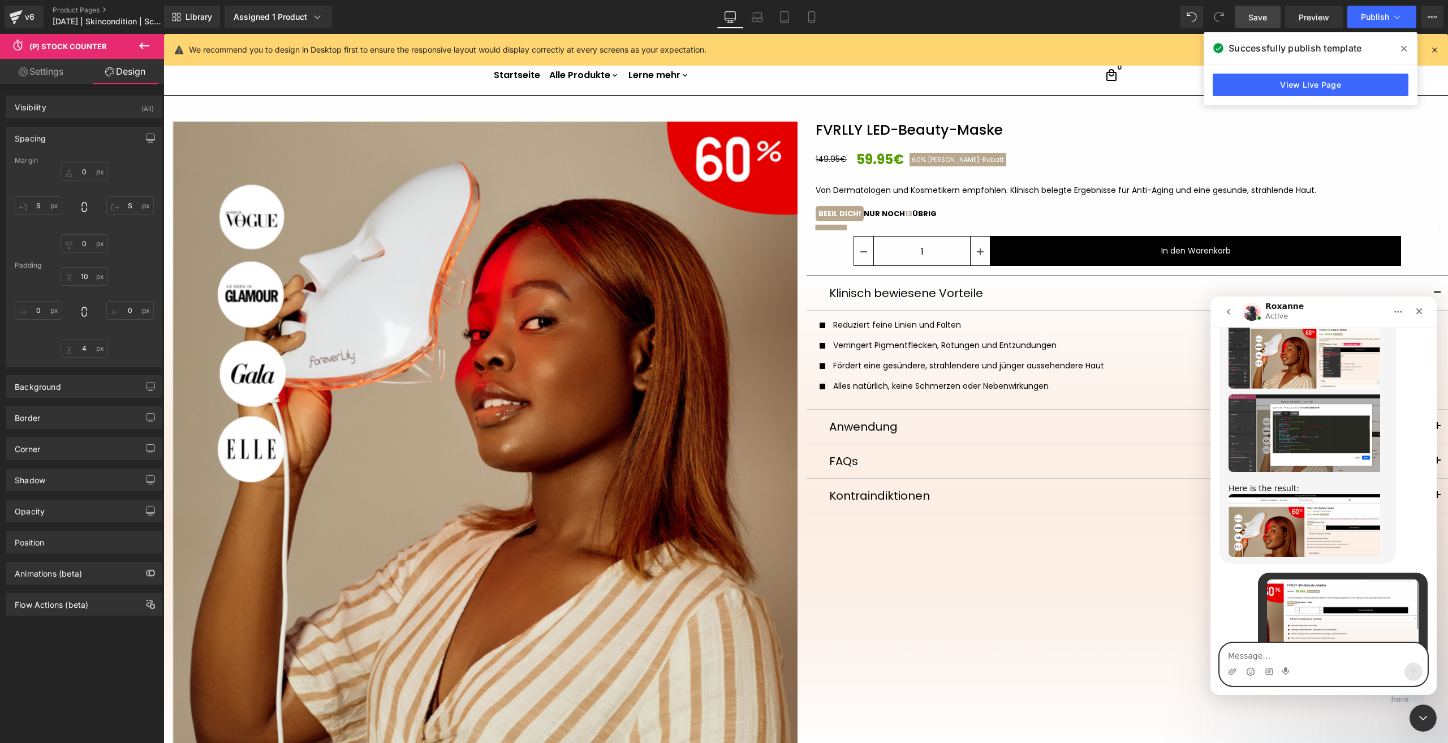
scroll to position [1198, 0]
click at [1420, 313] on icon "Close" at bounding box center [1419, 311] width 9 height 9
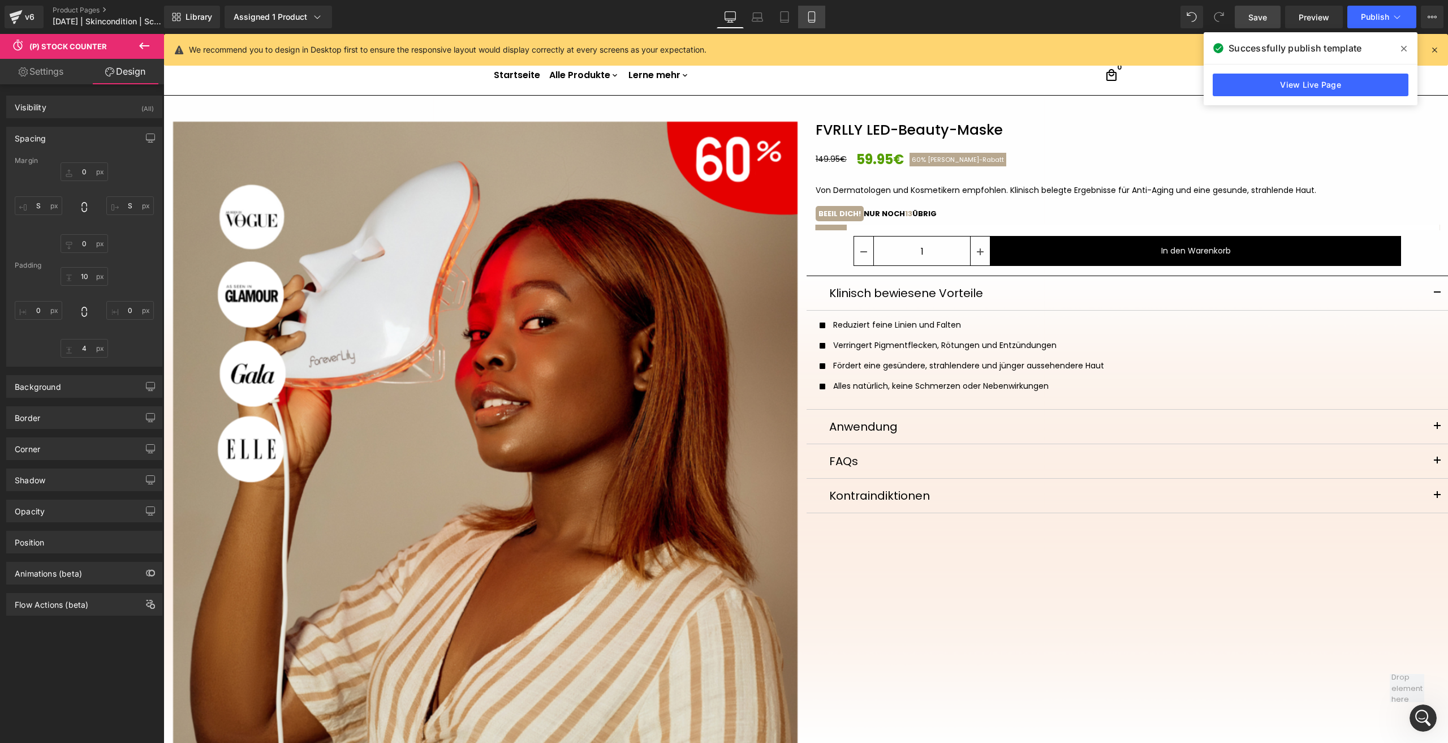
click at [812, 12] on icon at bounding box center [811, 17] width 6 height 11
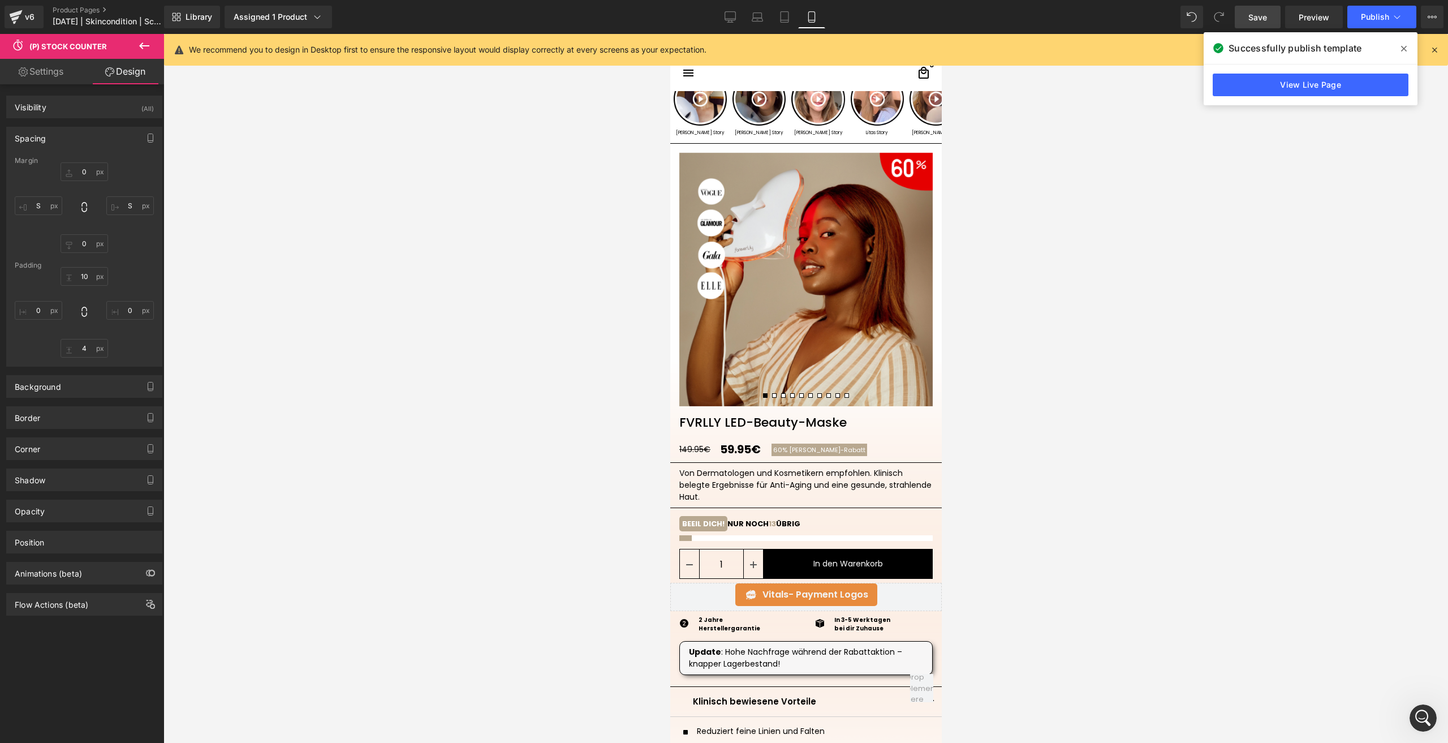
scroll to position [0, 0]
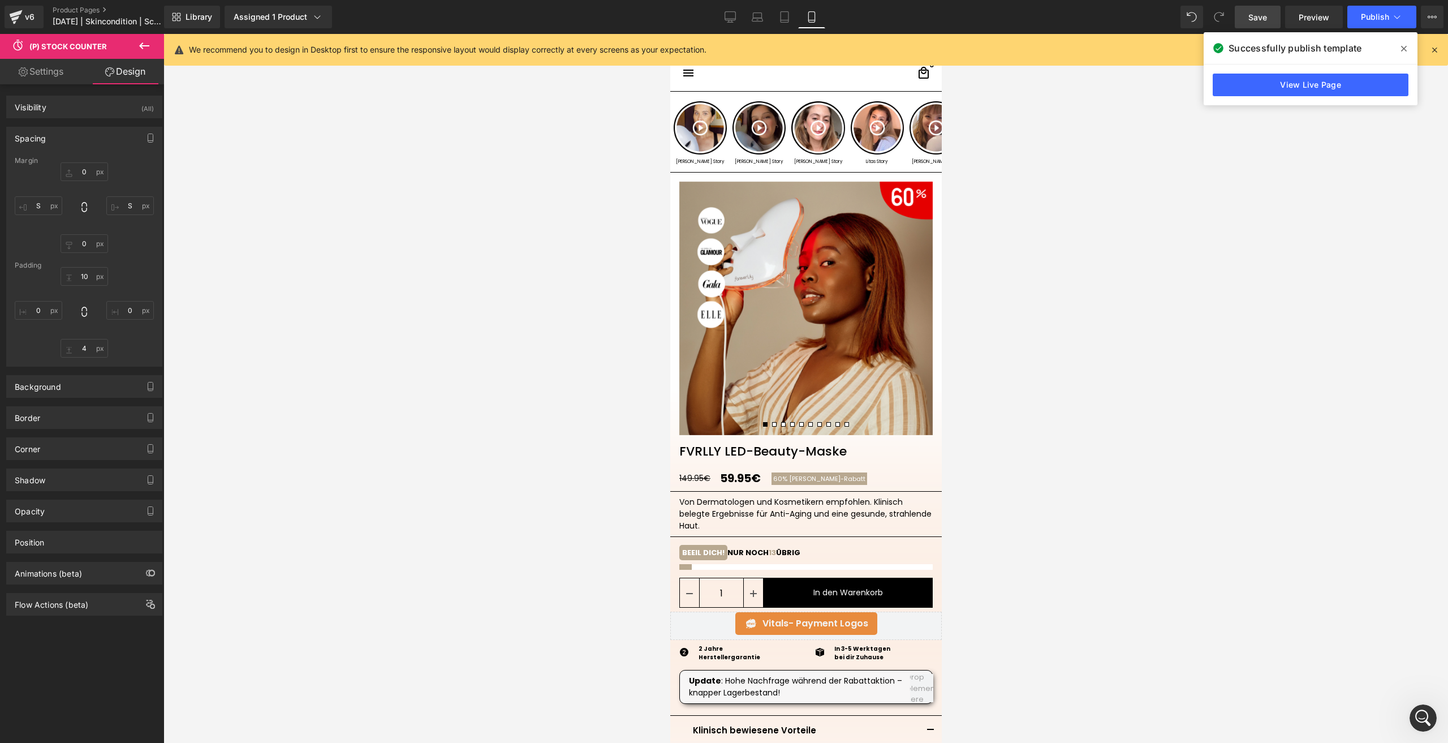
drag, startPoint x: 270, startPoint y: 470, endPoint x: 1009, endPoint y: 496, distance: 739.2
click at [1009, 496] on div at bounding box center [805, 388] width 1285 height 709
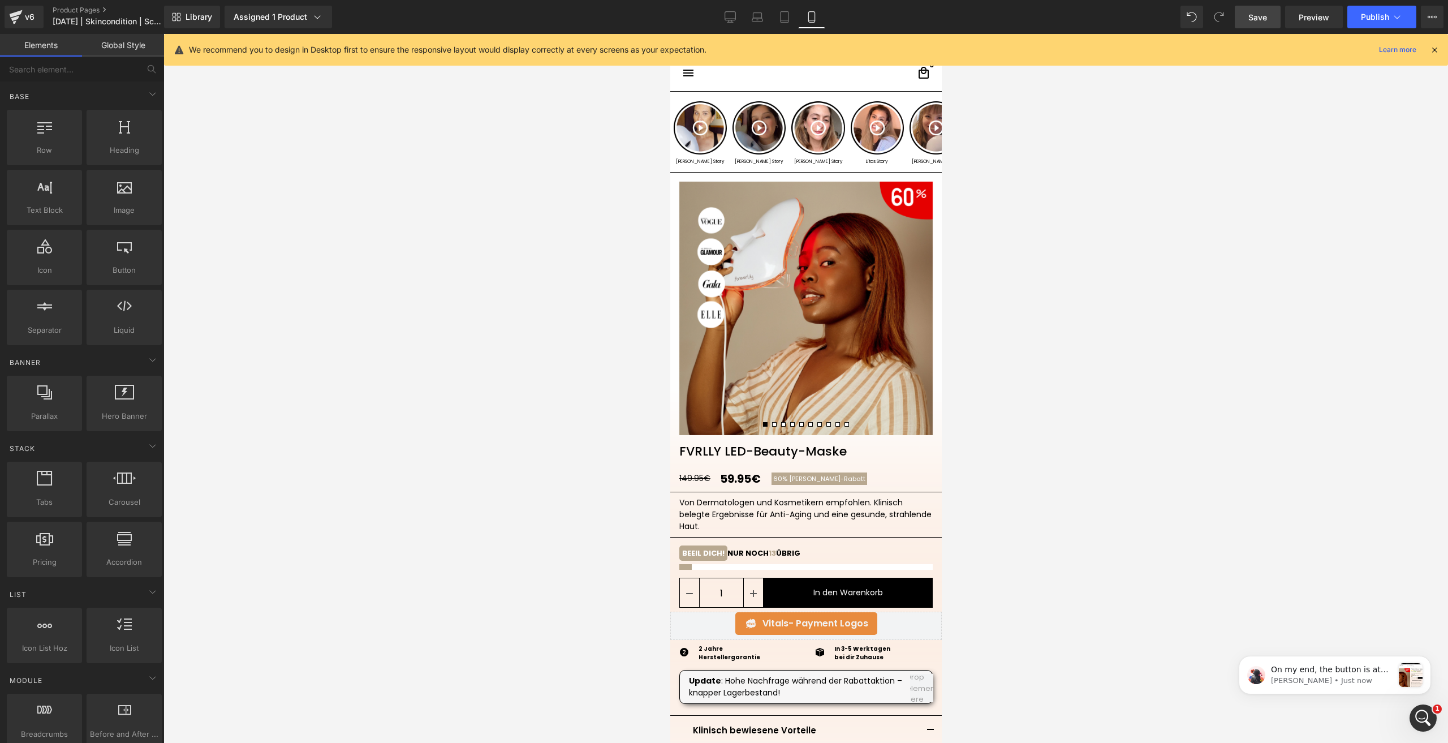
scroll to position [1351, 0]
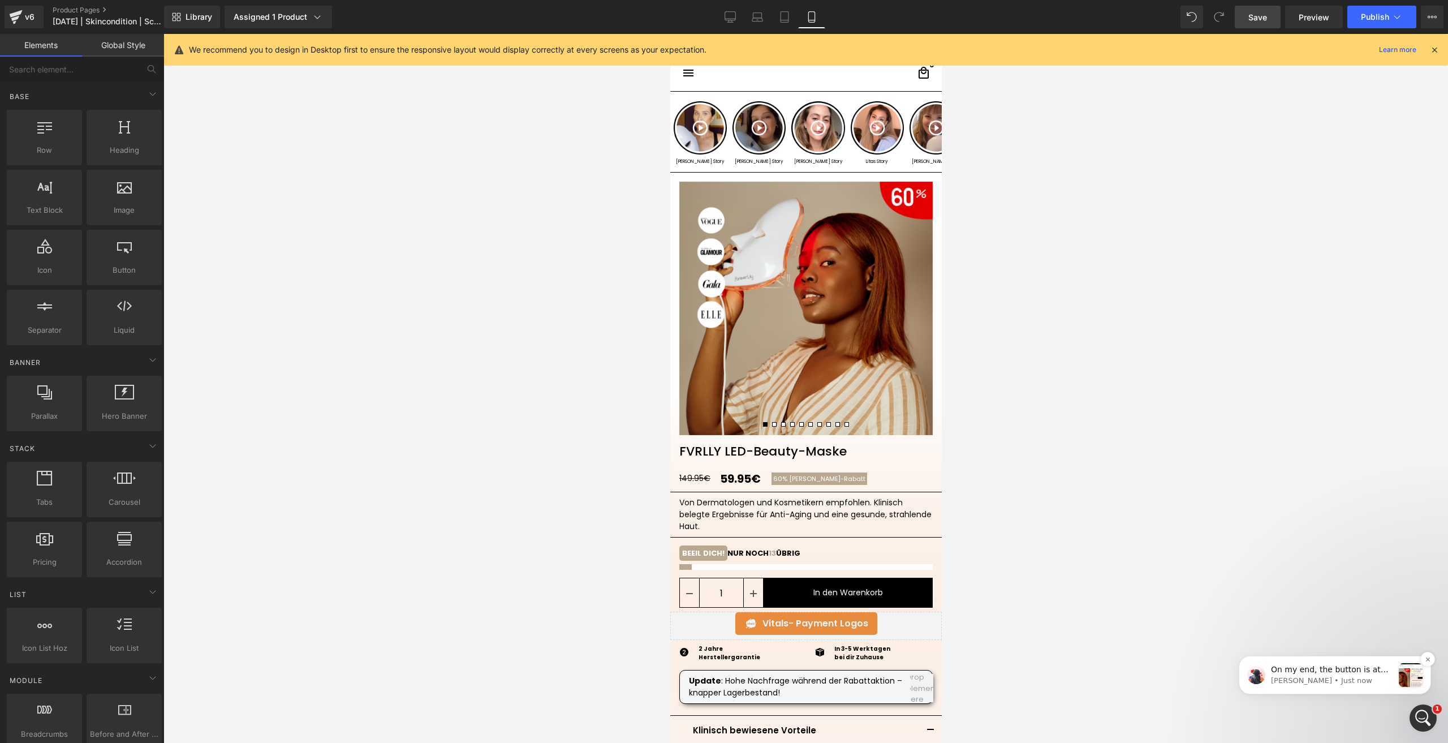
click at [1339, 663] on div "On my end, the button is at full-width now: Could you please re-check on your s…" at bounding box center [1334, 675] width 175 height 24
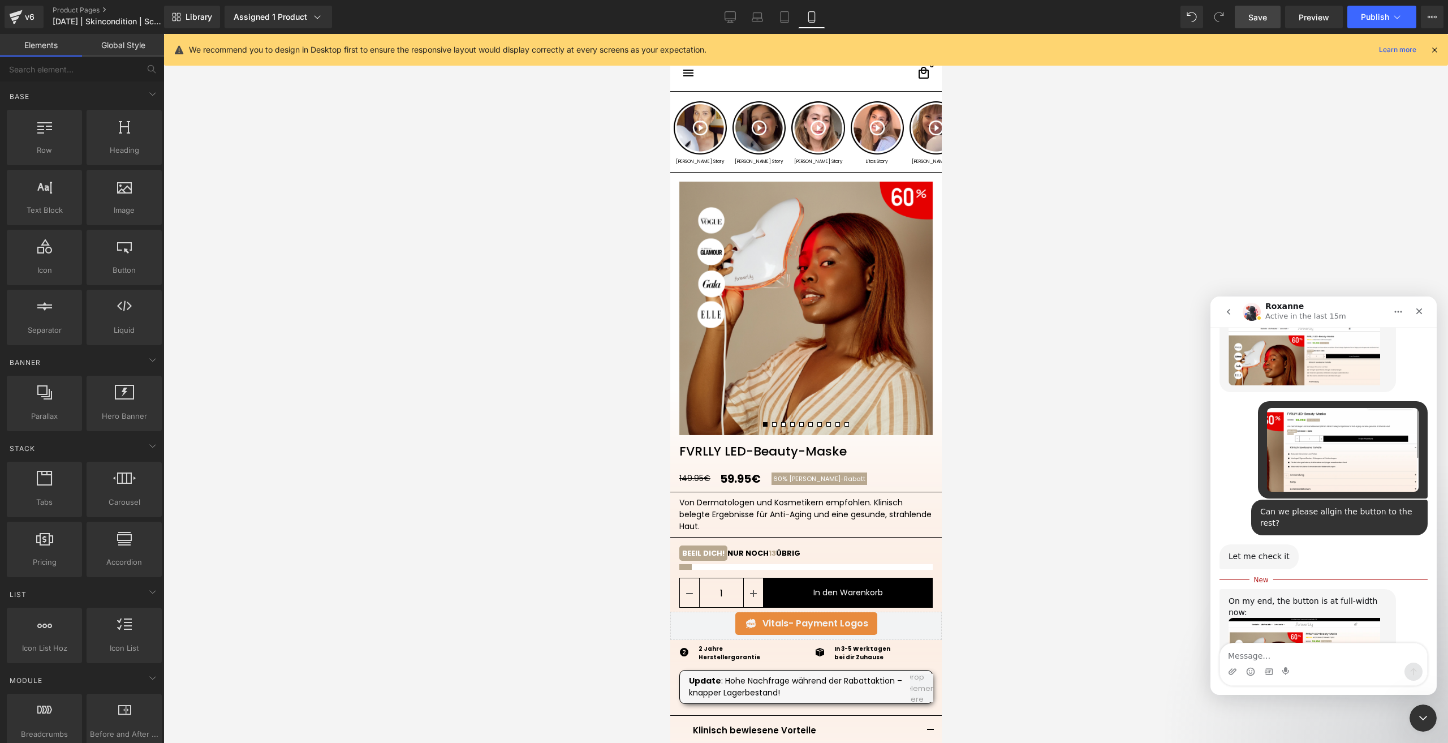
scroll to position [1369, 0]
click at [1284, 658] on textarea "Message…" at bounding box center [1323, 652] width 207 height 19
click at [1275, 733] on link "[URL][DOMAIN_NAME]" at bounding box center [1273, 737] width 88 height 9
click at [1251, 656] on textarea "Message…" at bounding box center [1323, 652] width 207 height 19
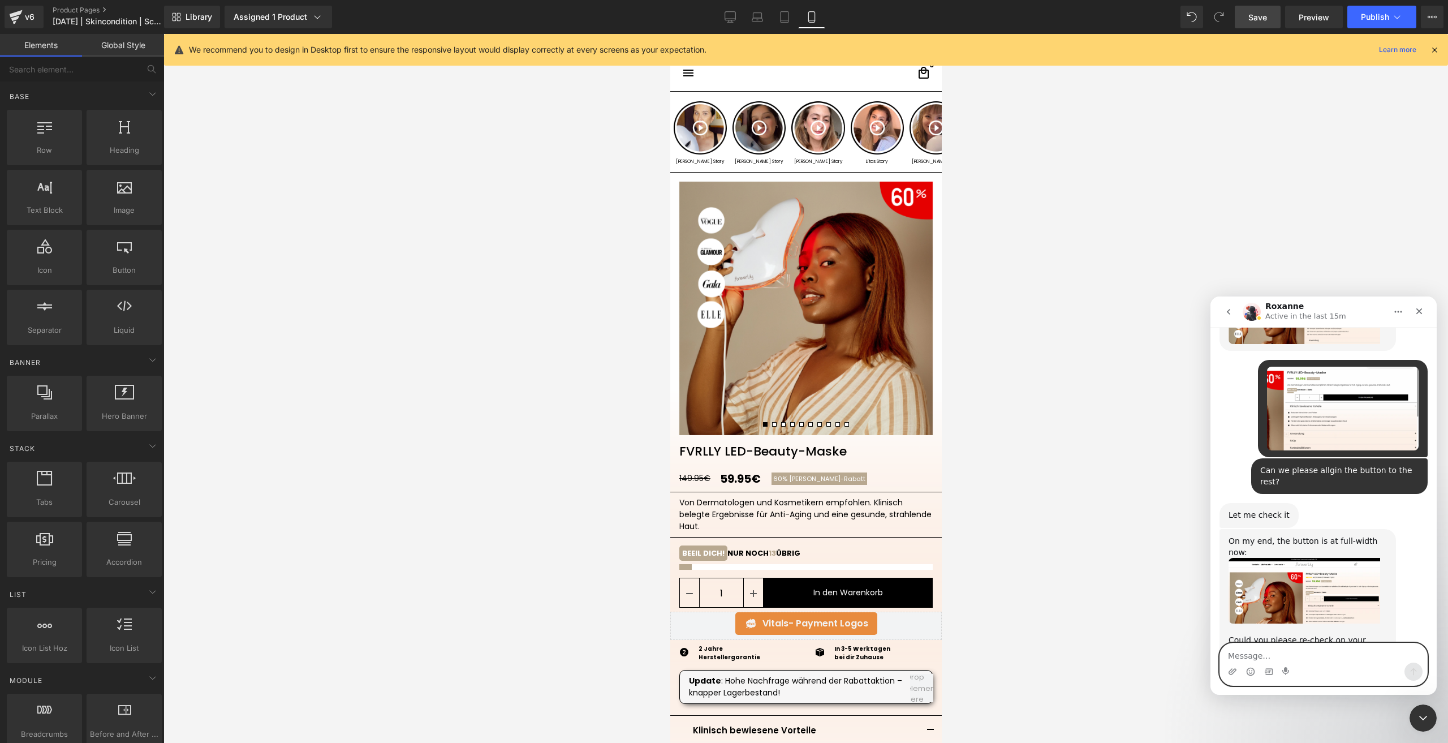
scroll to position [1438, 0]
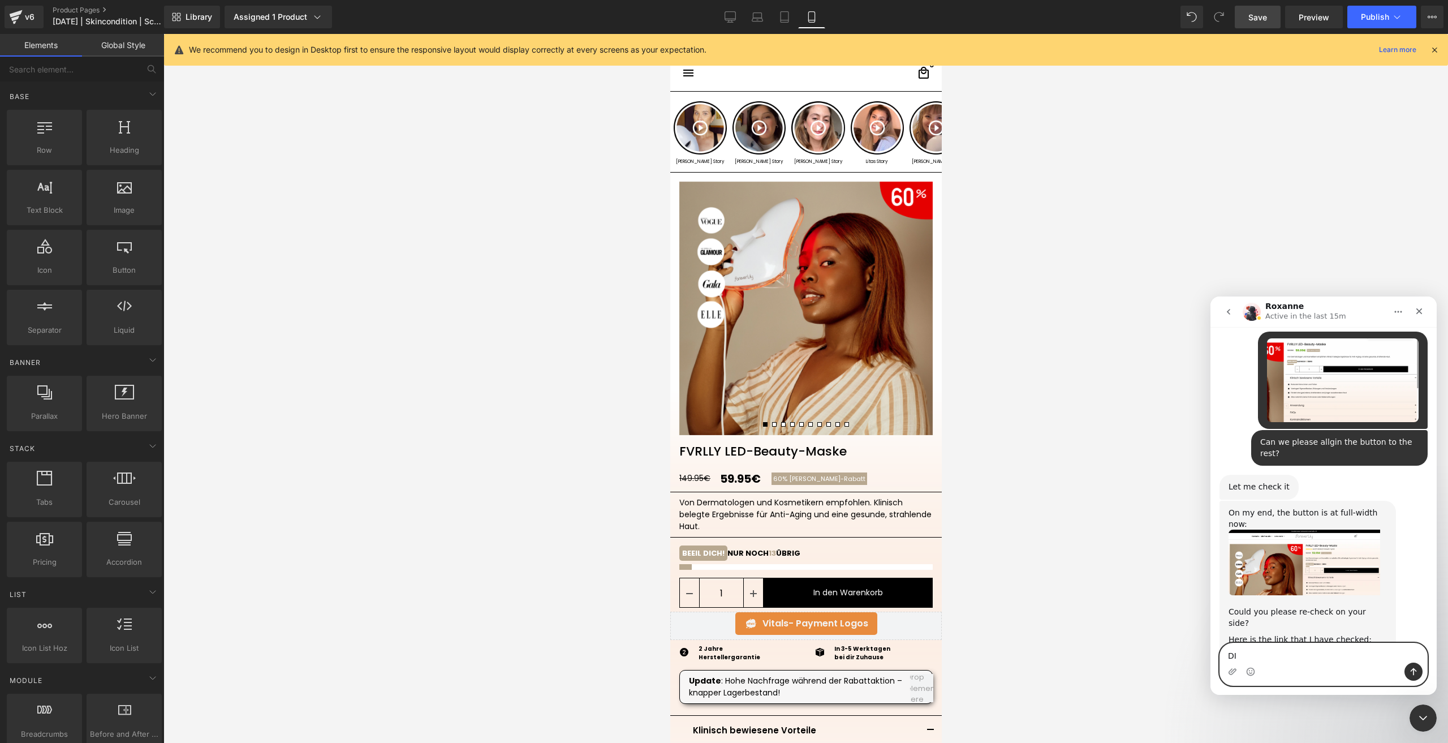
type textarea "D"
type textarea "T"
type textarea "the price also has do allign btw"
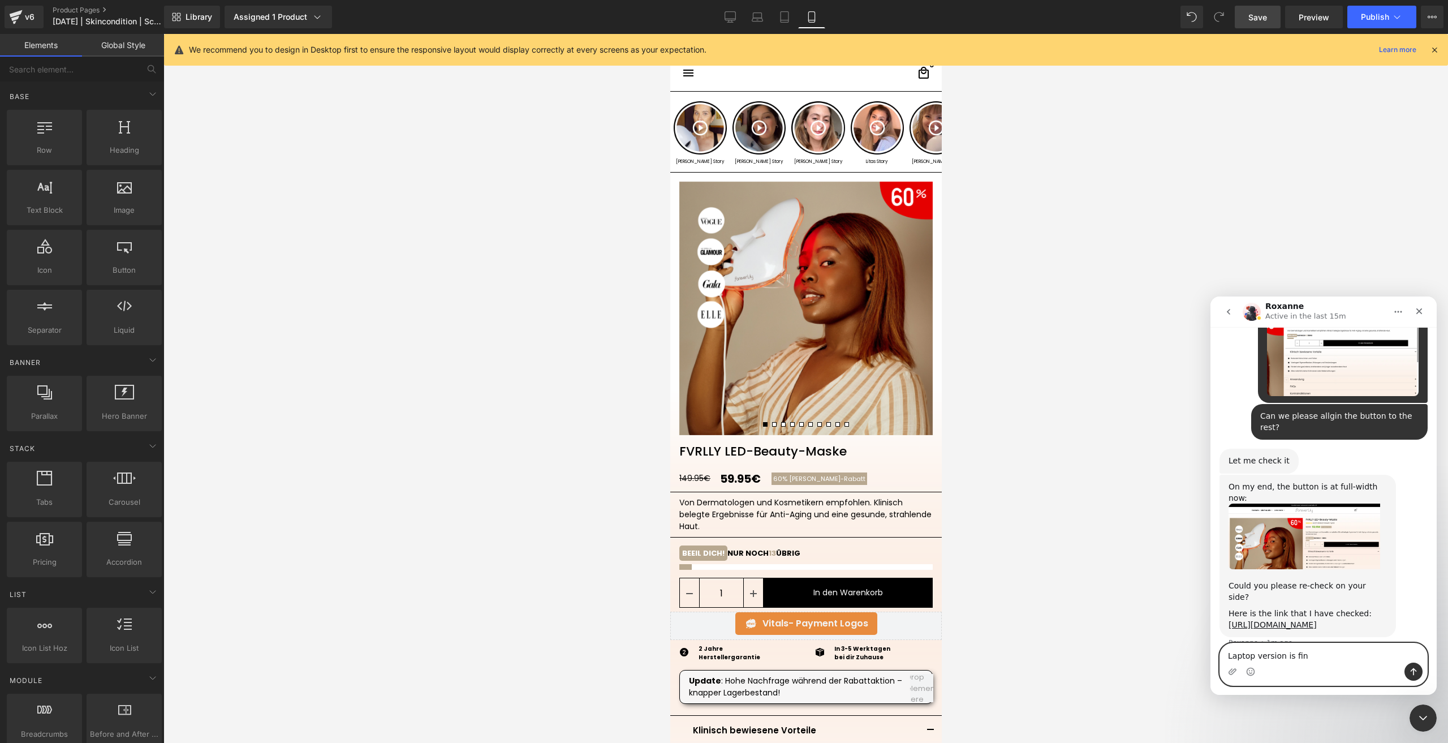
type textarea "Laptop version is fine"
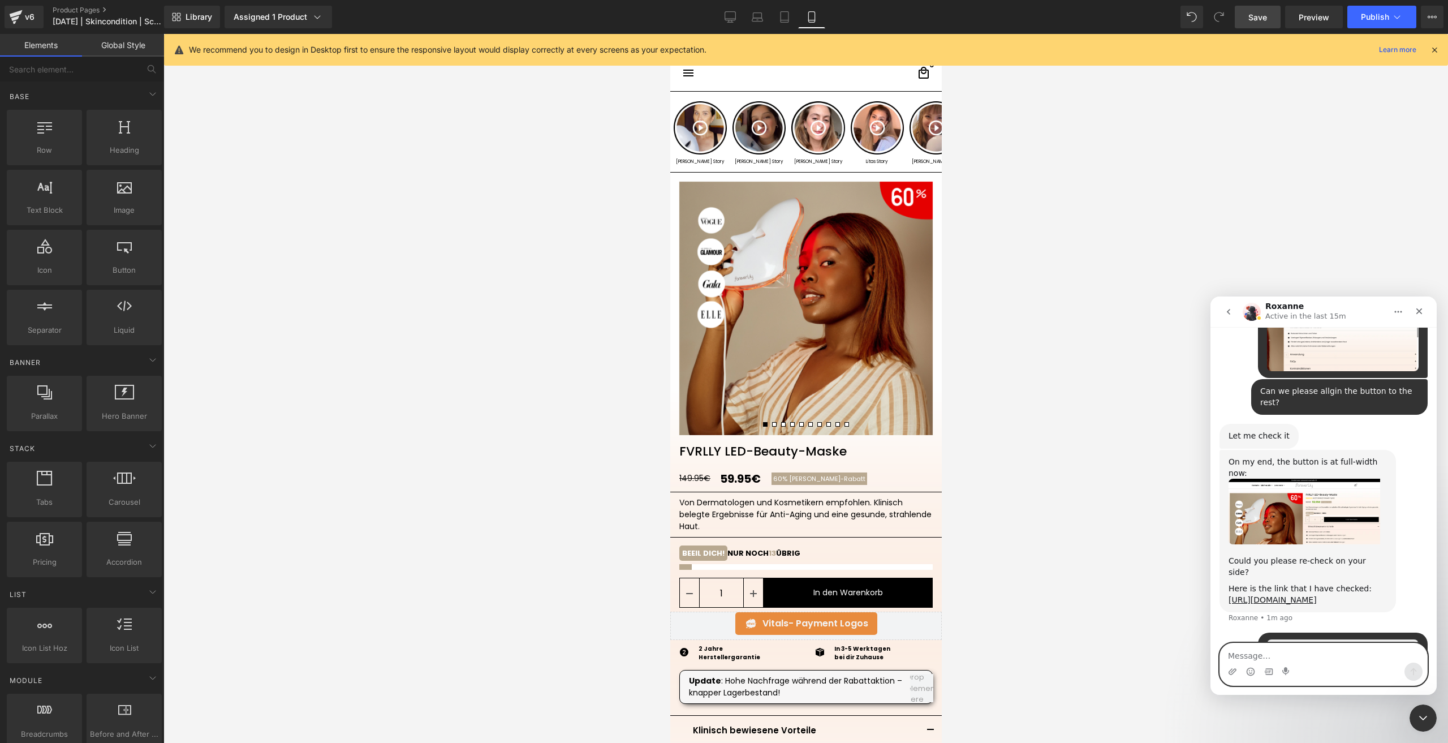
scroll to position [1490, 0]
type textarea "but not the desktop"
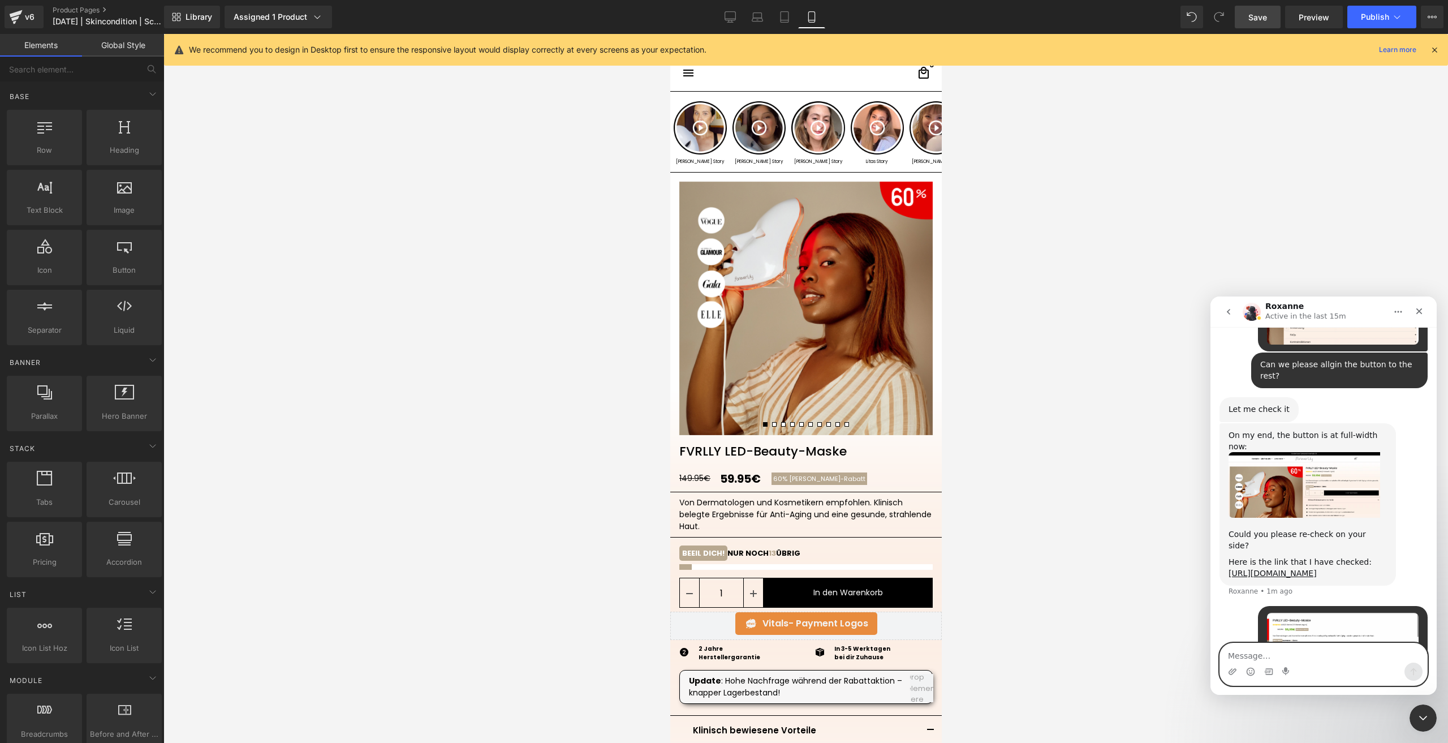
click at [734, 18] on div at bounding box center [724, 354] width 1448 height 709
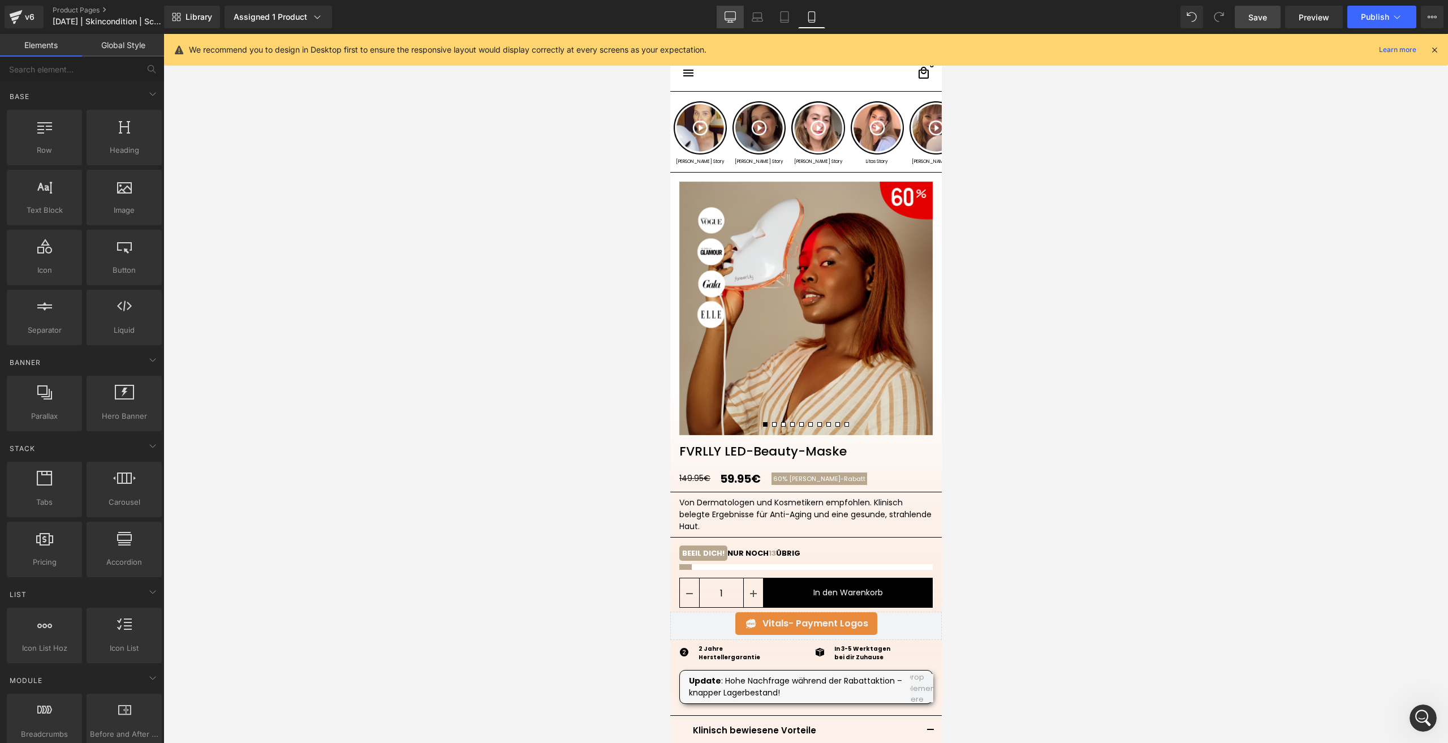
click at [730, 14] on icon at bounding box center [730, 16] width 11 height 11
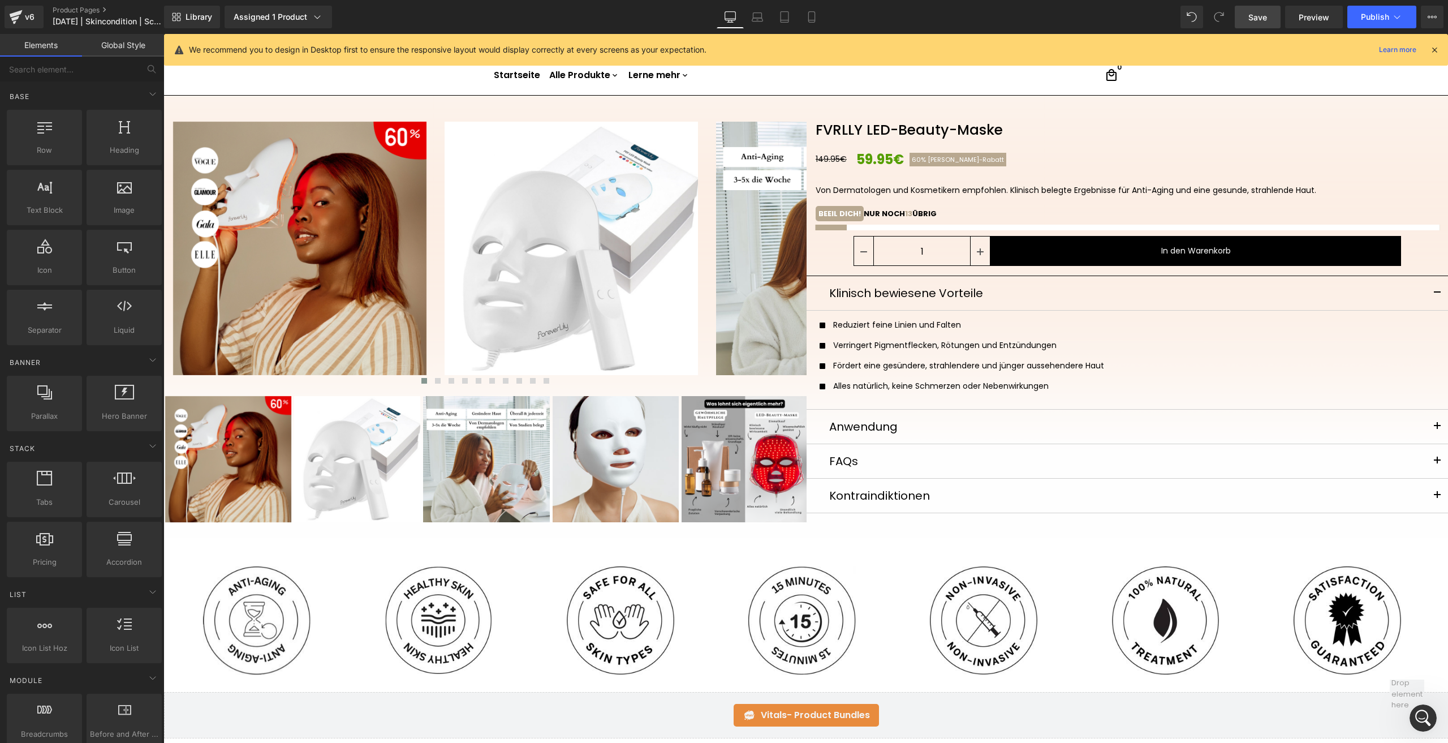
scroll to position [57, 0]
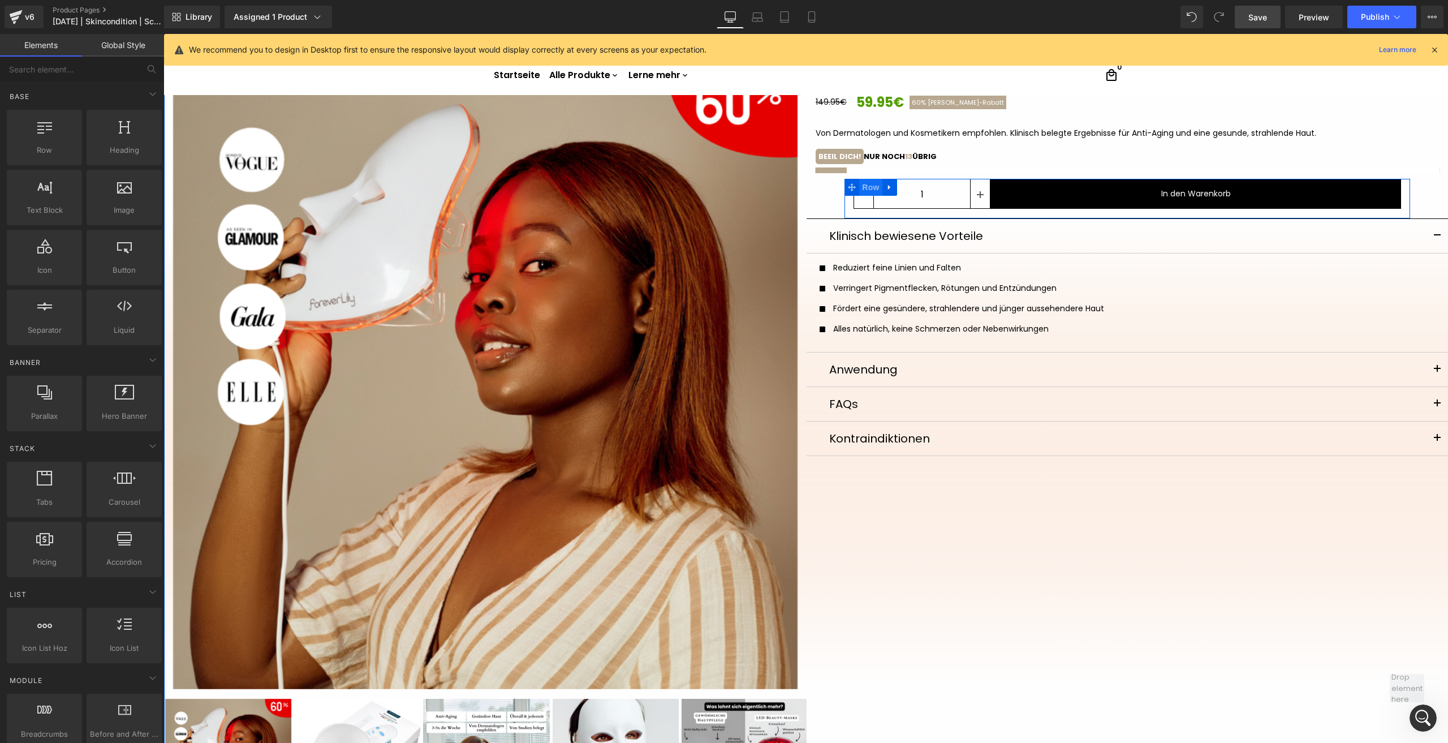
click at [869, 187] on span "Row" at bounding box center [870, 187] width 23 height 17
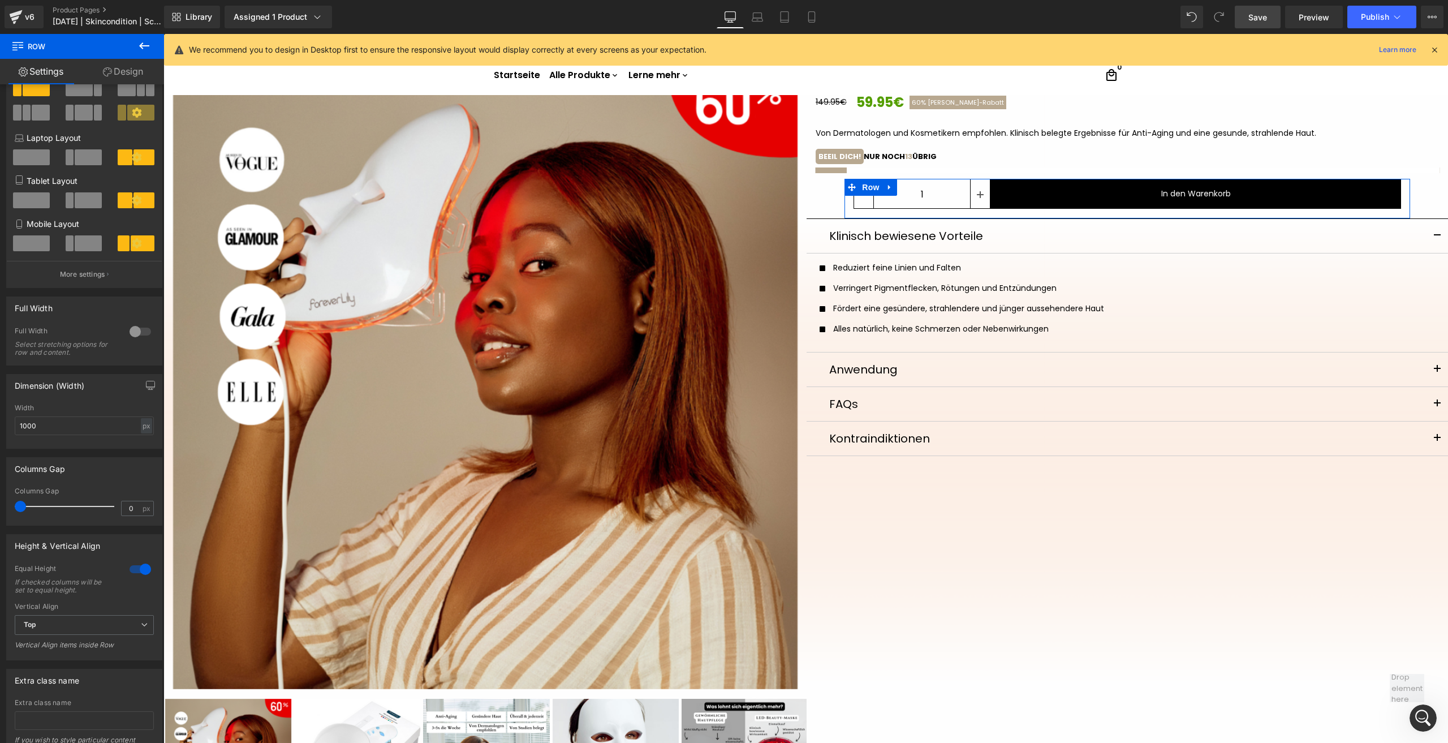
scroll to position [113, 0]
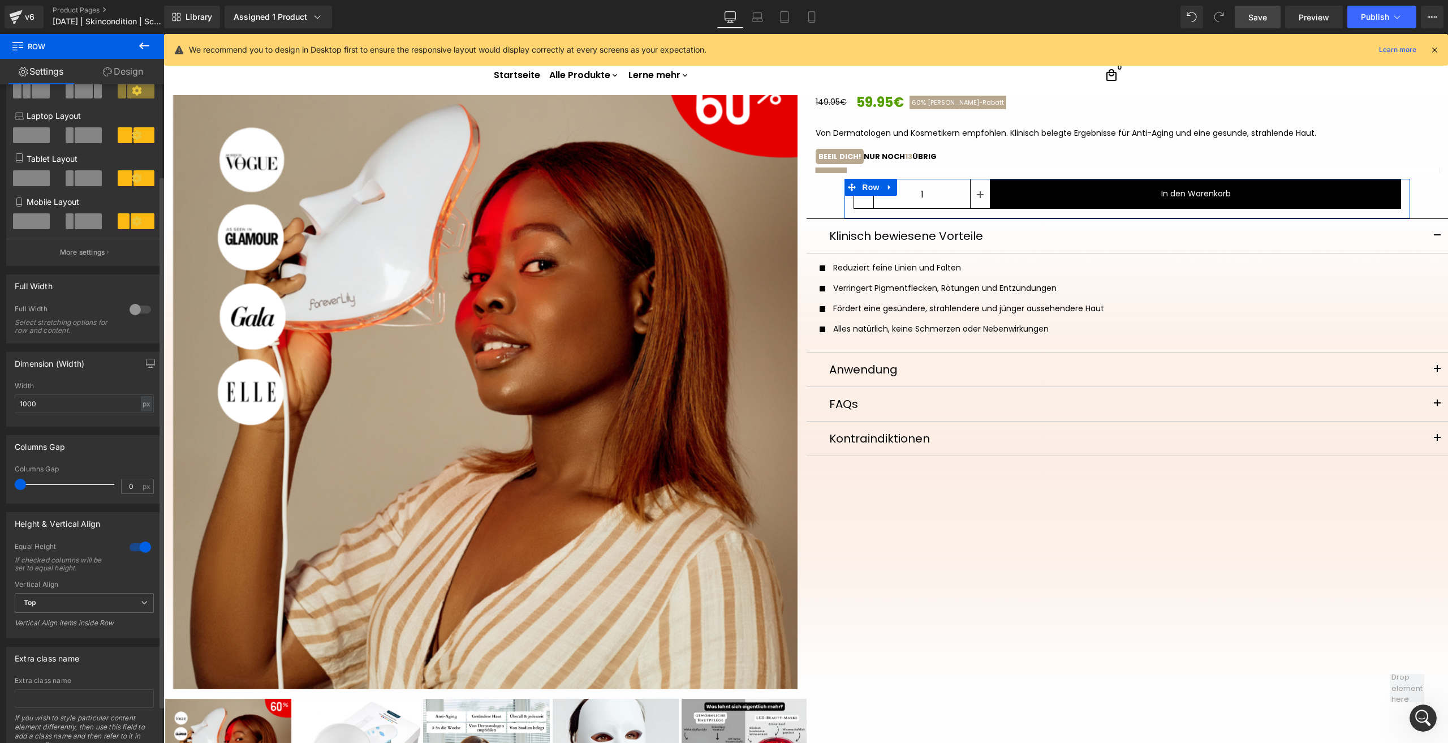
click at [133, 545] on div at bounding box center [140, 547] width 27 height 18
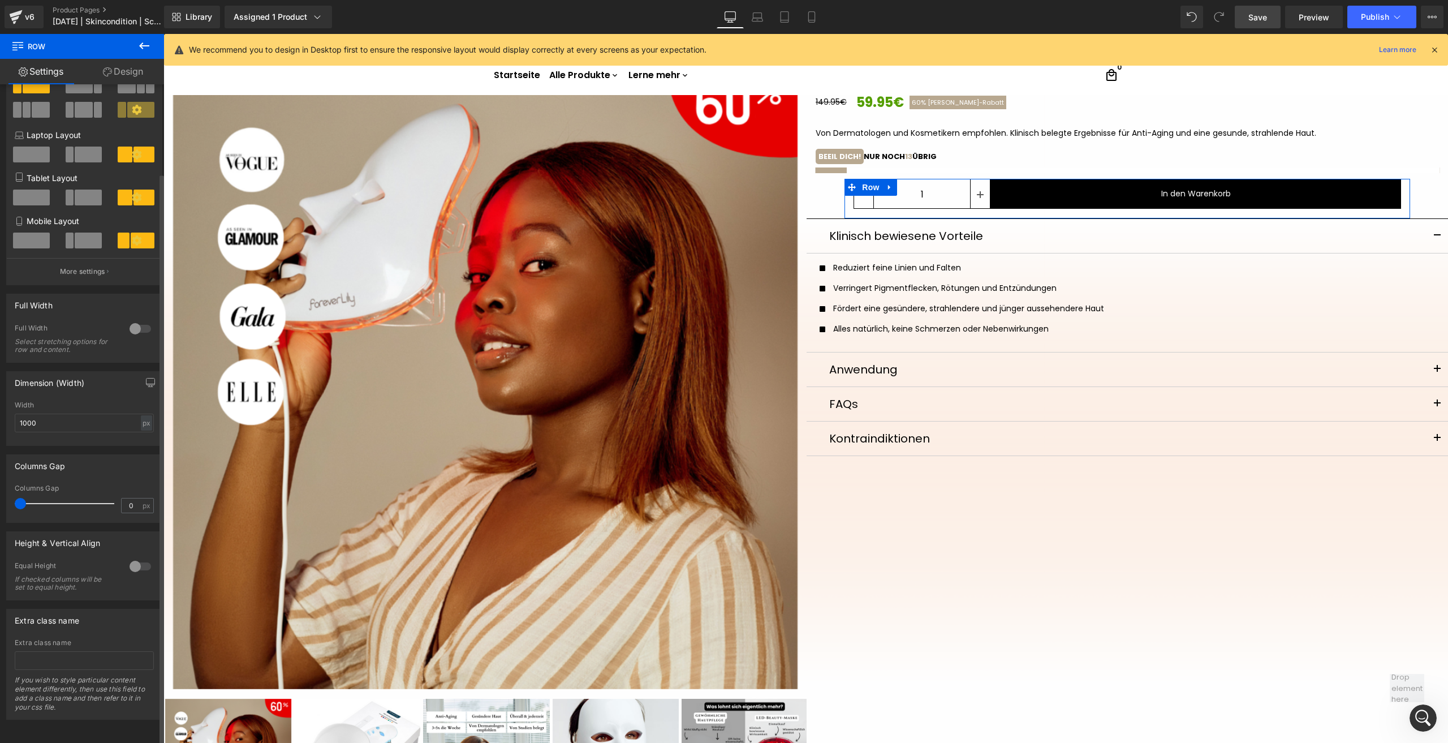
click at [140, 557] on div at bounding box center [140, 566] width 27 height 18
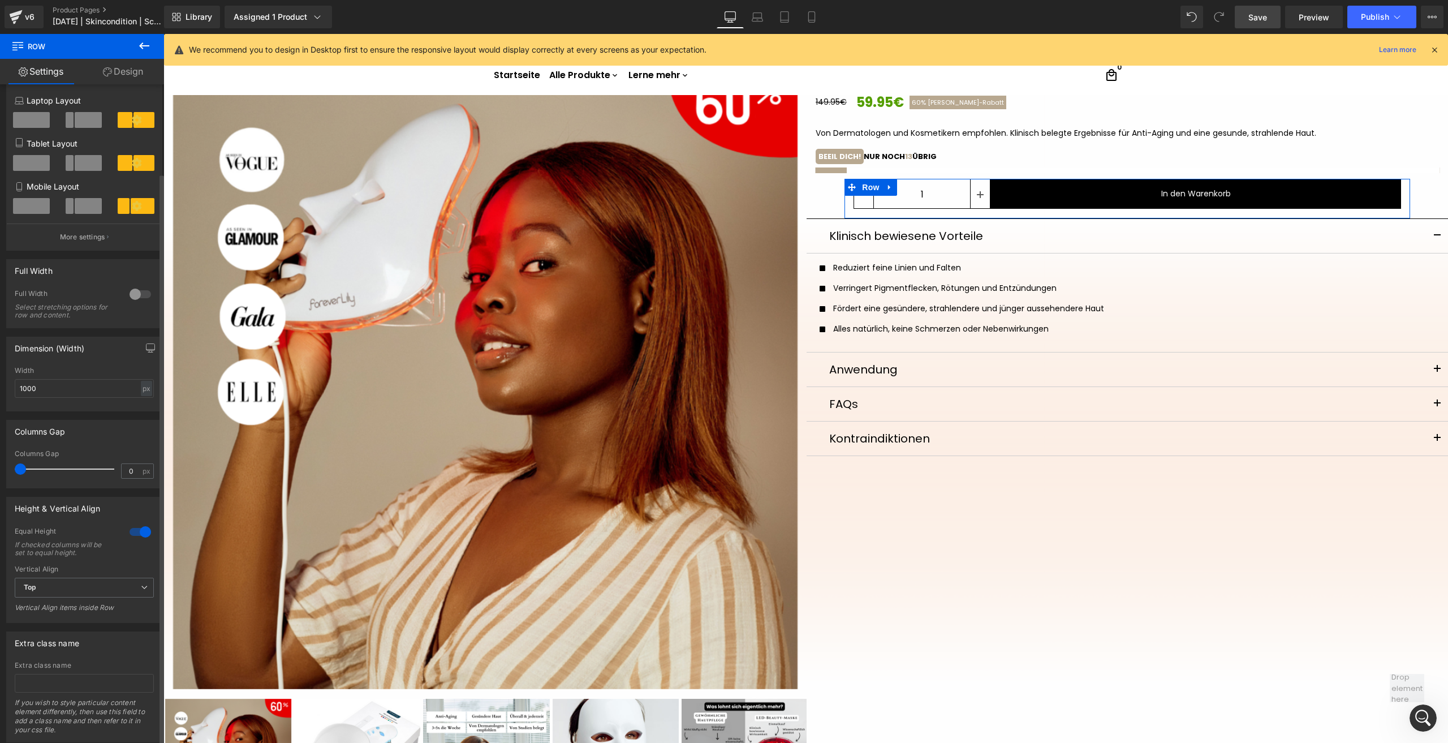
scroll to position [160, 0]
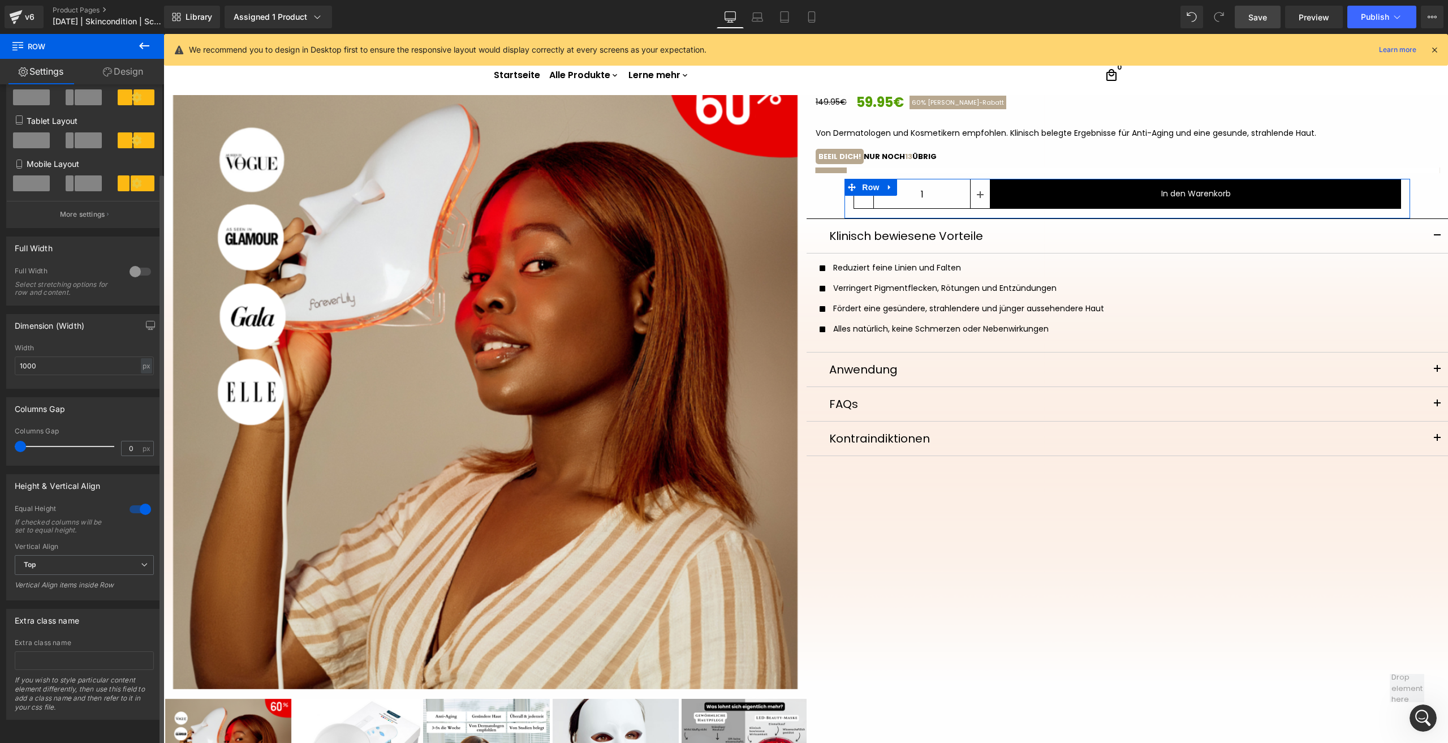
click at [128, 262] on div at bounding box center [140, 271] width 27 height 18
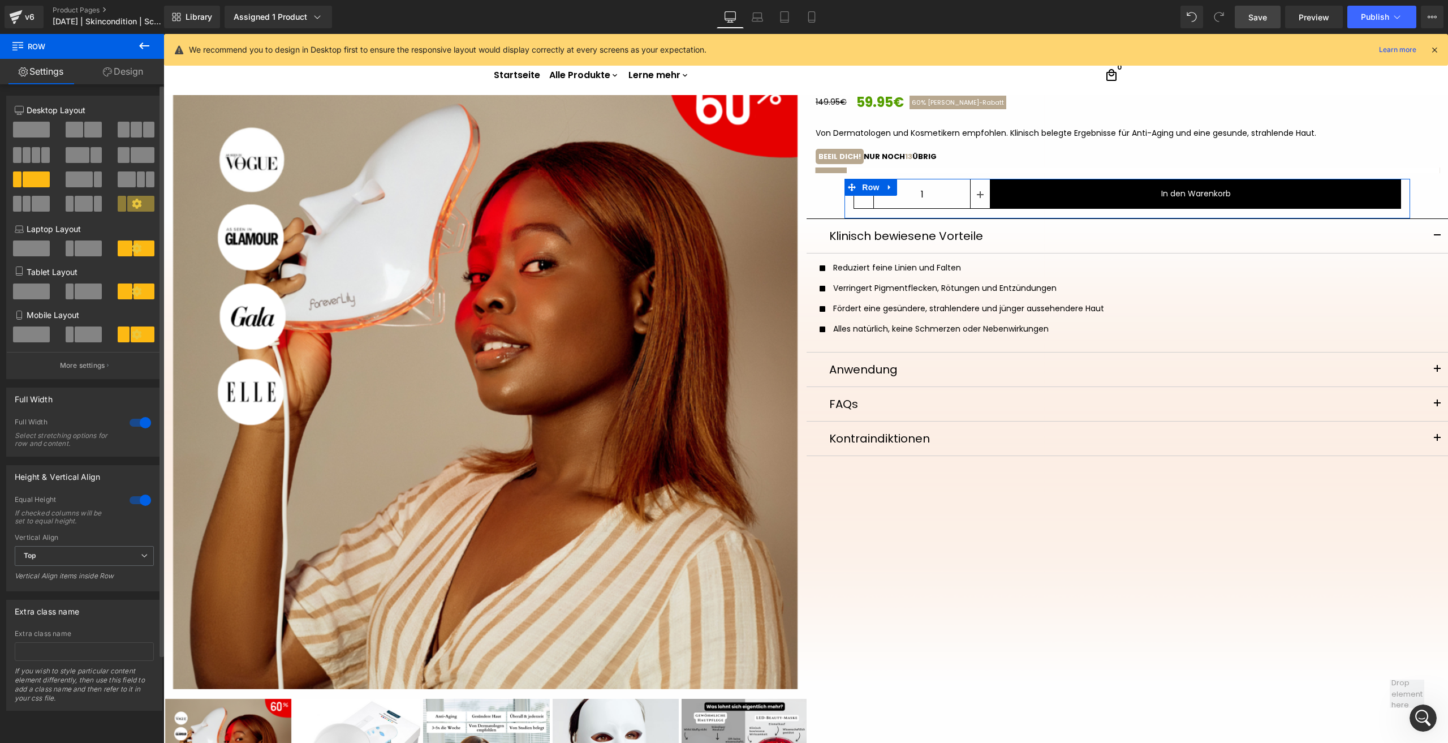
scroll to position [0, 0]
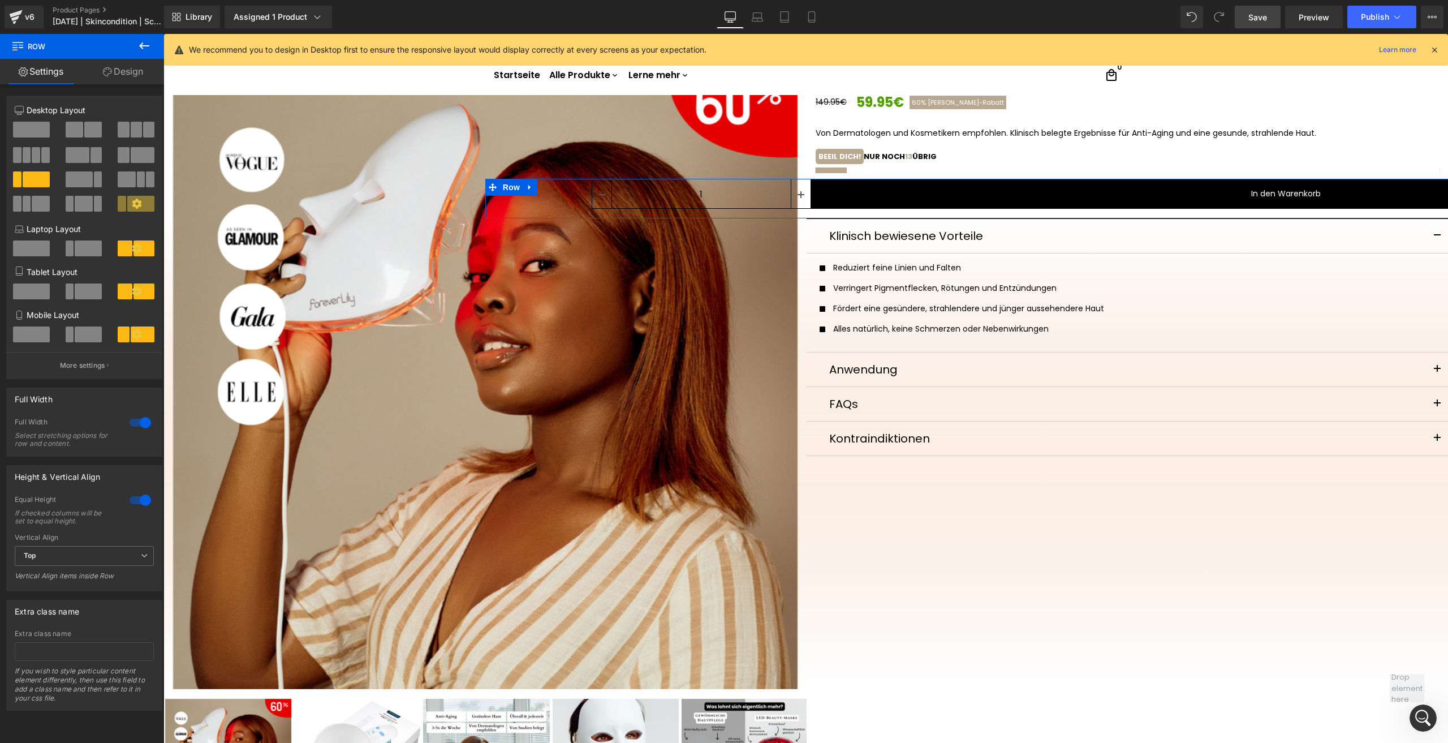
click at [133, 261] on div at bounding box center [136, 252] width 53 height 24
click at [137, 419] on div at bounding box center [140, 423] width 27 height 18
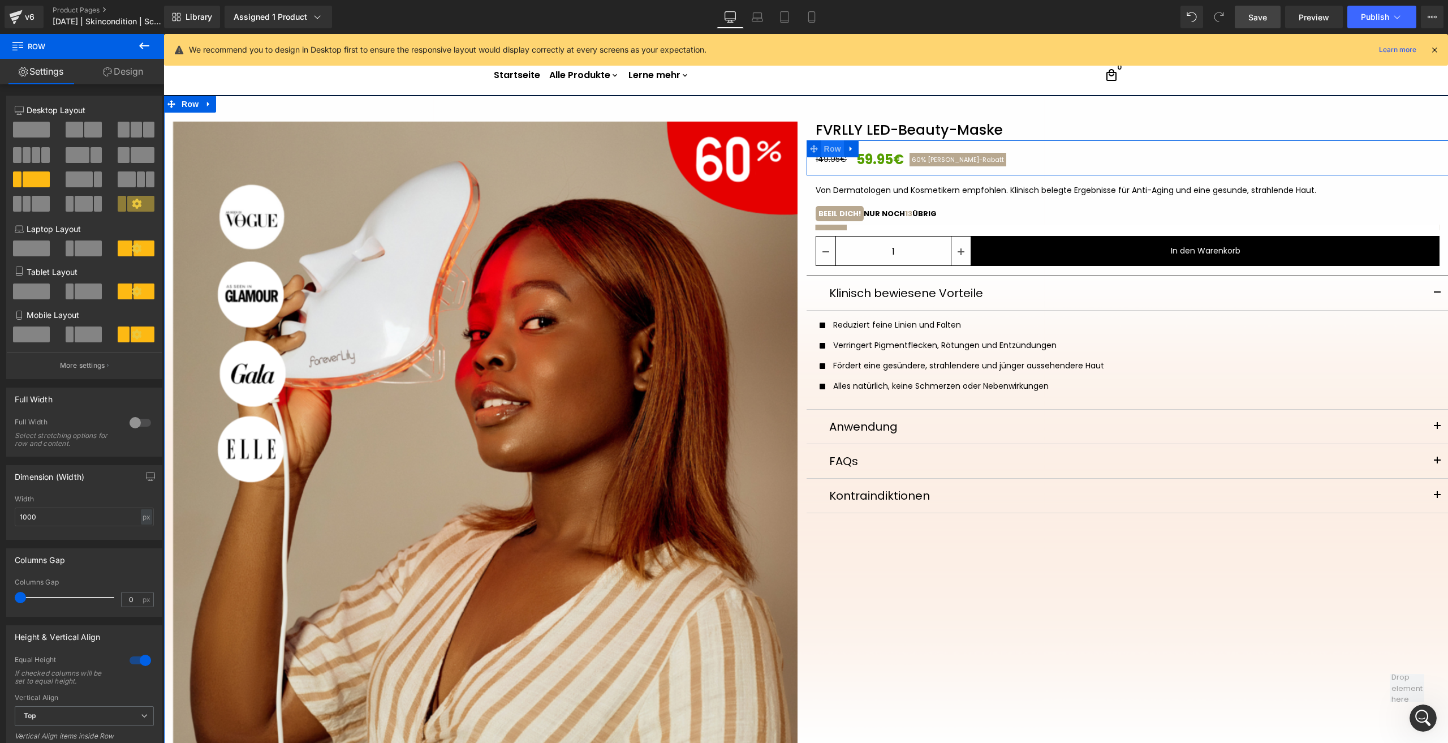
click at [827, 147] on span "Row" at bounding box center [832, 148] width 23 height 17
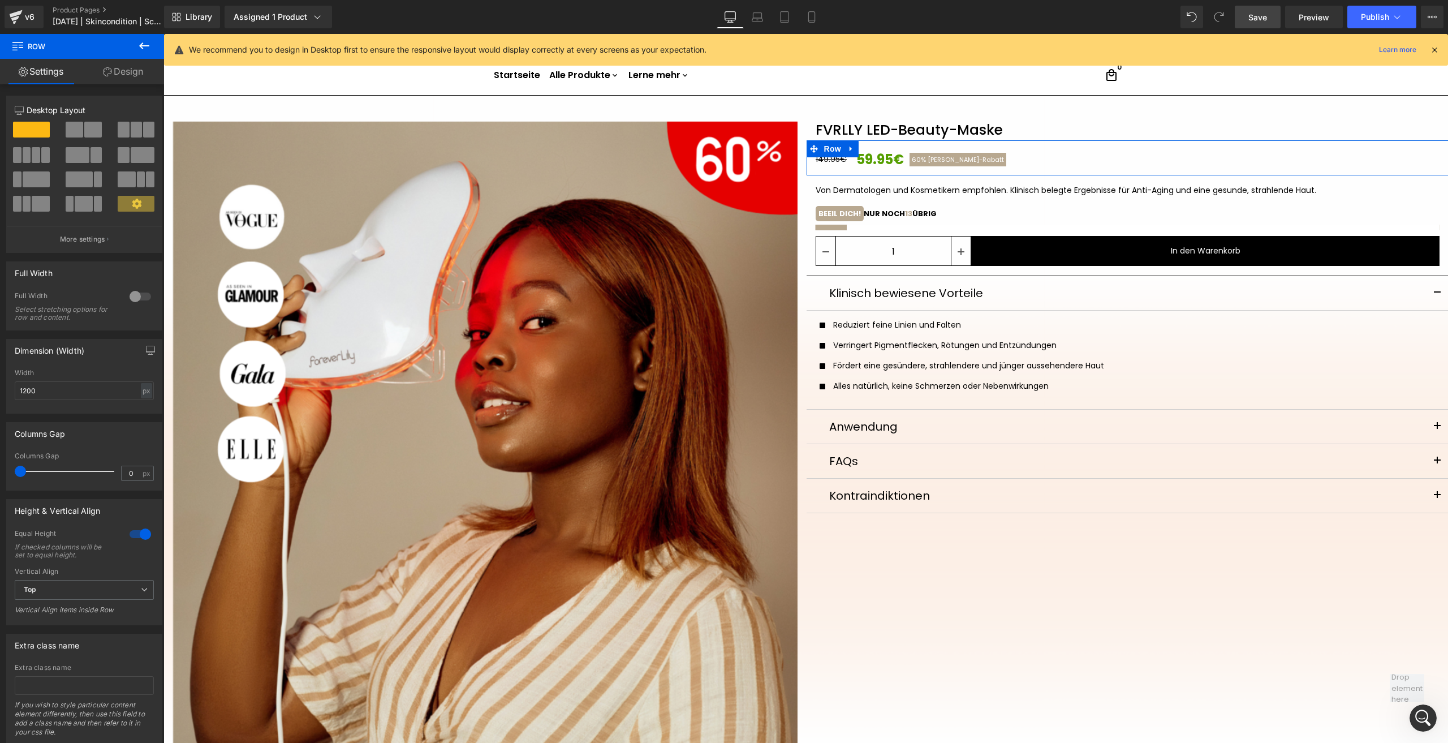
click at [122, 73] on link "Design" at bounding box center [123, 71] width 82 height 25
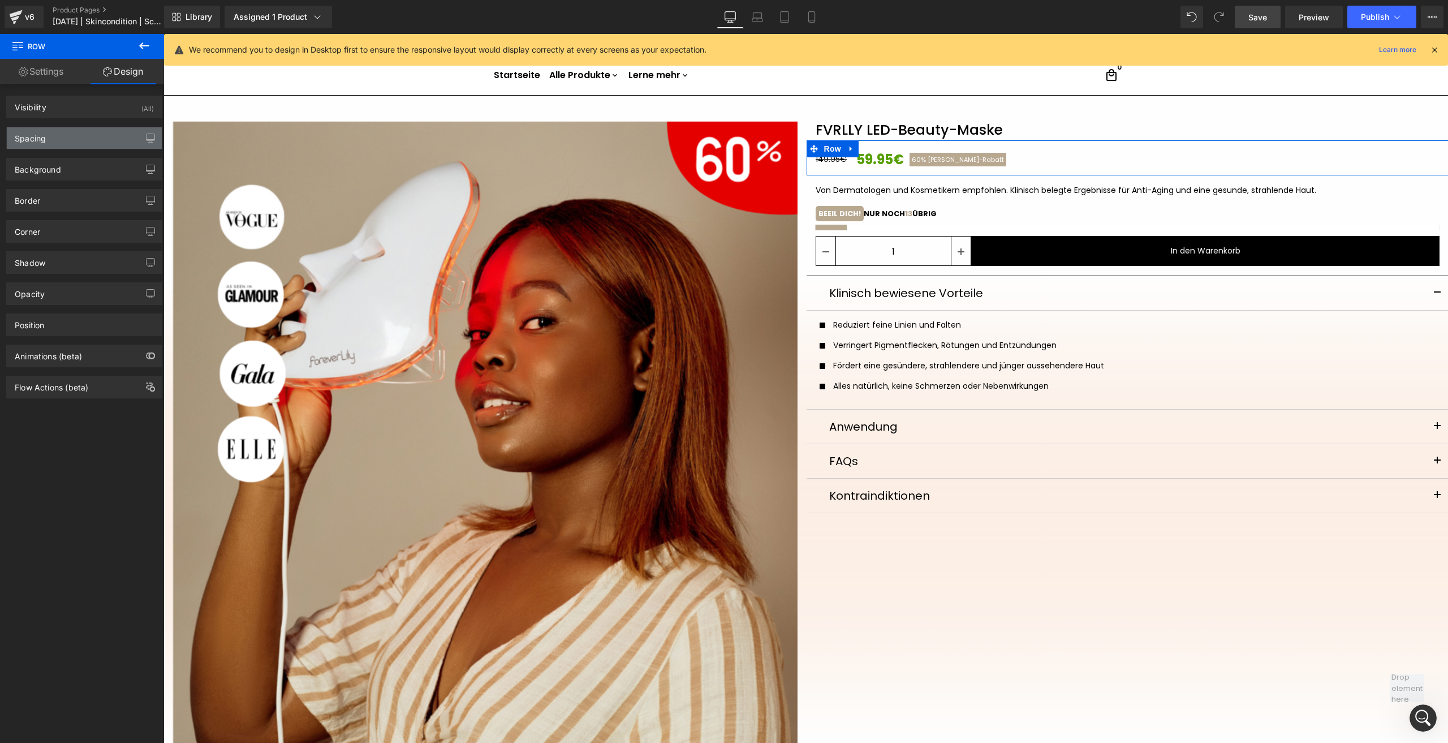
click at [112, 139] on div "Spacing" at bounding box center [84, 137] width 155 height 21
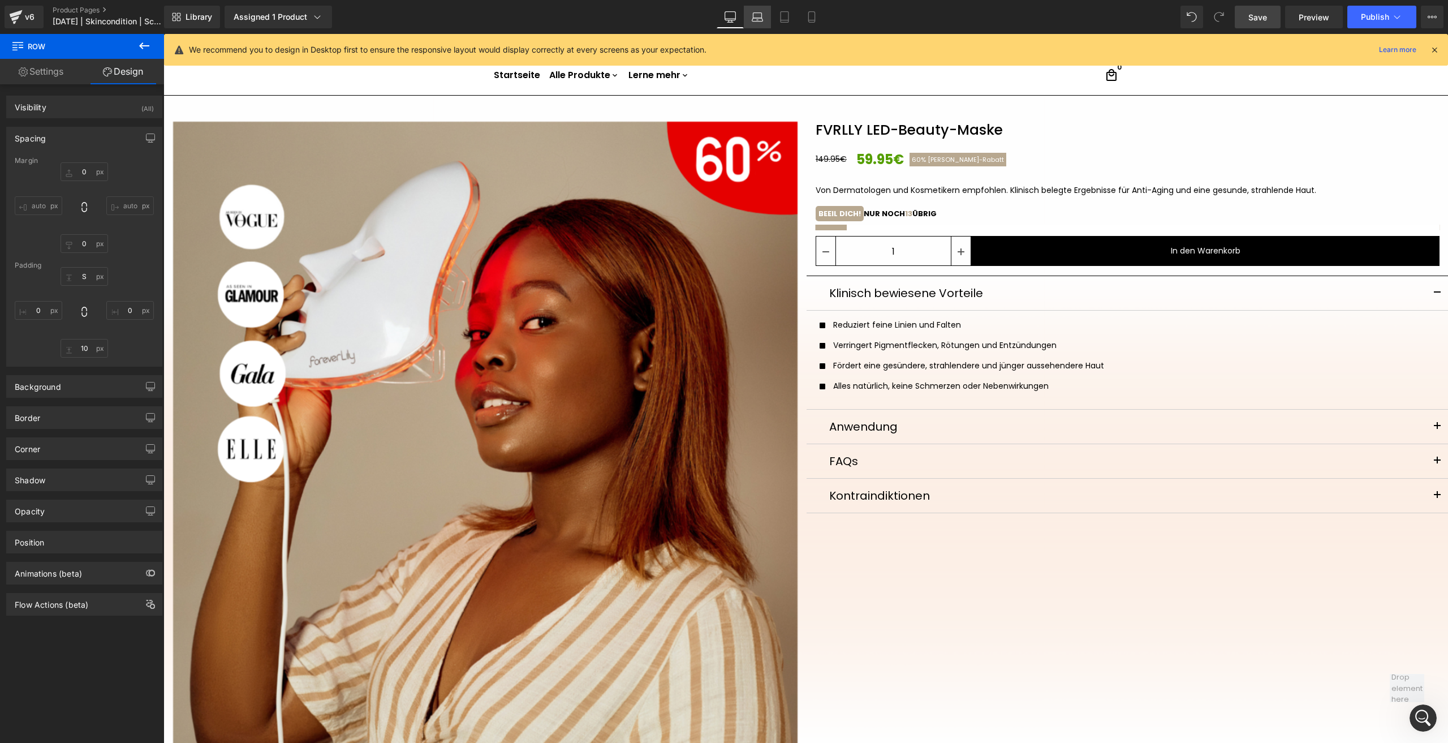
click at [755, 18] on icon at bounding box center [757, 19] width 11 height 3
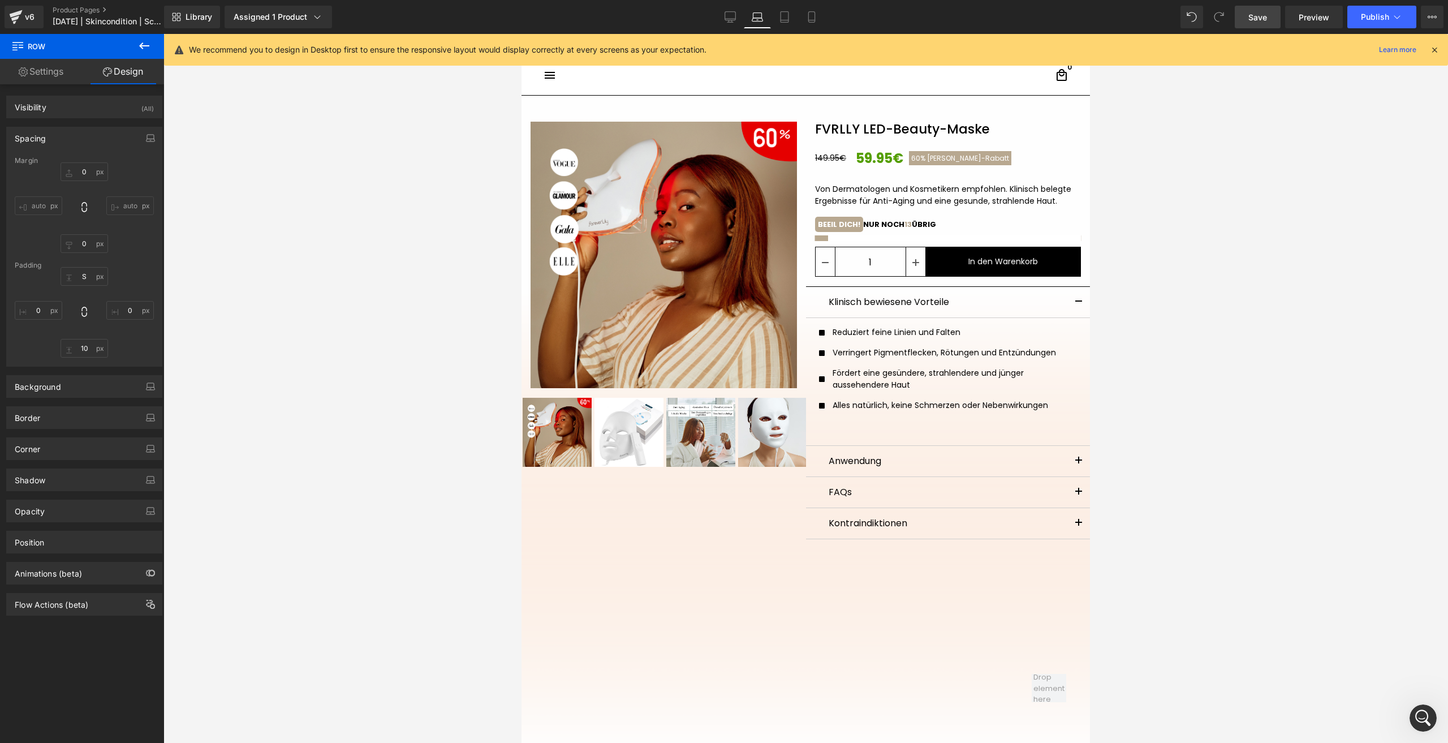
click at [770, 17] on link "Laptop" at bounding box center [757, 17] width 27 height 23
click at [778, 18] on link "Tablet" at bounding box center [784, 17] width 27 height 23
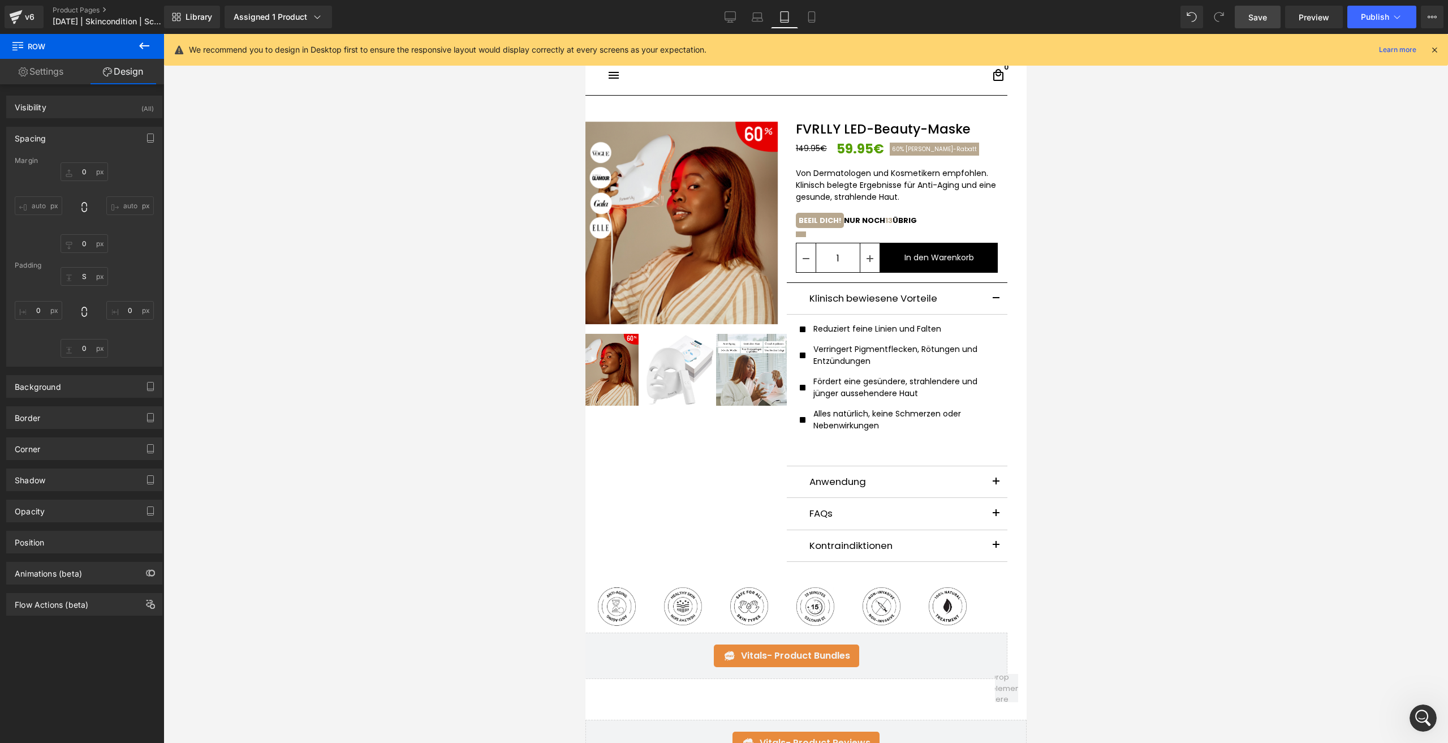
click at [790, 19] on icon at bounding box center [784, 16] width 11 height 11
click at [808, 14] on icon at bounding box center [811, 16] width 11 height 11
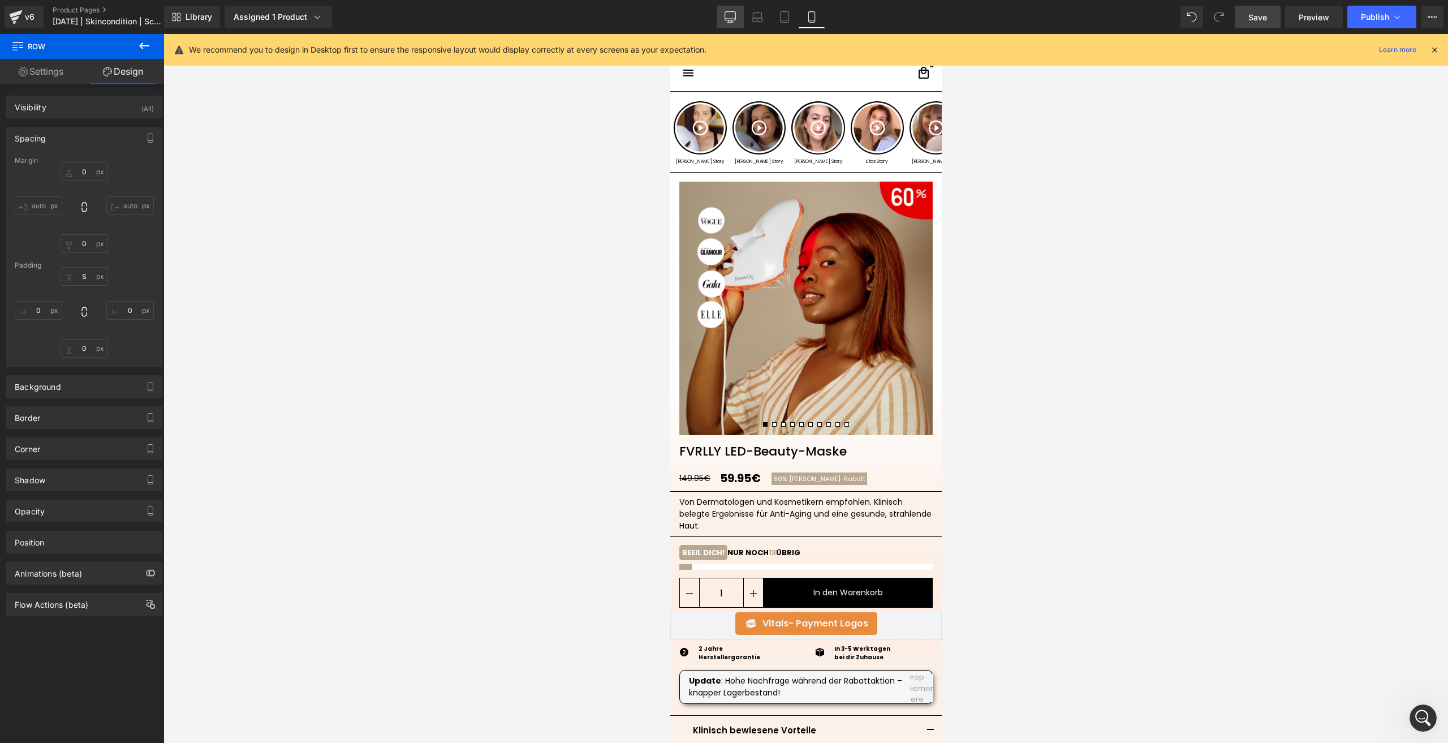
click at [730, 14] on icon at bounding box center [730, 16] width 11 height 11
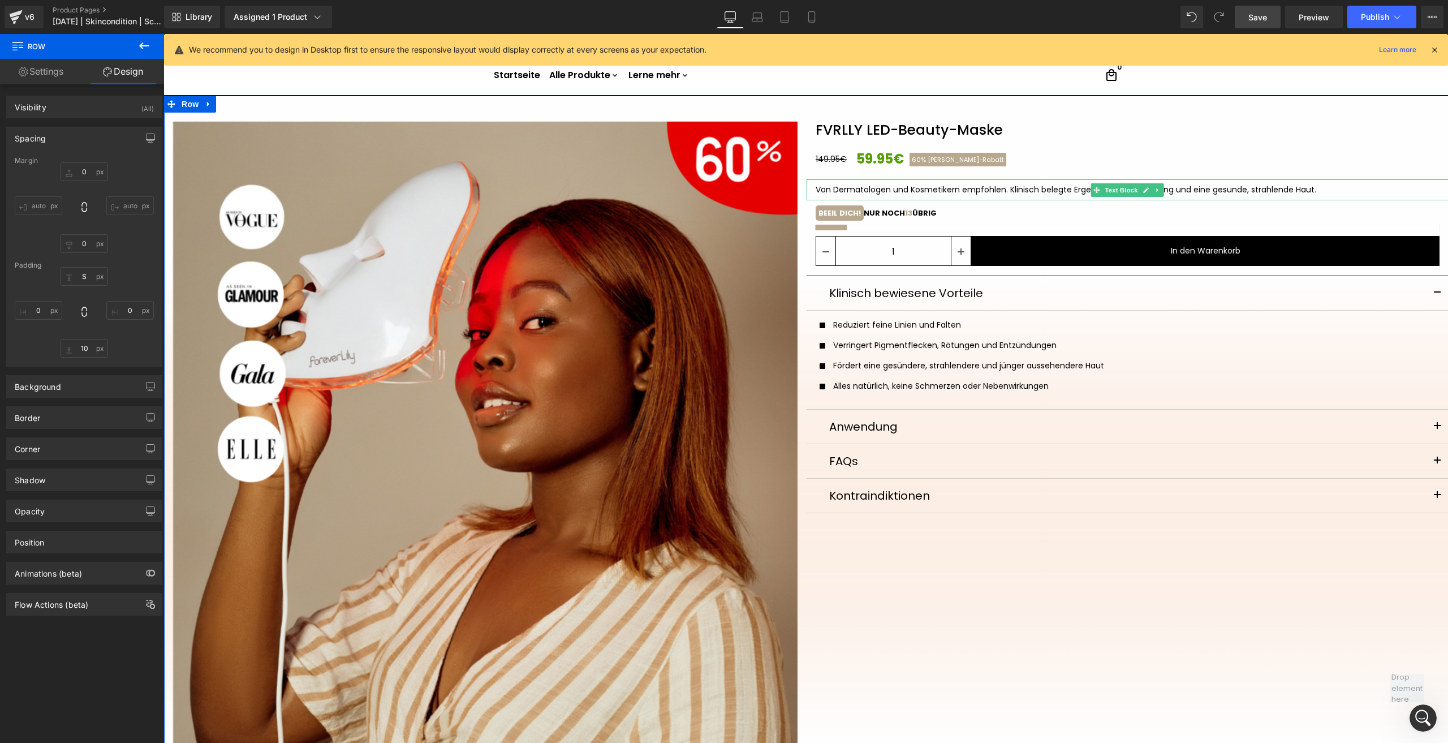
click at [872, 190] on div "Von Dermatologen und Kosmetikern empfohlen. Klinisch belegte Ergebnisse für Ant…" at bounding box center [1128, 190] width 625 height 12
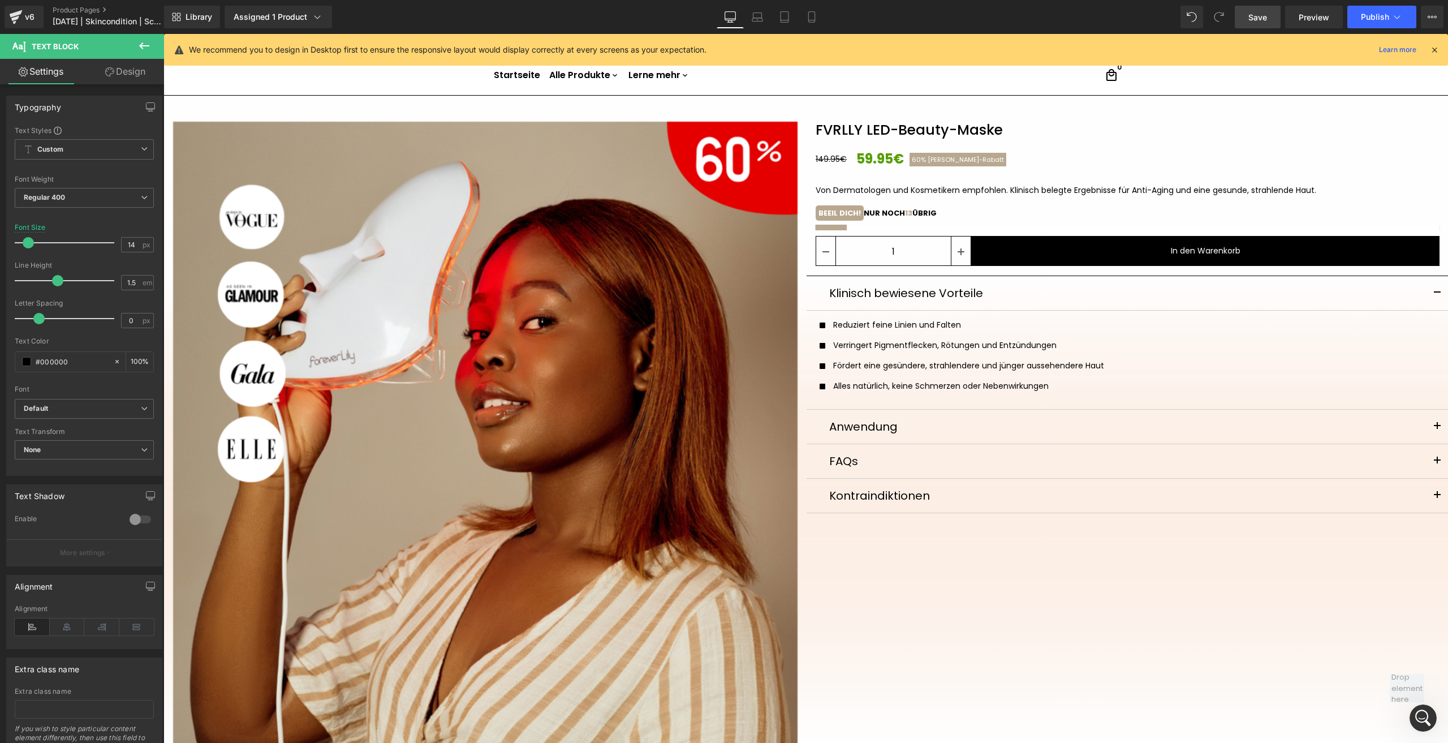
click at [123, 78] on link "Design" at bounding box center [125, 71] width 82 height 25
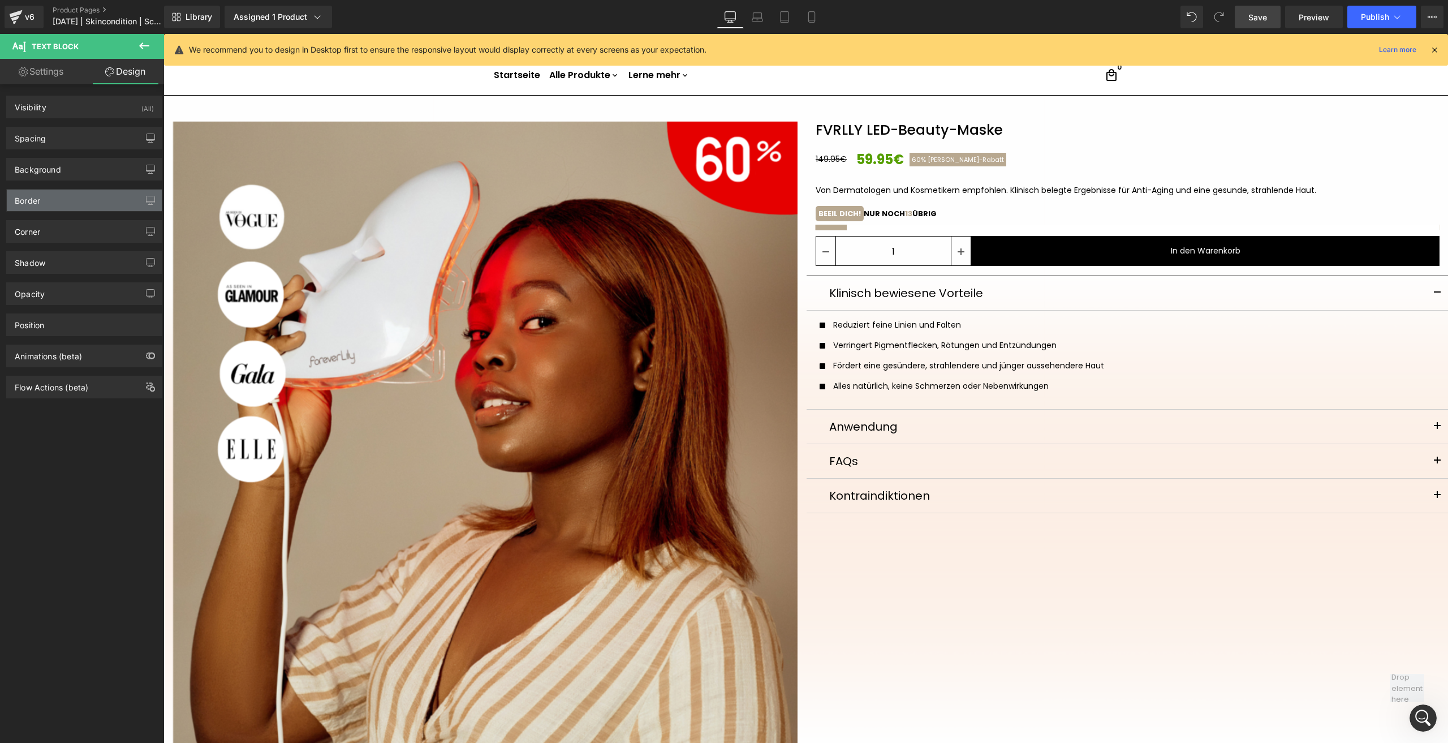
click at [56, 201] on div "Border" at bounding box center [84, 200] width 155 height 21
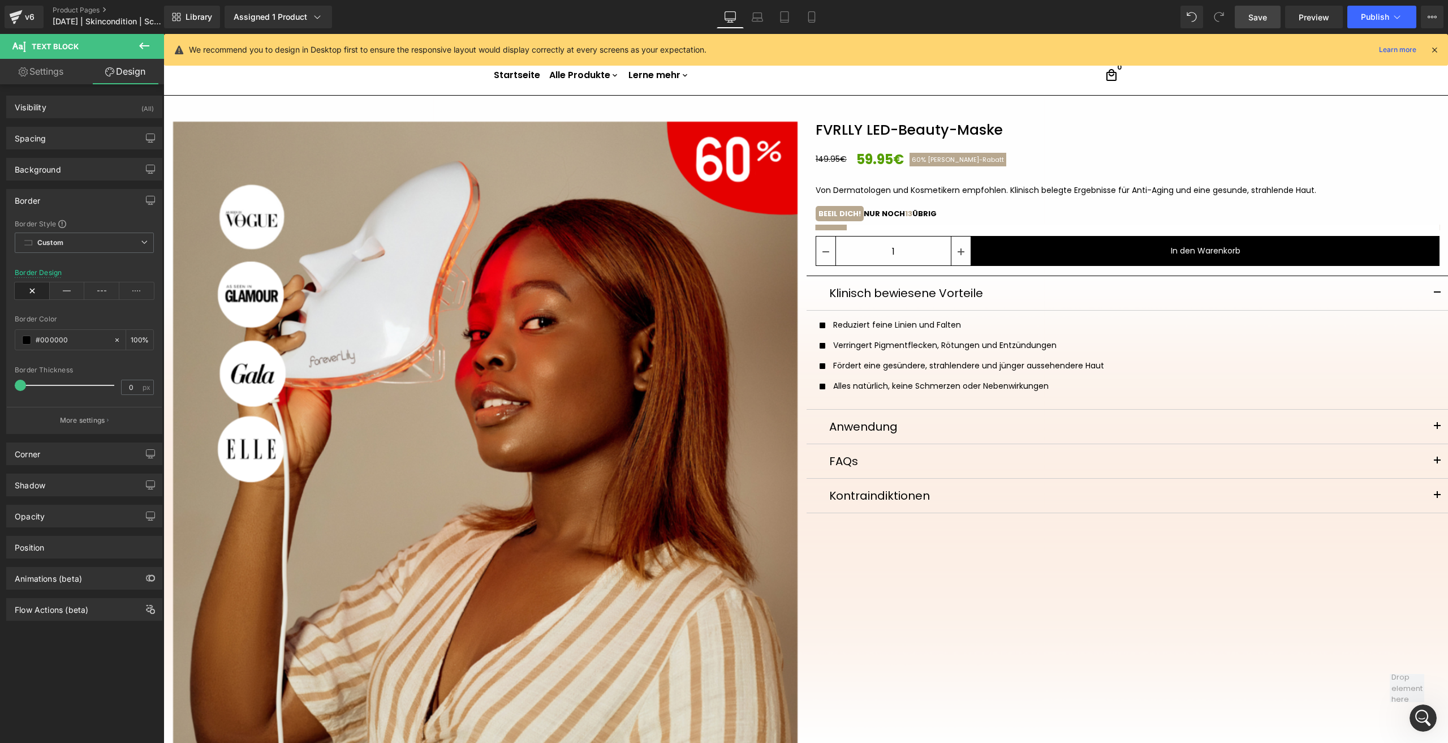
click at [63, 299] on div "Border Design" at bounding box center [84, 291] width 139 height 44
click at [64, 289] on icon at bounding box center [67, 290] width 35 height 17
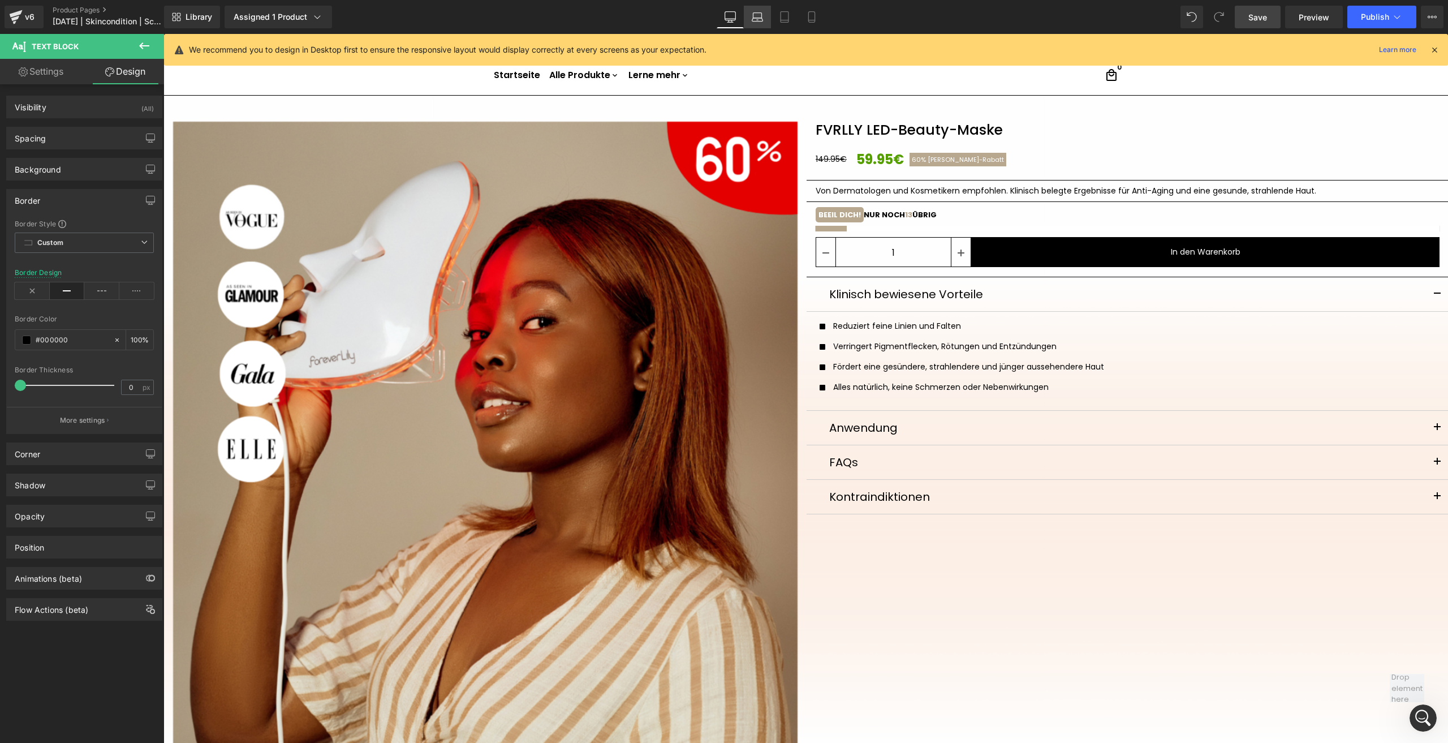
click at [753, 19] on icon at bounding box center [757, 19] width 11 height 3
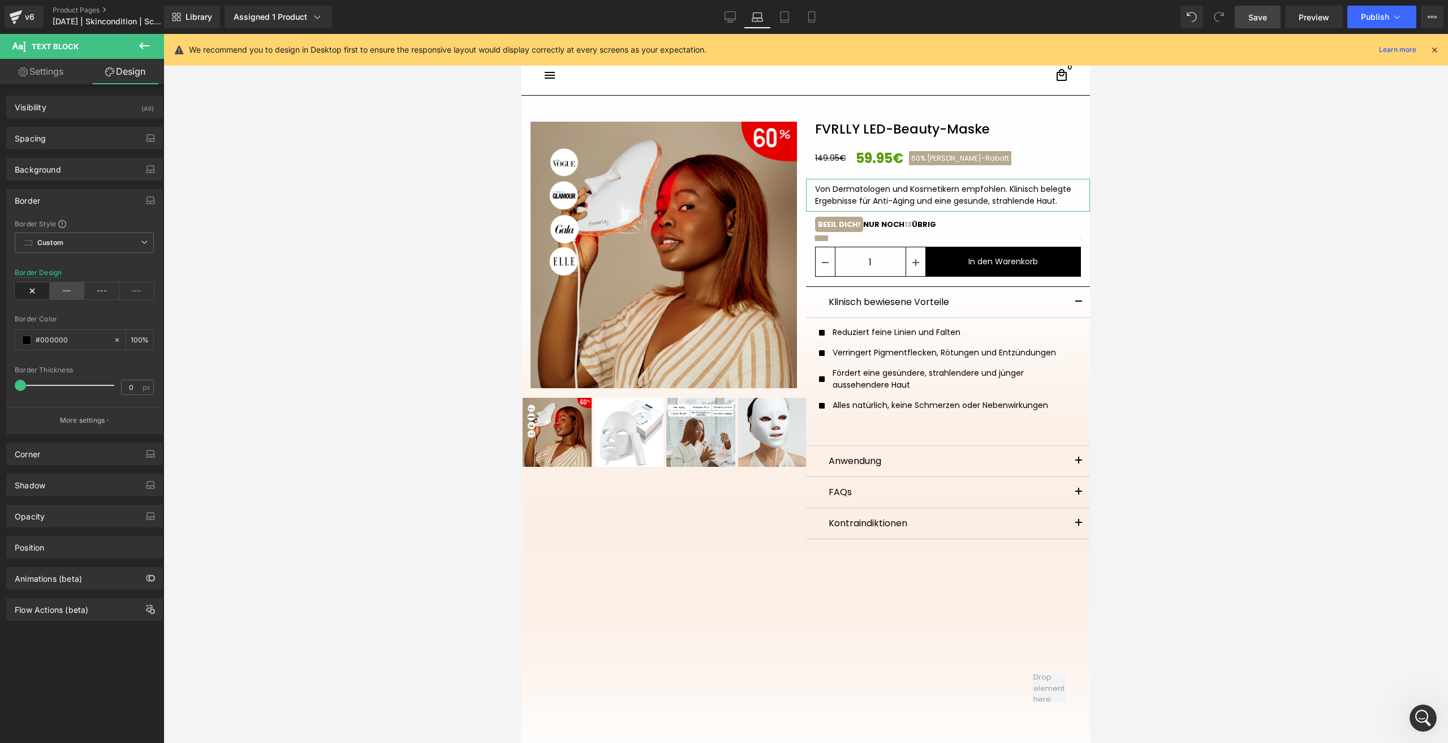
click at [56, 284] on icon at bounding box center [67, 290] width 35 height 17
click at [782, 19] on icon at bounding box center [784, 16] width 11 height 11
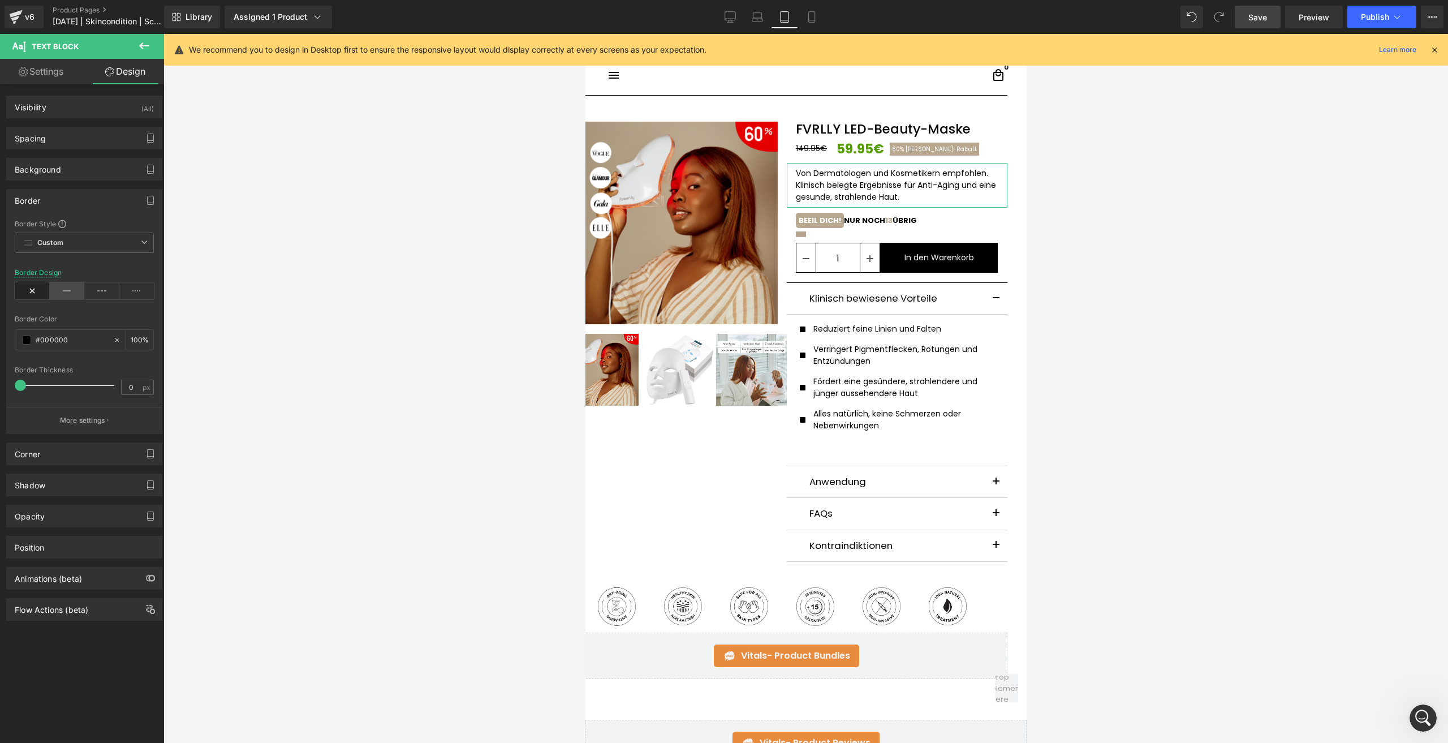
click at [63, 292] on icon at bounding box center [67, 290] width 35 height 17
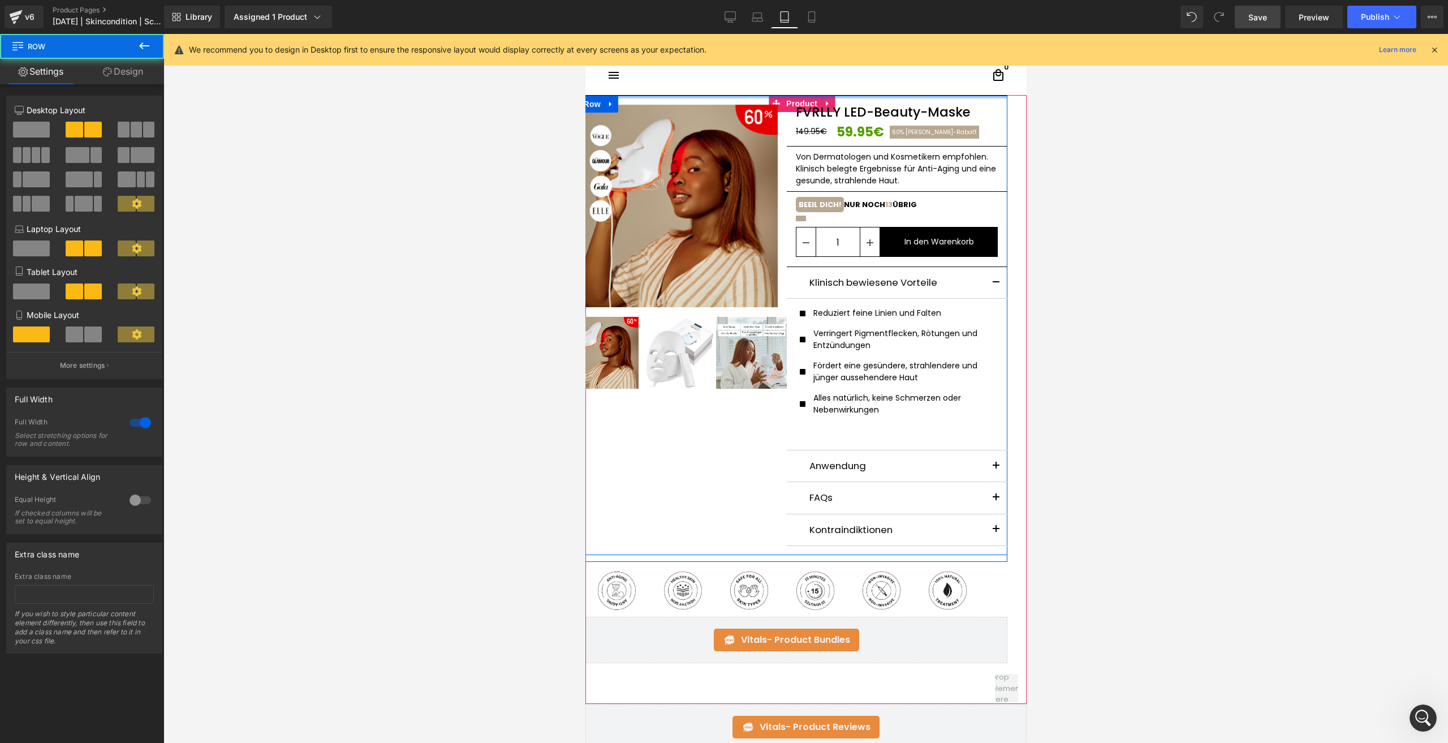
drag, startPoint x: 642, startPoint y: 107, endPoint x: 651, endPoint y: 73, distance: 35.5
click at [651, 73] on div "Direkt zum Inhalt 30-Tage-Geld-Zurück-Garantie Kostenloser Versand innerhalb DE…" at bounding box center [805, 620] width 441 height 1172
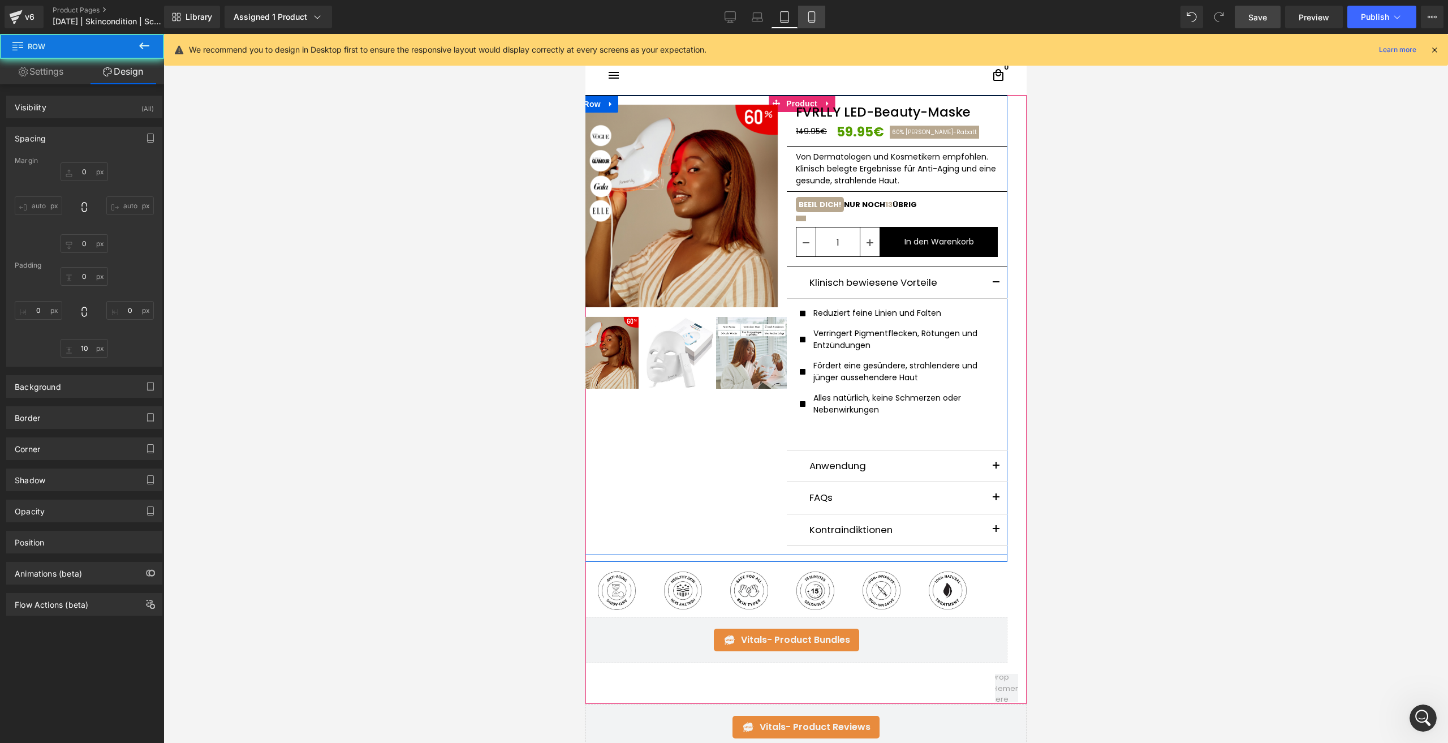
click at [811, 10] on link "Mobile" at bounding box center [811, 17] width 27 height 23
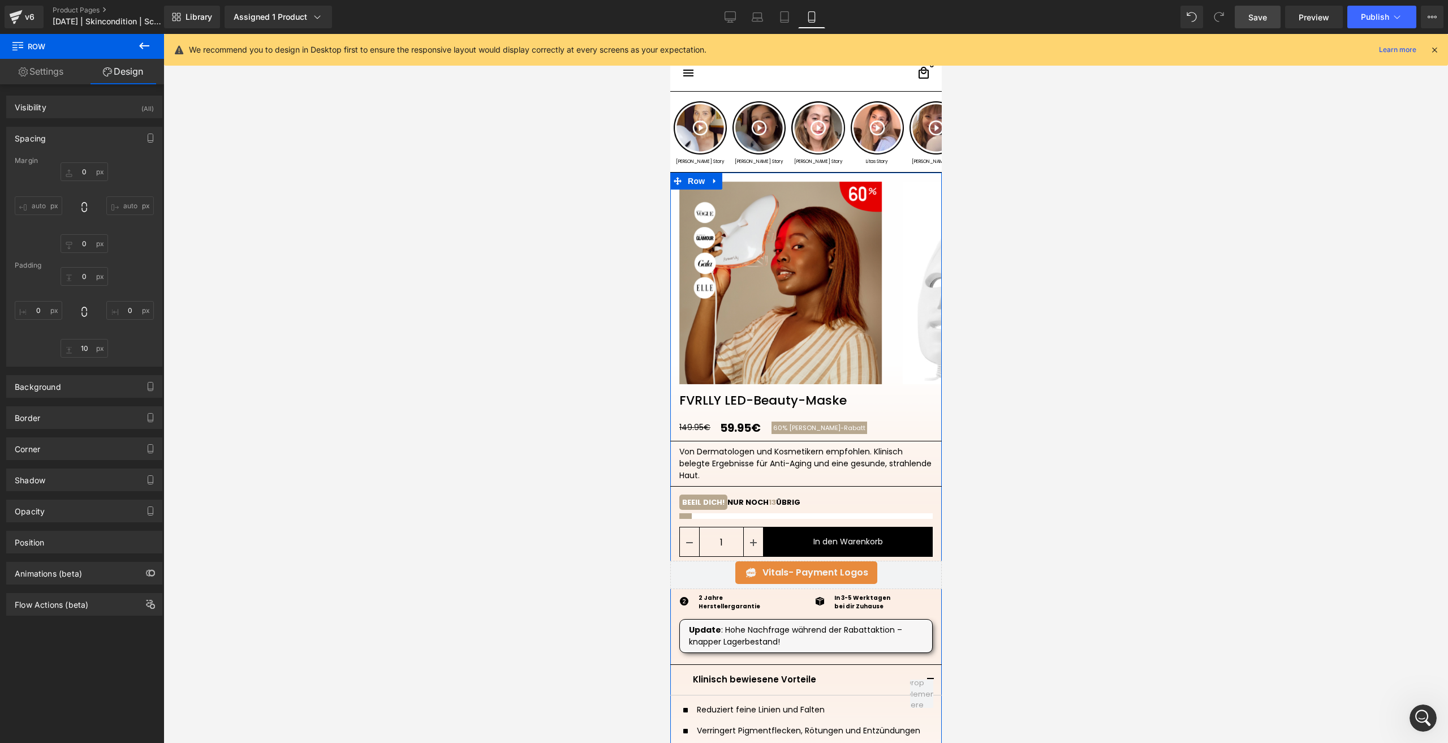
scroll to position [81, 0]
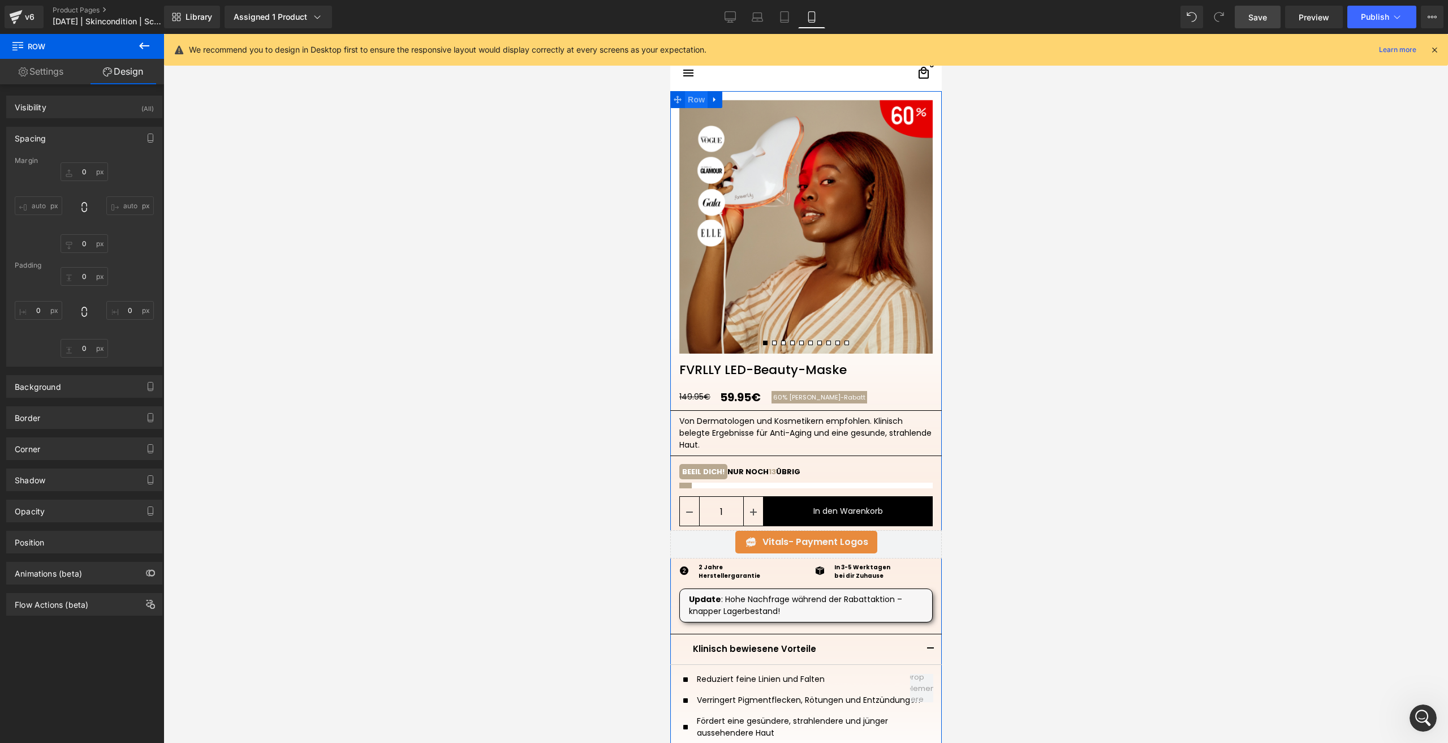
click at [696, 104] on span "Row" at bounding box center [695, 99] width 23 height 17
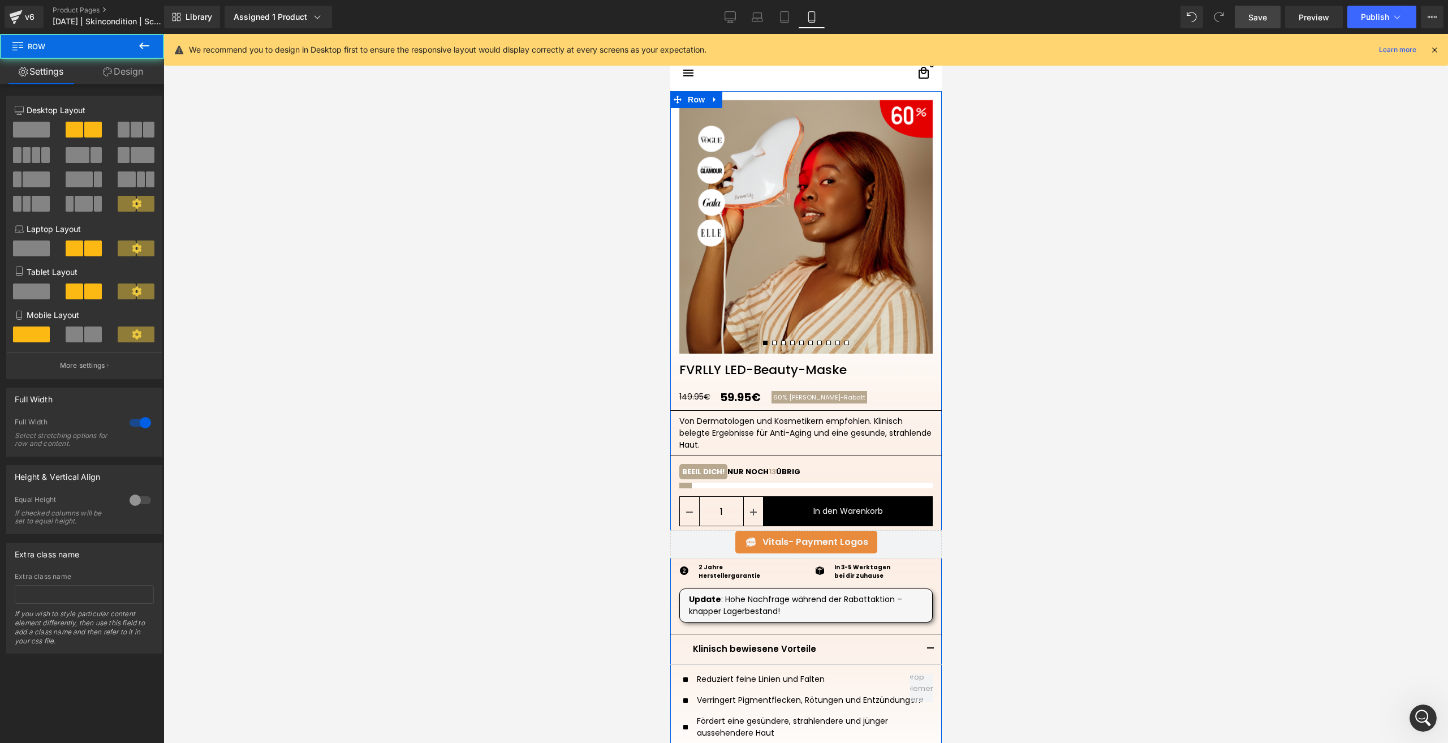
click at [128, 75] on link "Design" at bounding box center [123, 71] width 82 height 25
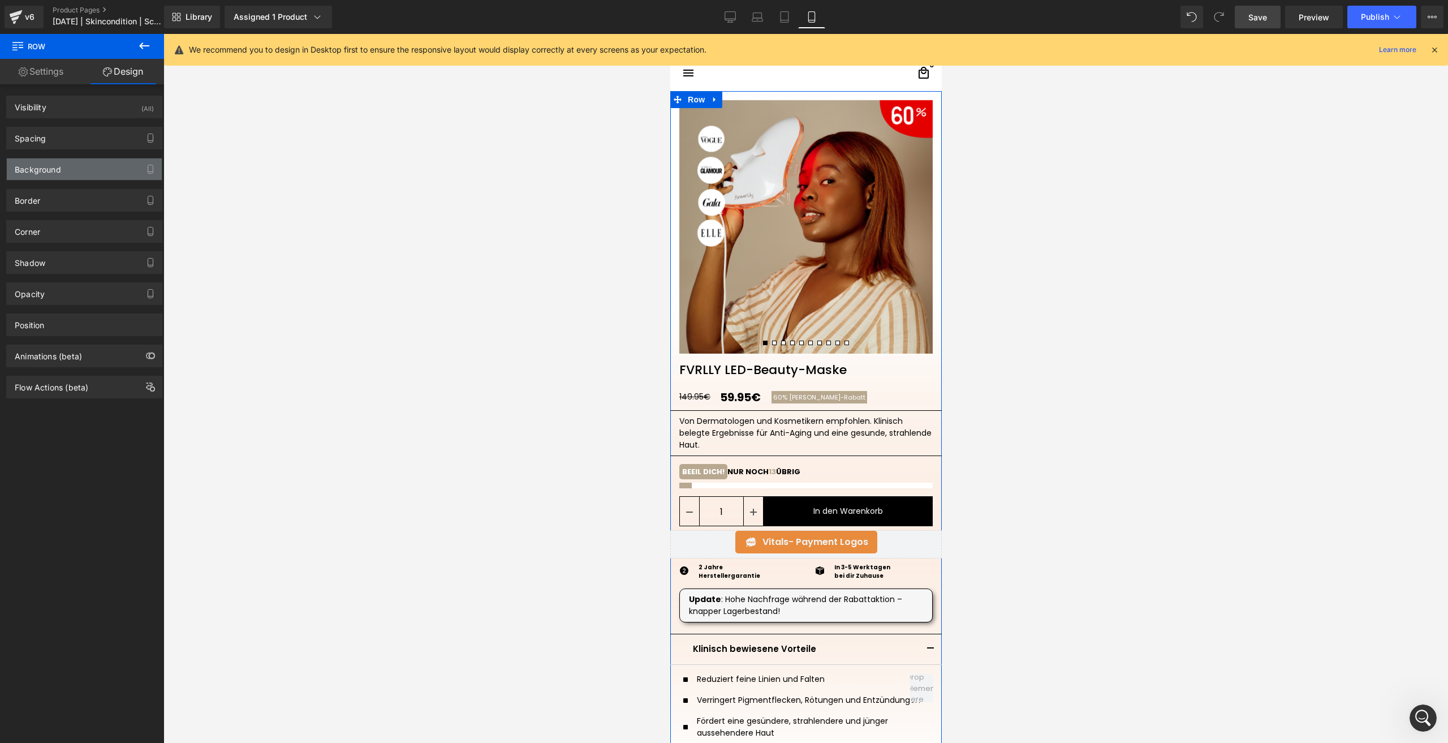
click at [45, 173] on div "Background" at bounding box center [38, 166] width 46 height 16
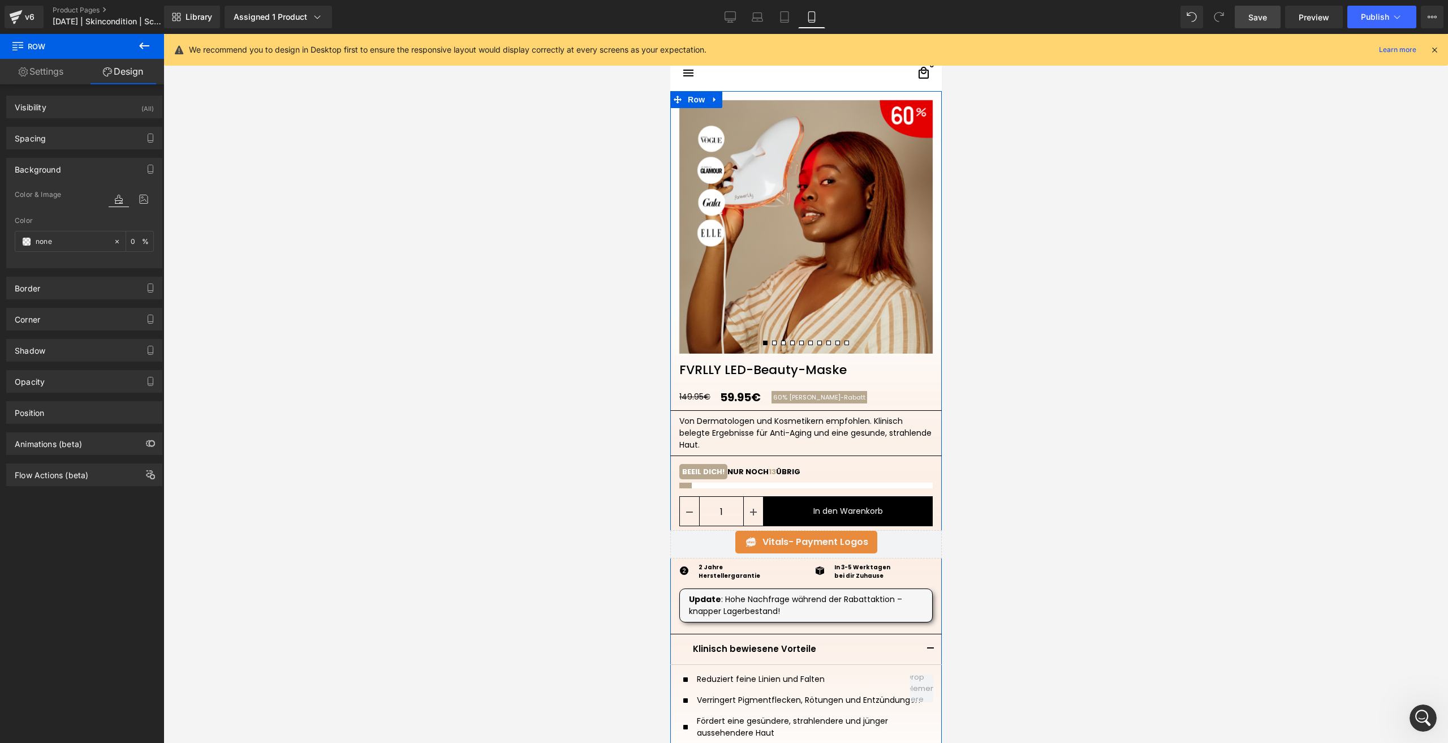
click at [132, 206] on div at bounding box center [131, 209] width 45 height 7
click at [136, 204] on icon at bounding box center [143, 199] width 20 height 15
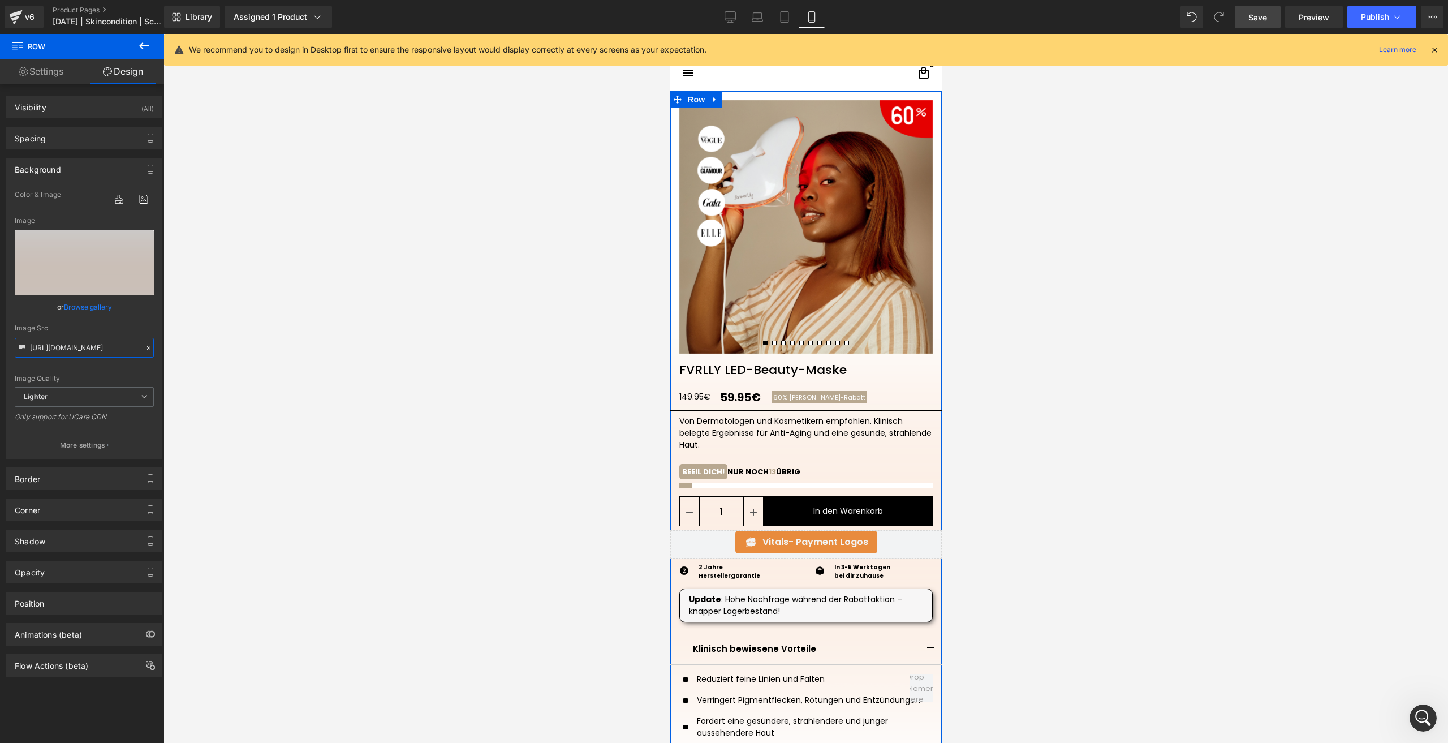
click at [59, 355] on input "[URL][DOMAIN_NAME]" at bounding box center [84, 348] width 139 height 20
click at [785, 19] on icon at bounding box center [784, 16] width 11 height 11
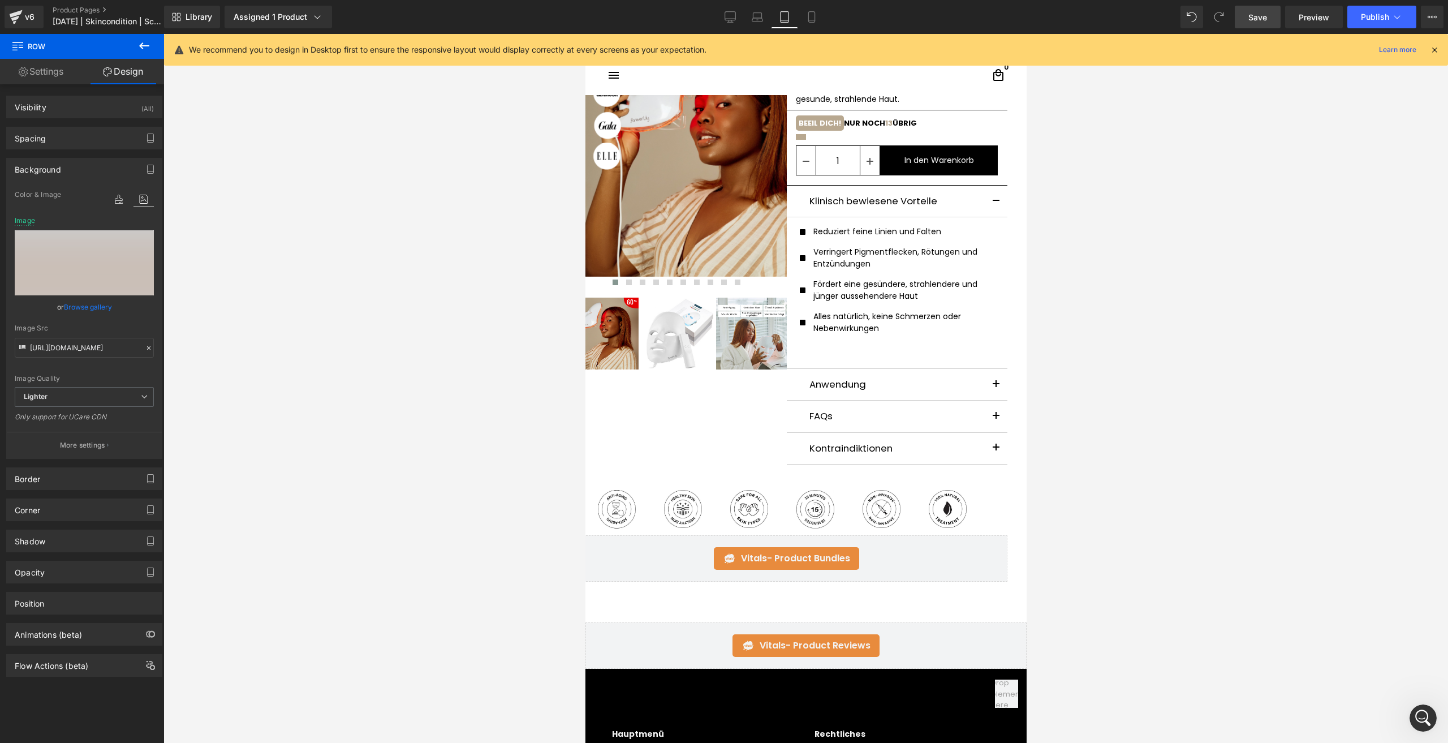
scroll to position [0, 0]
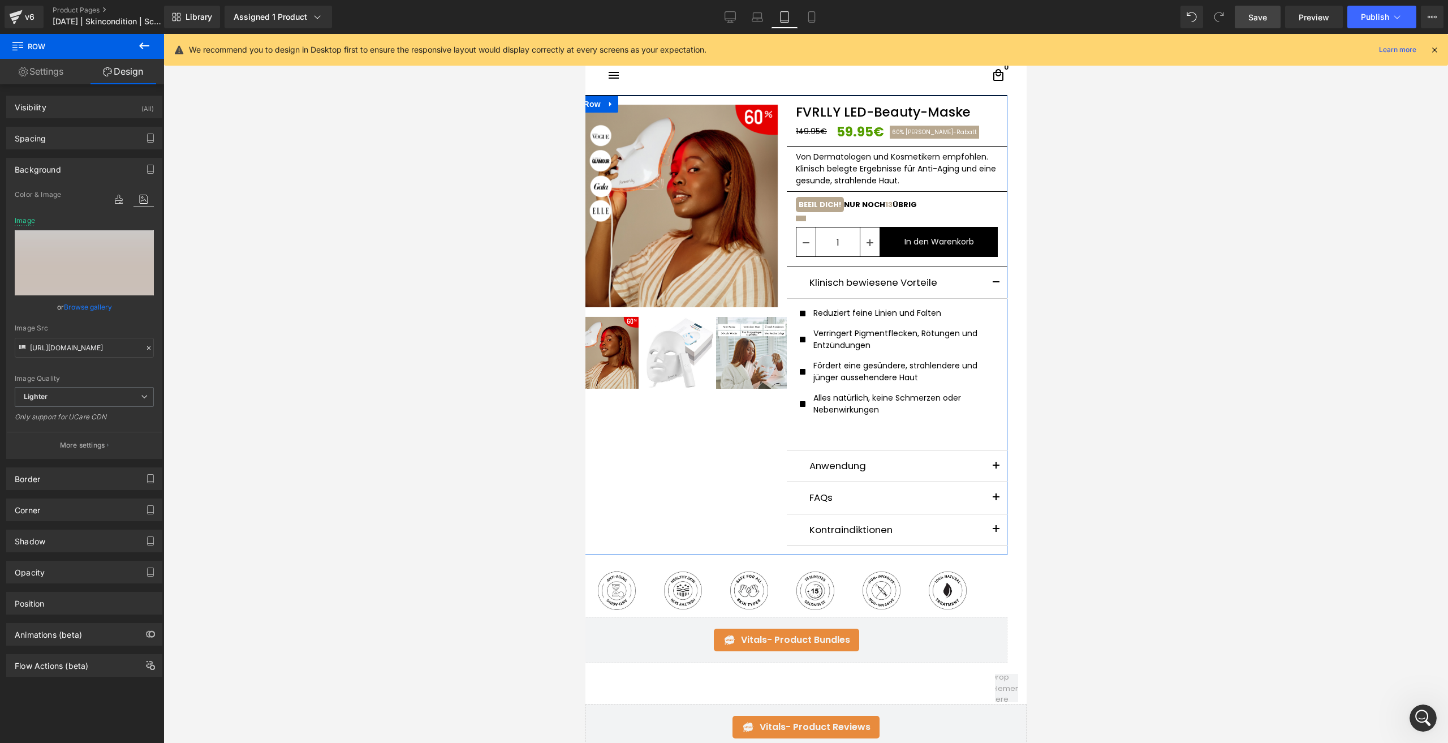
click at [135, 175] on div "Background" at bounding box center [84, 168] width 155 height 21
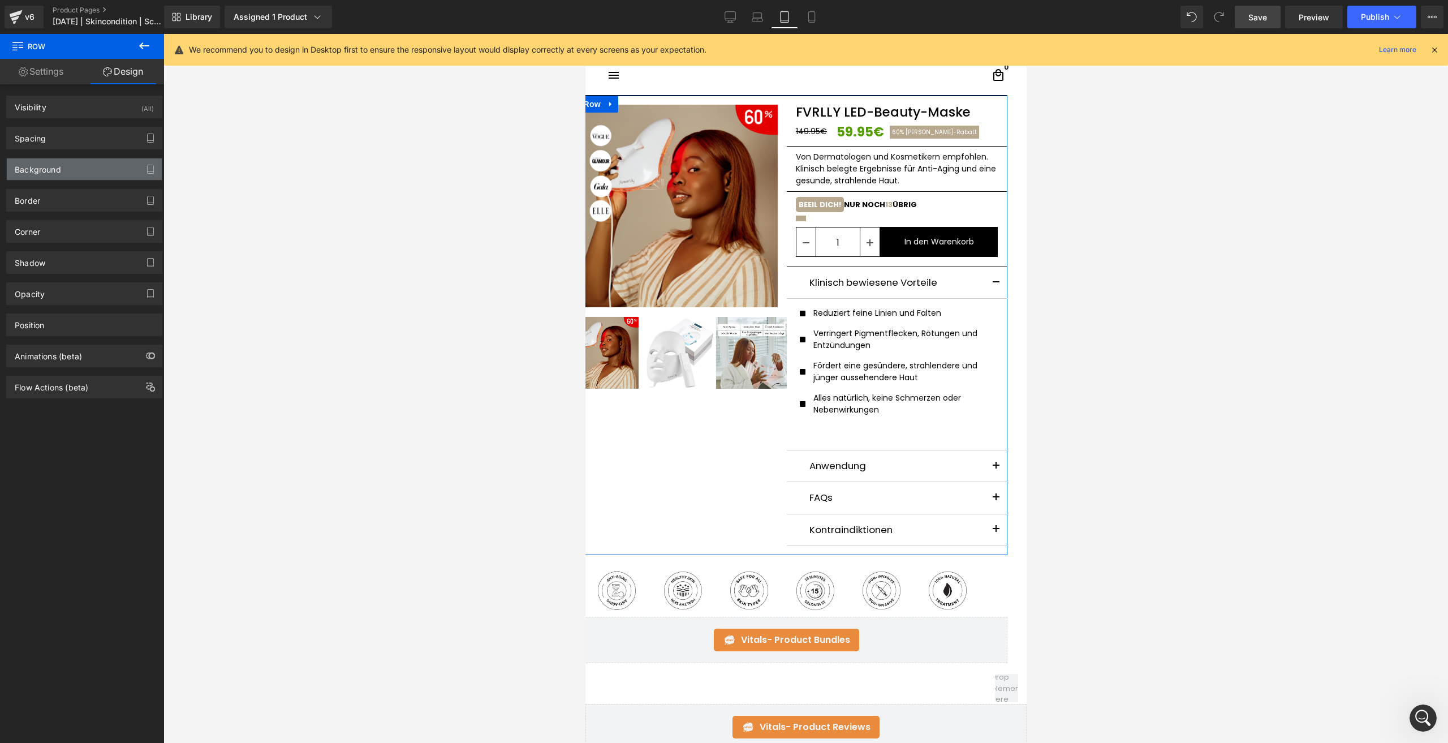
click at [112, 175] on div "Background" at bounding box center [84, 168] width 155 height 21
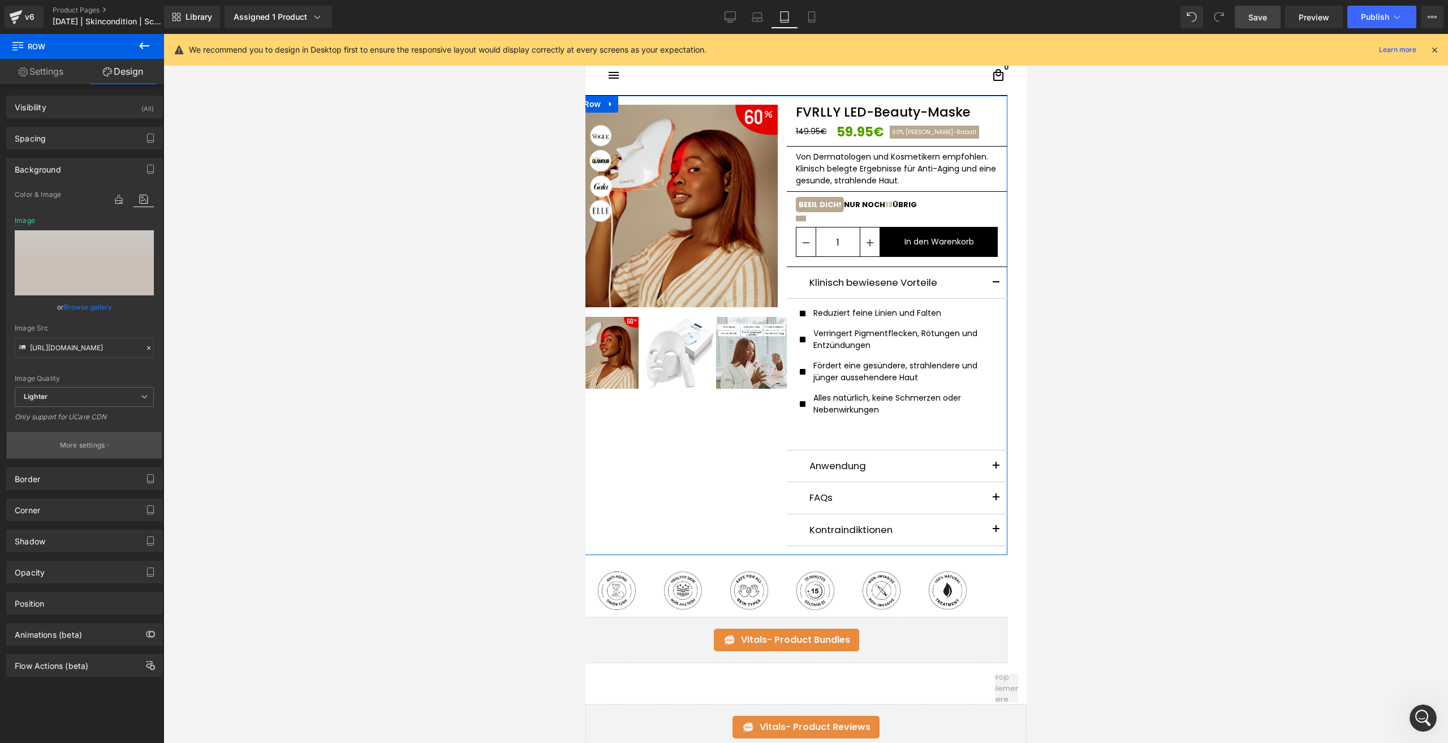
click at [76, 438] on button "More settings" at bounding box center [84, 445] width 155 height 27
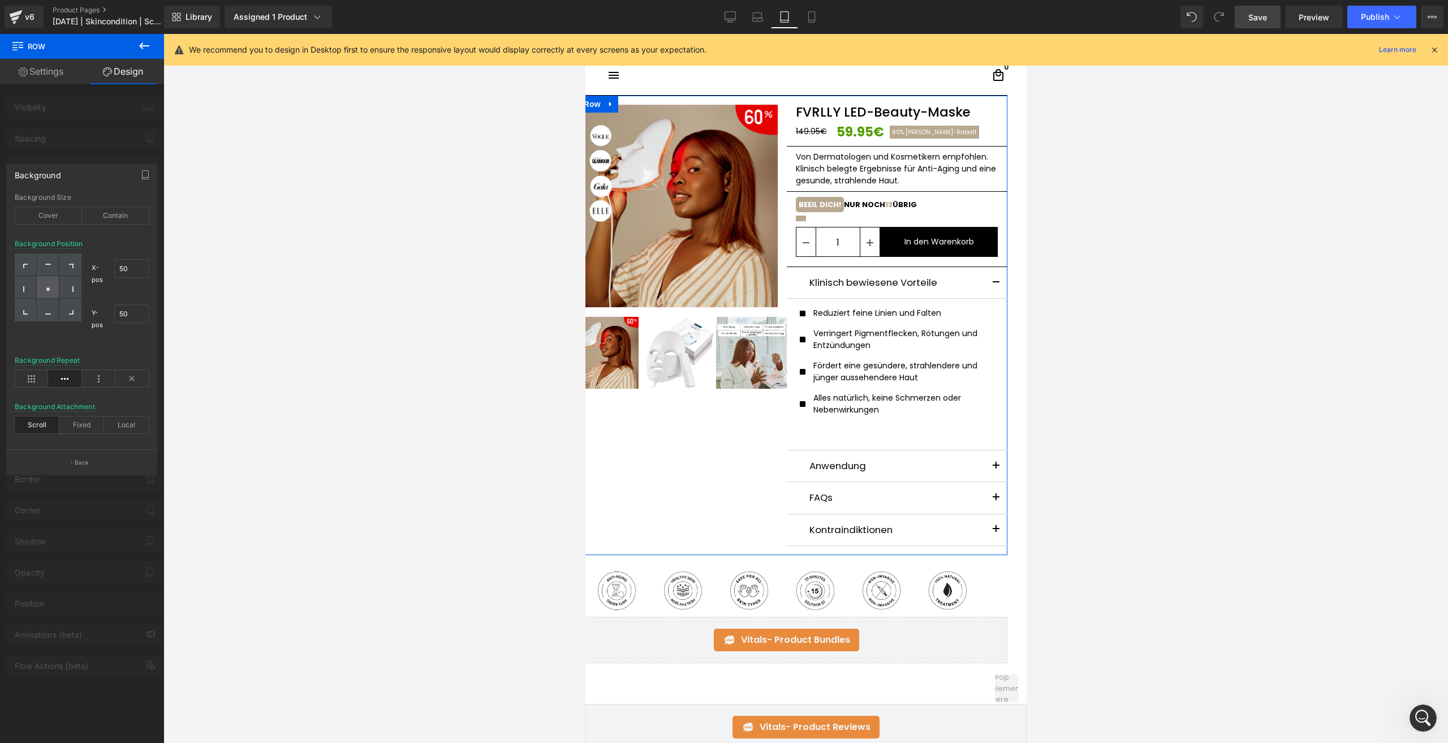
click at [53, 279] on div at bounding box center [48, 287] width 22 height 23
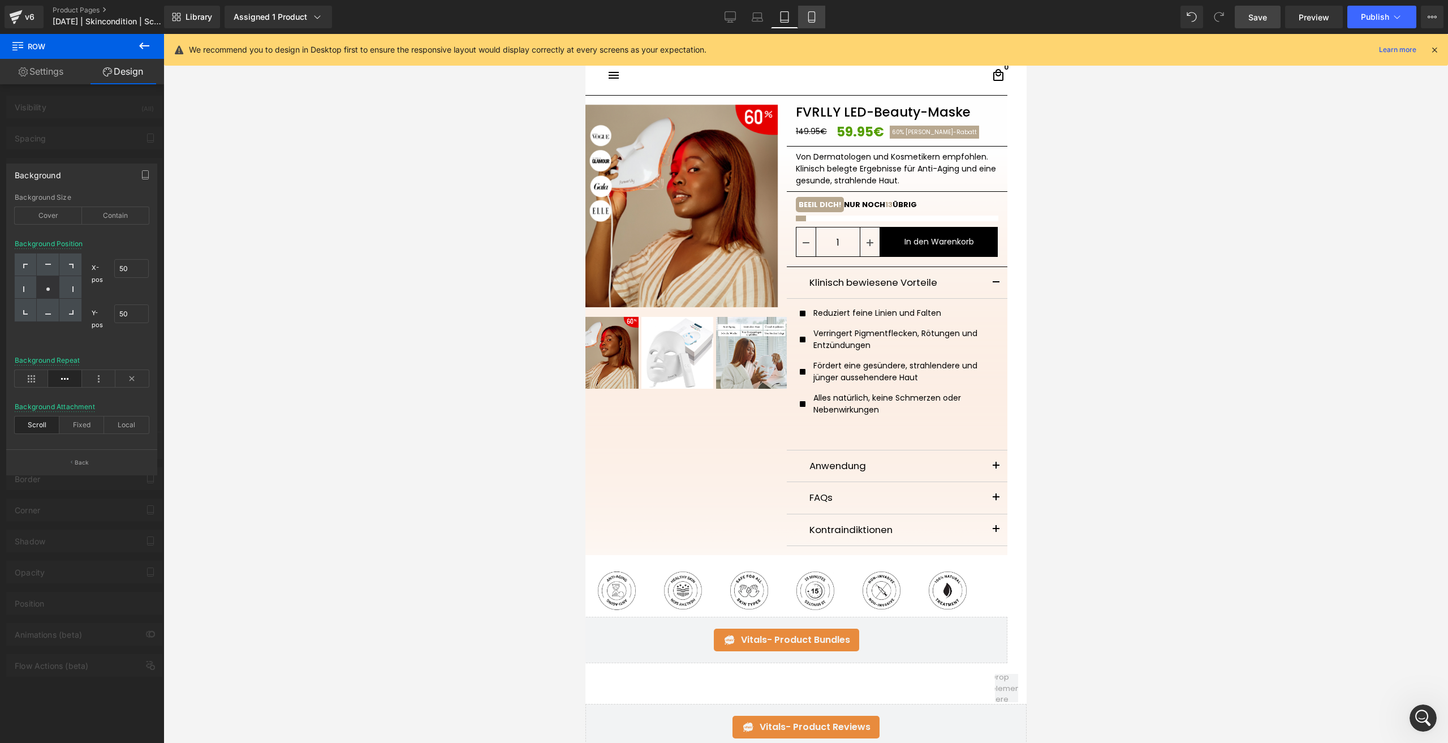
click at [812, 11] on link "Mobile" at bounding box center [811, 17] width 27 height 23
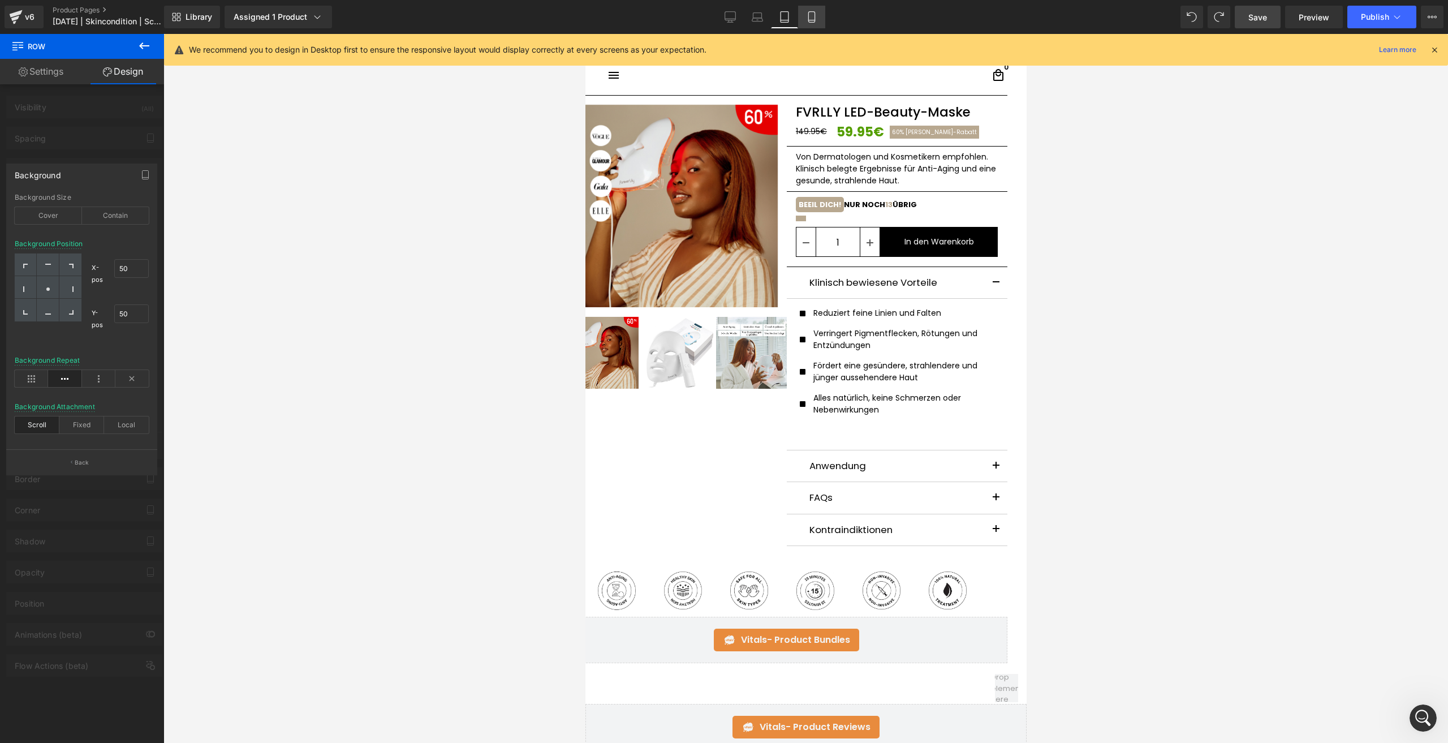
click at [811, 19] on icon at bounding box center [811, 16] width 11 height 11
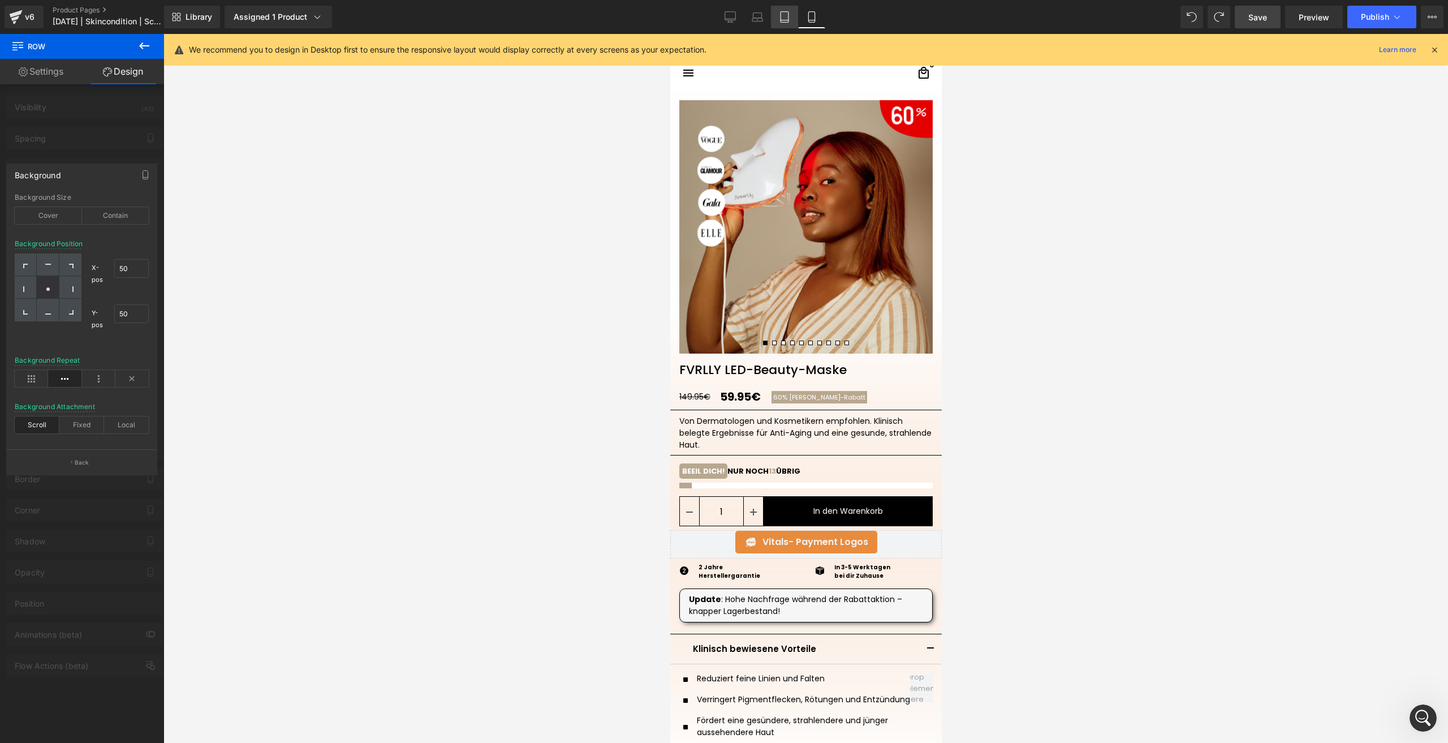
click at [785, 16] on icon at bounding box center [784, 16] width 11 height 11
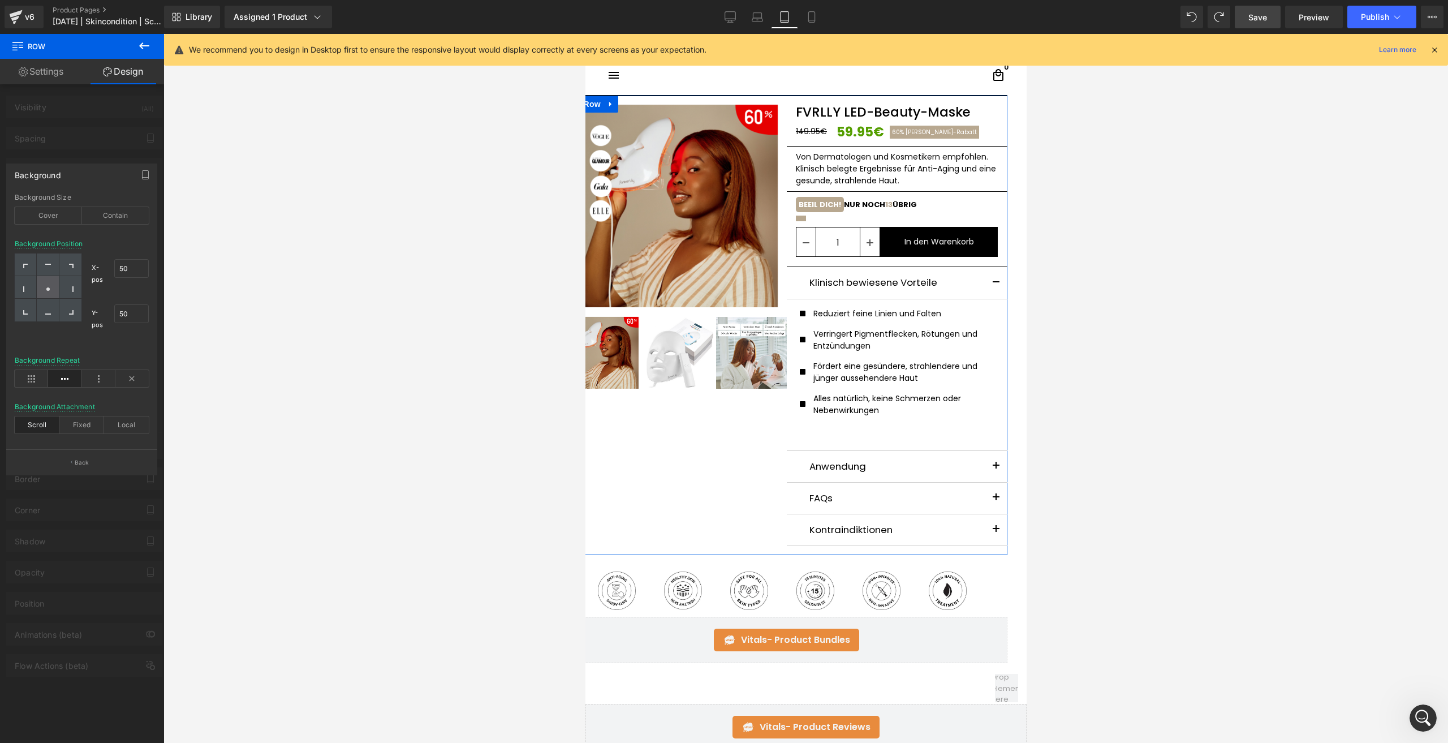
click at [48, 291] on icon at bounding box center [48, 289] width 6 height 6
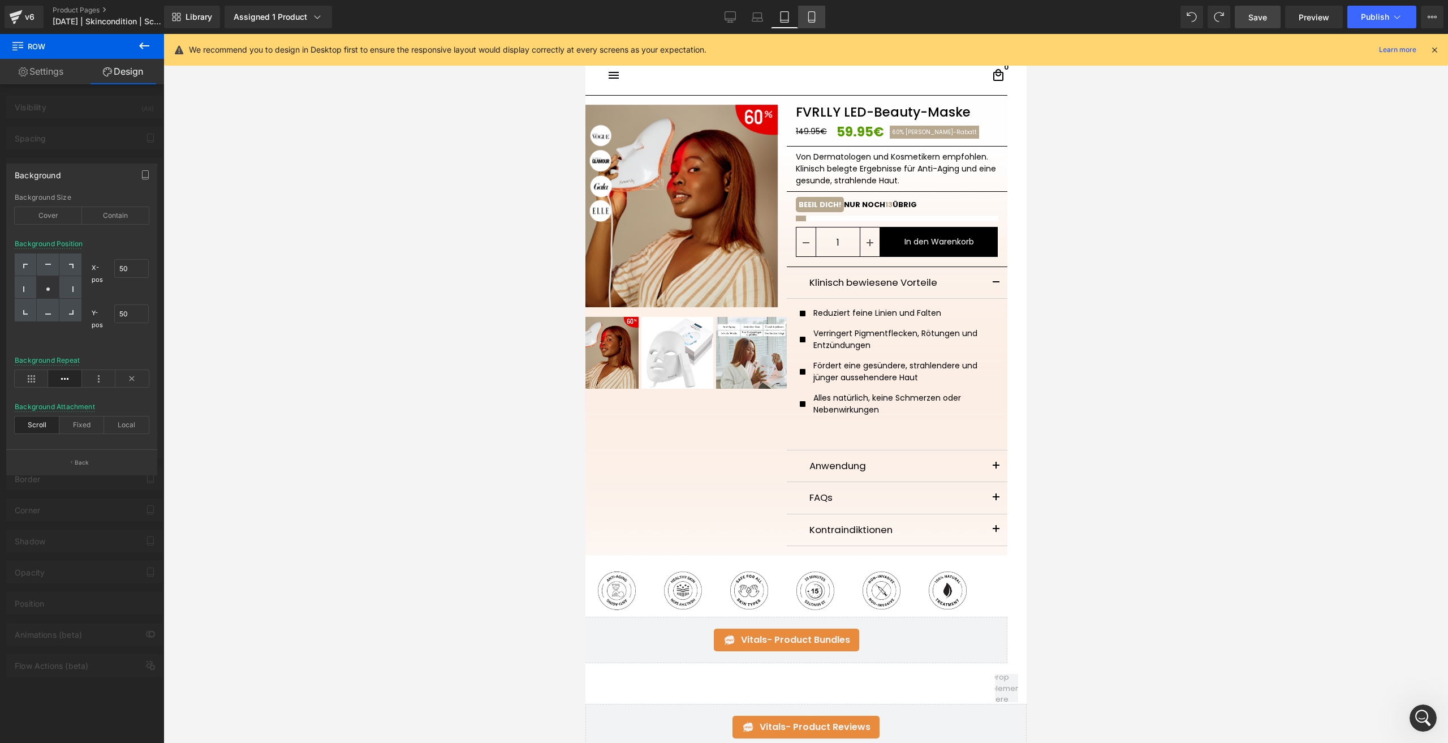
click at [812, 20] on icon at bounding box center [811, 20] width 6 height 0
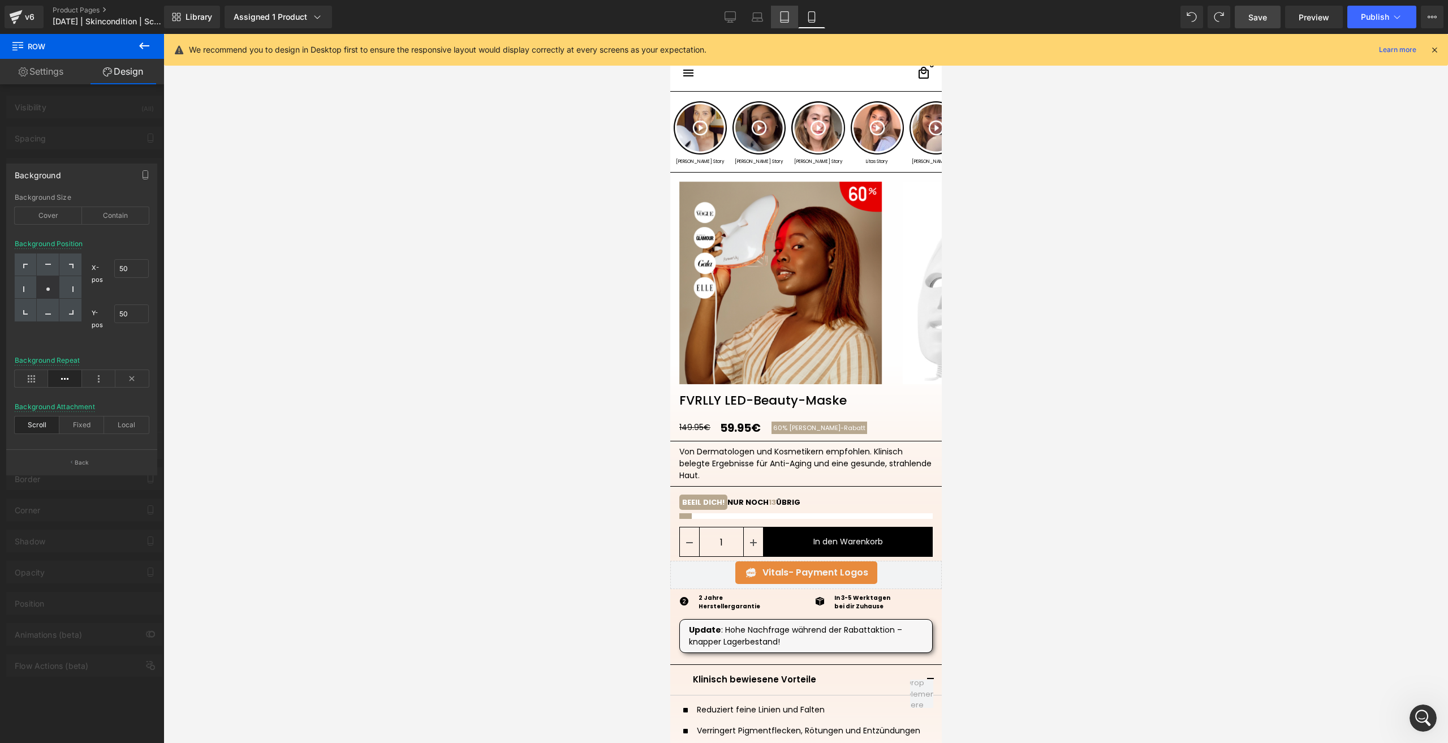
scroll to position [81, 0]
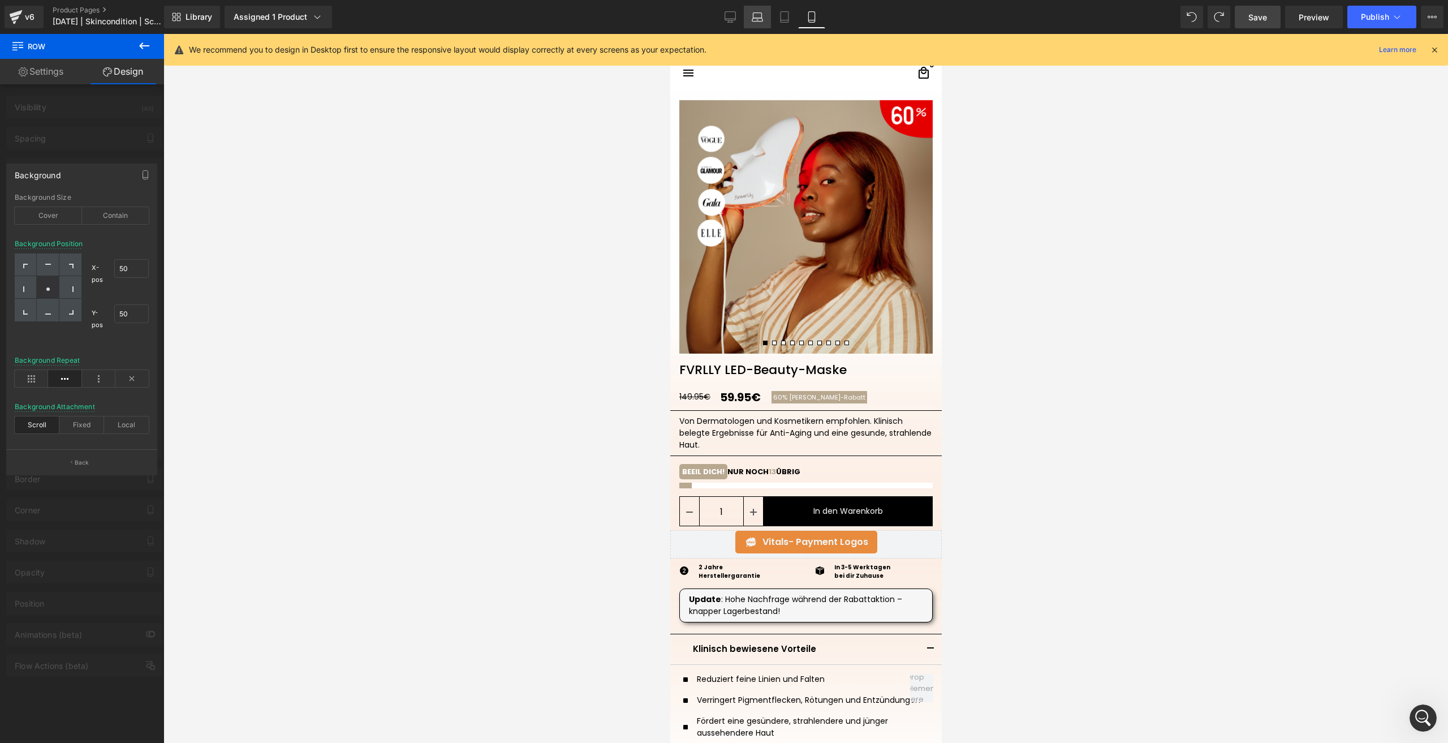
click at [756, 18] on icon at bounding box center [757, 19] width 11 height 3
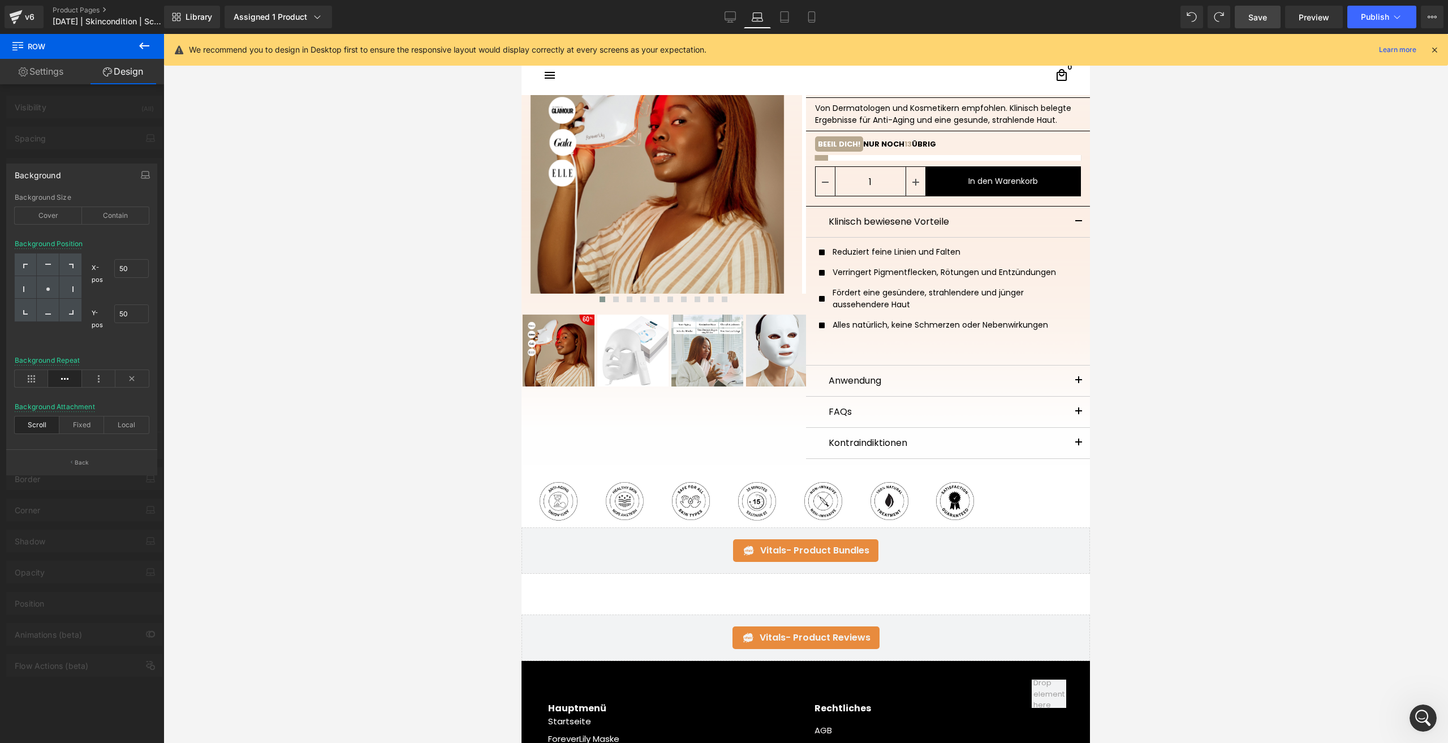
scroll to position [1, 0]
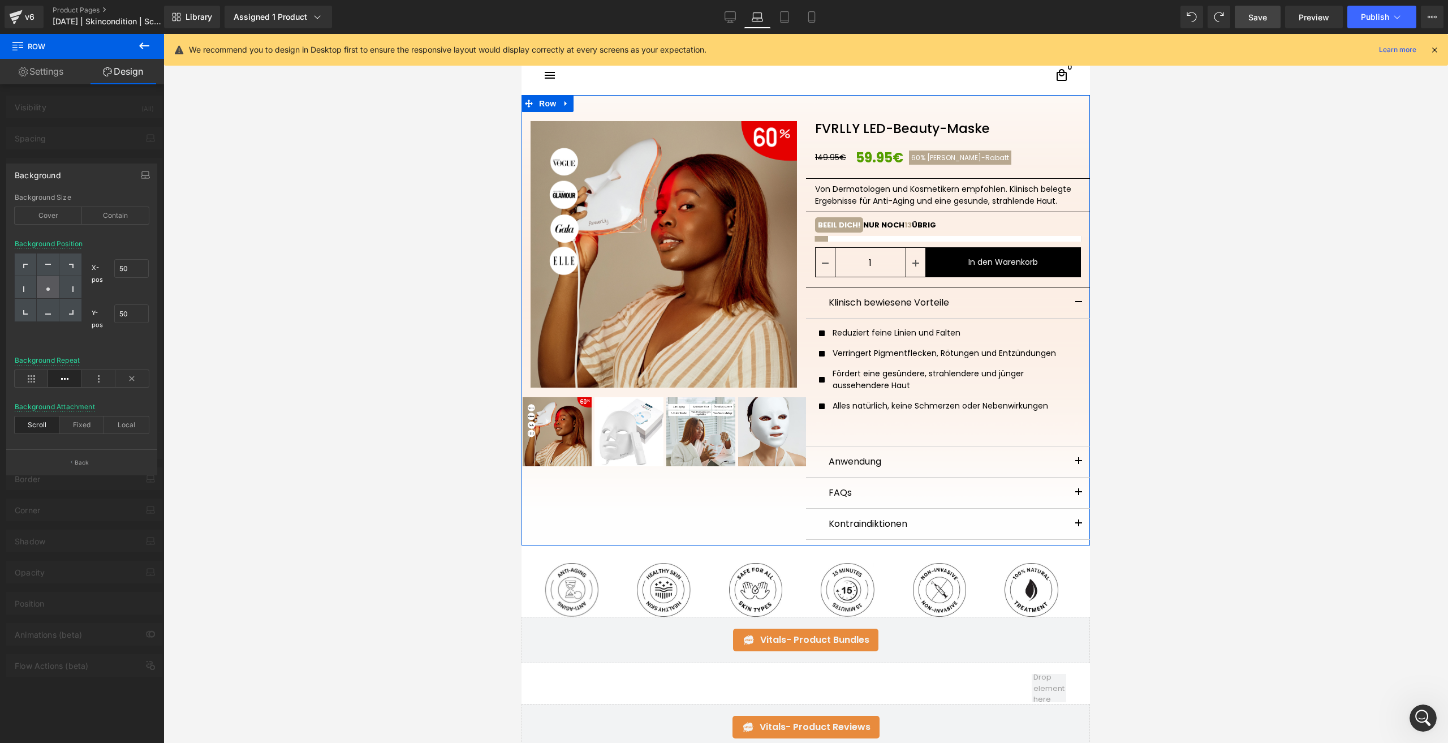
click at [51, 293] on div at bounding box center [48, 287] width 22 height 23
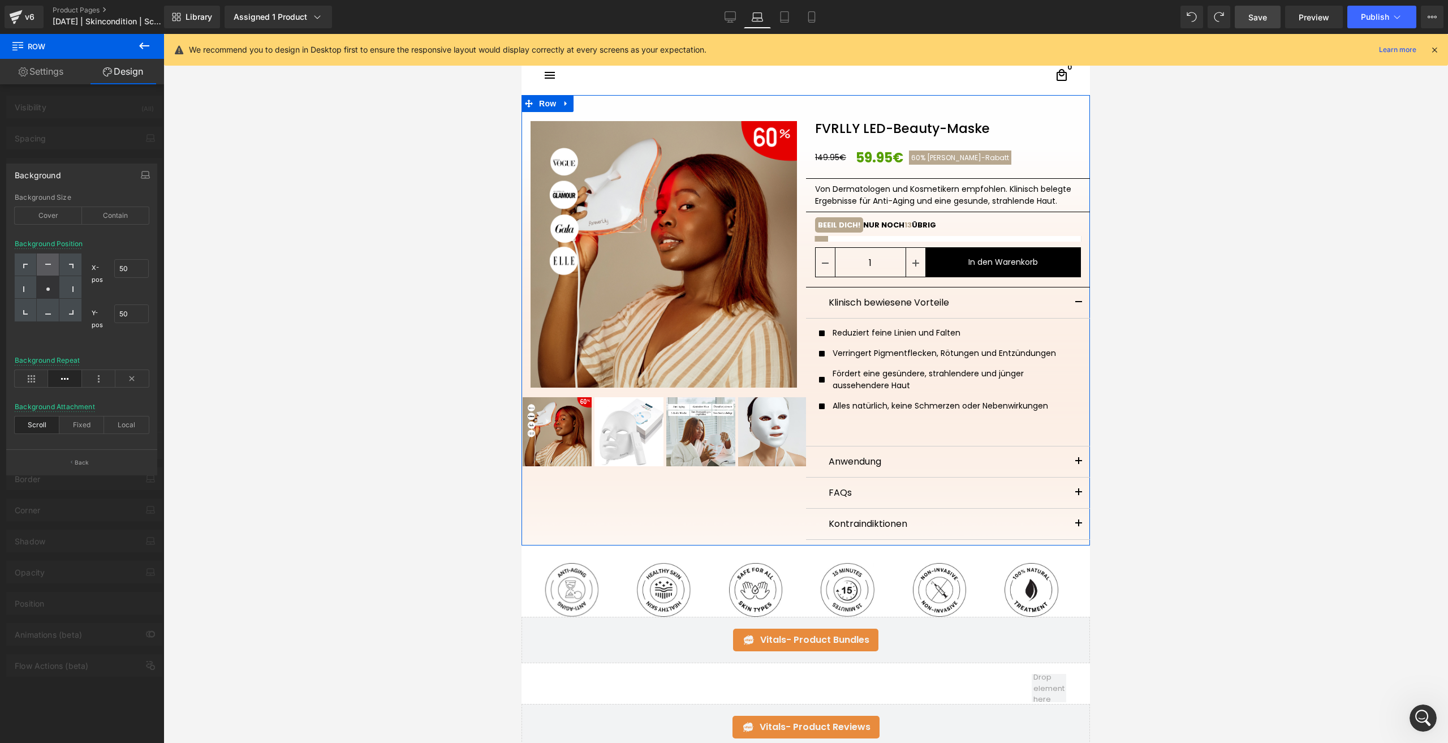
click at [46, 272] on div at bounding box center [48, 264] width 22 height 23
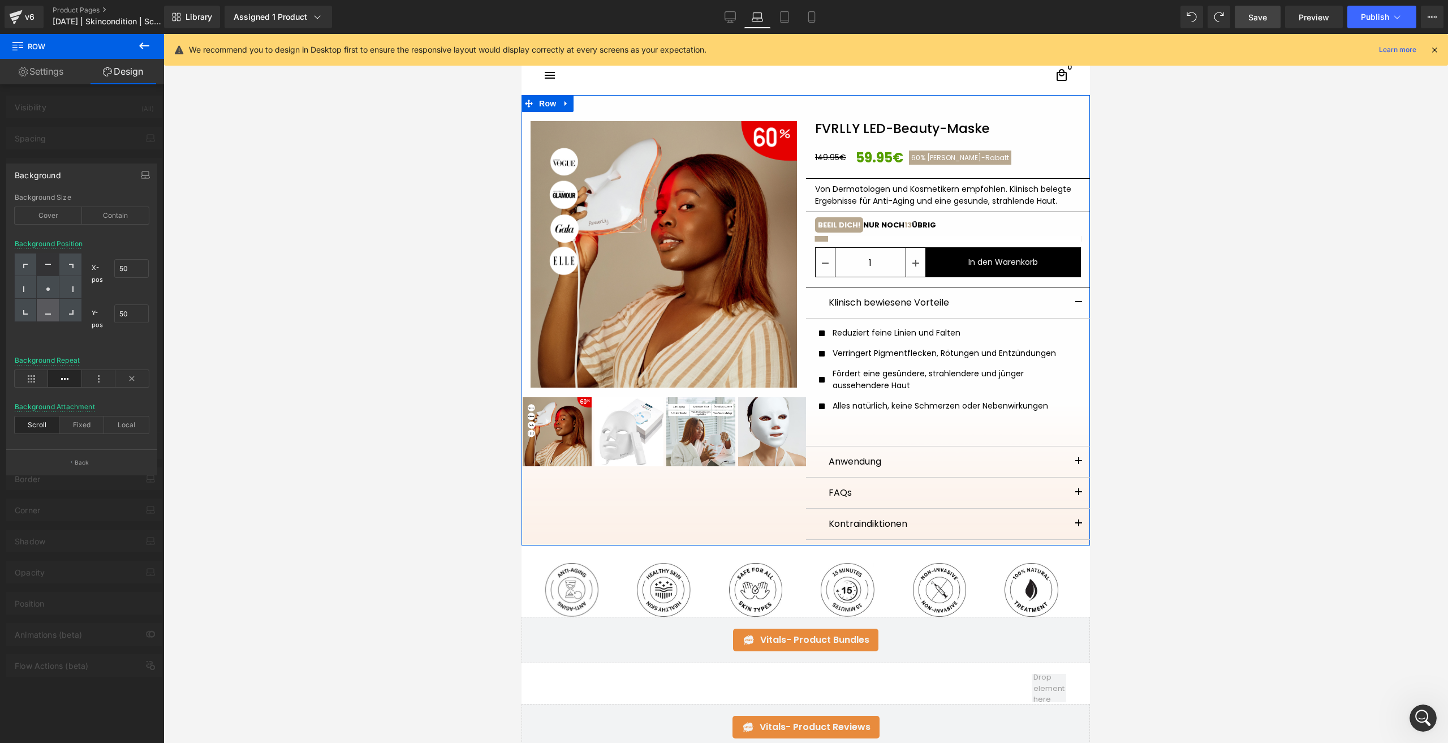
click at [51, 318] on div at bounding box center [48, 310] width 22 height 23
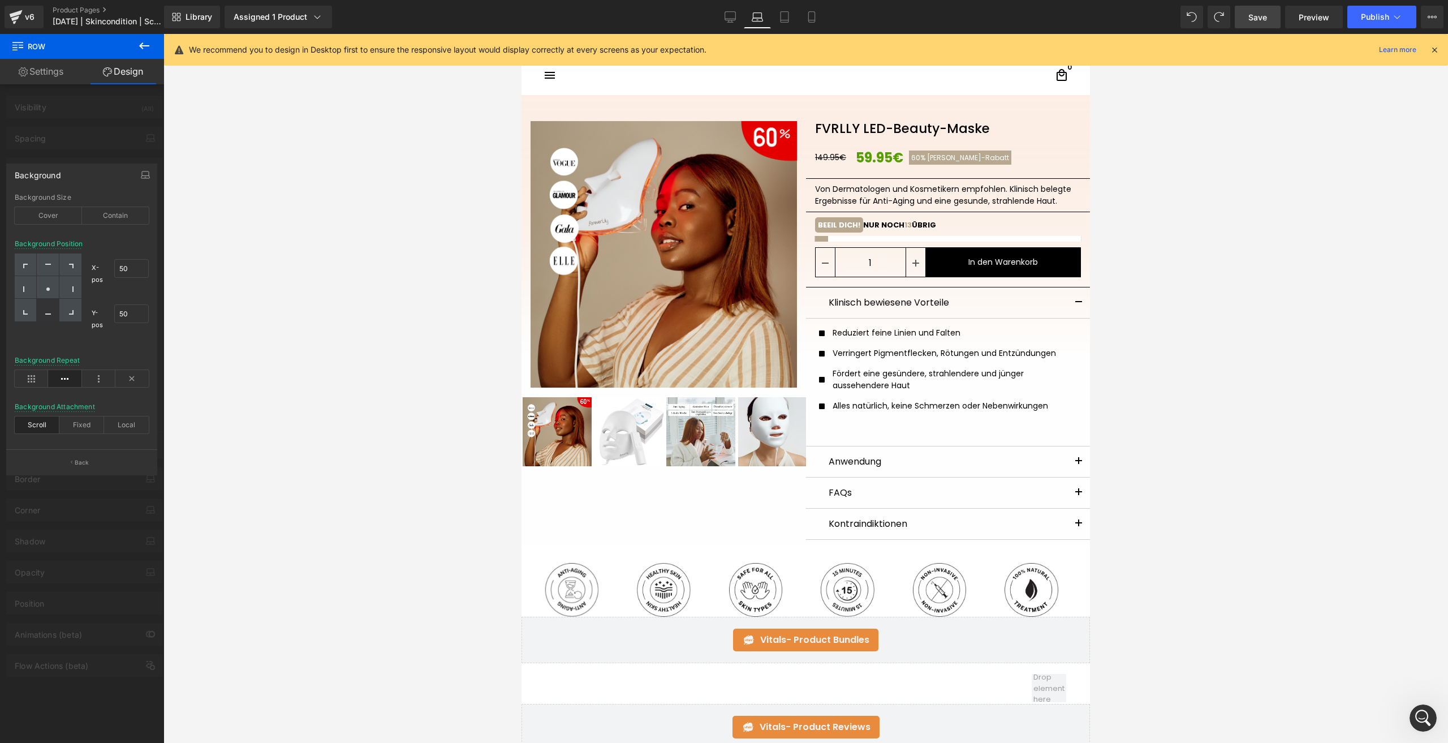
scroll to position [0, 0]
click at [102, 150] on div at bounding box center [82, 391] width 164 height 714
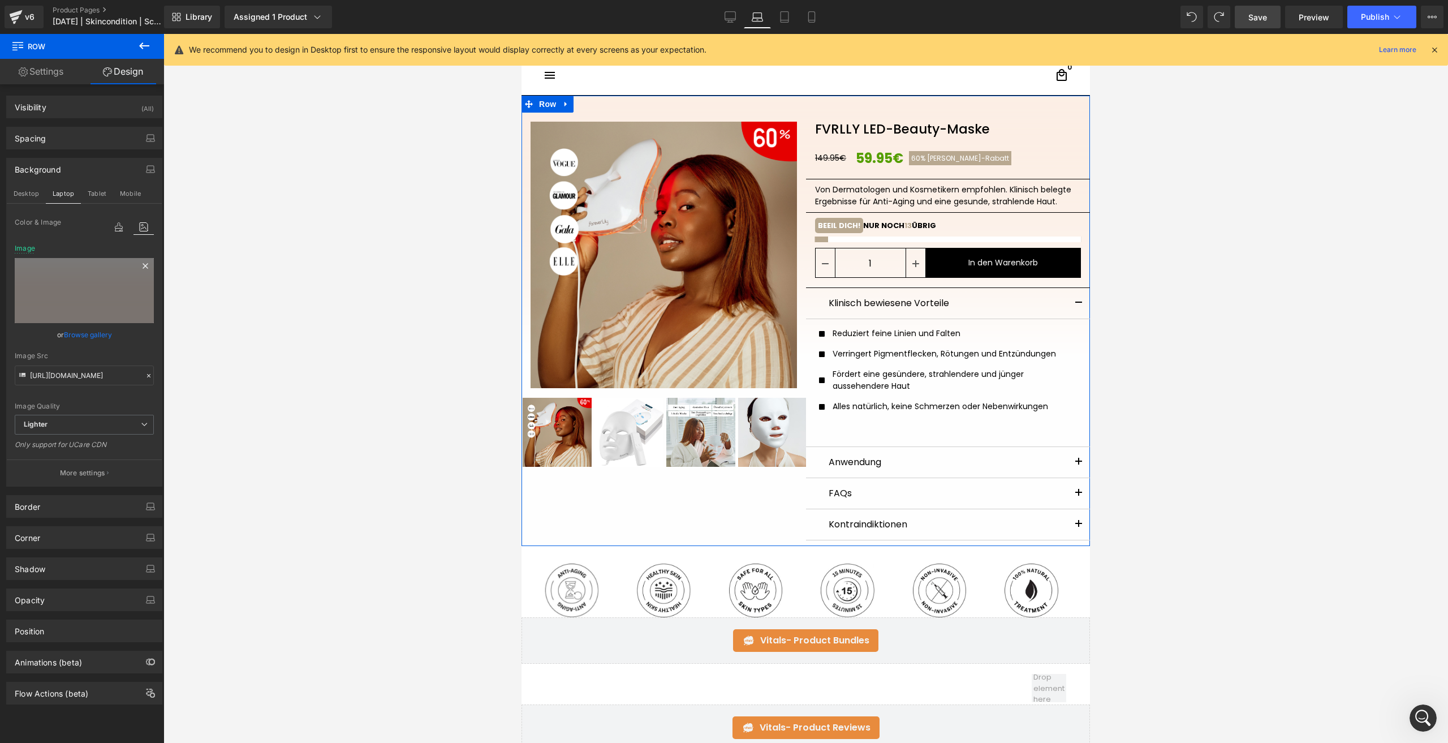
click at [143, 266] on icon at bounding box center [146, 266] width 14 height 14
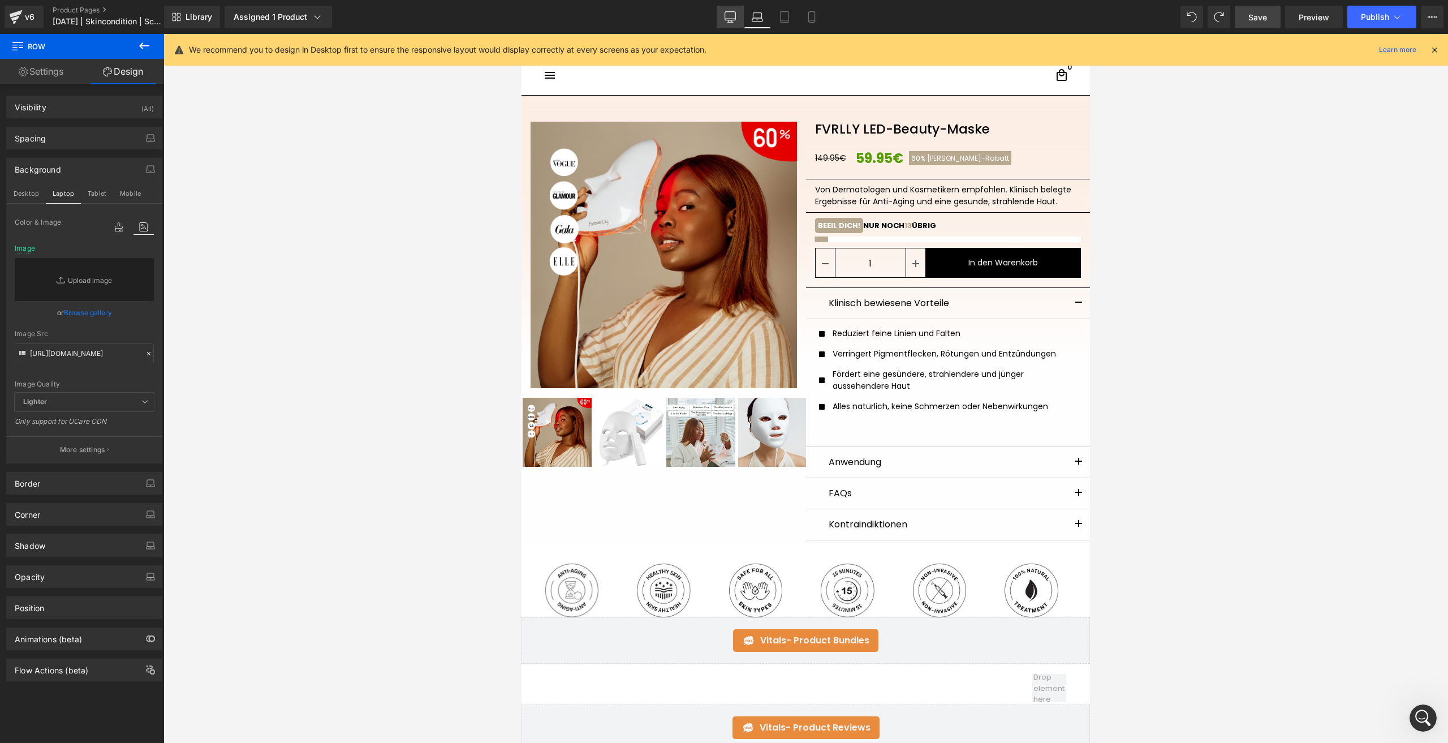
click at [734, 18] on icon at bounding box center [730, 16] width 11 height 11
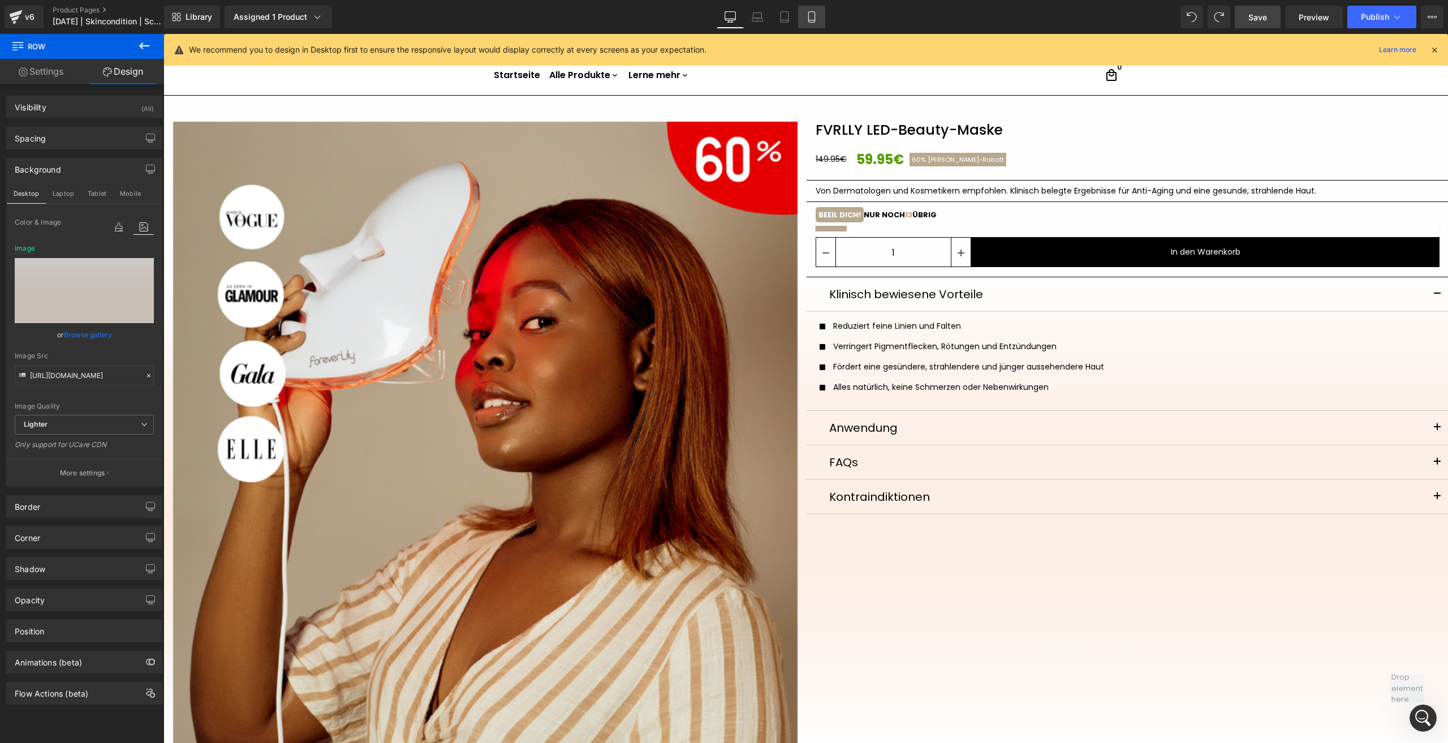
click at [807, 21] on icon at bounding box center [811, 16] width 11 height 11
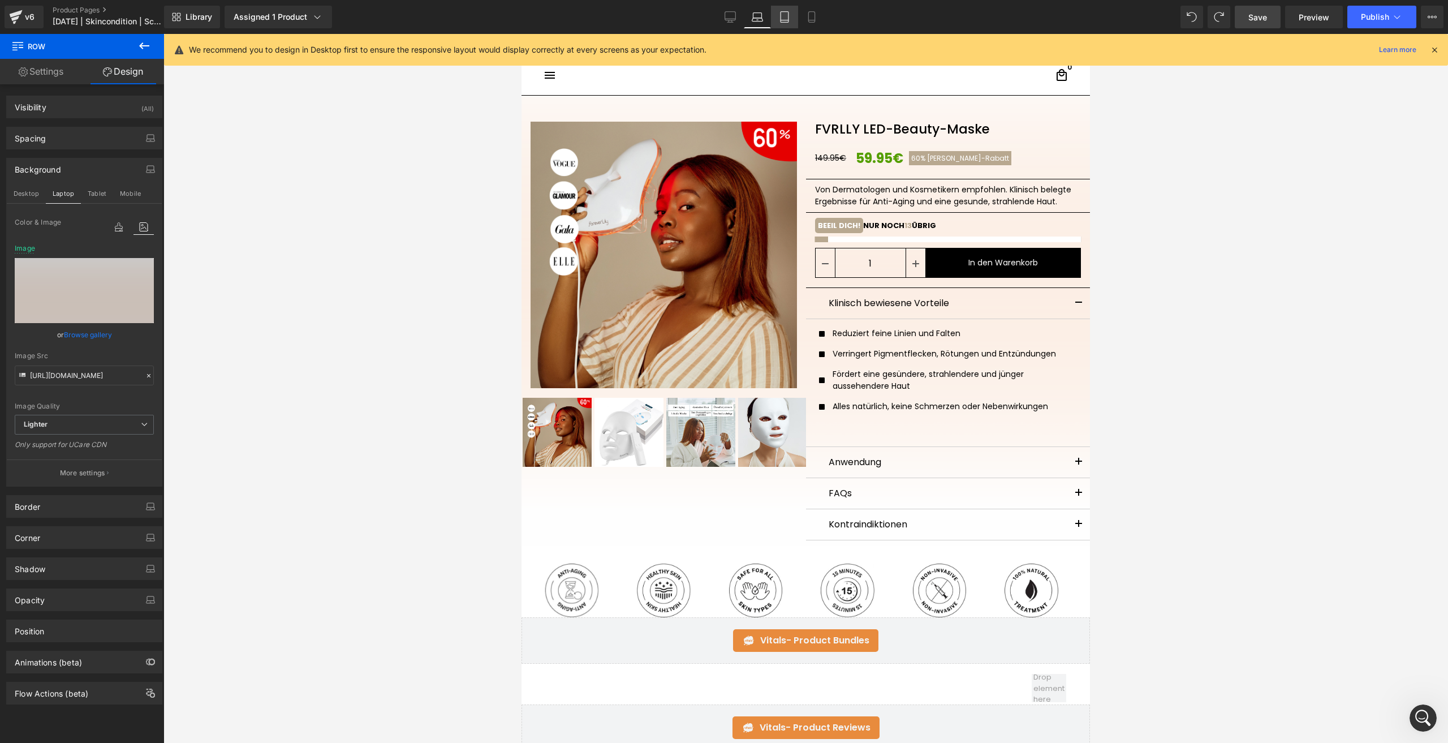
click at [783, 21] on icon at bounding box center [784, 16] width 11 height 11
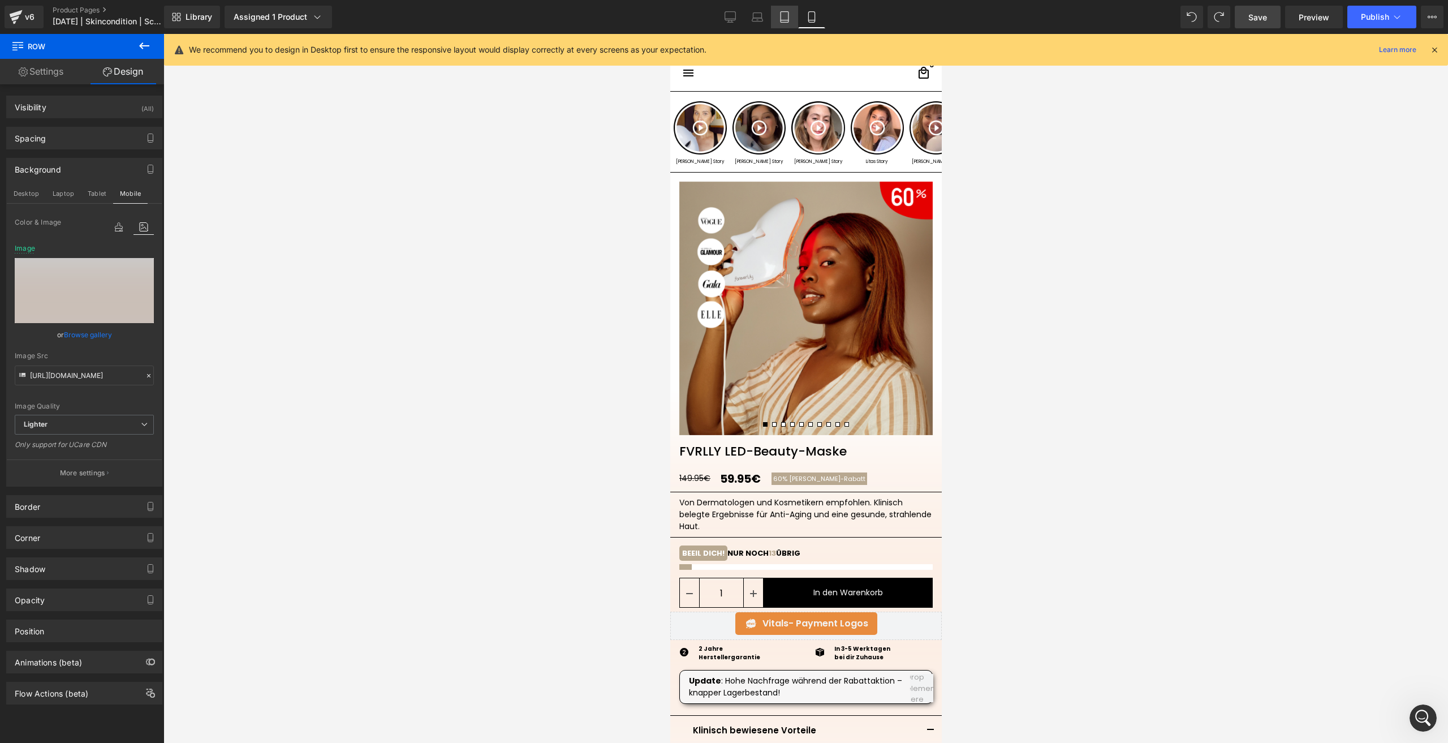
click at [785, 21] on icon at bounding box center [784, 16] width 11 height 11
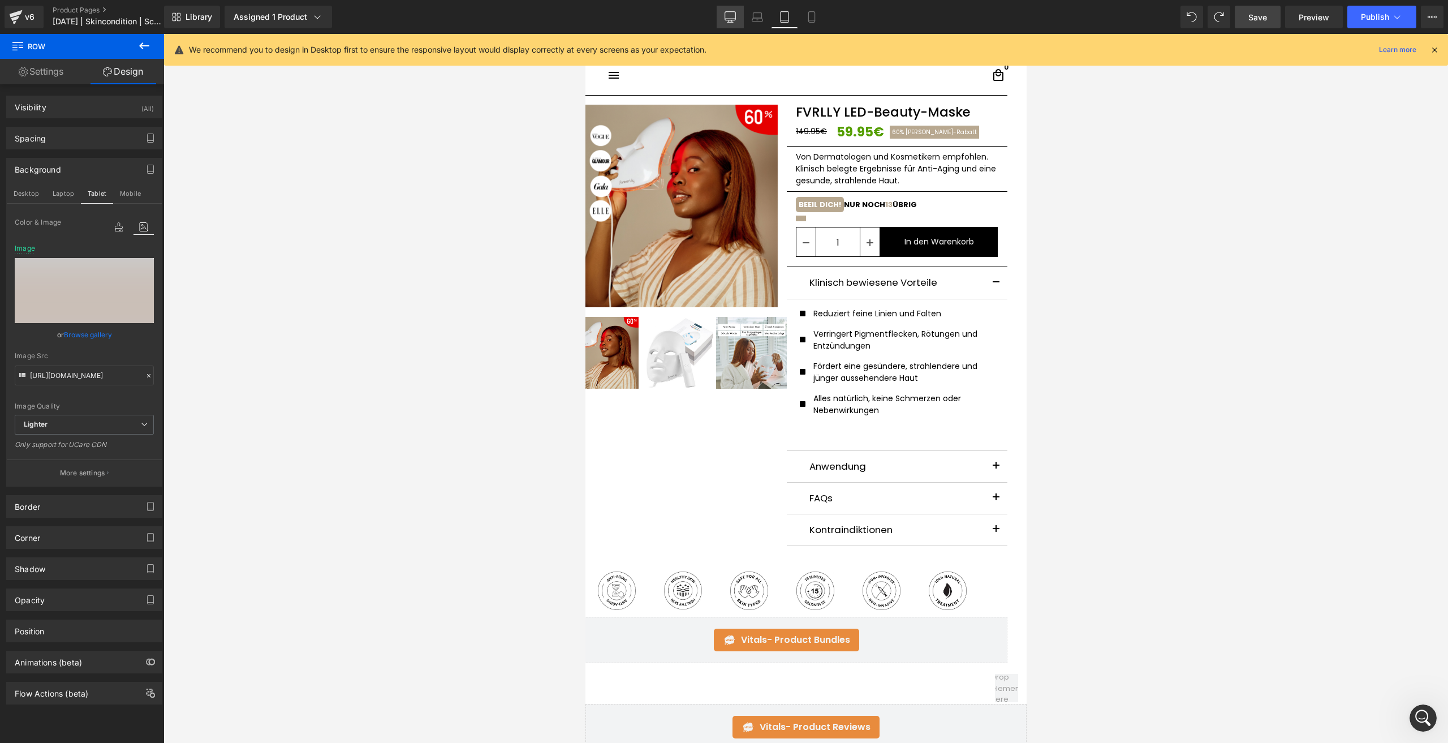
click at [737, 15] on link "Desktop" at bounding box center [730, 17] width 27 height 23
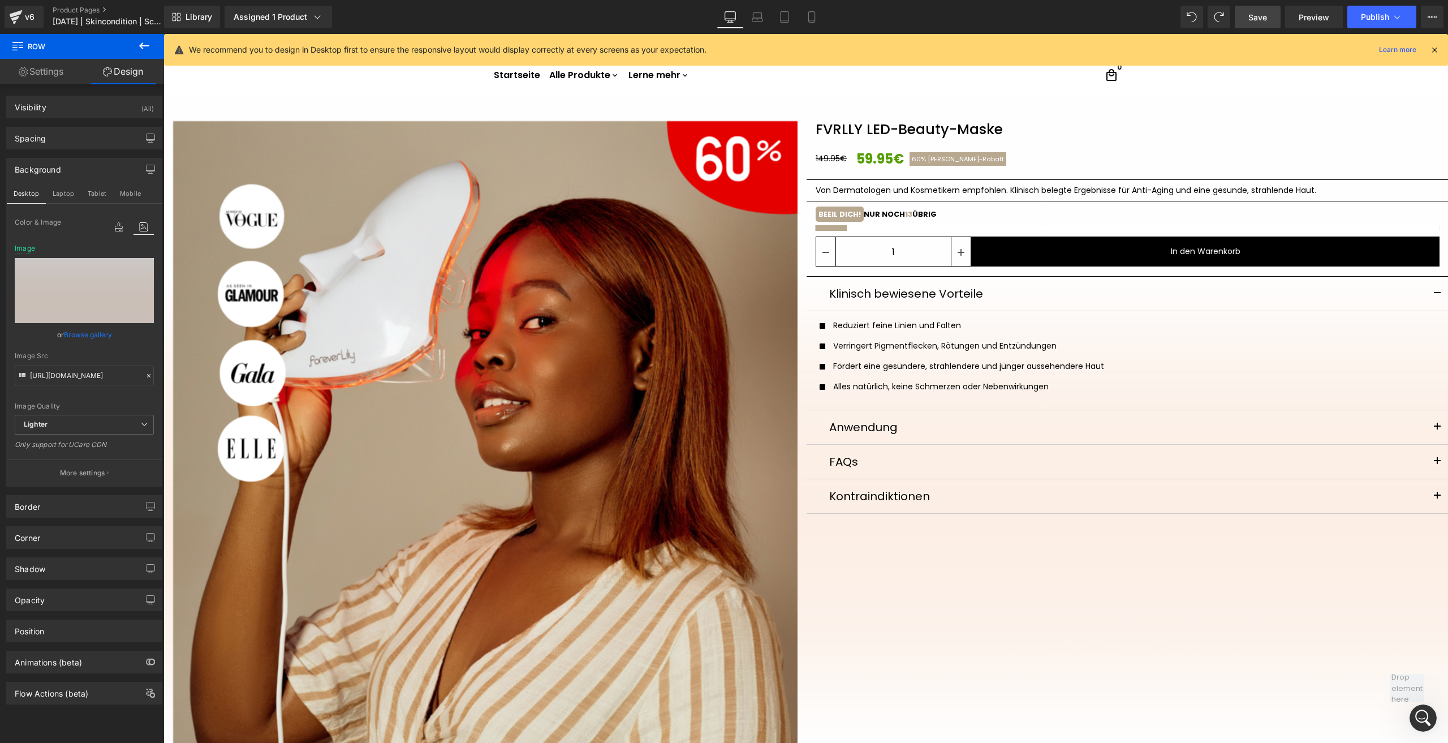
drag, startPoint x: 1252, startPoint y: 16, endPoint x: 642, endPoint y: 143, distance: 623.4
click at [1252, 16] on span "Save" at bounding box center [1257, 17] width 19 height 12
click at [1364, 29] on div "Library Assigned 1 Product Product Preview FVRLLY LED-Beauty-Maske Manage assig…" at bounding box center [806, 17] width 1284 height 34
click at [1360, 19] on button "Publish" at bounding box center [1381, 17] width 69 height 23
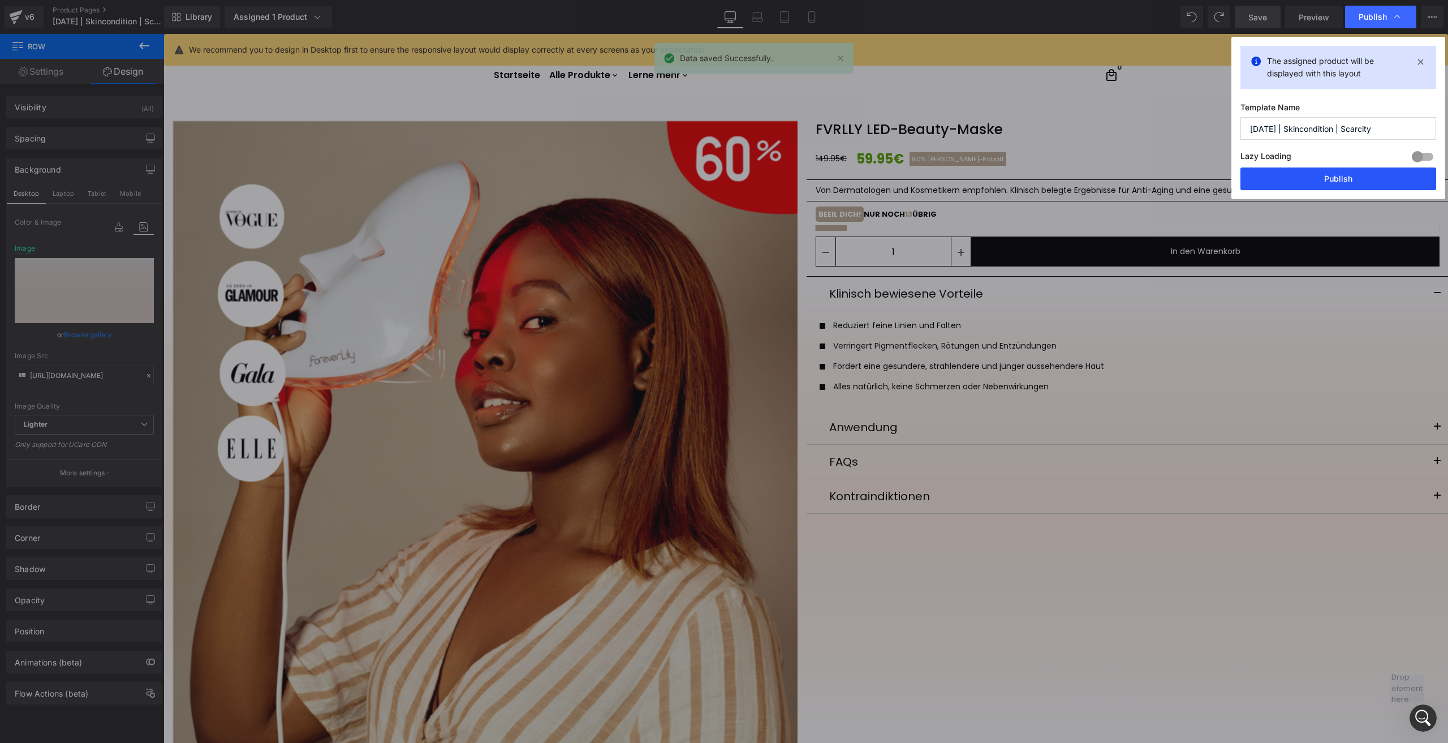
drag, startPoint x: 1280, startPoint y: 168, endPoint x: 1119, endPoint y: 169, distance: 161.2
click at [1280, 168] on button "Publish" at bounding box center [1339, 178] width 196 height 23
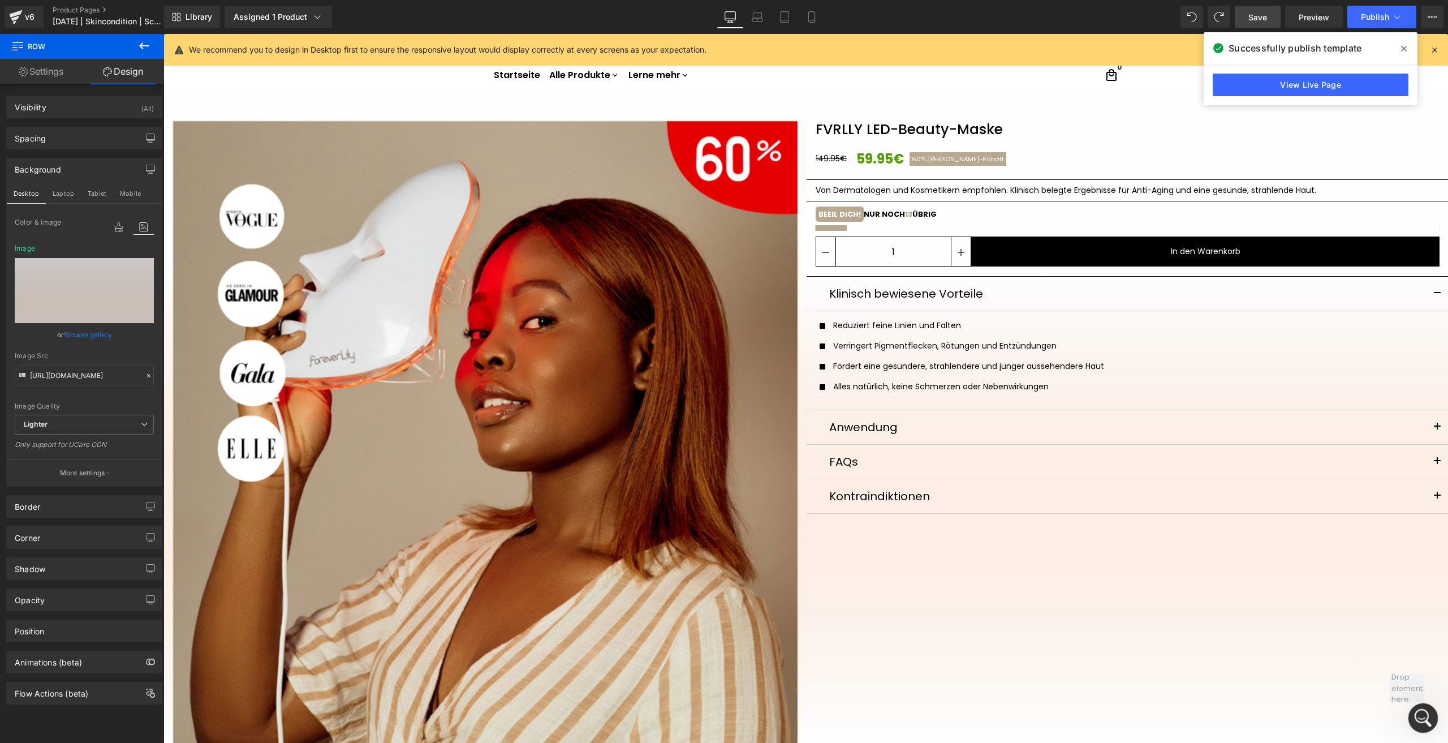
click at [1422, 713] on icon "Open Intercom Messenger" at bounding box center [1422, 716] width 8 height 9
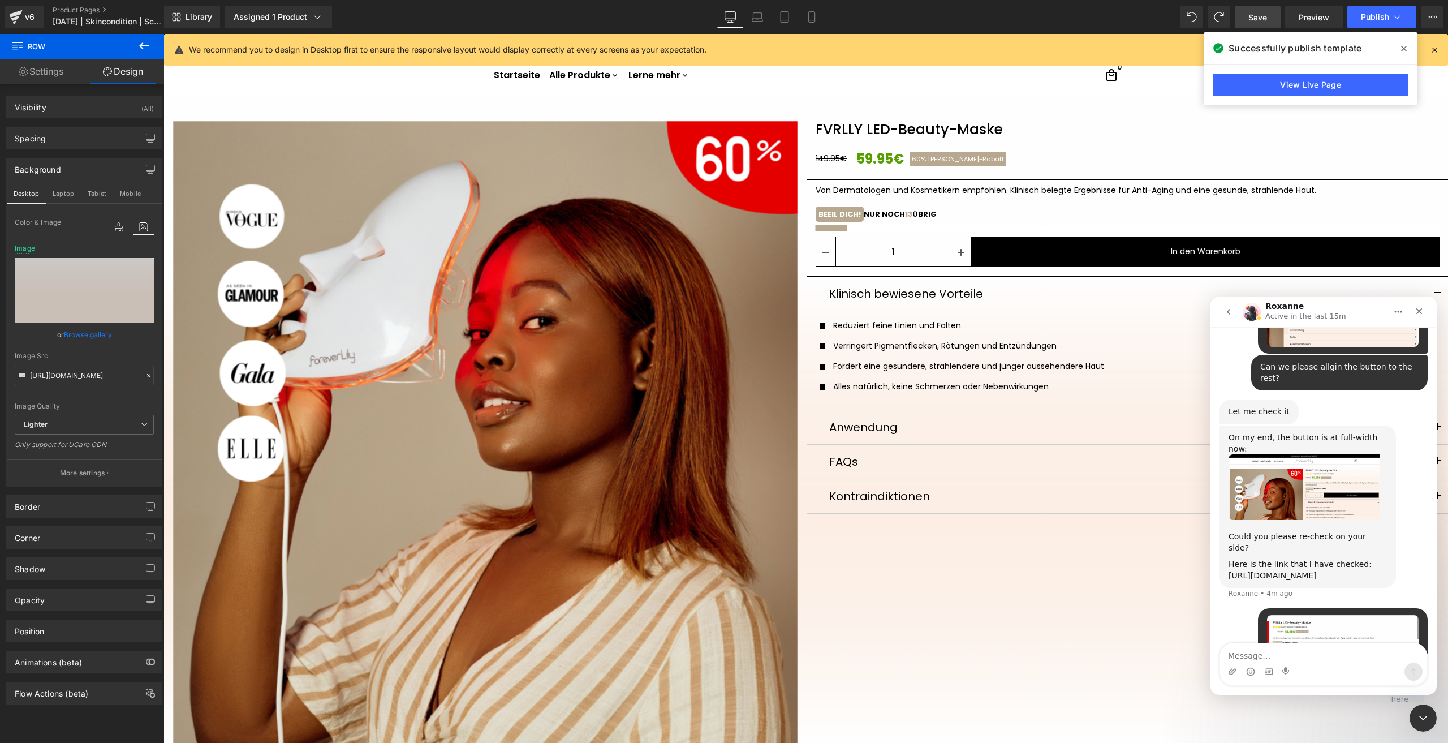
scroll to position [1515, 0]
